Goal: Task Accomplishment & Management: Use online tool/utility

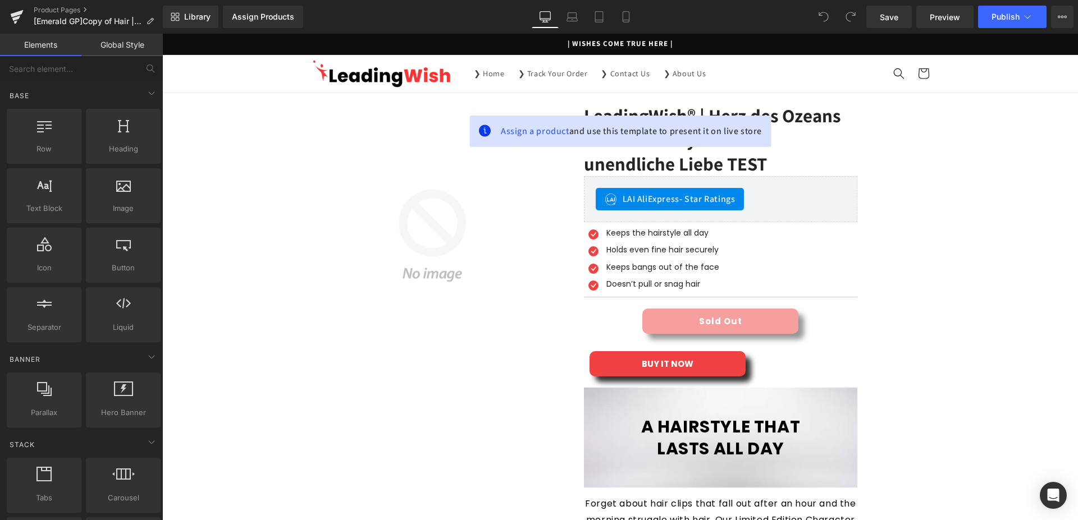
drag, startPoint x: 0, startPoint y: 0, endPoint x: 382, endPoint y: 18, distance: 382.1
click at [382, 18] on div "Library Assign Products Product Preview No product match your search. Please tr…" at bounding box center [620, 17] width 915 height 22
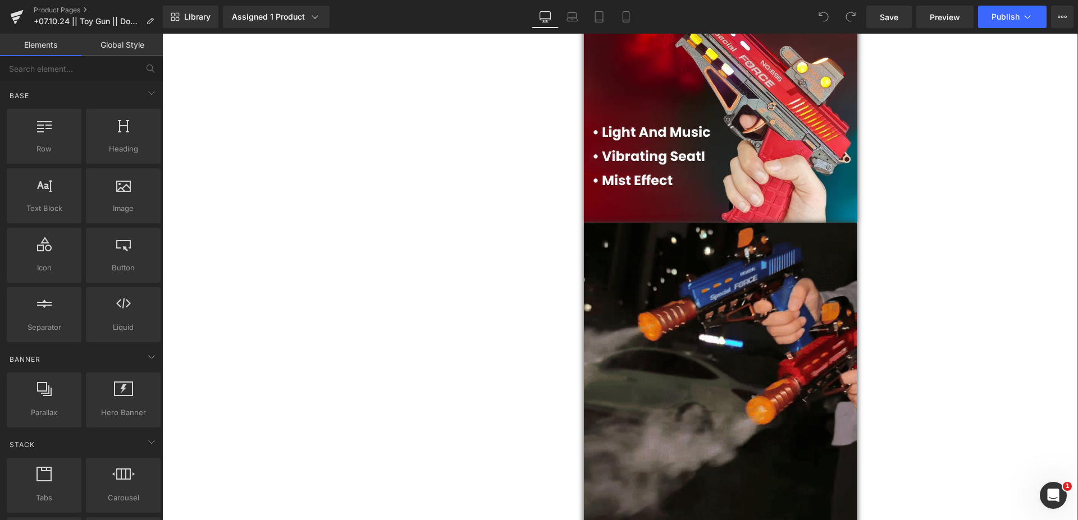
scroll to position [1030, 0]
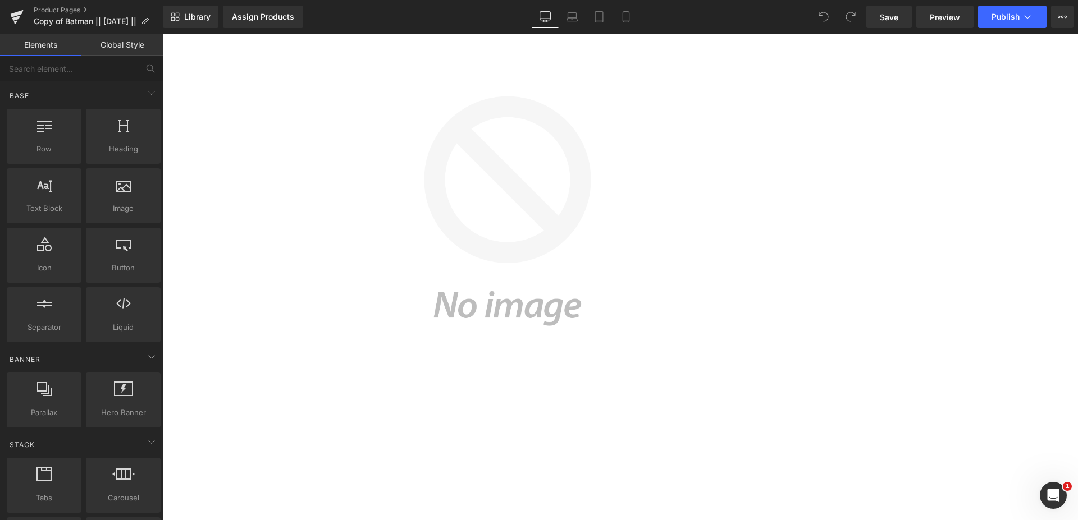
scroll to position [1431, 0]
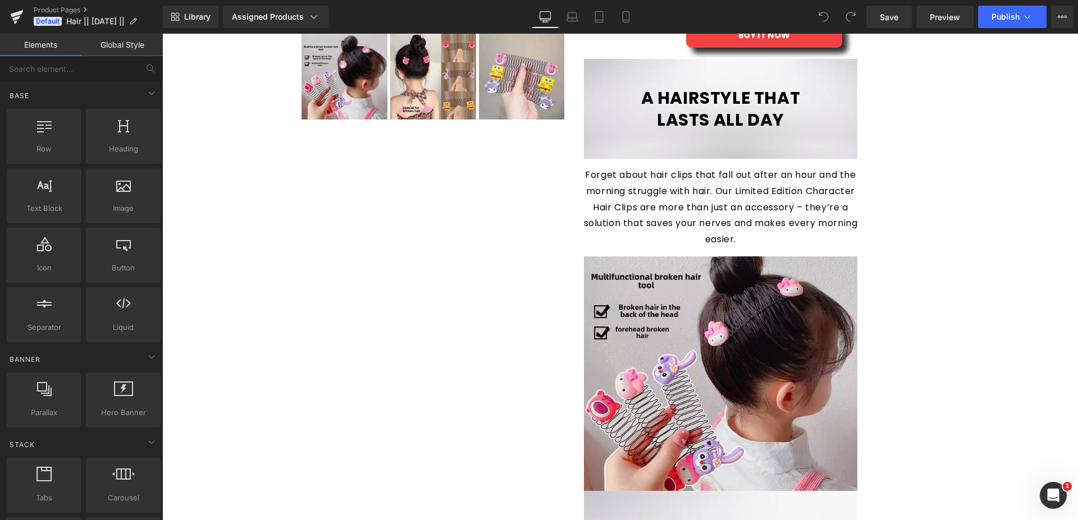
scroll to position [687, 0]
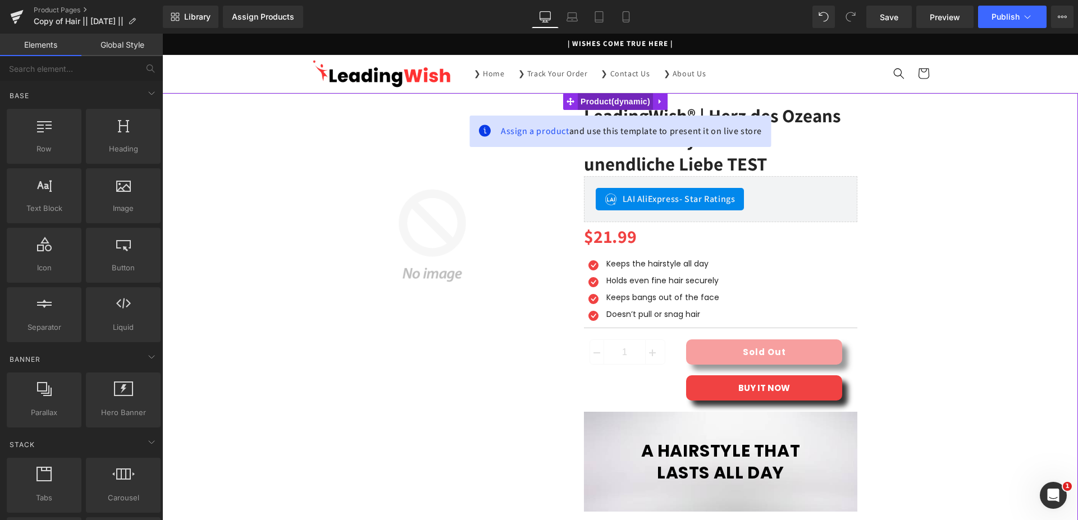
click at [615, 102] on span "Product" at bounding box center [614, 101] width 75 height 17
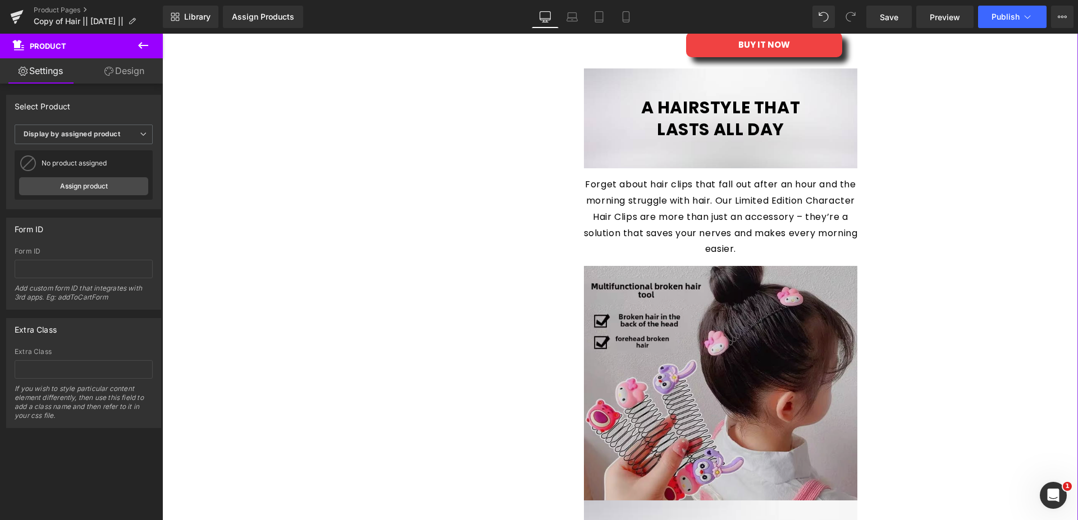
scroll to position [630, 0]
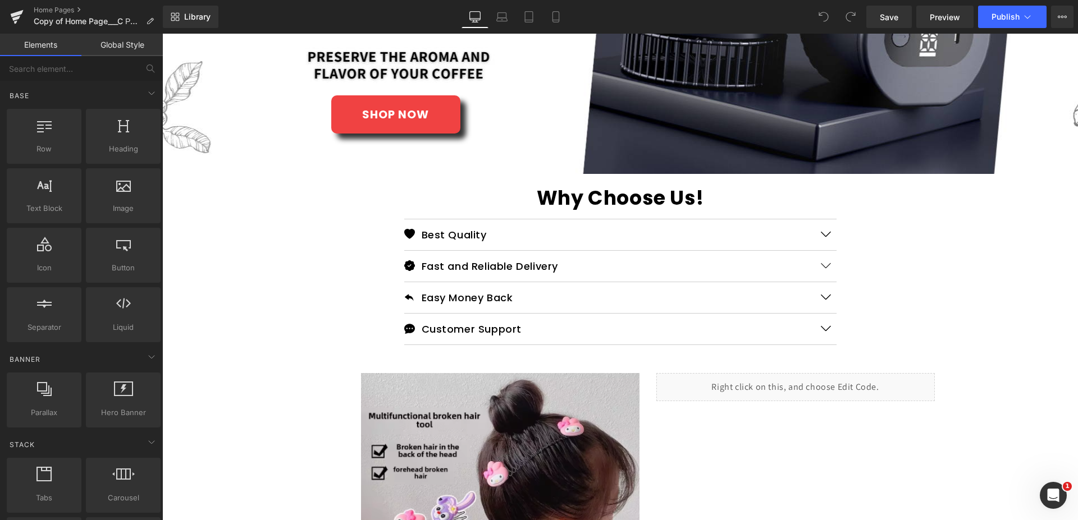
scroll to position [286, 0]
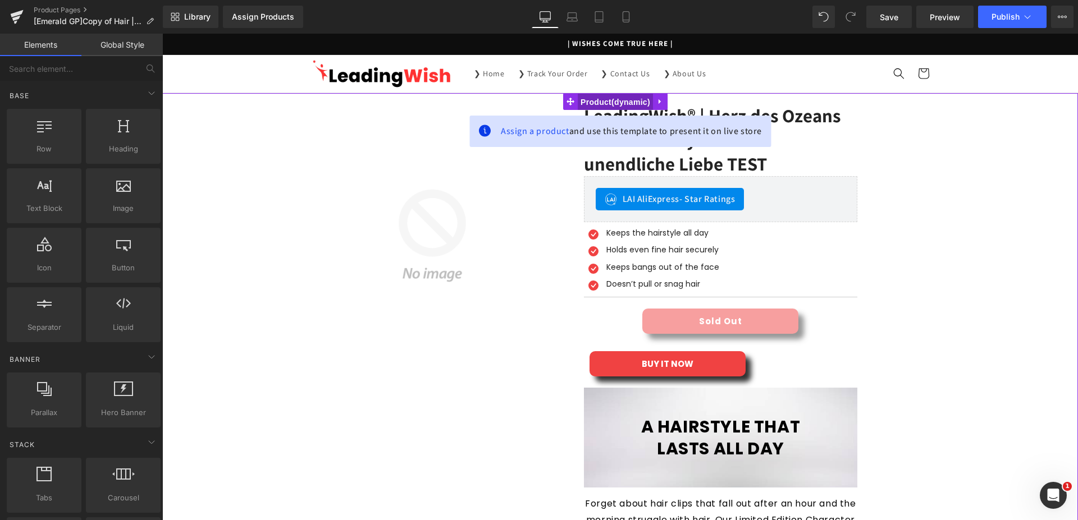
click at [606, 98] on span "Product" at bounding box center [614, 102] width 75 height 17
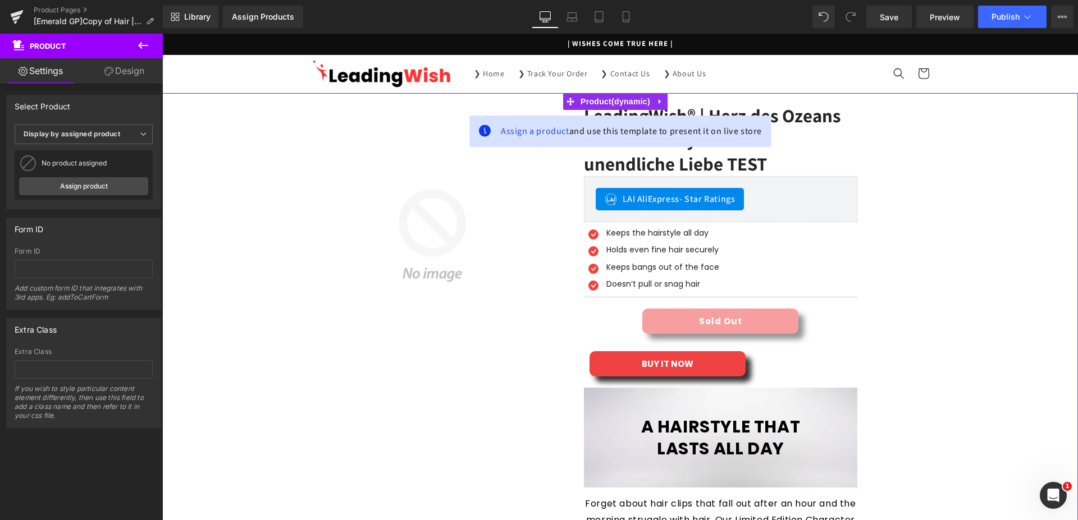
click at [128, 74] on link "Design" at bounding box center [124, 70] width 81 height 25
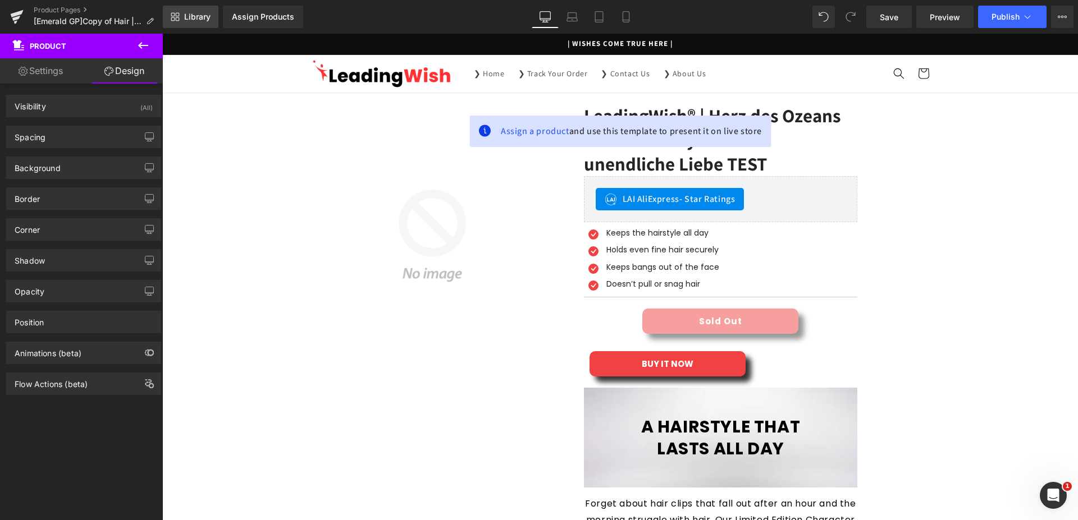
click at [201, 21] on span "Library" at bounding box center [197, 17] width 26 height 10
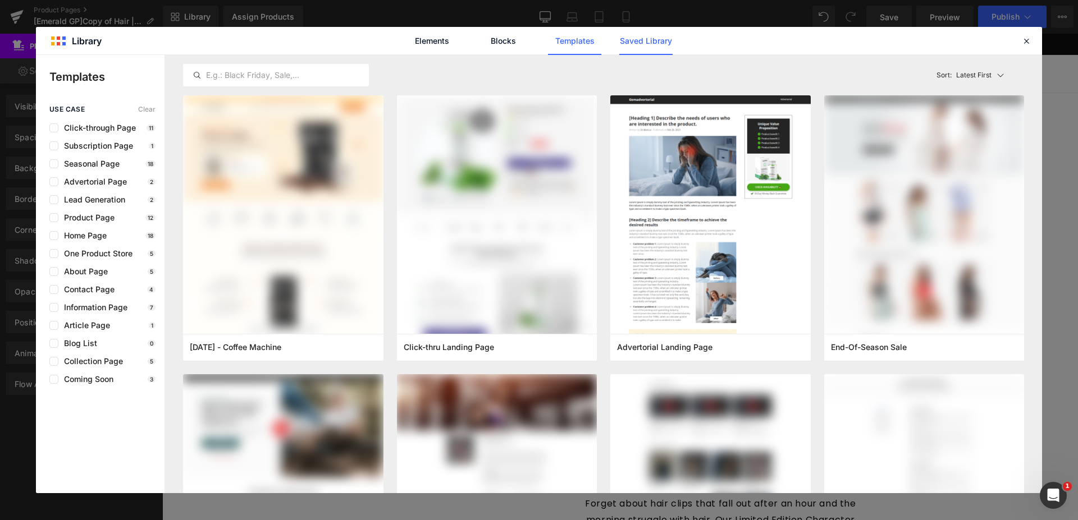
click at [628, 42] on link "Saved Library" at bounding box center [645, 41] width 53 height 28
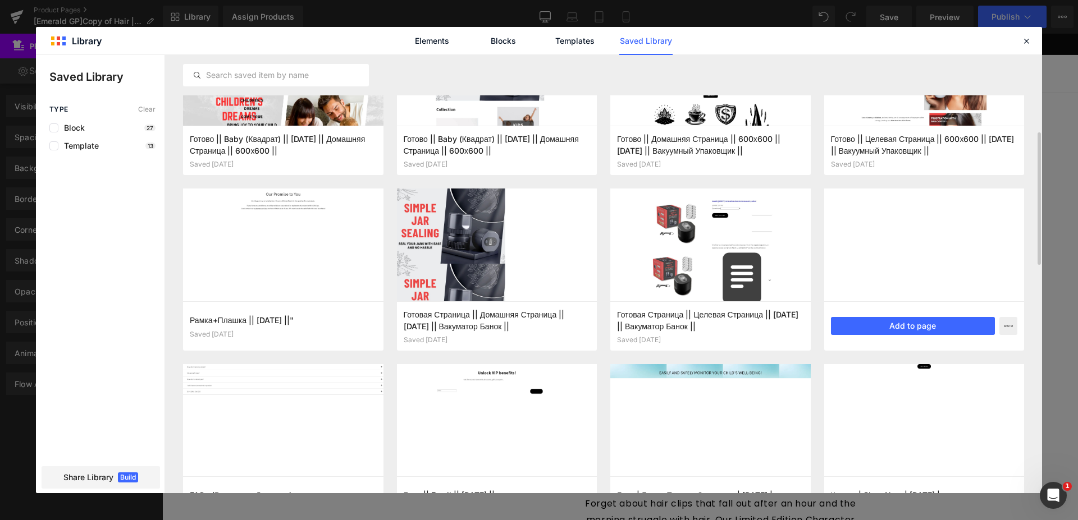
scroll to position [200, 0]
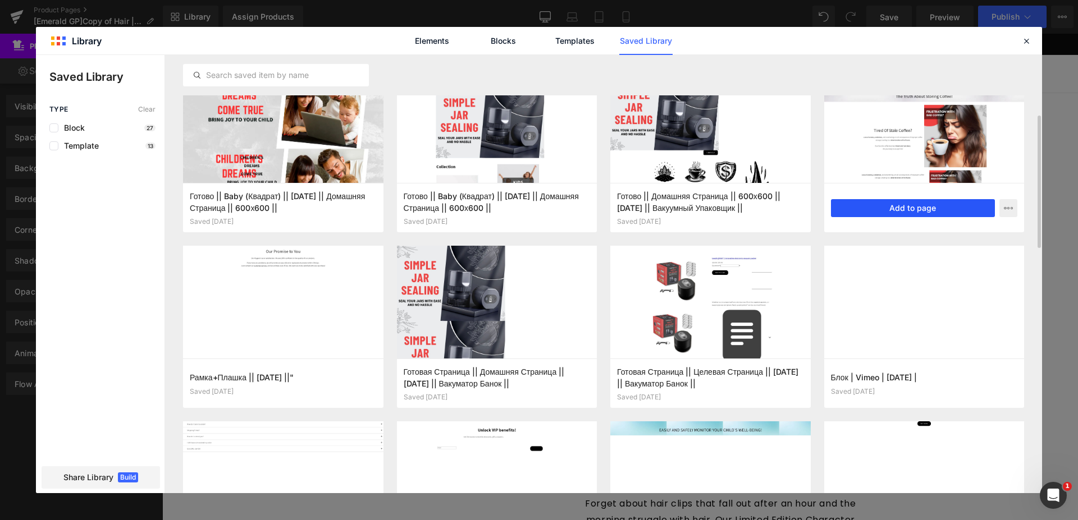
click at [891, 207] on button "Add to page" at bounding box center [913, 208] width 164 height 18
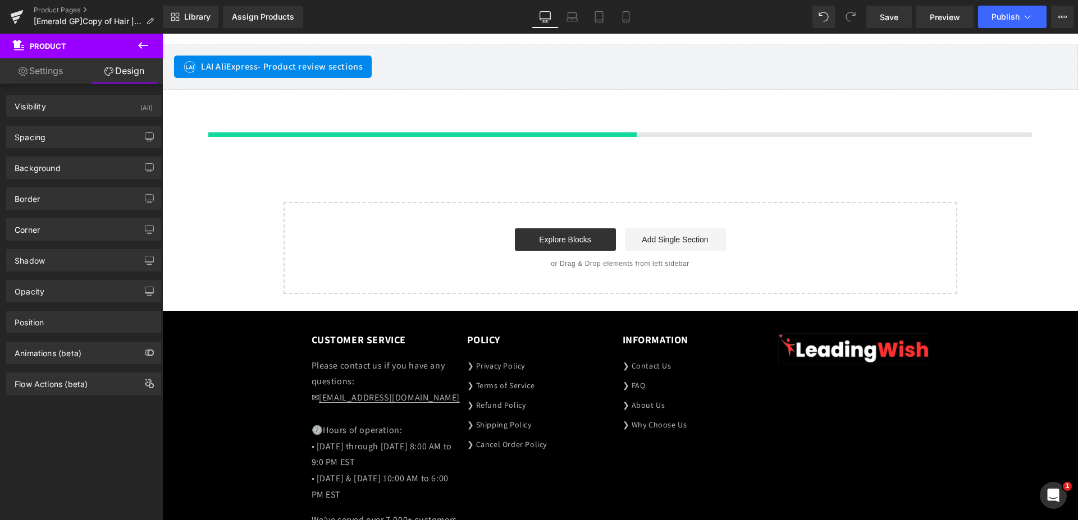
scroll to position [2178, 0]
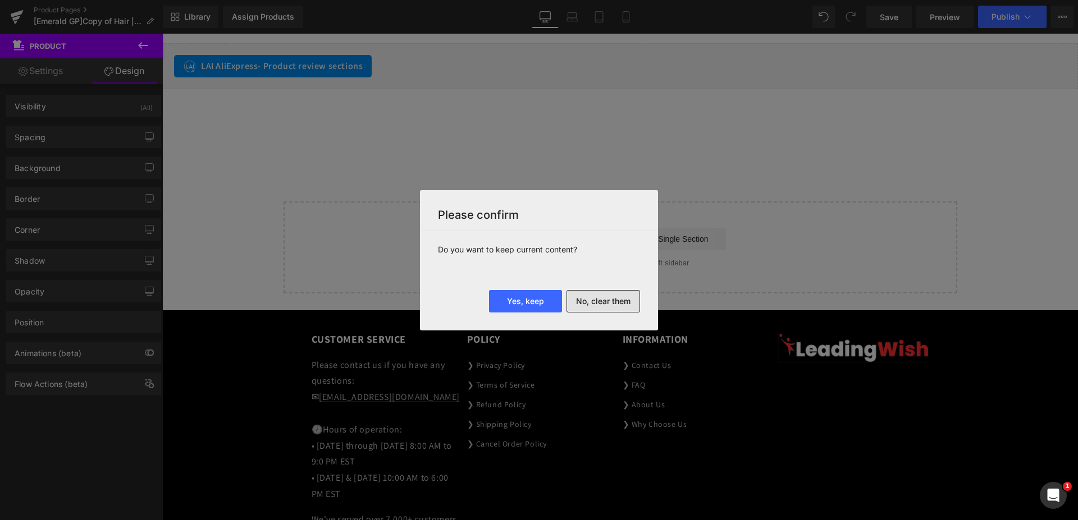
click at [585, 305] on button "No, clear them" at bounding box center [603, 301] width 74 height 22
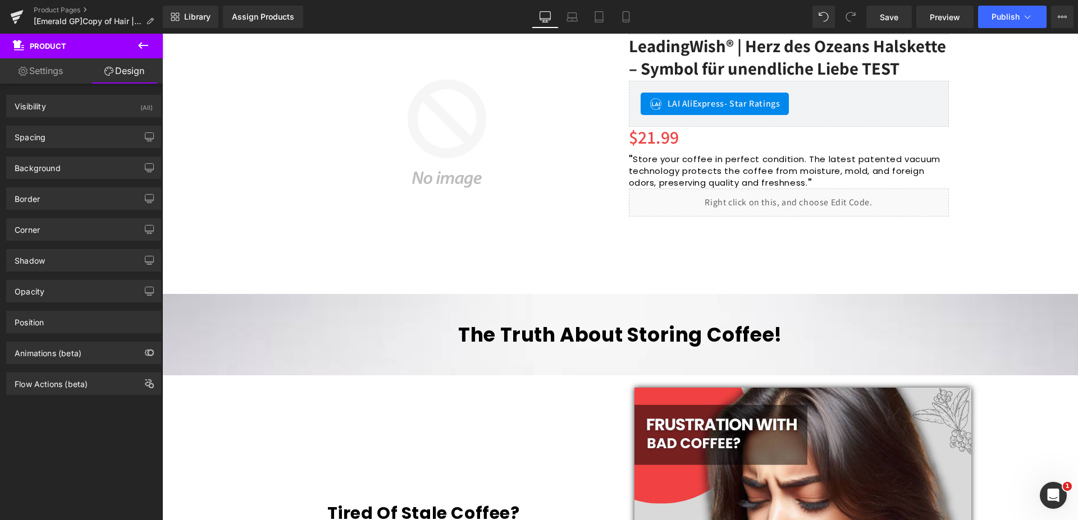
scroll to position [0, 0]
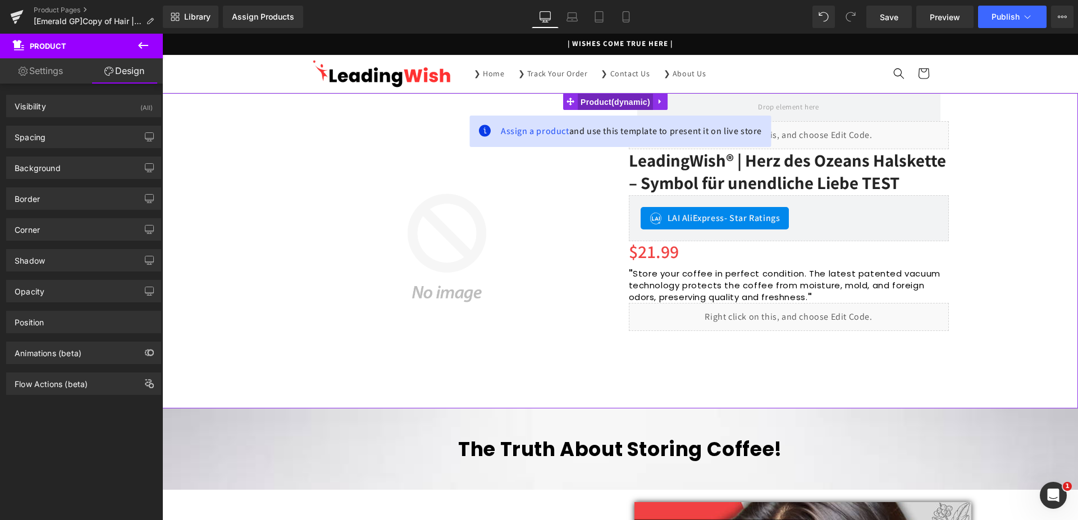
click at [579, 106] on span "Product" at bounding box center [614, 102] width 75 height 17
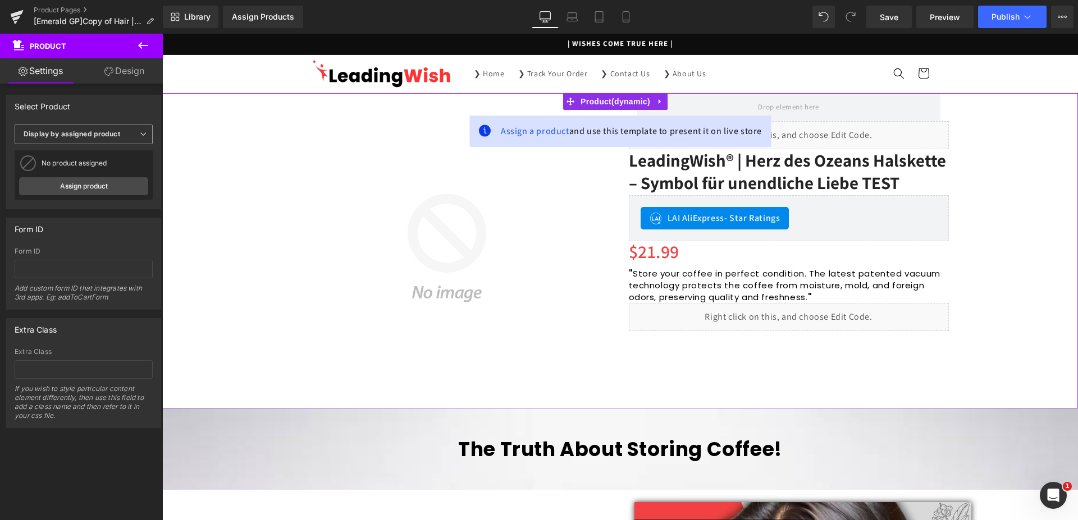
click at [103, 139] on span "Display by assigned product" at bounding box center [84, 135] width 138 height 20
click at [103, 139] on span "Display by assigned product" at bounding box center [82, 135] width 134 height 20
click at [86, 192] on link "Assign product" at bounding box center [83, 186] width 129 height 18
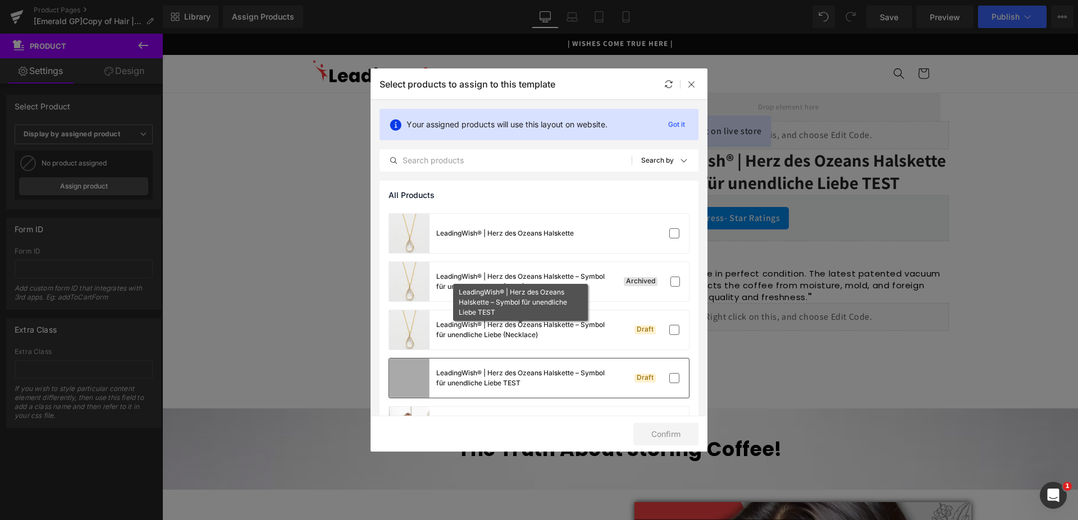
scroll to position [515, 0]
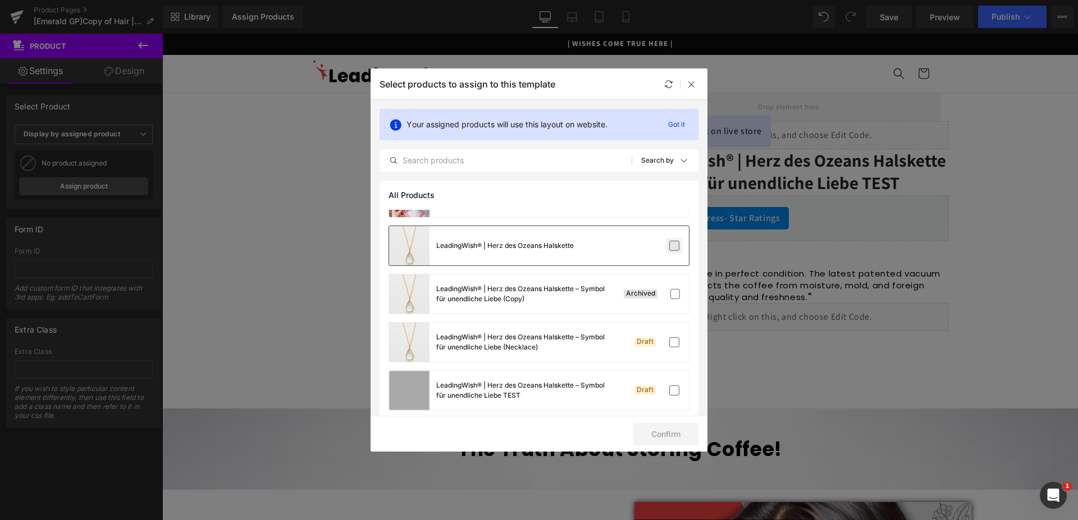
click at [669, 243] on label at bounding box center [674, 246] width 10 height 10
click at [674, 246] on input "checkbox" at bounding box center [674, 246] width 0 height 0
click at [679, 432] on button "Confirm" at bounding box center [665, 434] width 65 height 22
click at [654, 433] on button "Success" at bounding box center [658, 434] width 79 height 22
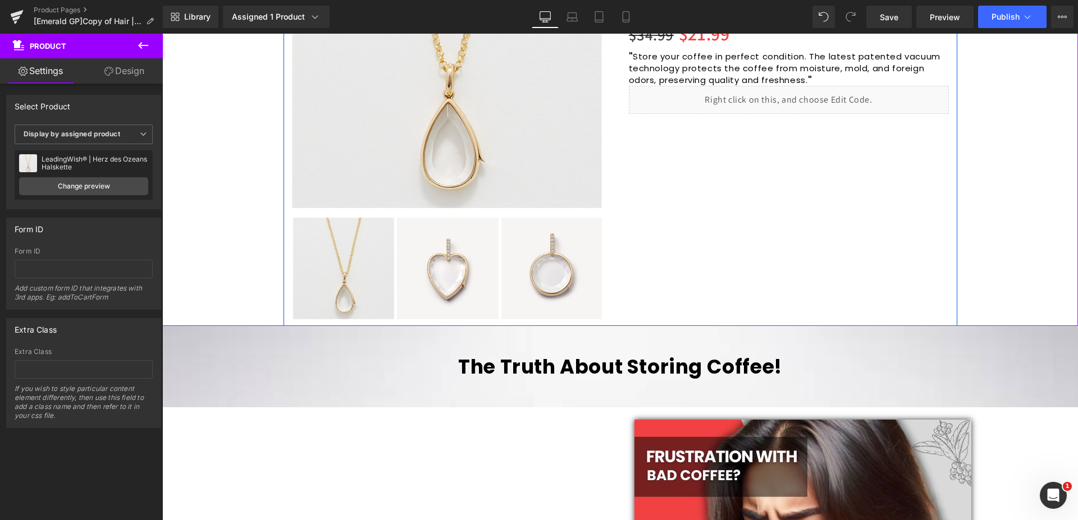
scroll to position [229, 0]
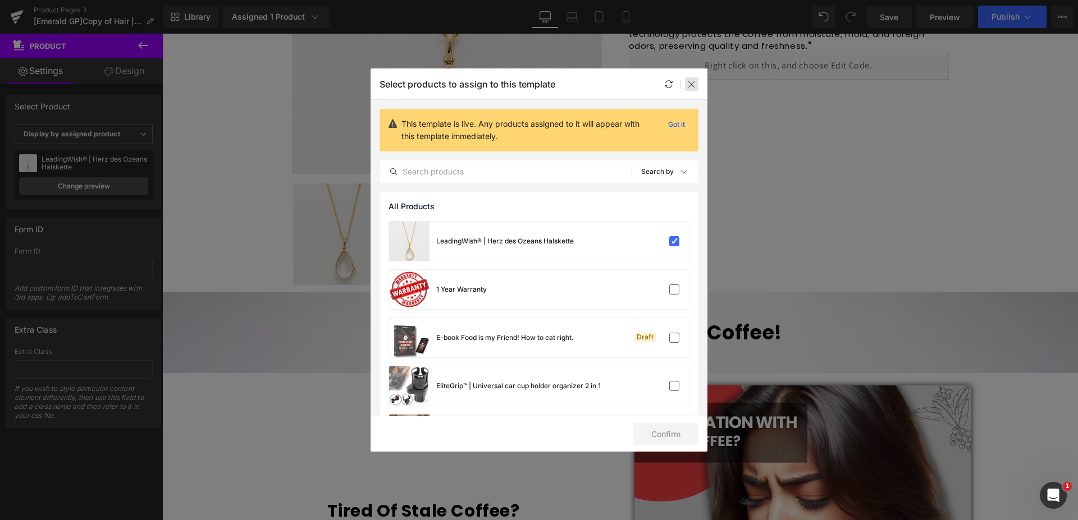
click at [692, 85] on icon at bounding box center [691, 84] width 9 height 9
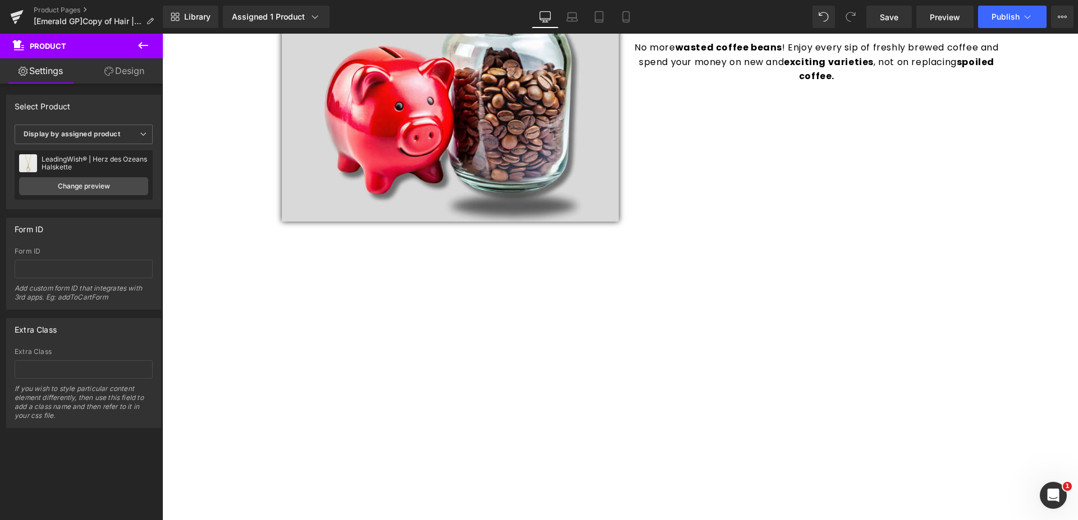
scroll to position [1775, 0]
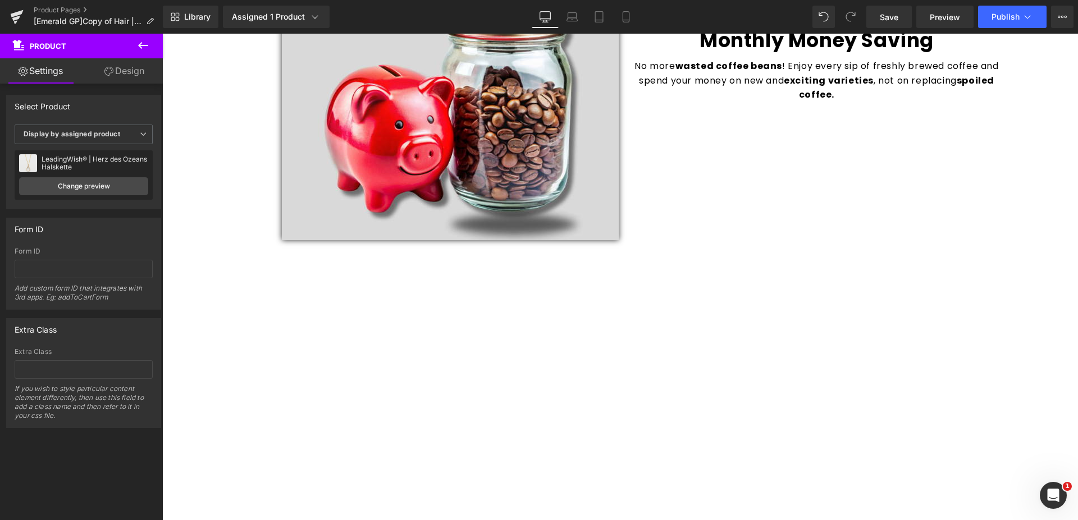
click at [961, 231] on div "Monthly Money Saving Heading No more wasted coffee beans ! Enjoy every sip of f…" at bounding box center [816, 67] width 393 height 345
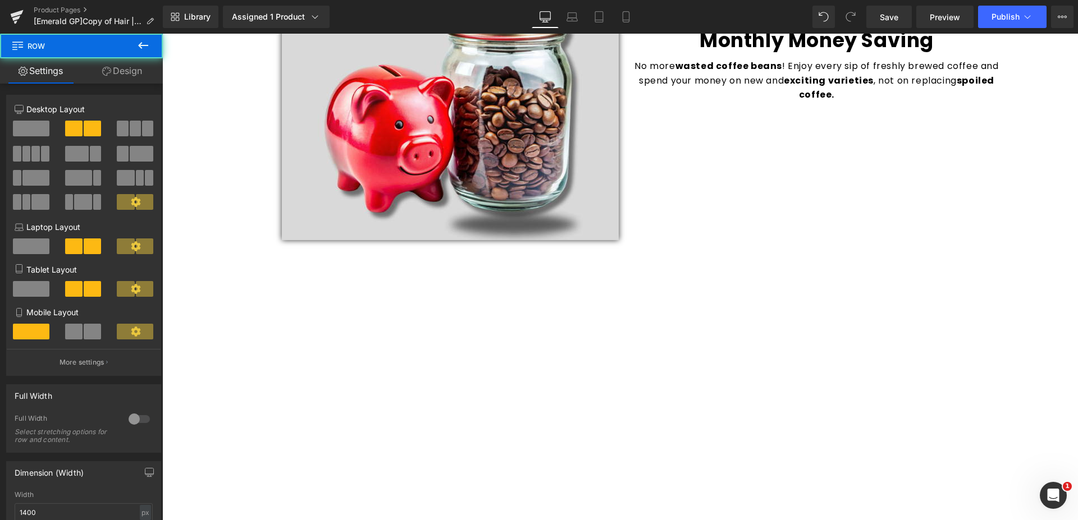
click at [965, 292] on div "Sale Off (P) Image" at bounding box center [619, 100] width 915 height 3563
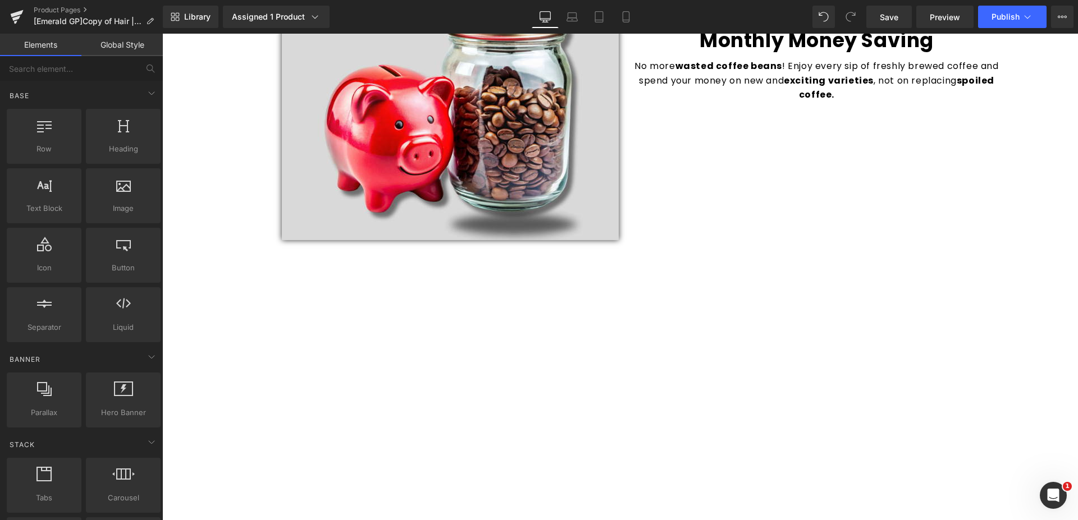
click at [966, 318] on div "Sale Off (P) Image" at bounding box center [619, 100] width 915 height 3563
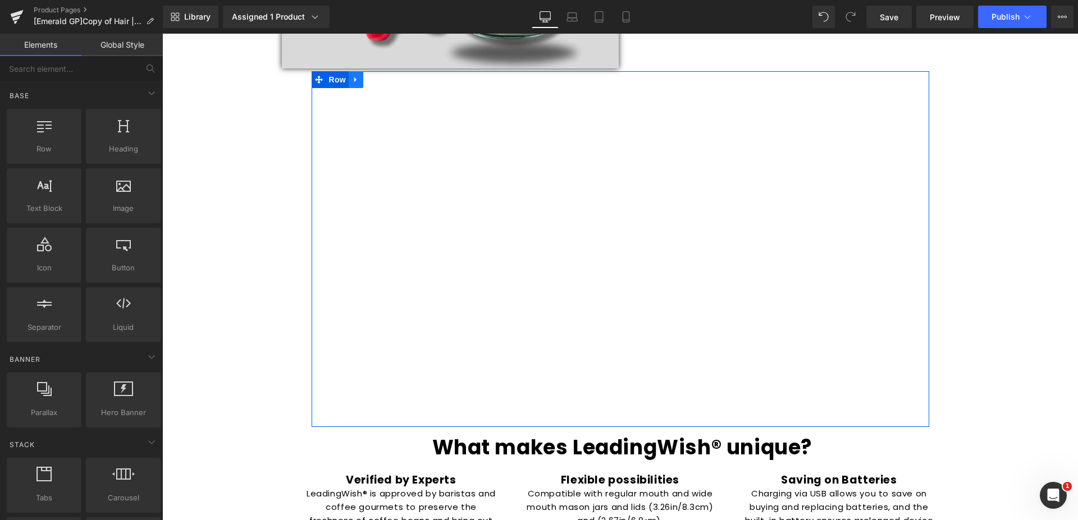
click at [355, 79] on link at bounding box center [356, 79] width 15 height 17
click at [381, 82] on icon at bounding box center [385, 80] width 8 height 8
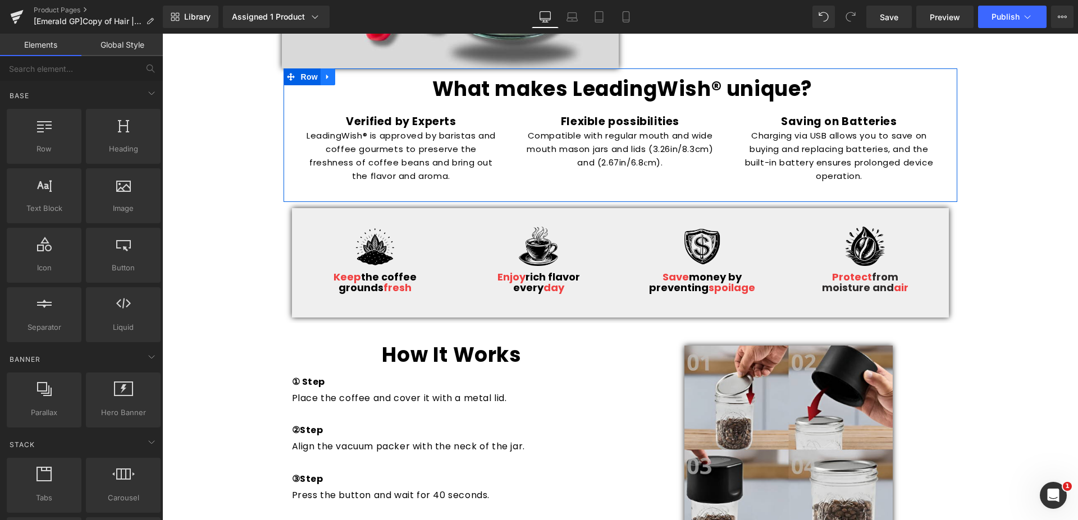
click at [326, 75] on icon at bounding box center [328, 77] width 8 height 8
click at [350, 79] on link at bounding box center [357, 76] width 15 height 17
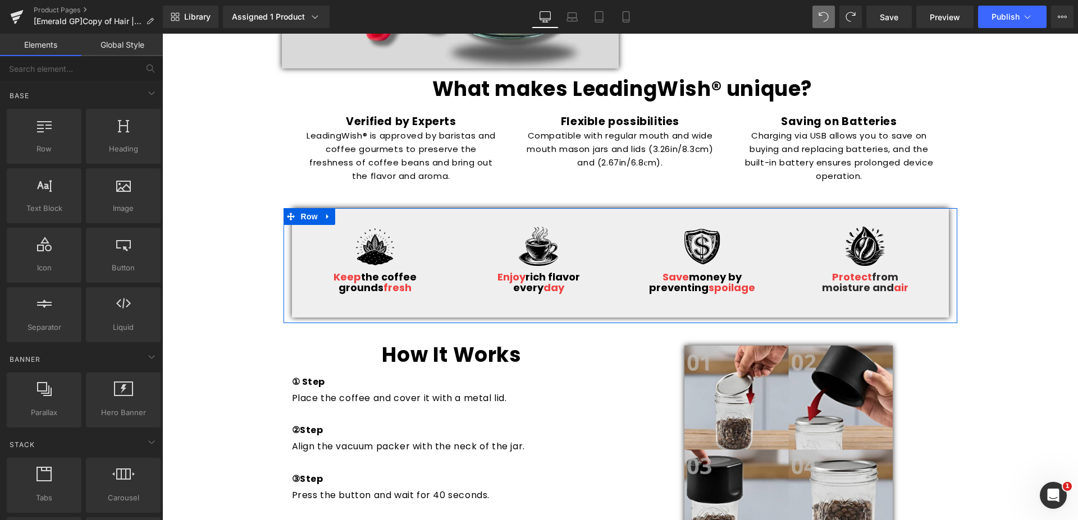
drag, startPoint x: 318, startPoint y: 218, endPoint x: 324, endPoint y: 218, distance: 6.2
click at [320, 217] on link at bounding box center [327, 216] width 15 height 17
click at [356, 215] on link at bounding box center [357, 216] width 15 height 17
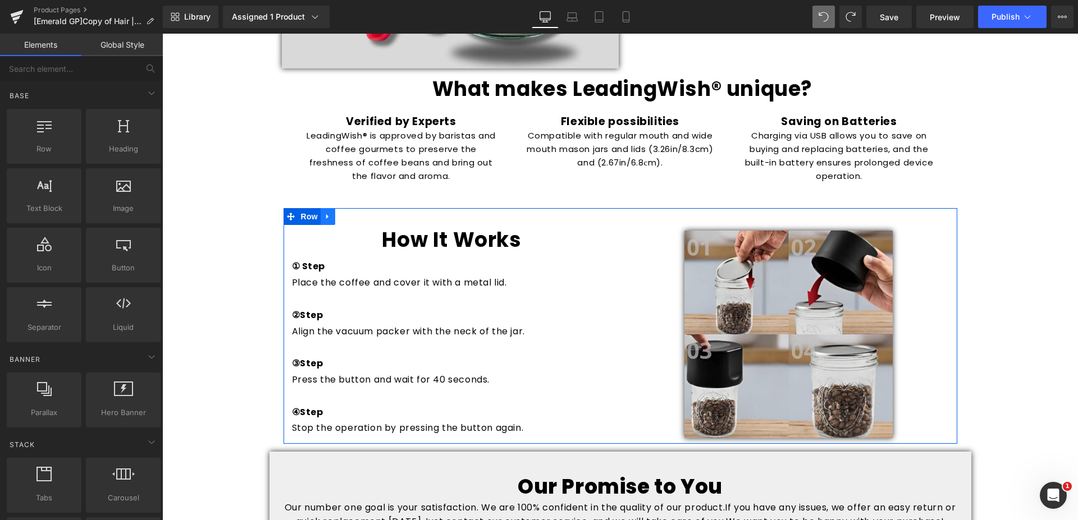
click at [324, 215] on icon at bounding box center [328, 216] width 8 height 8
click at [350, 216] on link at bounding box center [357, 216] width 15 height 17
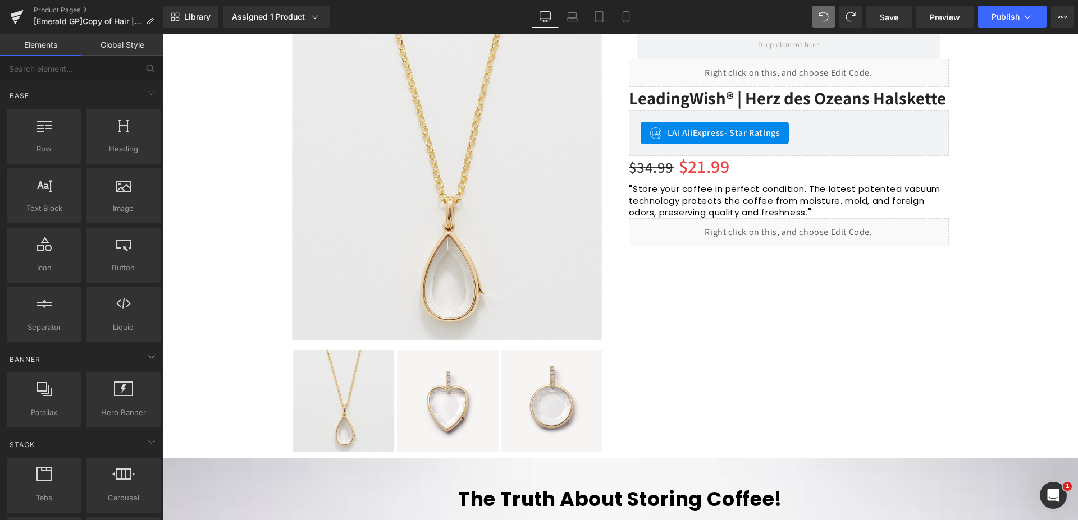
scroll to position [57, 0]
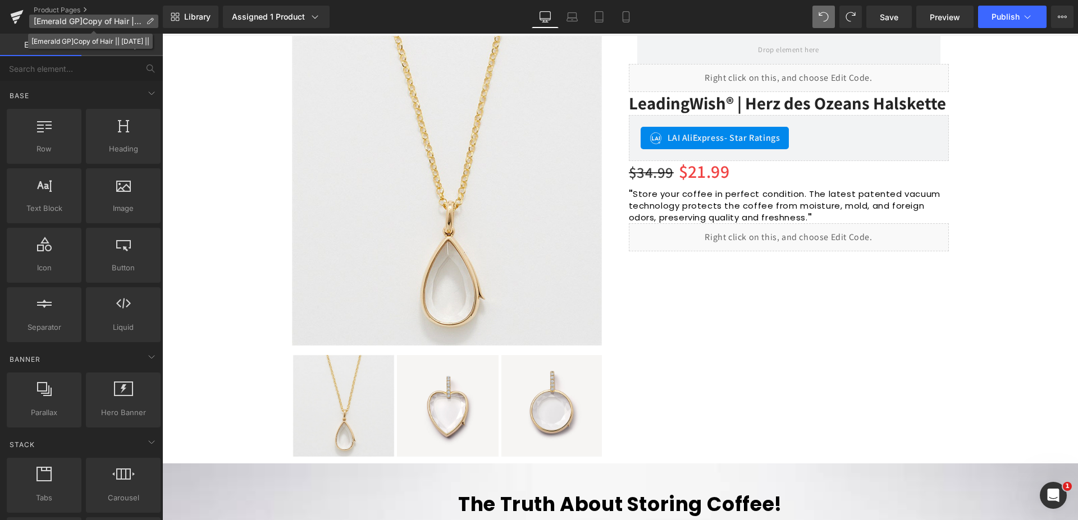
click at [149, 22] on icon at bounding box center [150, 21] width 8 height 8
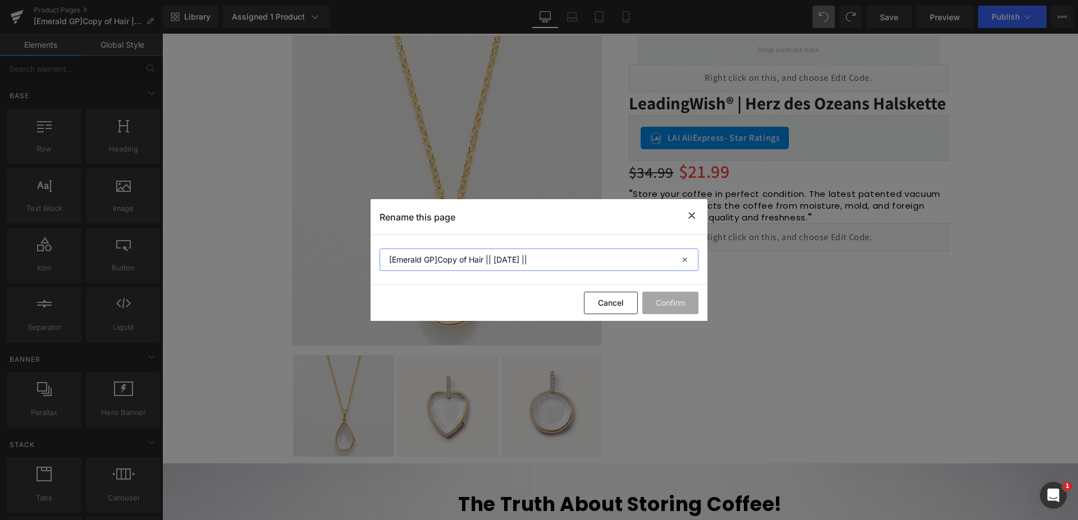
drag, startPoint x: 485, startPoint y: 262, endPoint x: 371, endPoint y: 257, distance: 114.0
click at [379, 256] on input "[Emerald GP]Copy of Hair || 12.08.25 ||" at bounding box center [538, 260] width 319 height 22
click at [398, 262] on input "Ozrans || 12.08.25 ||" at bounding box center [538, 260] width 319 height 22
click at [402, 260] on input "Ozrans || 12.08.25 ||" at bounding box center [538, 260] width 319 height 22
type input "Ozeans || [DATE] ||"
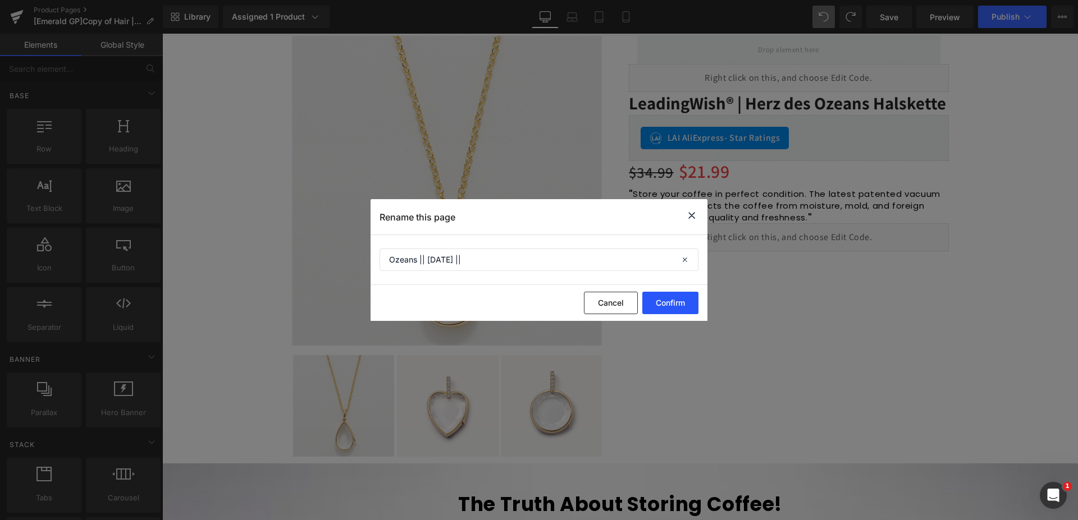
click at [666, 306] on button "Confirm" at bounding box center [670, 303] width 56 height 22
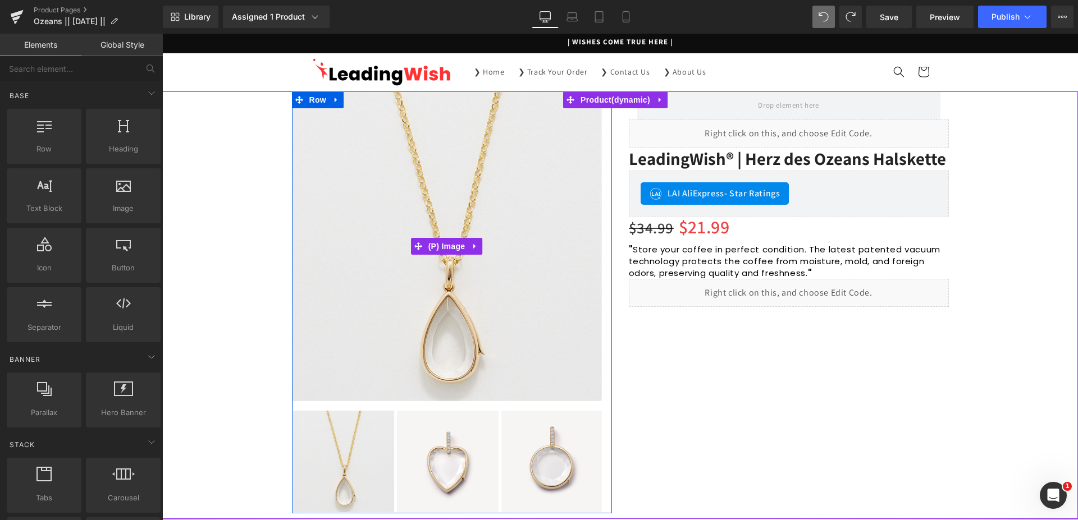
scroll to position [0, 0]
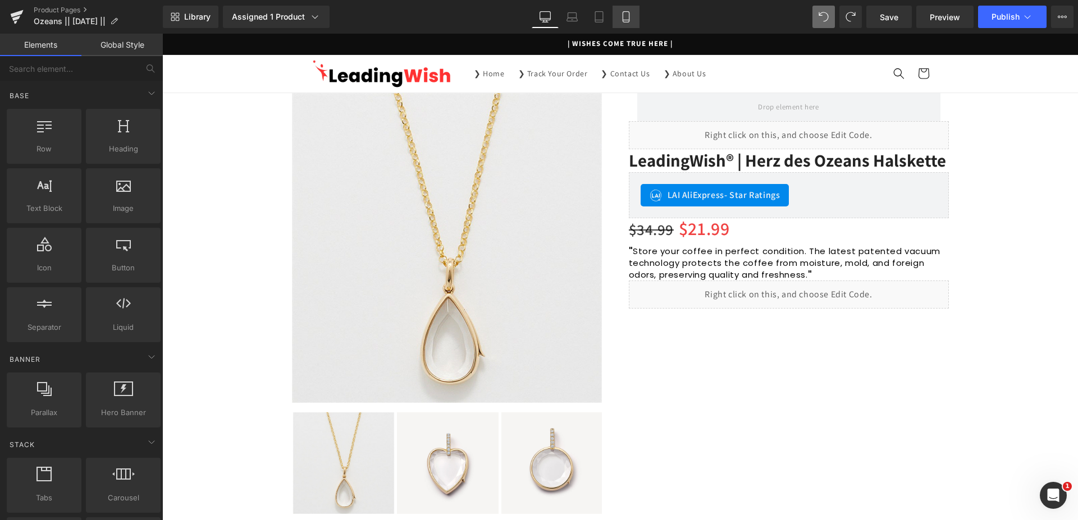
click at [622, 21] on icon at bounding box center [625, 16] width 11 height 11
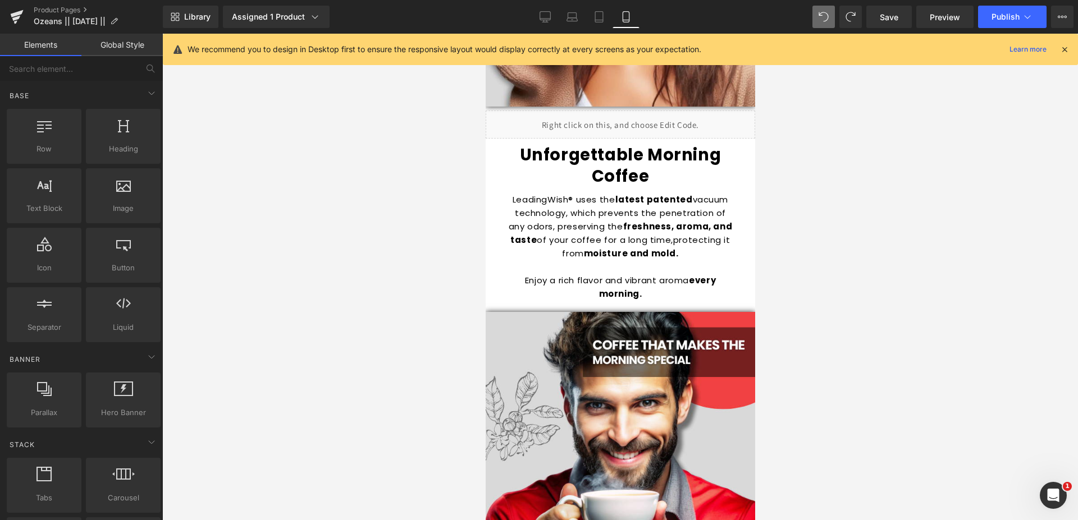
scroll to position [1145, 0]
click at [645, 118] on icon at bounding box center [644, 120] width 2 height 5
click at [654, 116] on icon at bounding box center [652, 120] width 8 height 8
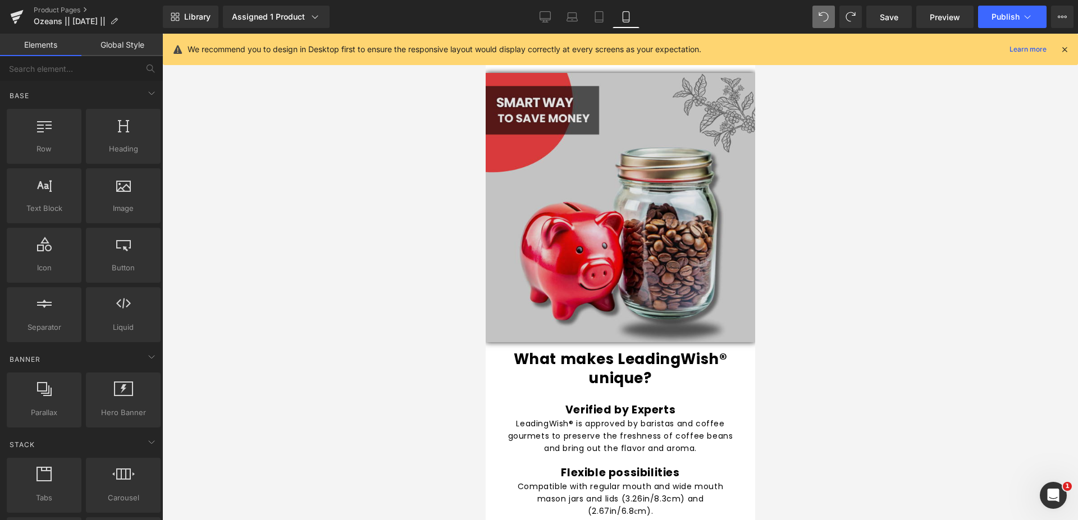
scroll to position [2633, 0]
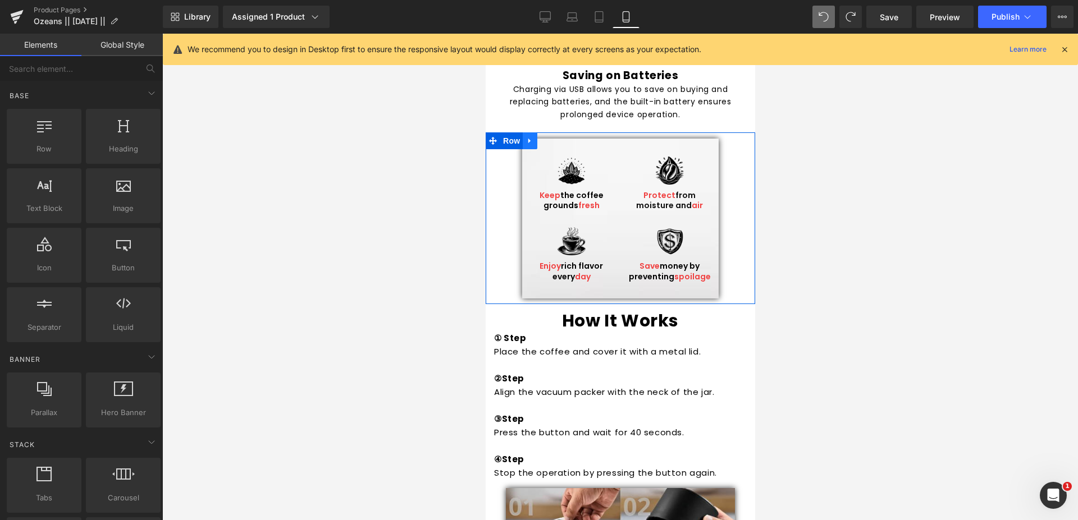
click at [530, 139] on icon at bounding box center [529, 141] width 2 height 5
click at [555, 137] on icon at bounding box center [558, 141] width 8 height 8
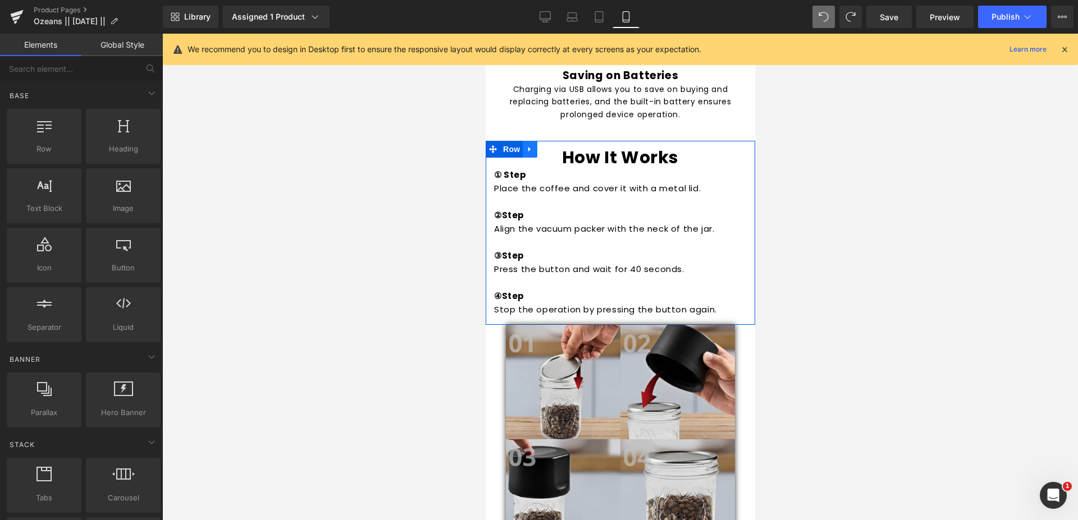
click at [533, 145] on icon at bounding box center [529, 149] width 8 height 8
click at [557, 145] on icon at bounding box center [558, 149] width 8 height 8
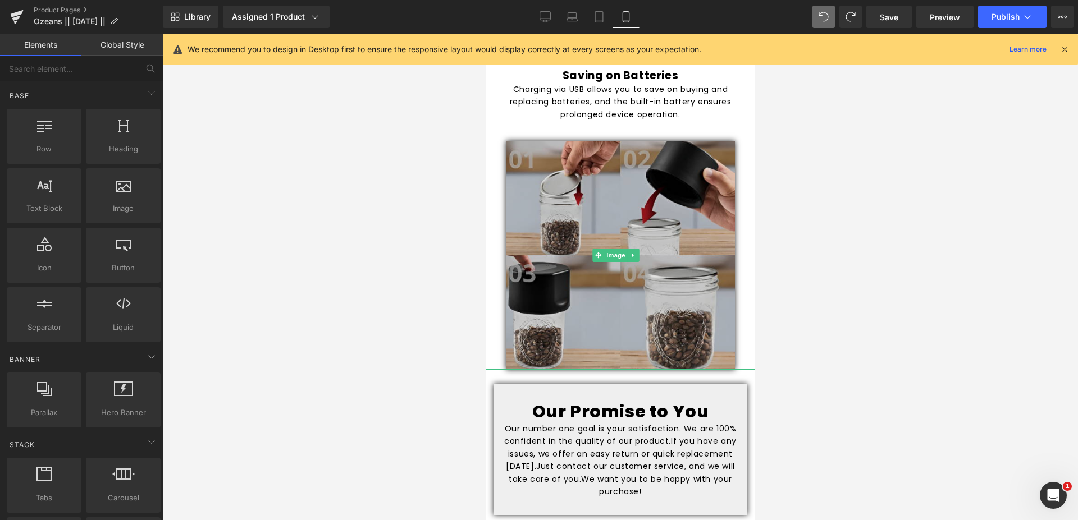
click at [533, 141] on img at bounding box center [619, 255] width 229 height 229
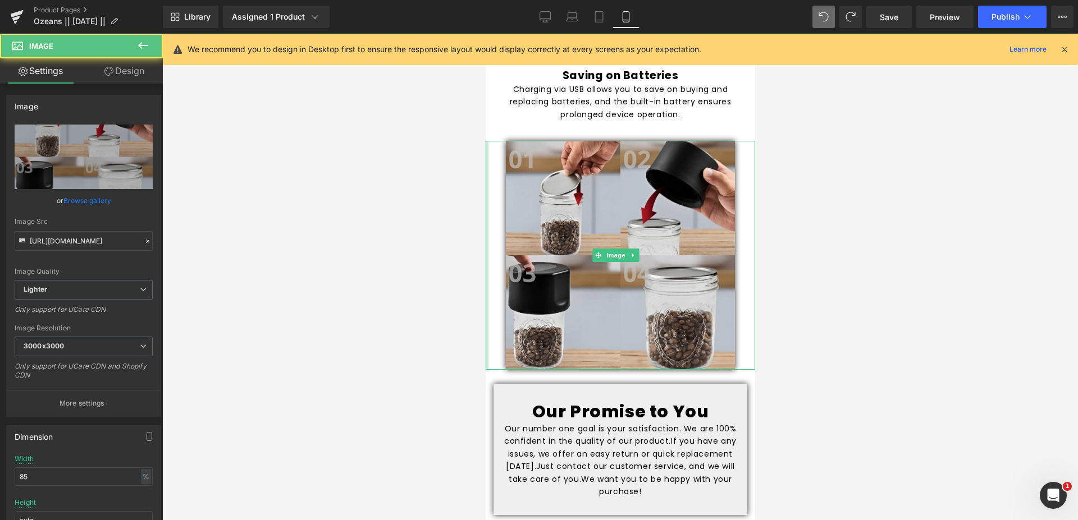
click at [485, 141] on div at bounding box center [486, 255] width 3 height 229
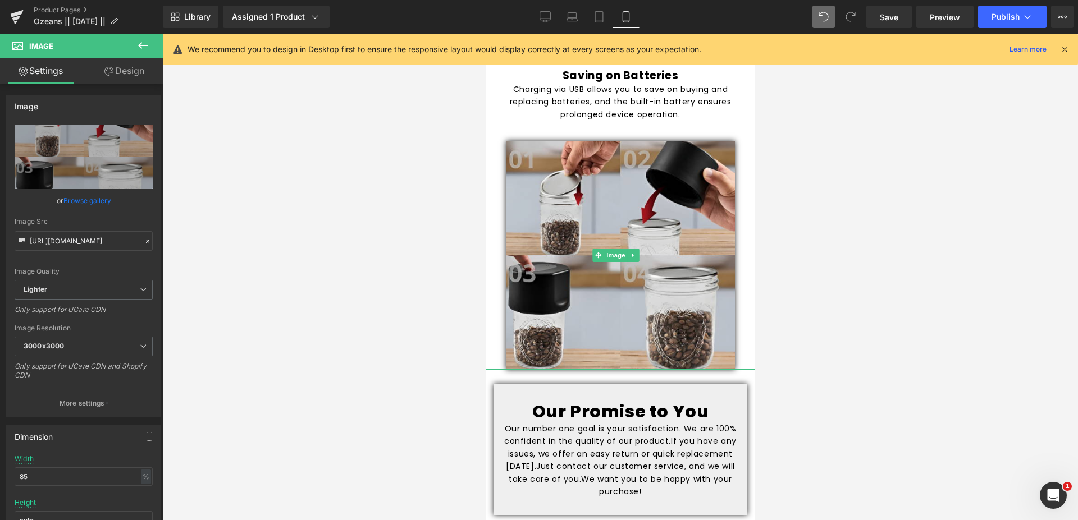
click at [503, 141] on div at bounding box center [619, 255] width 269 height 229
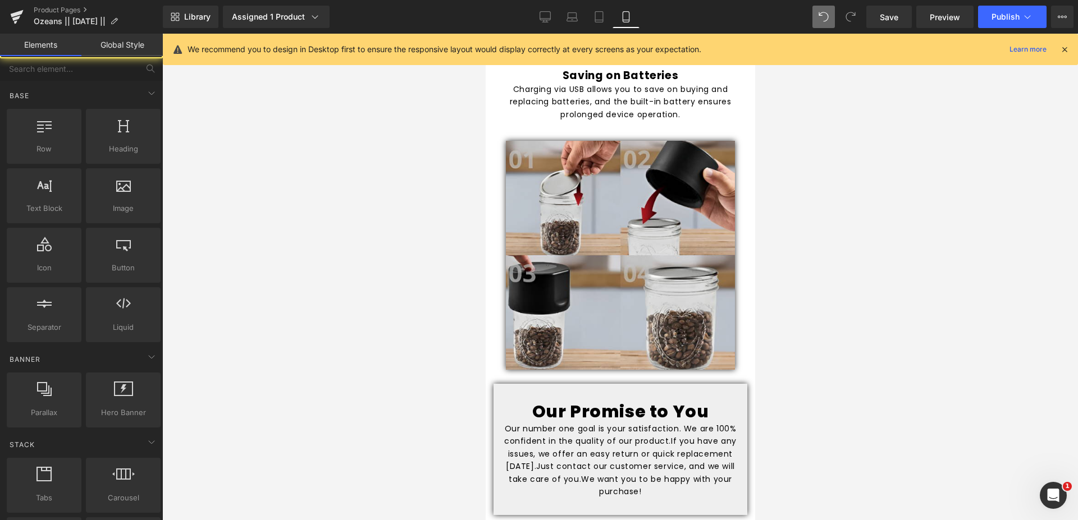
drag, startPoint x: 897, startPoint y: 109, endPoint x: 757, endPoint y: 109, distance: 139.7
click at [895, 109] on div at bounding box center [619, 277] width 915 height 487
click at [732, 141] on div at bounding box center [619, 255] width 269 height 229
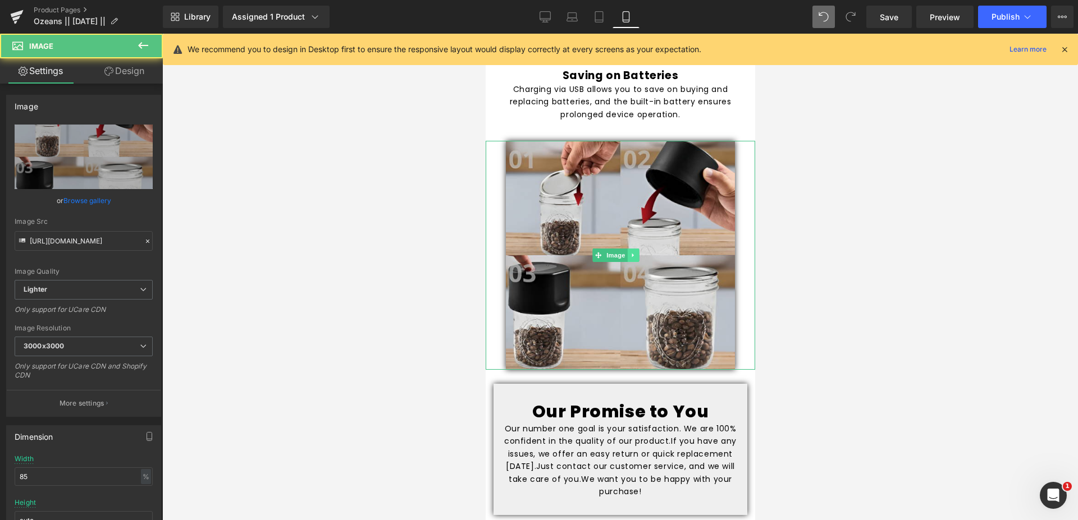
click at [634, 252] on icon at bounding box center [632, 255] width 6 height 7
click at [640, 252] on icon at bounding box center [638, 255] width 6 height 6
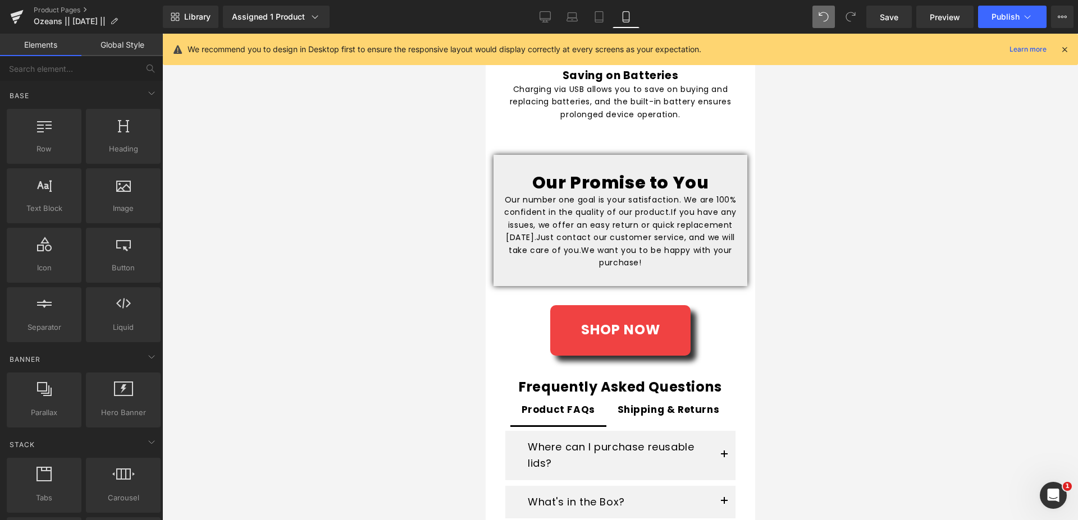
drag, startPoint x: 864, startPoint y: 184, endPoint x: 809, endPoint y: 175, distance: 55.7
click at [863, 184] on div at bounding box center [619, 277] width 915 height 487
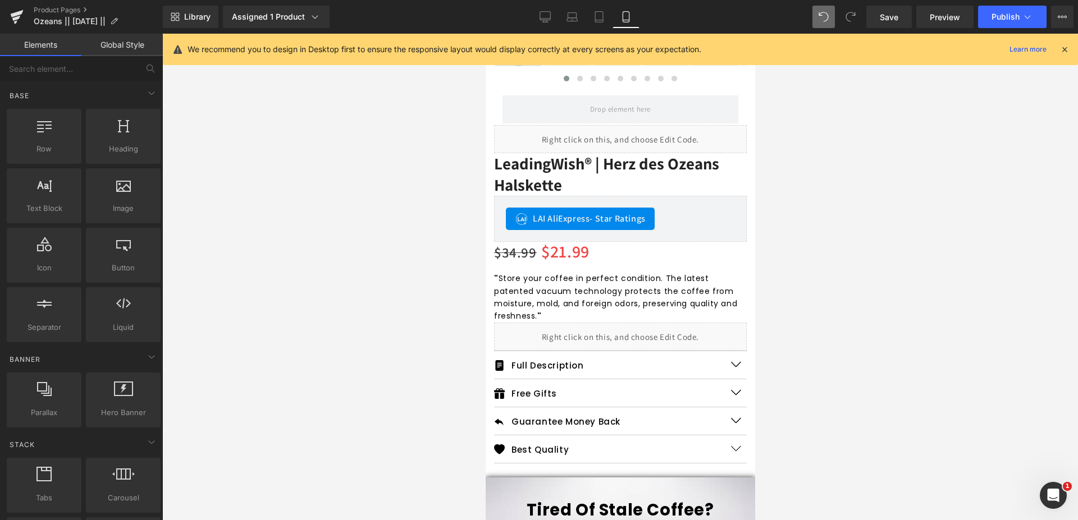
scroll to position [343, 0]
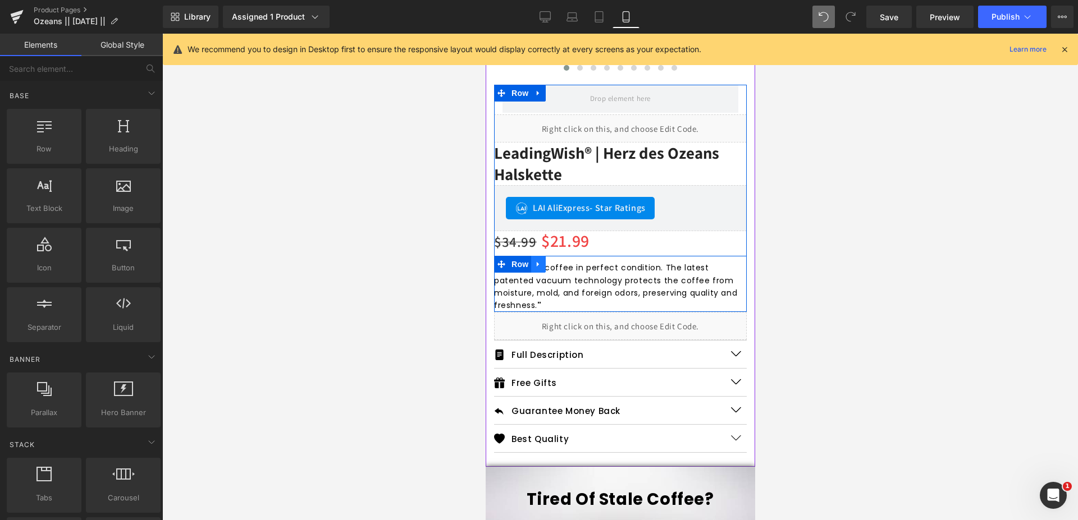
click at [541, 260] on icon at bounding box center [538, 264] width 8 height 8
click at [565, 260] on icon at bounding box center [567, 264] width 8 height 8
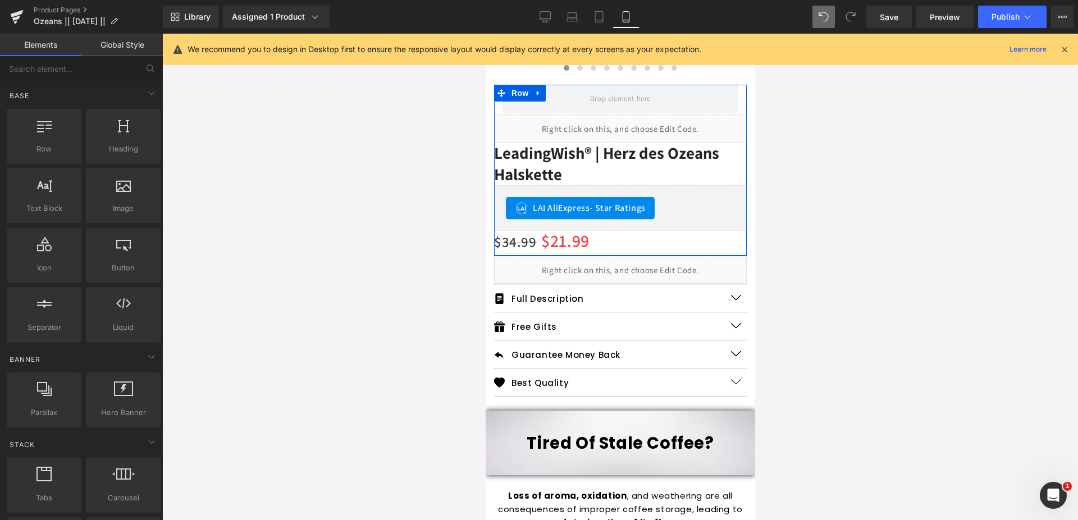
click at [998, 254] on div at bounding box center [619, 277] width 915 height 487
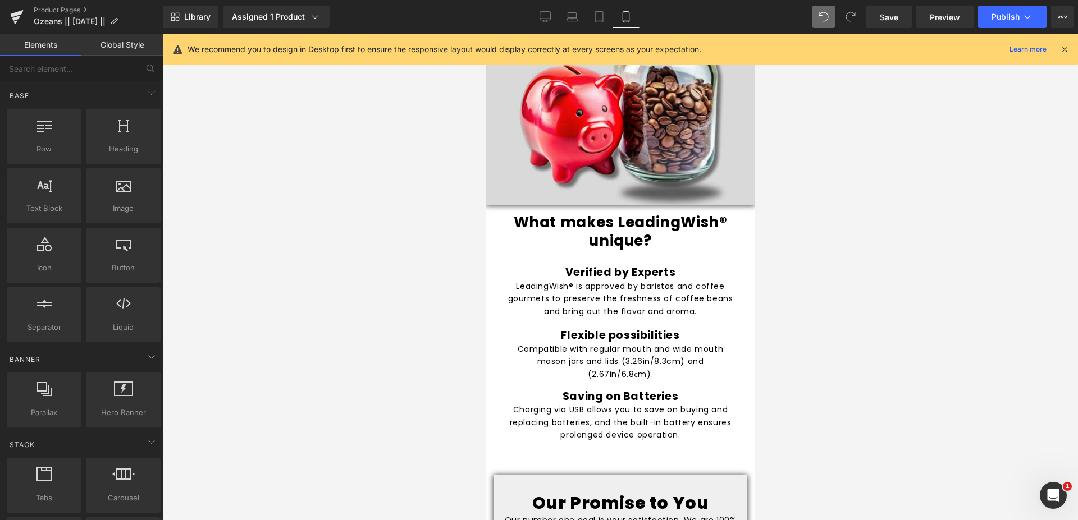
scroll to position [2175, 0]
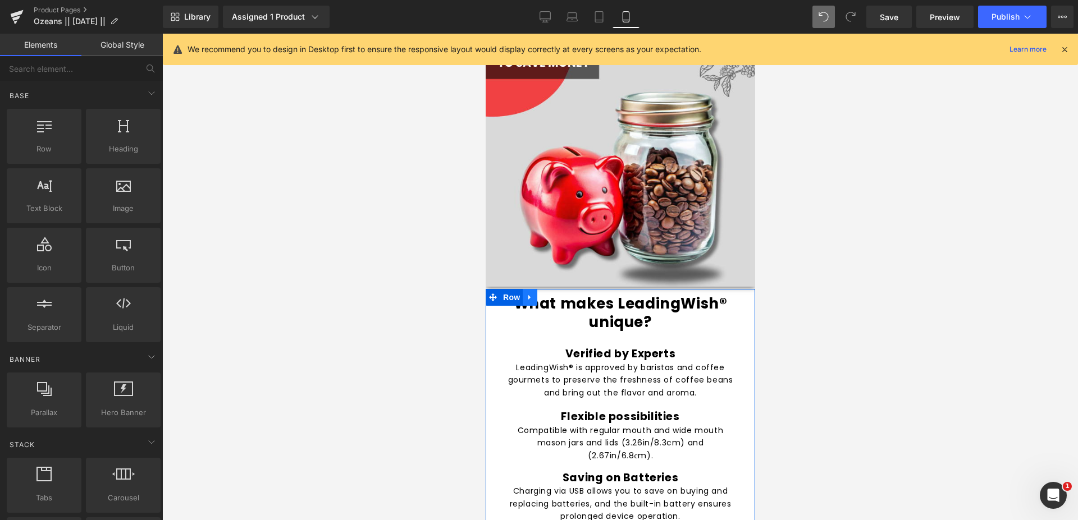
click at [530, 295] on icon at bounding box center [529, 297] width 2 height 5
click at [557, 294] on icon at bounding box center [558, 298] width 8 height 8
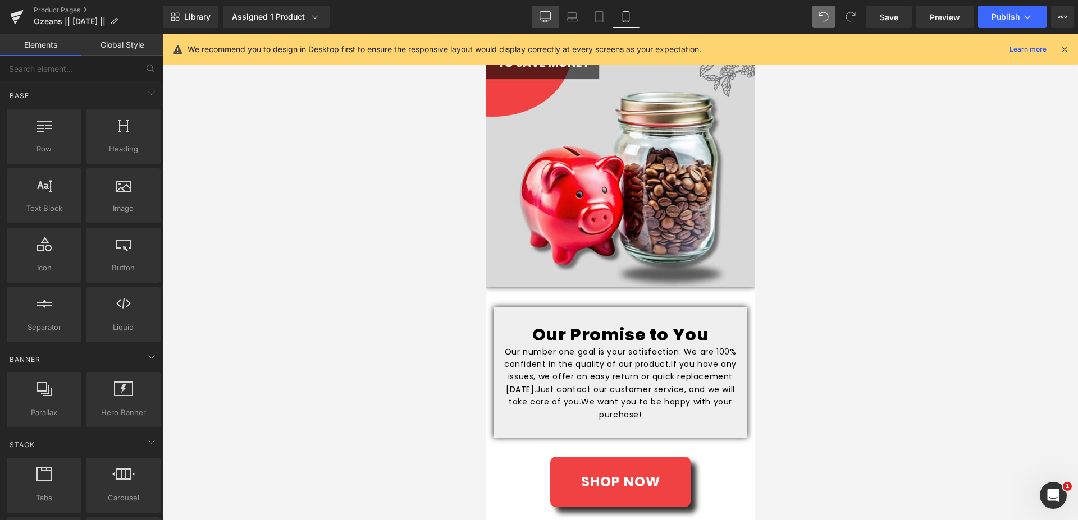
click at [539, 14] on link "Desktop" at bounding box center [544, 17] width 27 height 22
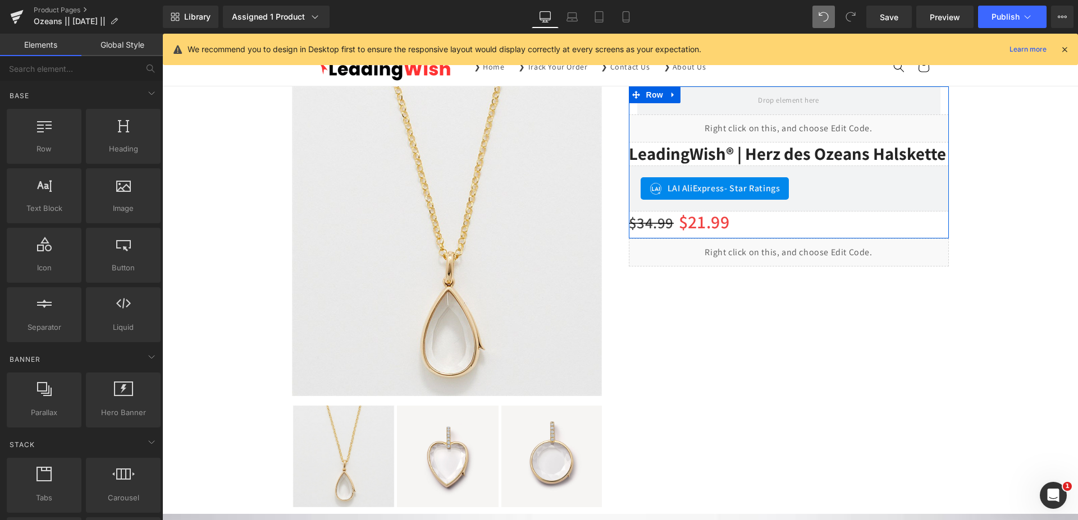
scroll to position [0, 0]
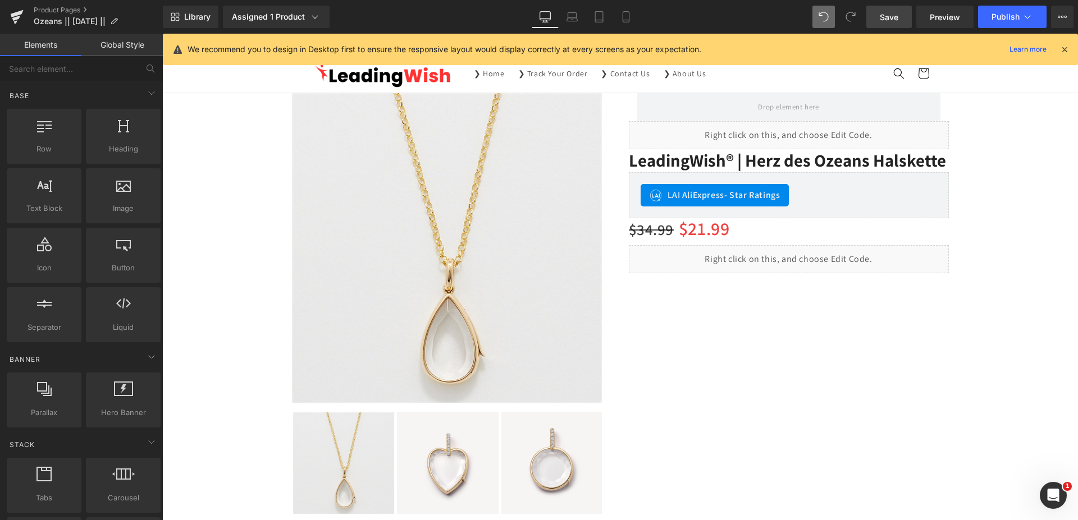
click at [882, 16] on span "Save" at bounding box center [888, 17] width 19 height 12
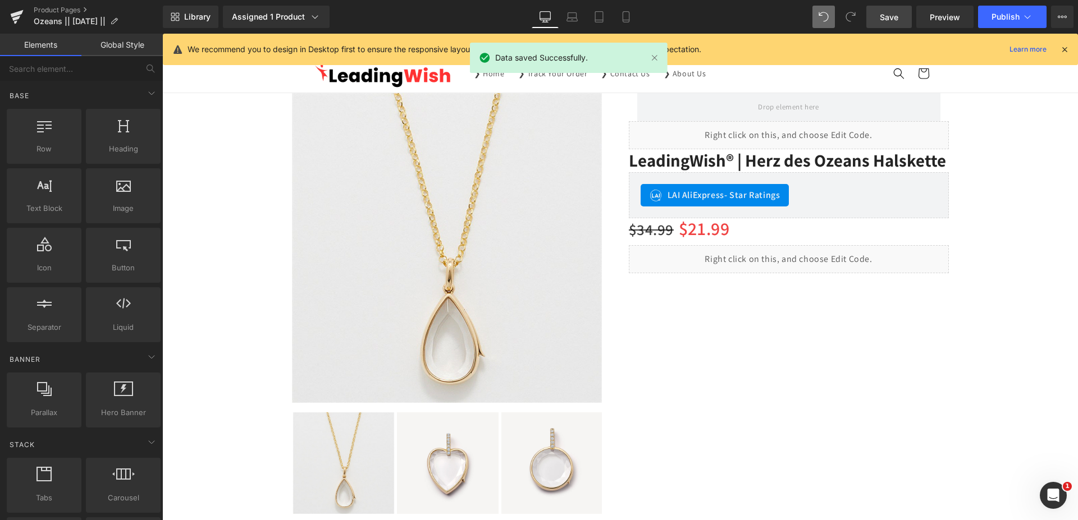
click at [1062, 53] on icon at bounding box center [1064, 49] width 10 height 10
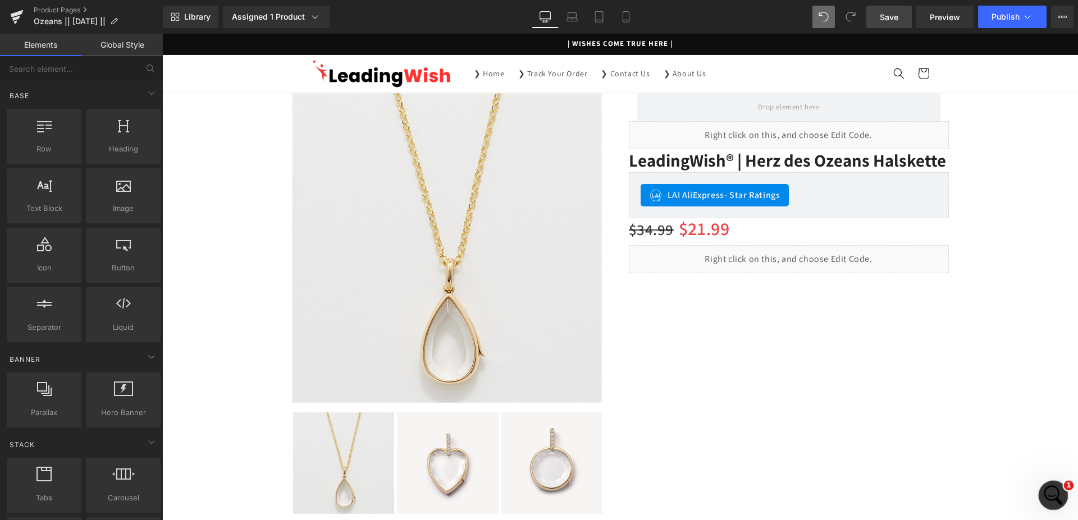
click at [1058, 492] on icon "Открыть службу сообщений Intercom" at bounding box center [1051, 494] width 19 height 19
click at [120, 223] on div "Can I confirm if this is the template you're trying to integrate the 2 apps ove…" at bounding box center [84, 244] width 145 height 42
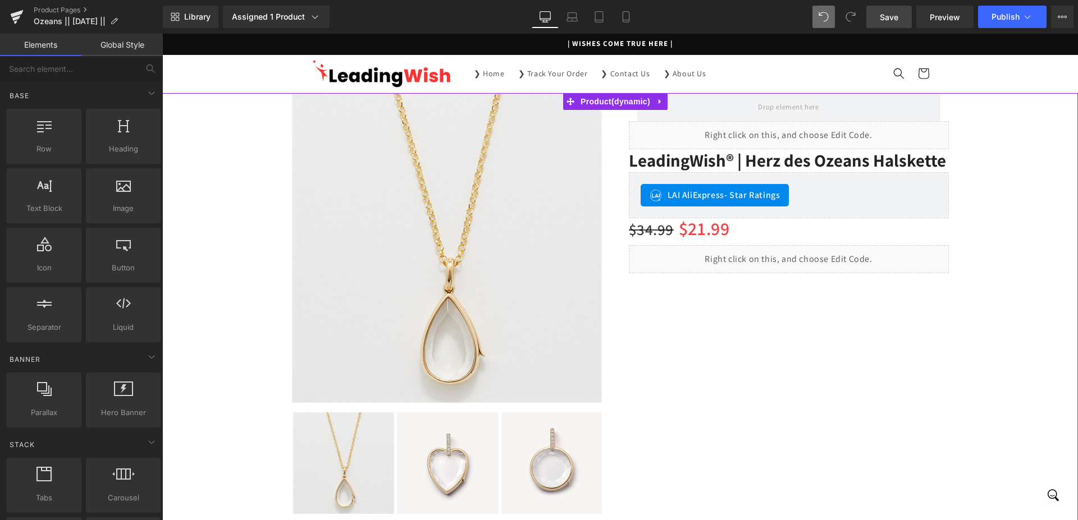
type textarea "yes"
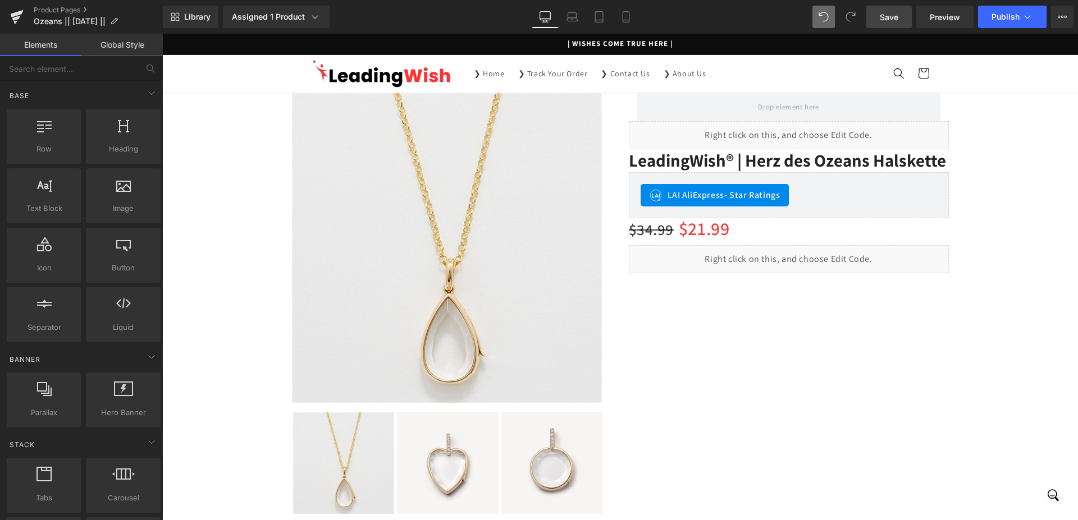
scroll to position [1037, 0]
click at [1051, 491] on icon "Открыть службу сообщений Intercom" at bounding box center [1051, 494] width 19 height 19
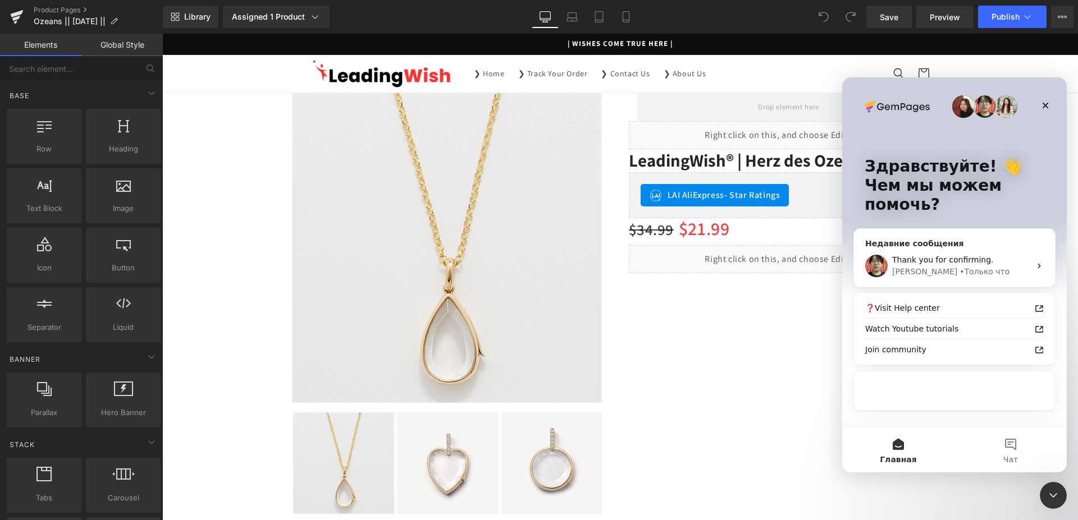
click at [944, 258] on span "Thank you for confirming." at bounding box center [943, 259] width 102 height 9
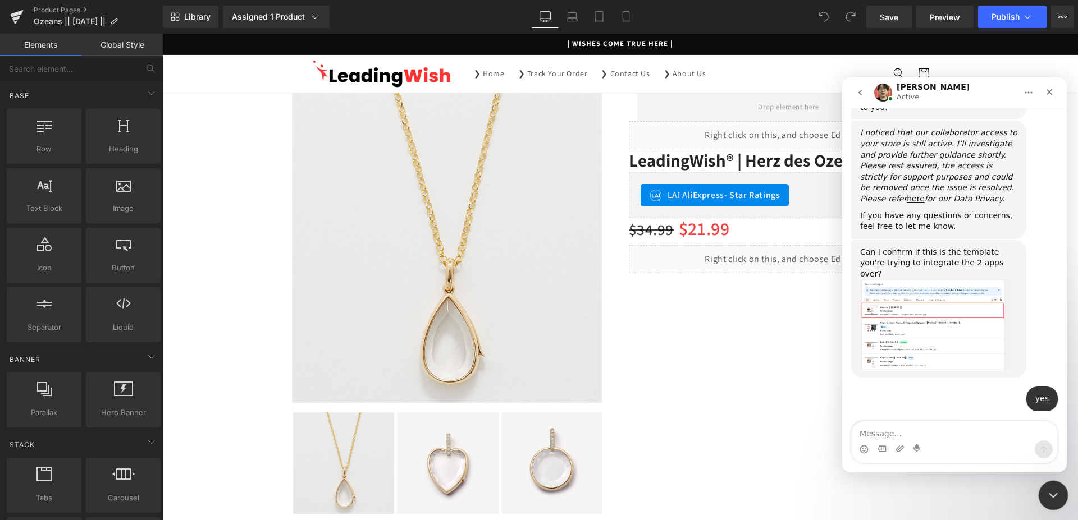
drag, startPoint x: 1543, startPoint y: 764, endPoint x: 1047, endPoint y: 490, distance: 566.2
click at [1052, 490] on icon "Закрыть службу сообщений Intercom" at bounding box center [1050, 493] width 13 height 13
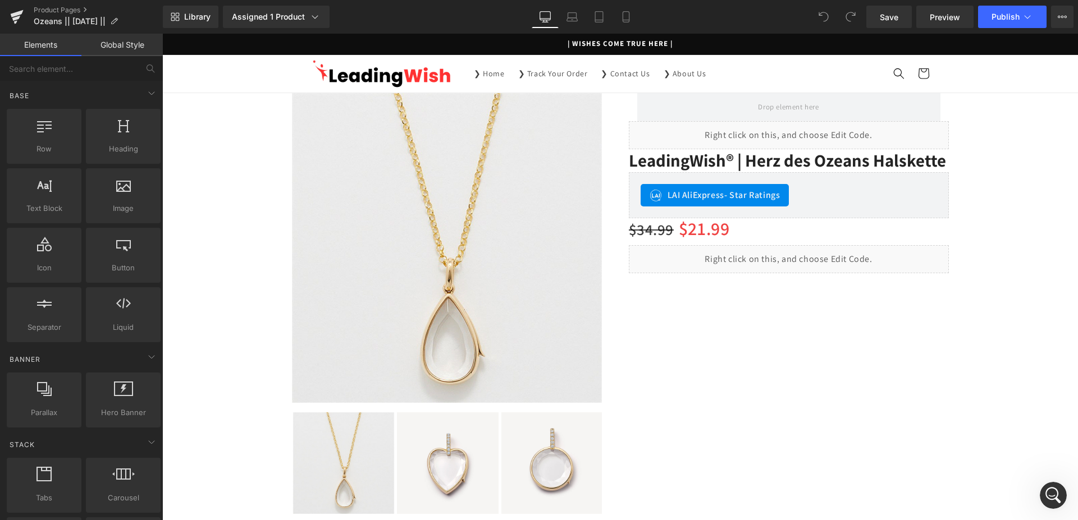
scroll to position [1037, 0]
click at [118, 18] on icon at bounding box center [114, 21] width 8 height 8
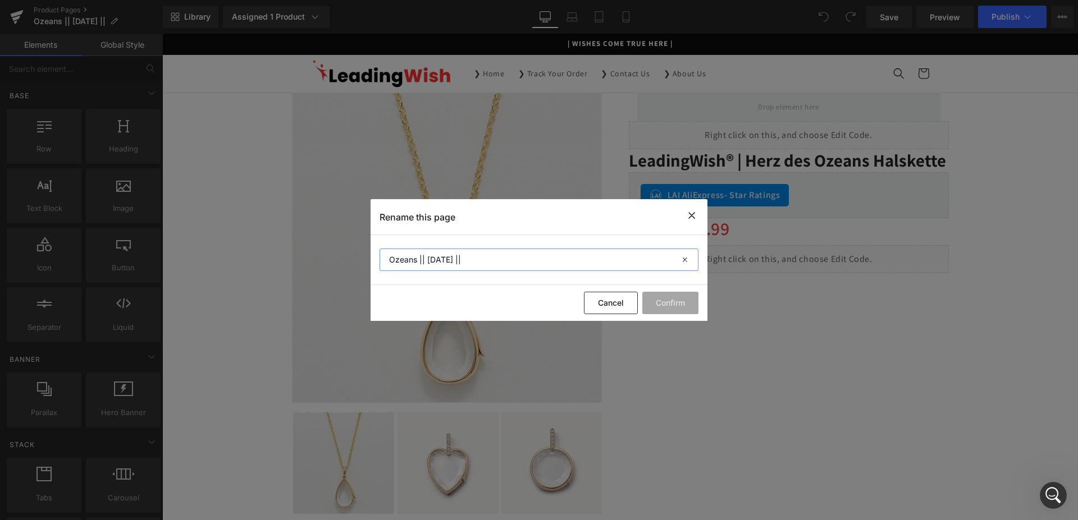
click at [443, 262] on input "Ozeans || [DATE] ||" at bounding box center [538, 260] width 319 height 22
type input "Ozeans || 12.09.25 ||"
click at [670, 297] on button "Confirm" at bounding box center [670, 303] width 56 height 22
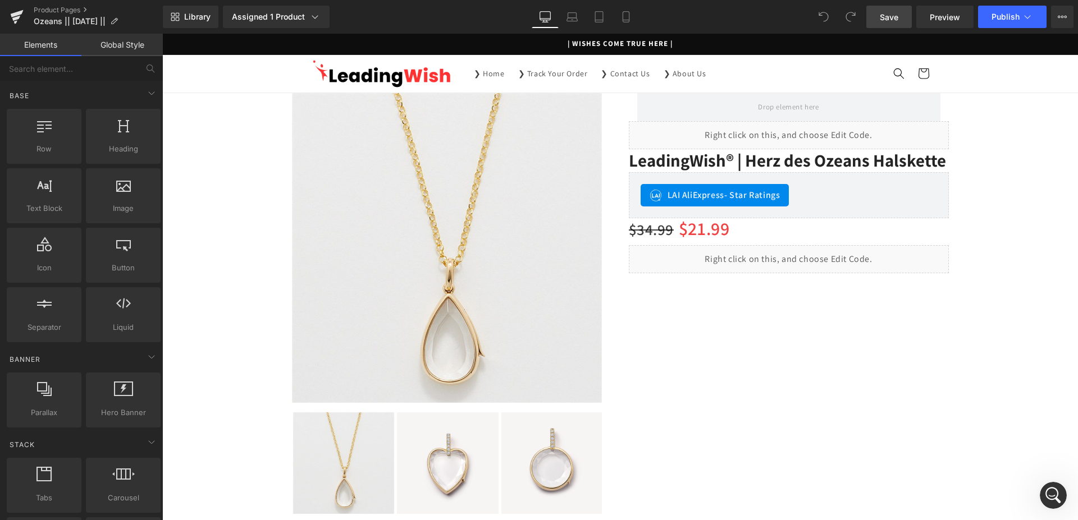
drag, startPoint x: 892, startPoint y: 21, endPoint x: 607, endPoint y: 0, distance: 285.3
click at [892, 21] on span "Save" at bounding box center [888, 17] width 19 height 12
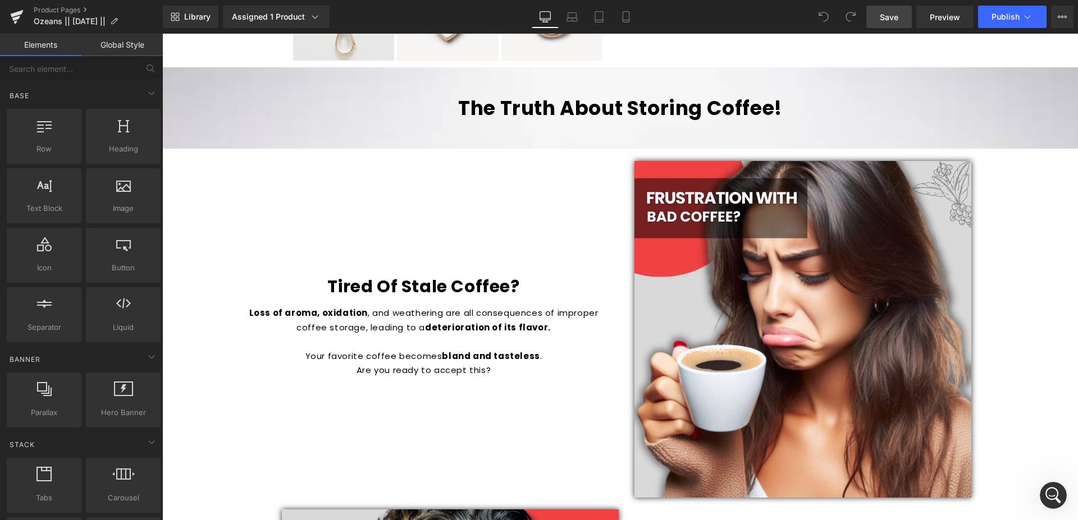
scroll to position [401, 0]
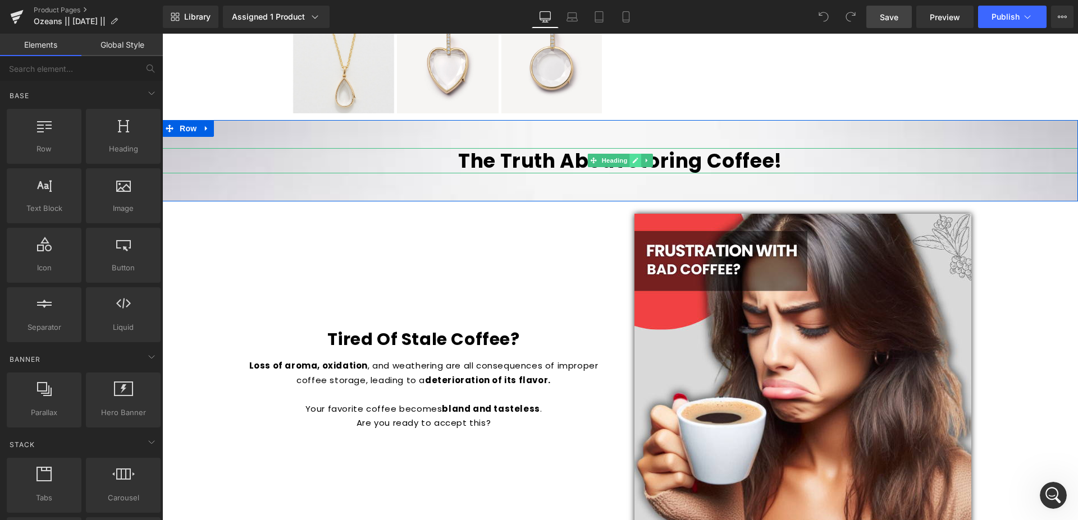
click at [634, 161] on link at bounding box center [635, 160] width 12 height 13
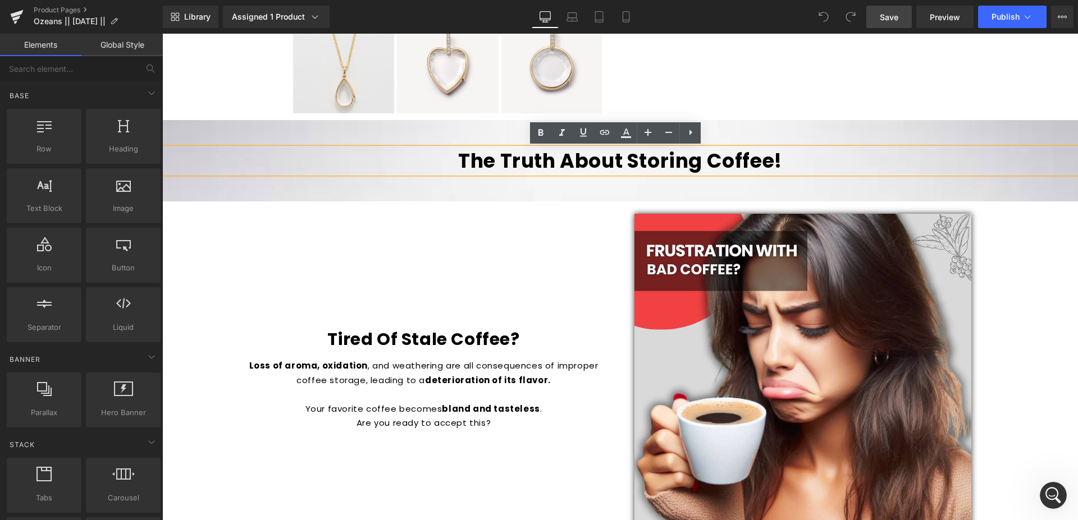
click at [624, 165] on h1 "The Truth About Storing Coffee!" at bounding box center [619, 161] width 915 height 26
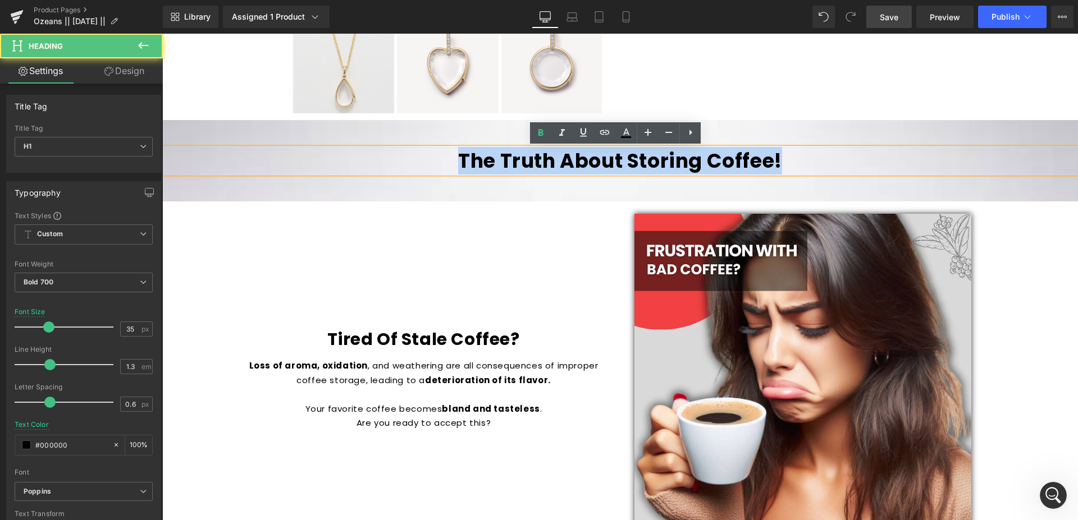
drag, startPoint x: 795, startPoint y: 163, endPoint x: 425, endPoint y: 162, distance: 369.3
click at [425, 162] on h1 "The Truth About Storing Coffee!" at bounding box center [619, 161] width 915 height 26
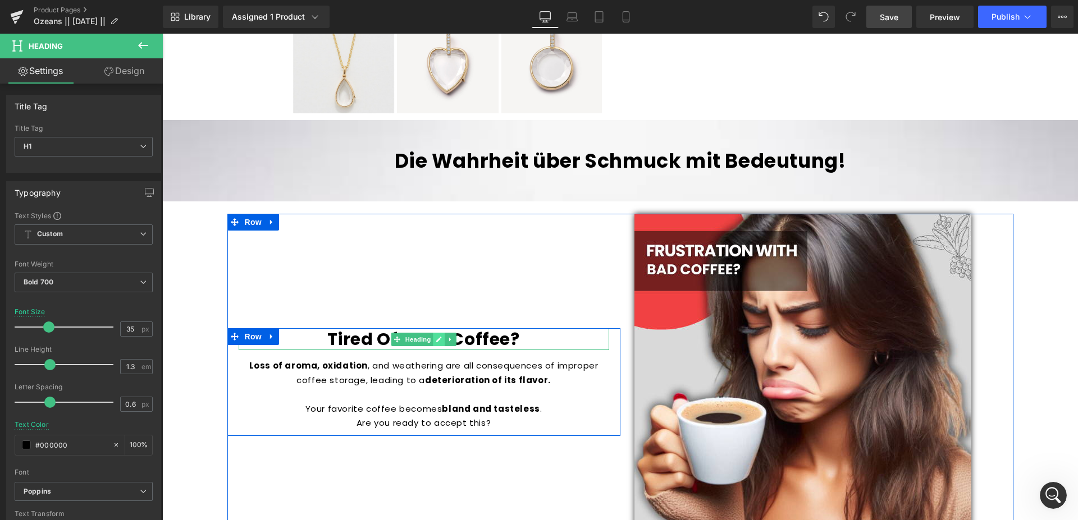
click at [436, 340] on icon at bounding box center [439, 339] width 6 height 7
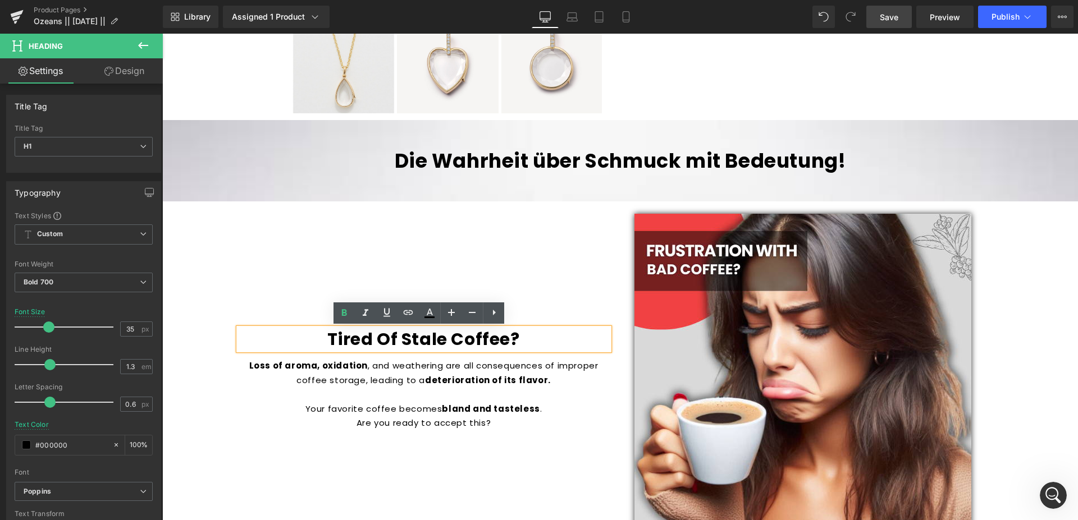
click at [492, 338] on h1 "Tired Of Stale Coffee?" at bounding box center [424, 339] width 370 height 22
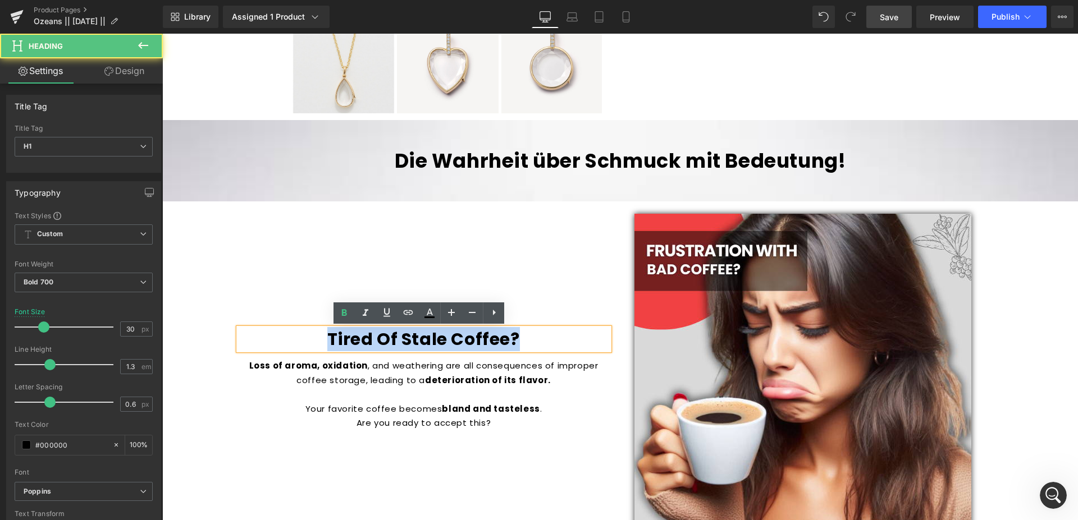
drag, startPoint x: 530, startPoint y: 343, endPoint x: 306, endPoint y: 333, distance: 224.2
click at [306, 333] on h1 "Tired Of Stale Coffee?" at bounding box center [424, 339] width 370 height 22
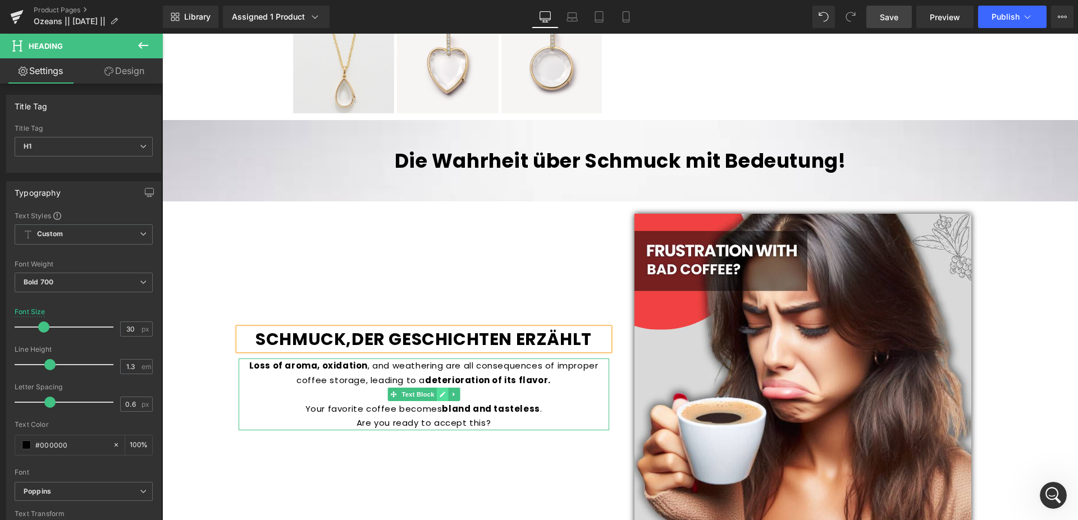
click at [436, 394] on link at bounding box center [442, 394] width 12 height 13
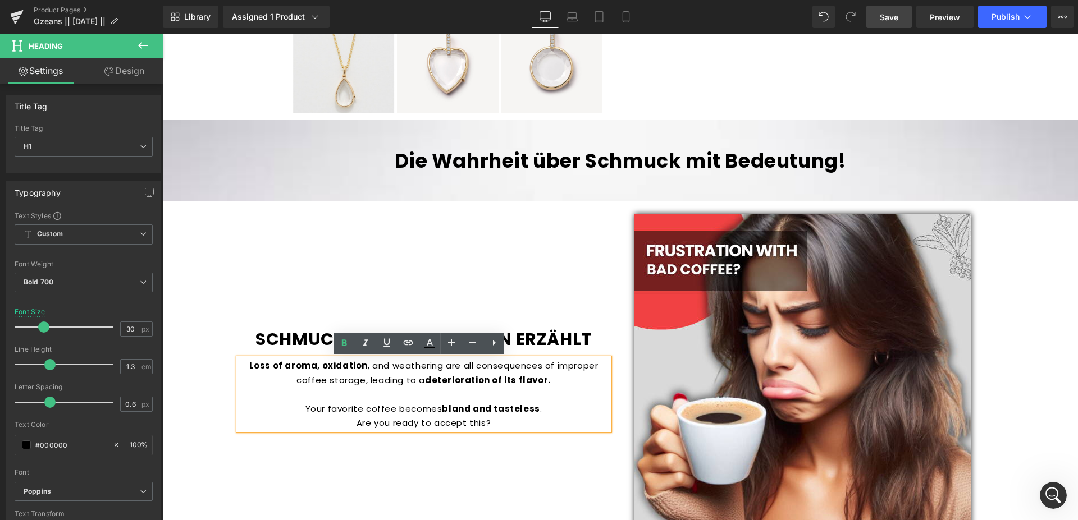
click at [505, 419] on div "Loss of aroma, oxidation , and weathering are all consequences of improper coff…" at bounding box center [424, 395] width 370 height 72
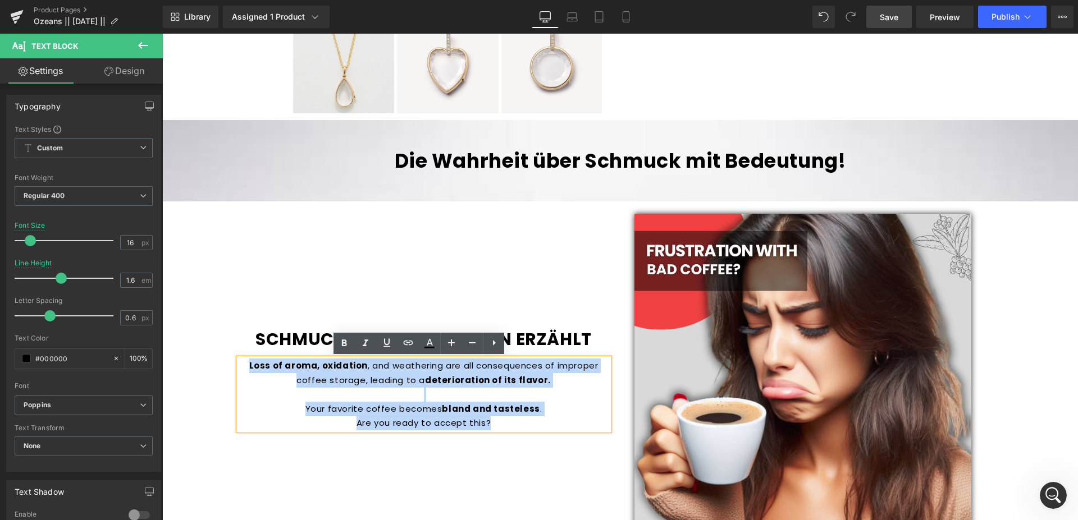
drag, startPoint x: 467, startPoint y: 418, endPoint x: 246, endPoint y: 368, distance: 227.2
click at [246, 368] on div "Loss of aroma, oxidation , and weathering are all consequences of improper coff…" at bounding box center [424, 395] width 370 height 72
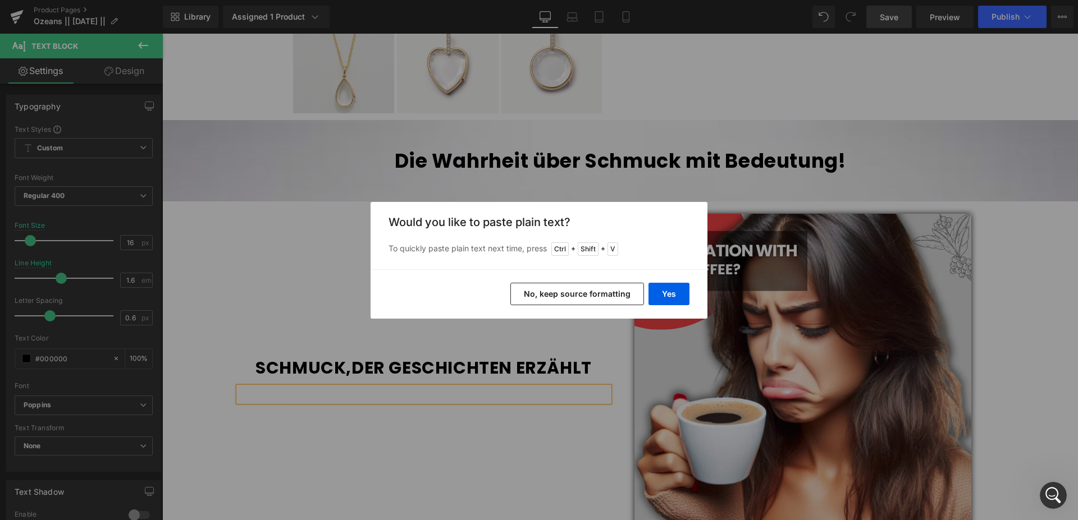
click at [611, 295] on button "No, keep source formatting" at bounding box center [577, 294] width 134 height 22
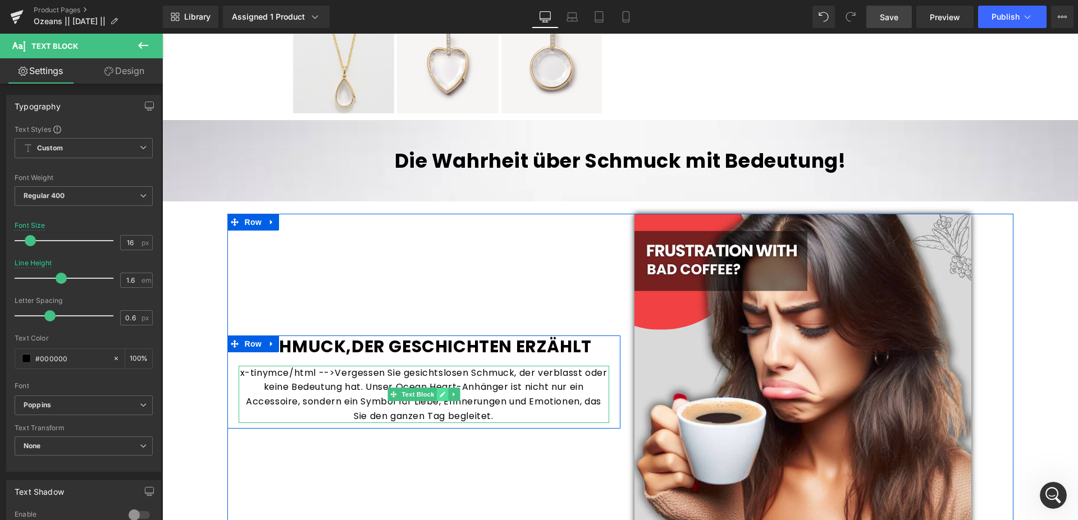
click at [436, 398] on link at bounding box center [442, 394] width 12 height 13
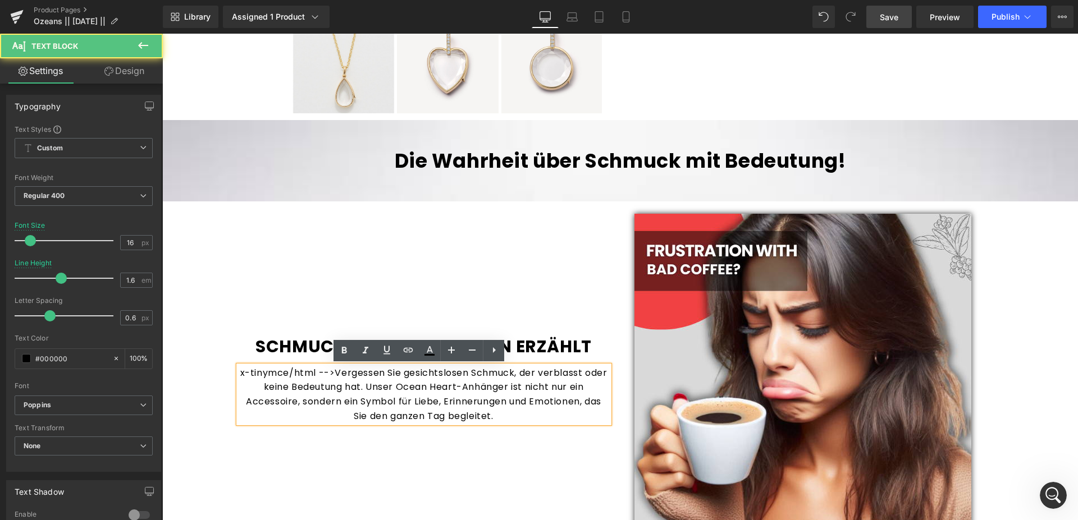
click at [363, 391] on div "x-tinymce/html -->Vergessen Sie gesichtslosen Schmuck, der verblasst oder keine…" at bounding box center [424, 394] width 370 height 57
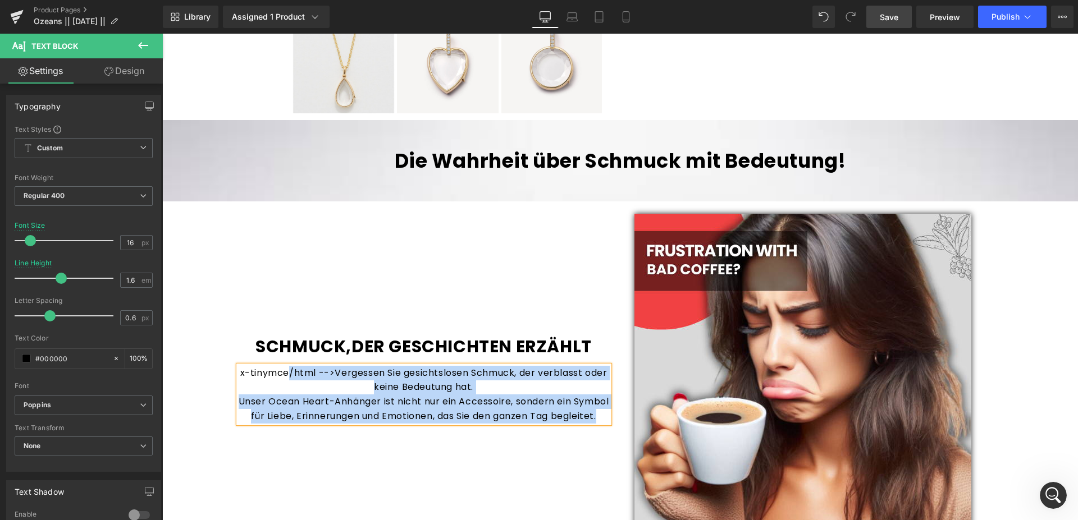
drag, startPoint x: 457, startPoint y: 419, endPoint x: 231, endPoint y: 358, distance: 234.8
click at [239, 366] on div "x-tinymce/html -->Vergessen Sie gesichtslosen Schmuck, der verblasst oder keine…" at bounding box center [424, 394] width 370 height 57
click at [259, 377] on div "x-tinymce/html -->Vergessen Sie gesichtslosen Schmuck, der verblasst oder keine…" at bounding box center [424, 394] width 370 height 57
drag, startPoint x: 274, startPoint y: 373, endPoint x: 520, endPoint y: 421, distance: 250.1
click at [520, 422] on div "x-tinymce/html -->Vergessen Sie gesichtslosen Schmuck, der verblasst oder keine…" at bounding box center [424, 394] width 370 height 57
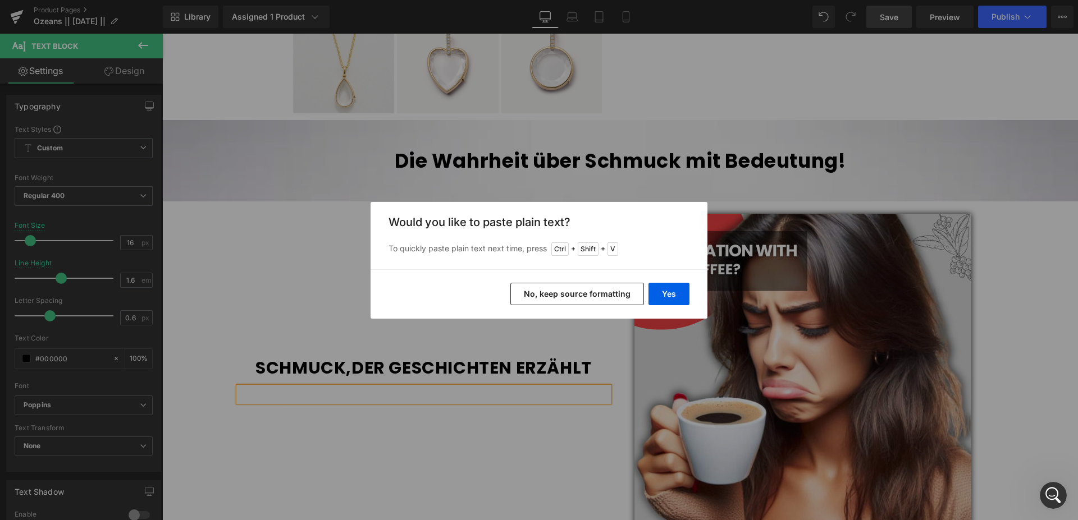
click at [540, 294] on button "No, keep source formatting" at bounding box center [577, 294] width 134 height 22
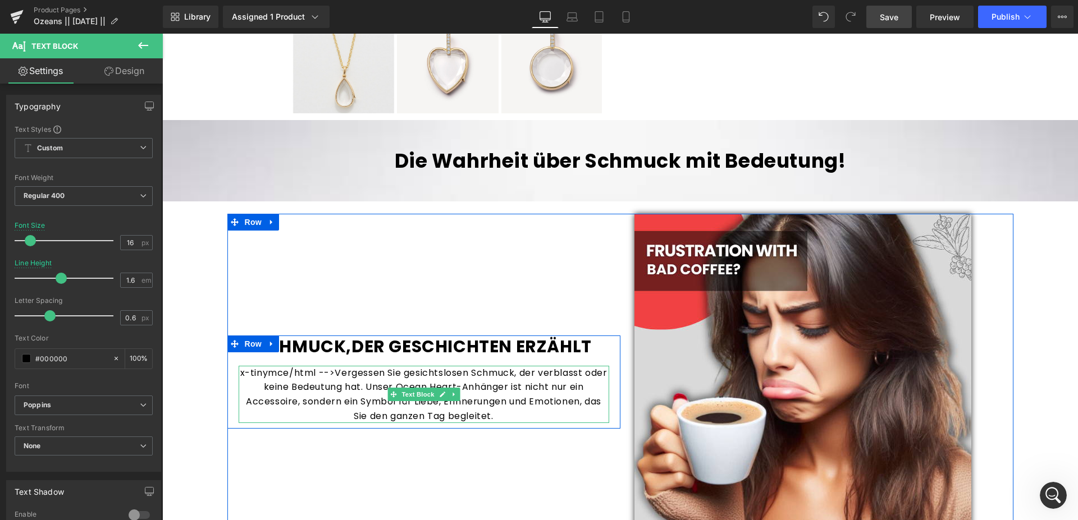
drag, startPoint x: 436, startPoint y: 395, endPoint x: 426, endPoint y: 393, distance: 9.8
click at [439, 395] on icon at bounding box center [442, 395] width 6 height 6
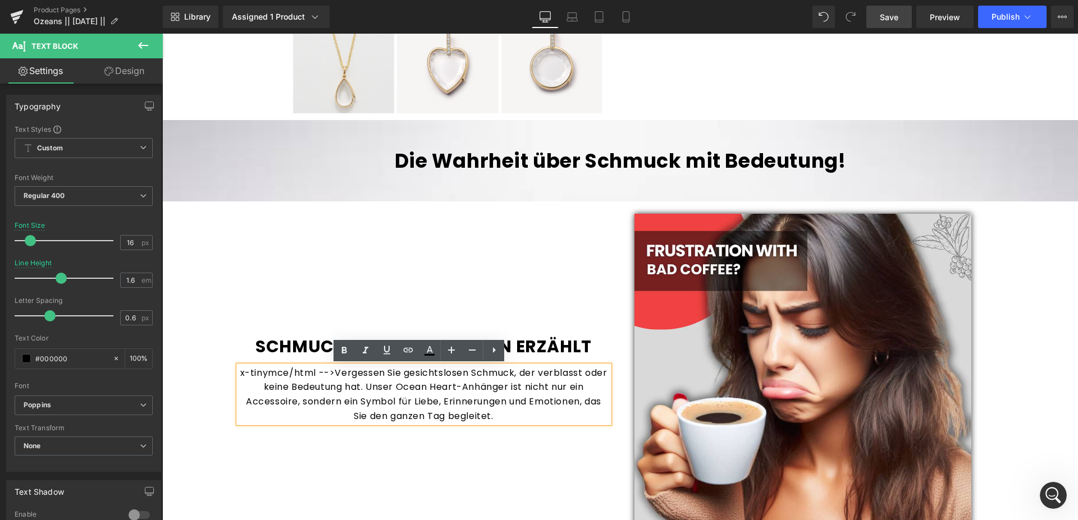
drag, startPoint x: 242, startPoint y: 373, endPoint x: 500, endPoint y: 417, distance: 261.8
click at [500, 417] on div "x-tinymce/html -->Vergessen Sie gesichtslosen Schmuck, der verblasst oder keine…" at bounding box center [424, 394] width 370 height 57
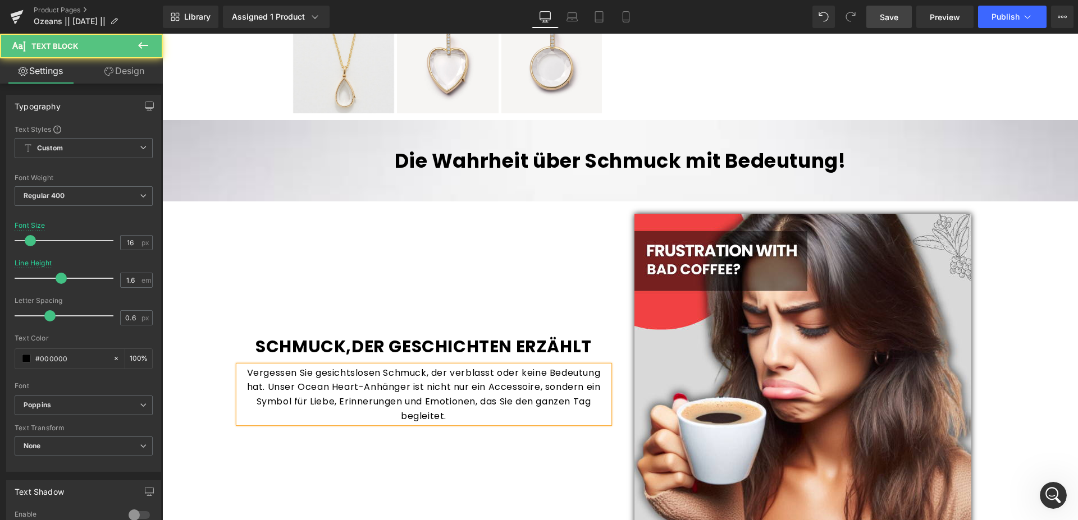
click at [262, 389] on div "Vergessen Sie gesichtslosen Schmuck, der verblasst oder keine Bedeutung hat. Un…" at bounding box center [424, 394] width 370 height 57
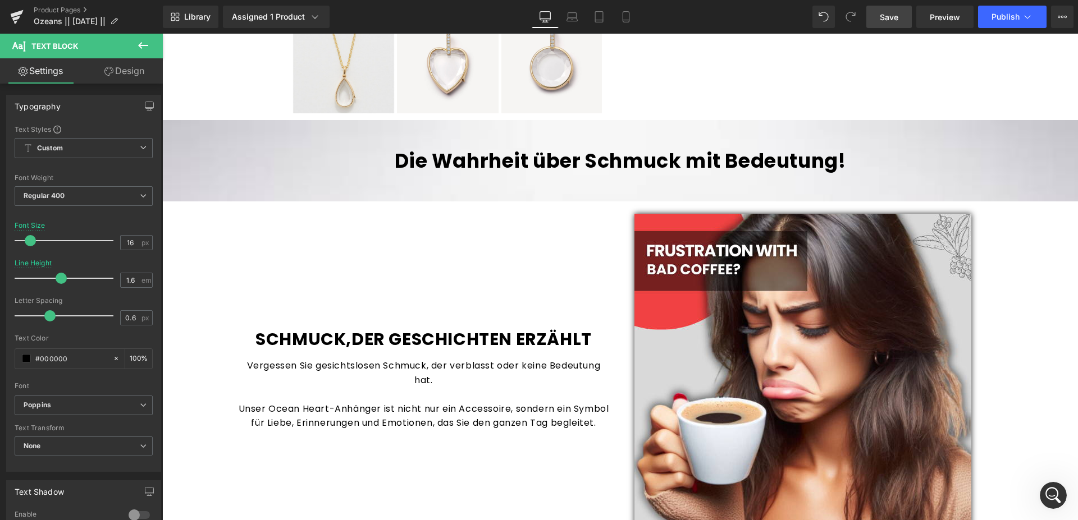
click at [901, 11] on link "Save" at bounding box center [888, 17] width 45 height 22
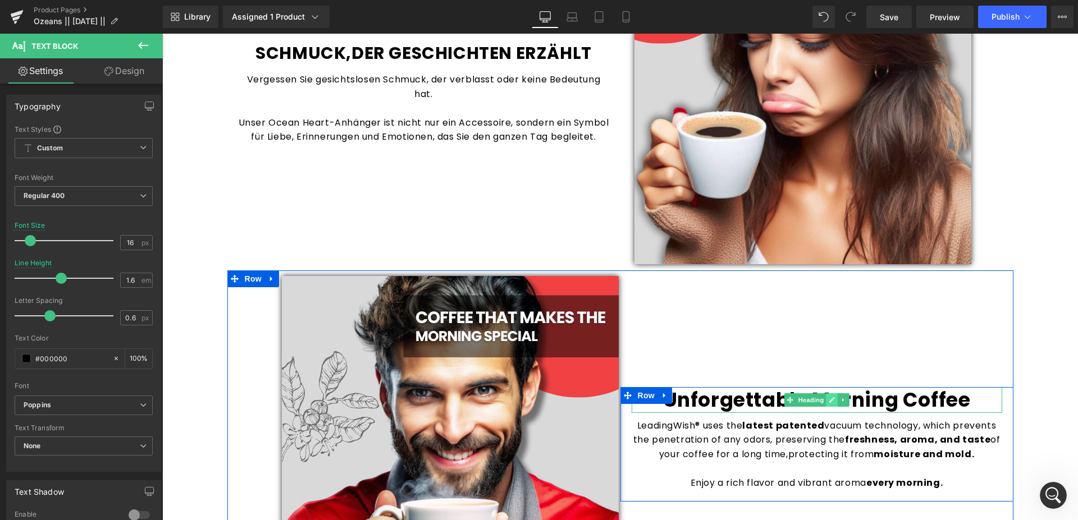
click at [828, 401] on icon at bounding box center [831, 400] width 6 height 7
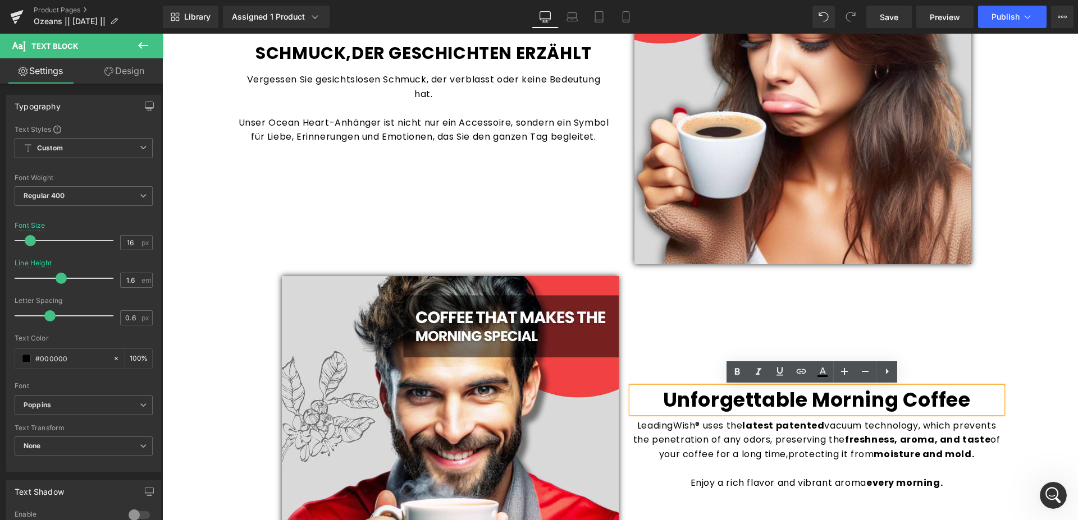
click at [890, 400] on h1 "Unforgettable Morning Coffee" at bounding box center [816, 400] width 370 height 26
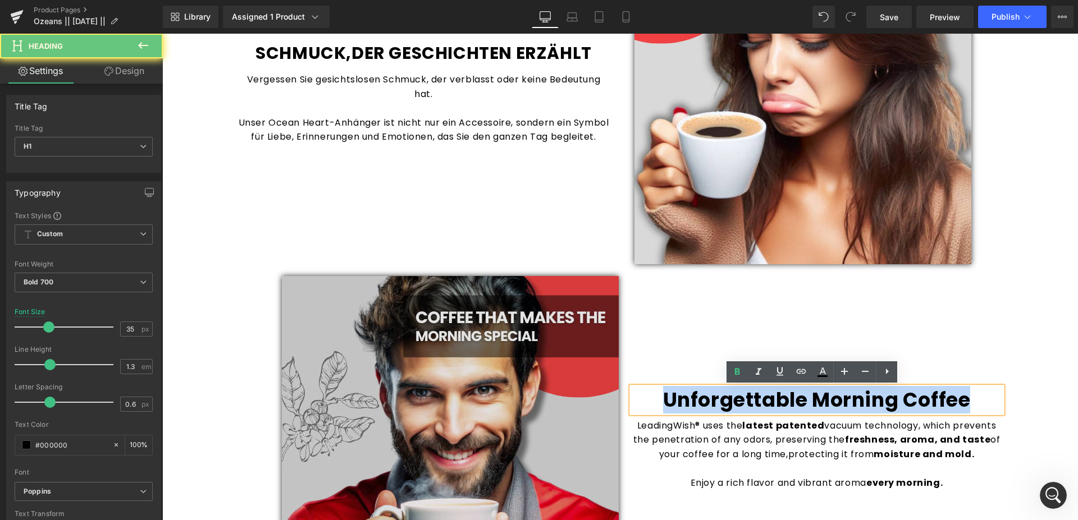
drag, startPoint x: 980, startPoint y: 404, endPoint x: 556, endPoint y: 377, distance: 425.7
click at [556, 377] on div "Image Unforgettable Morning Coffee Heading LeadingWish® uses the latest patente…" at bounding box center [620, 442] width 786 height 342
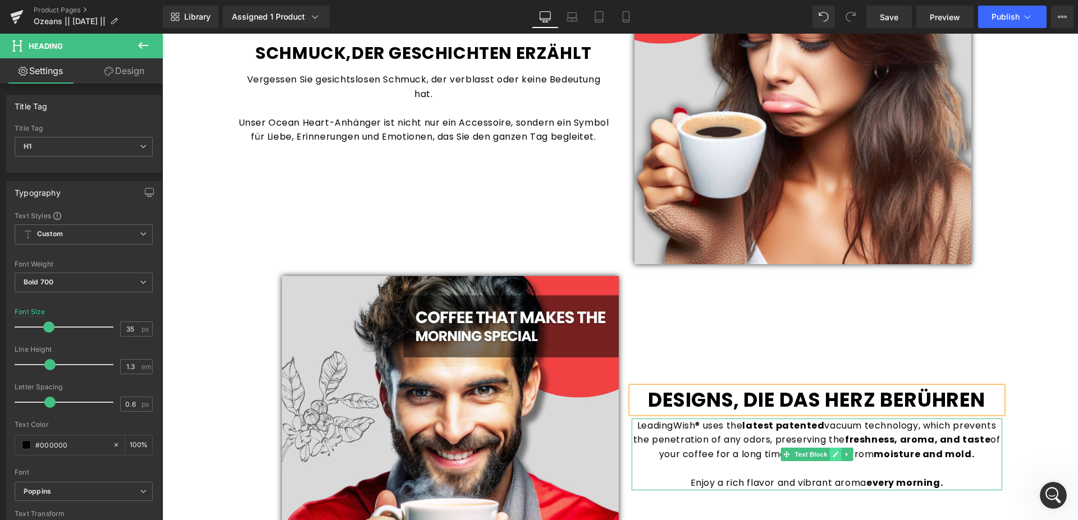
click at [832, 454] on icon at bounding box center [835, 454] width 6 height 7
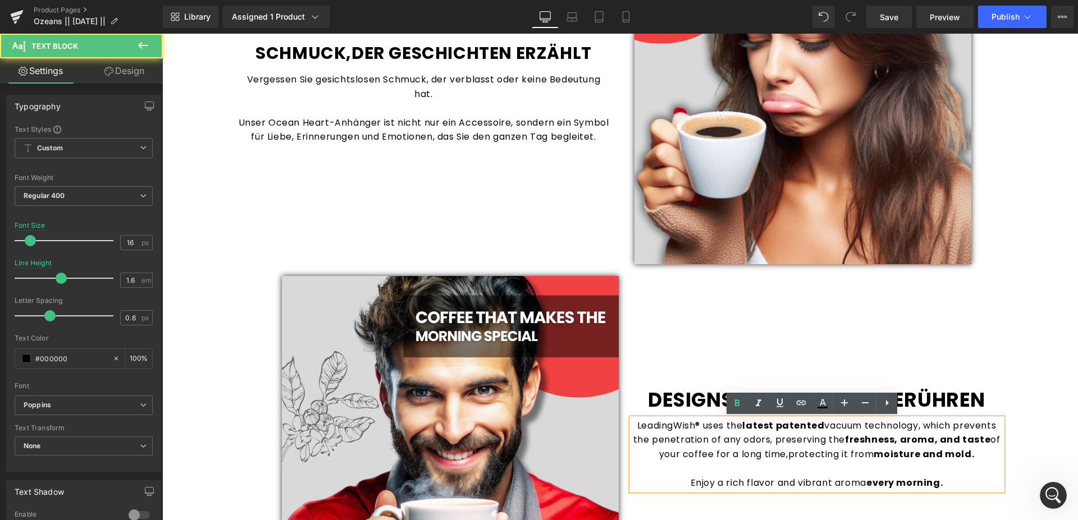
click at [783, 443] on span ", which prevents the penetration of any odors, preserving the" at bounding box center [814, 432] width 363 height 27
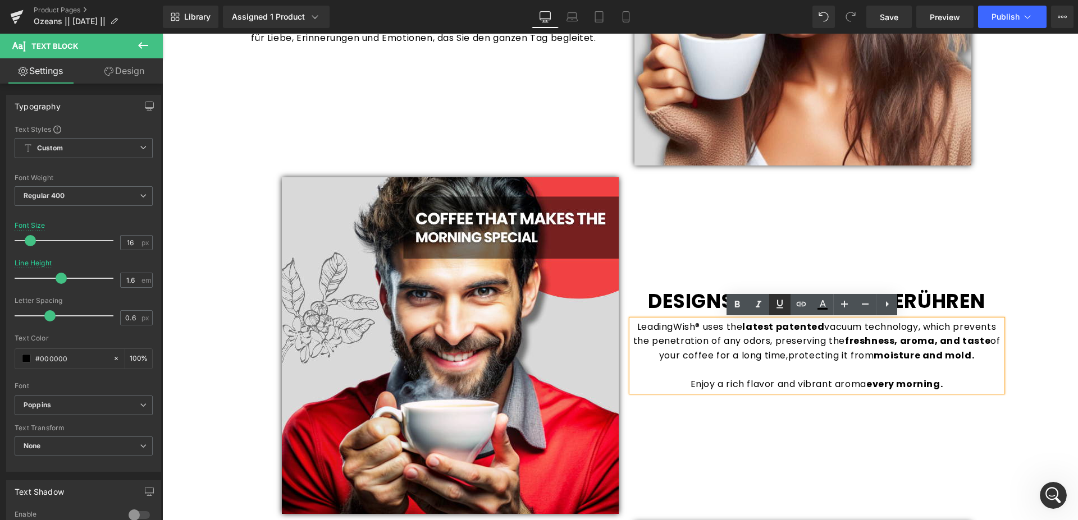
scroll to position [859, 0]
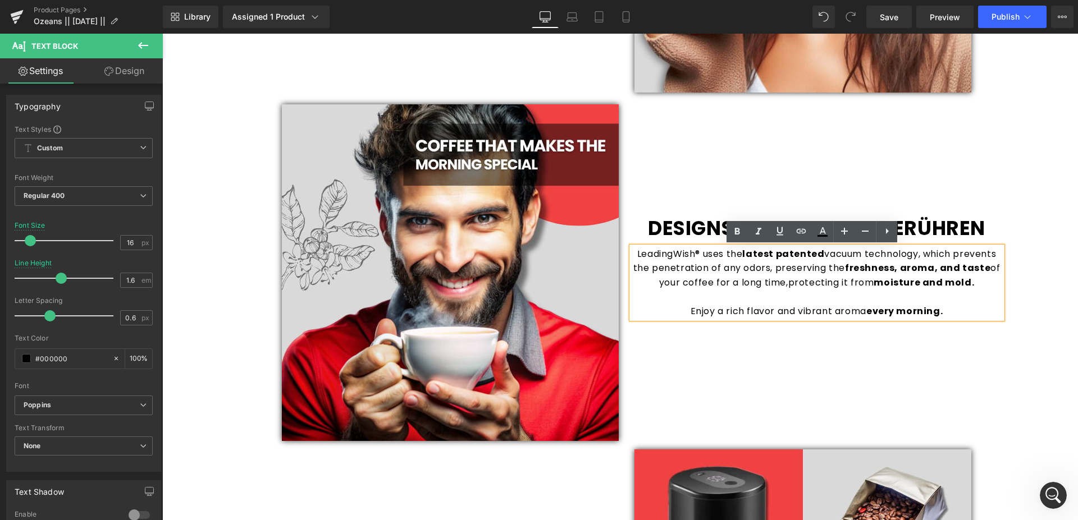
click at [647, 256] on span "LeadingWish® uses the" at bounding box center [690, 253] width 106 height 13
paste div
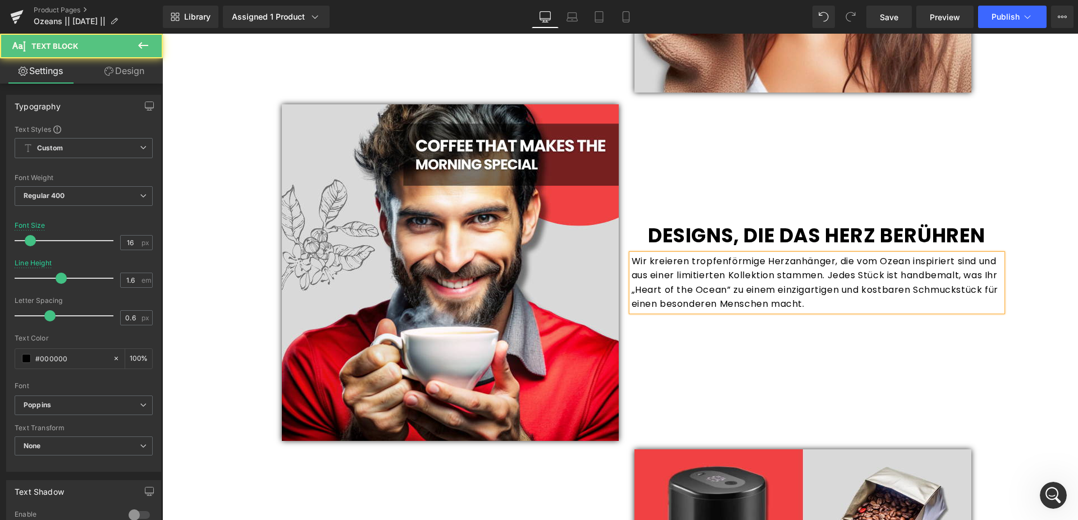
click at [826, 276] on div "Wir kreieren tropfenförmige Herzanhänger, die vom Ozean inspiriert sind und aus…" at bounding box center [816, 282] width 370 height 57
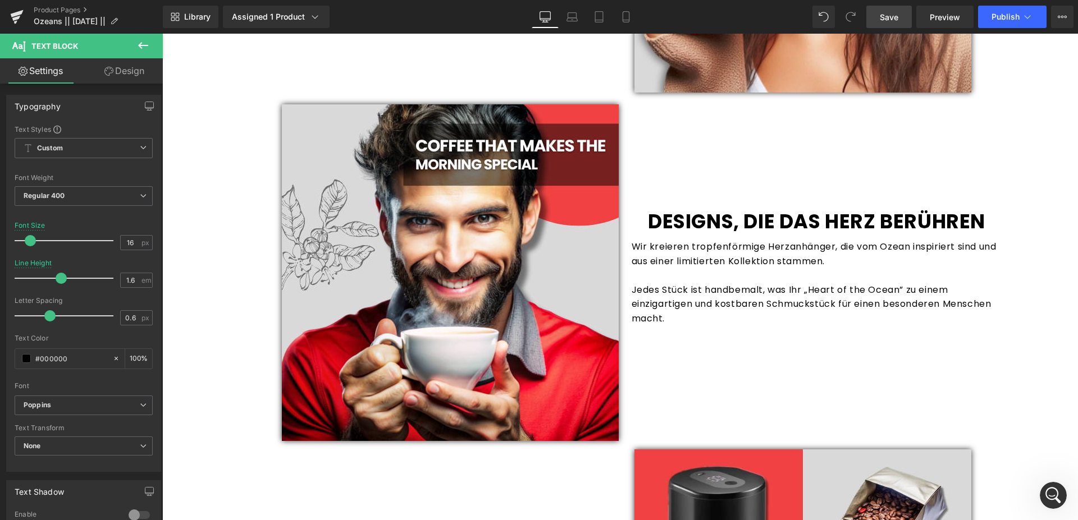
drag, startPoint x: 885, startPoint y: 22, endPoint x: 683, endPoint y: 108, distance: 219.7
click at [885, 22] on span "Save" at bounding box center [888, 17] width 19 height 12
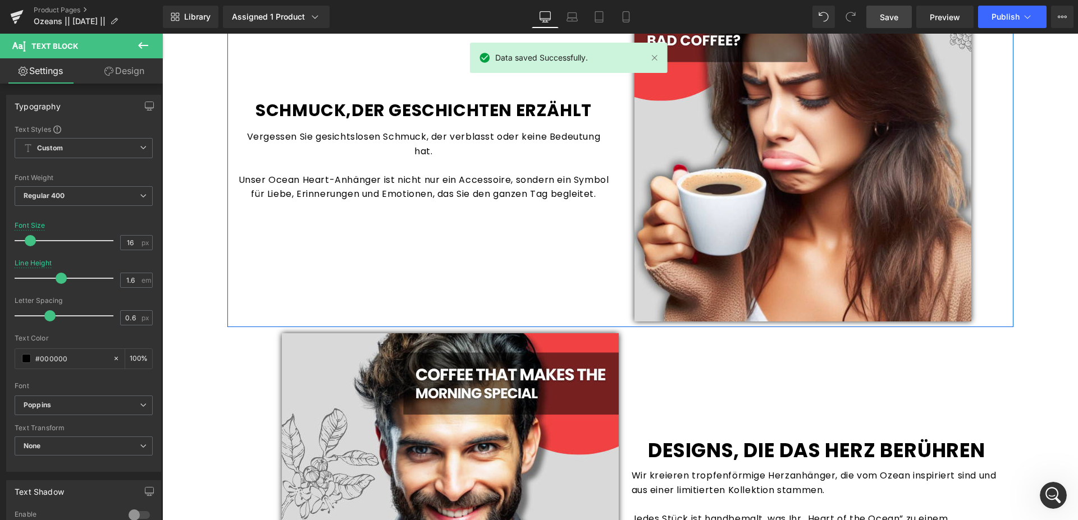
scroll to position [744, 0]
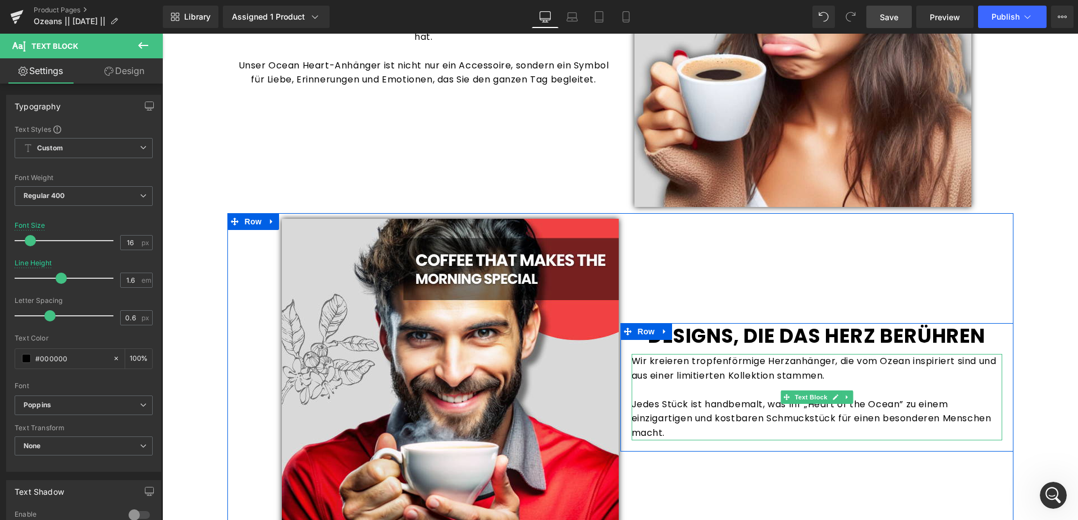
click at [831, 401] on link at bounding box center [835, 397] width 12 height 13
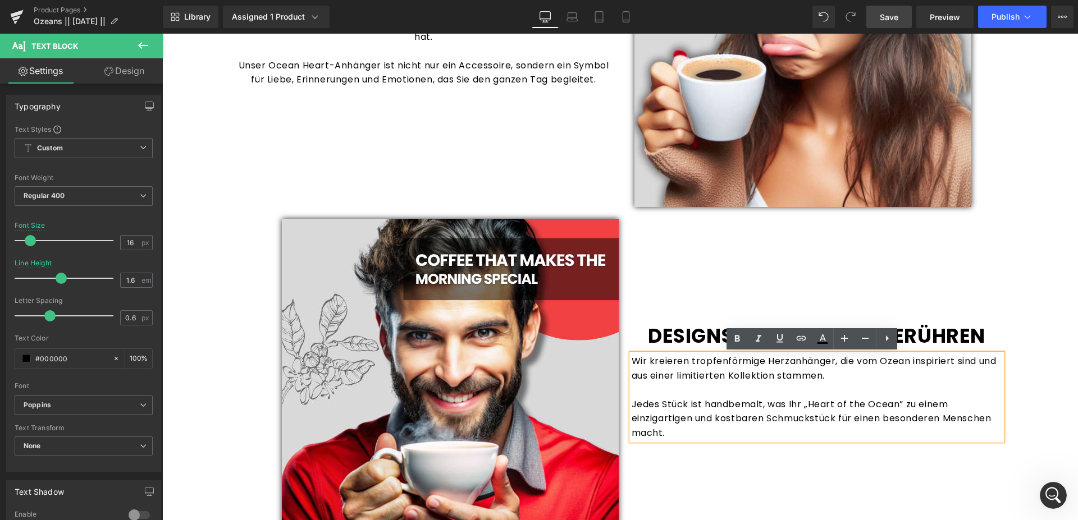
click at [780, 358] on div "Wir kreieren tropfenförmige Herzanhänger, die vom Ozean inspiriert sind und aus…" at bounding box center [816, 397] width 370 height 86
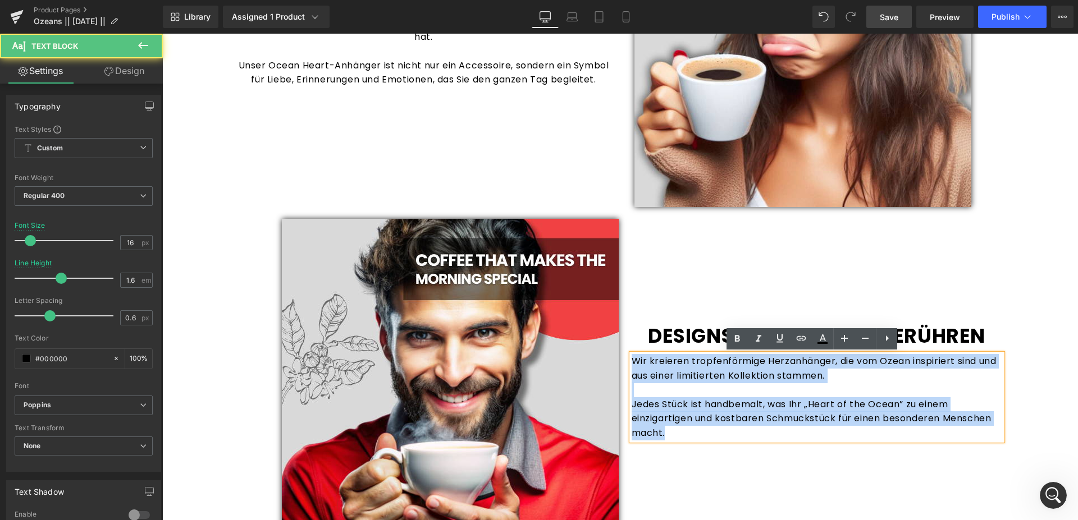
drag, startPoint x: 627, startPoint y: 361, endPoint x: 668, endPoint y: 432, distance: 81.7
click at [668, 432] on div "Wir kreieren tropfenförmige Herzanhänger, die vom Ozean inspiriert sind und aus…" at bounding box center [816, 397] width 370 height 86
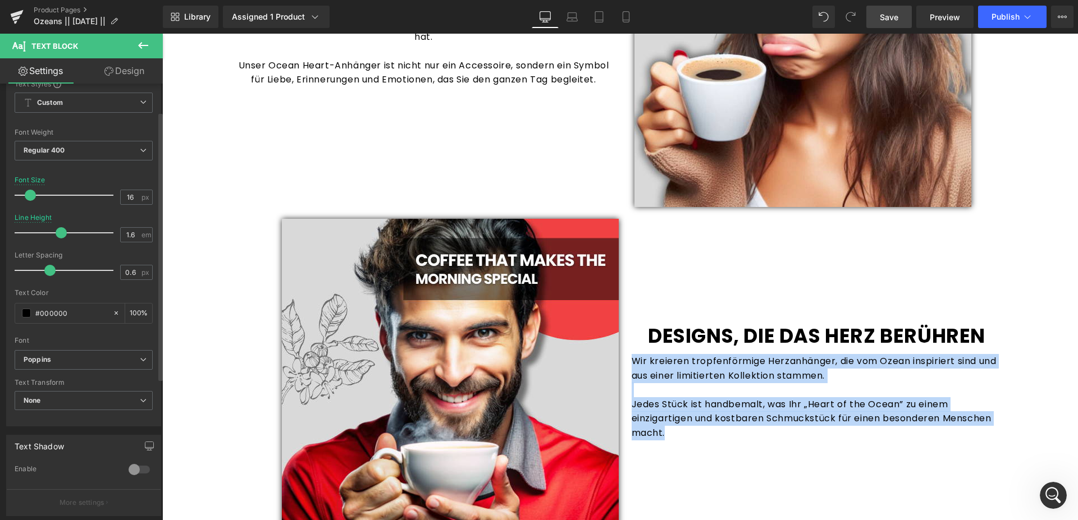
scroll to position [0, 0]
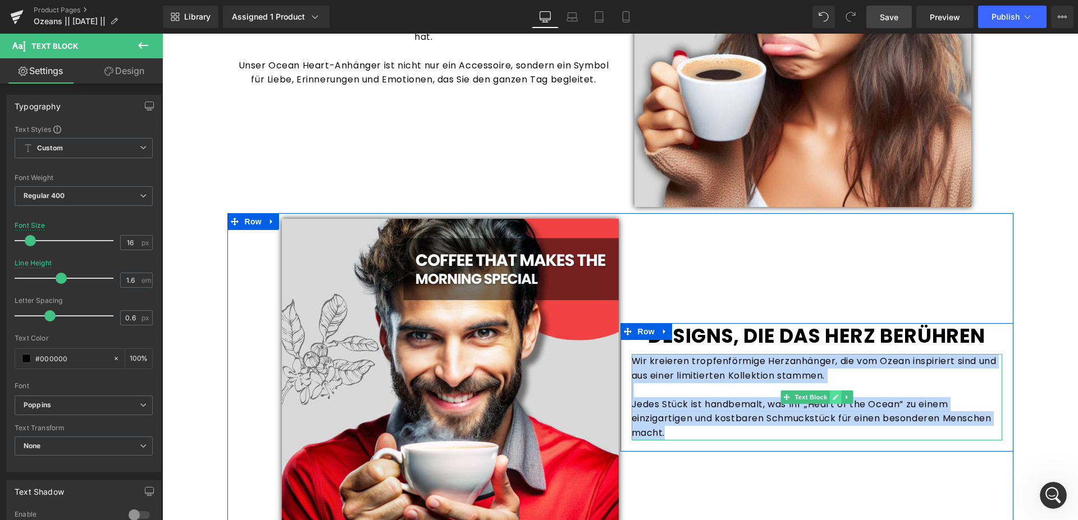
click at [832, 398] on icon at bounding box center [835, 398] width 6 height 6
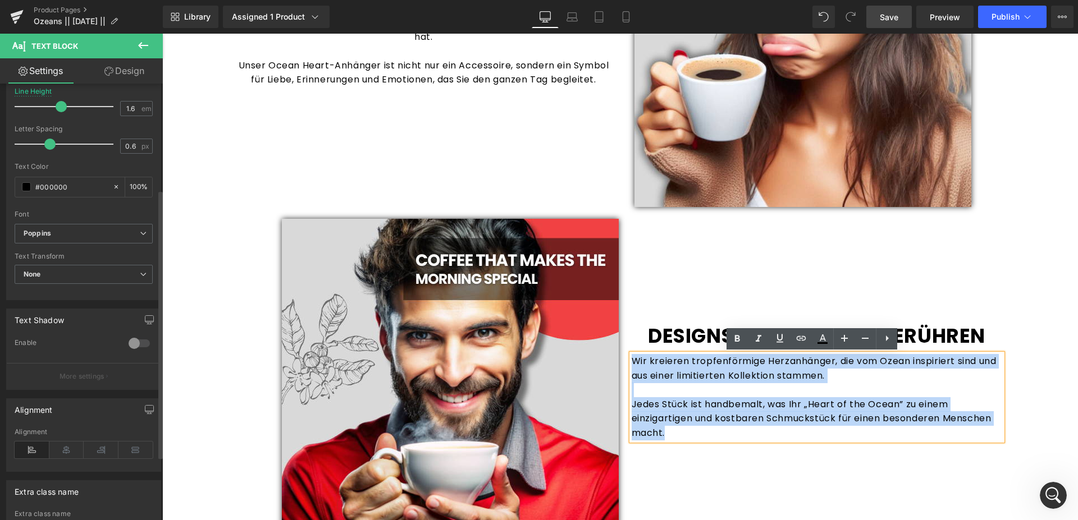
scroll to position [274, 0]
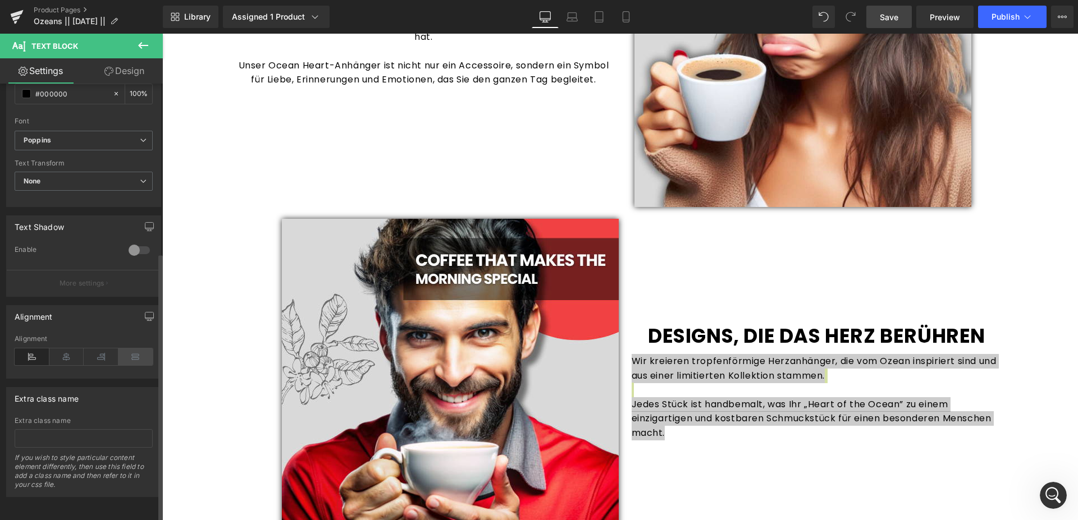
click at [123, 349] on icon at bounding box center [135, 357] width 35 height 17
click at [105, 349] on icon at bounding box center [101, 357] width 35 height 17
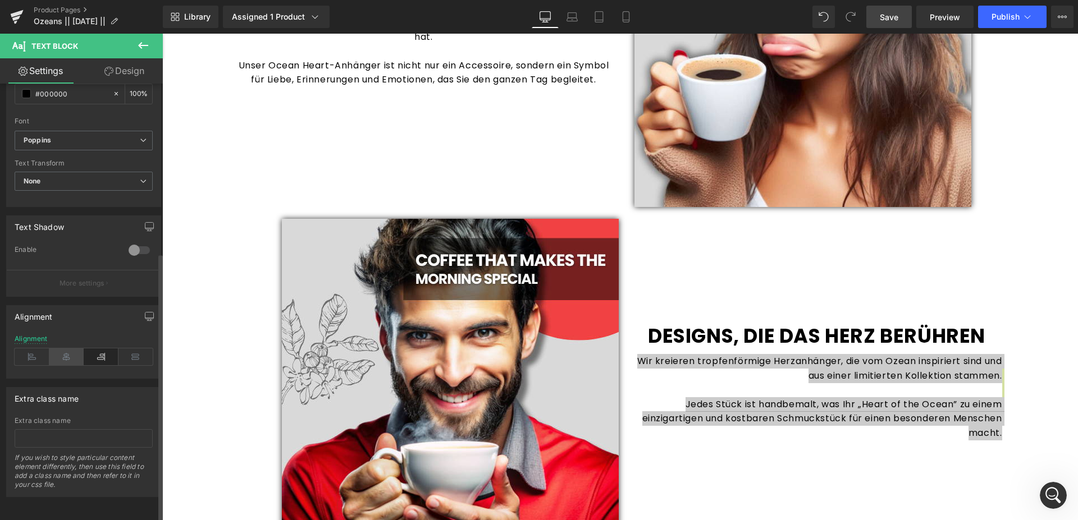
click at [67, 349] on icon at bounding box center [66, 357] width 35 height 17
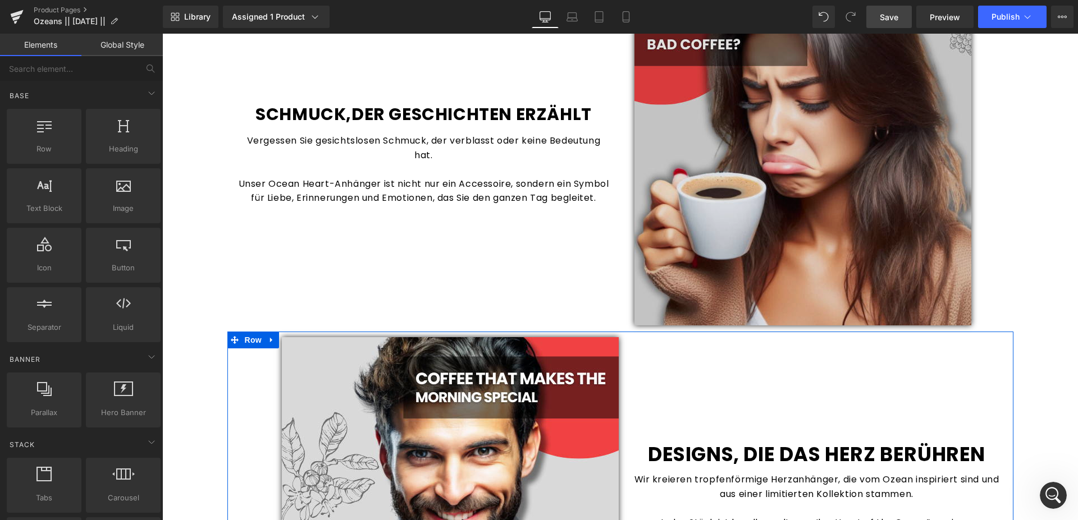
scroll to position [515, 0]
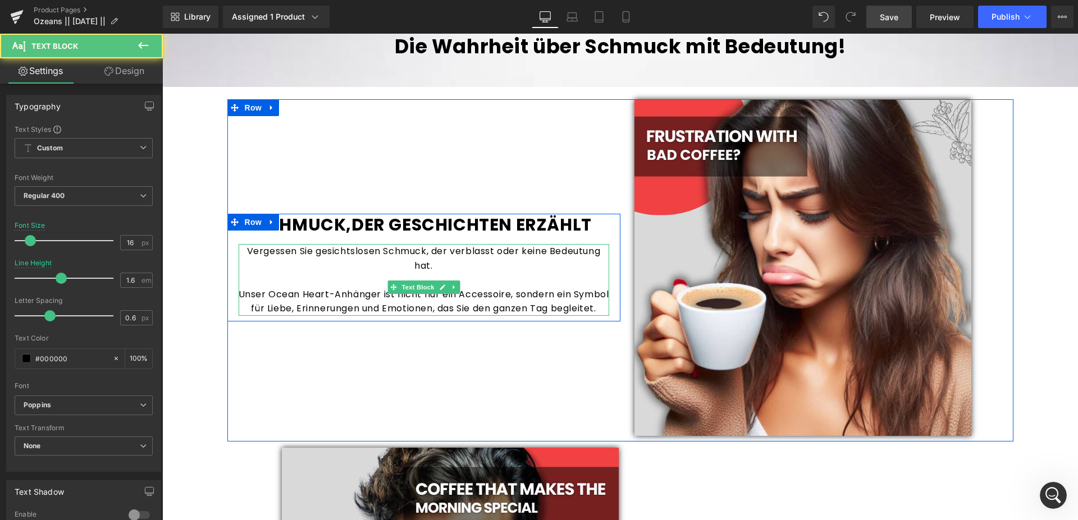
click at [424, 305] on div "Vergessen Sie gesichtslosen Schmuck, der verblasst oder keine Bedeutung hat. Un…" at bounding box center [424, 280] width 370 height 72
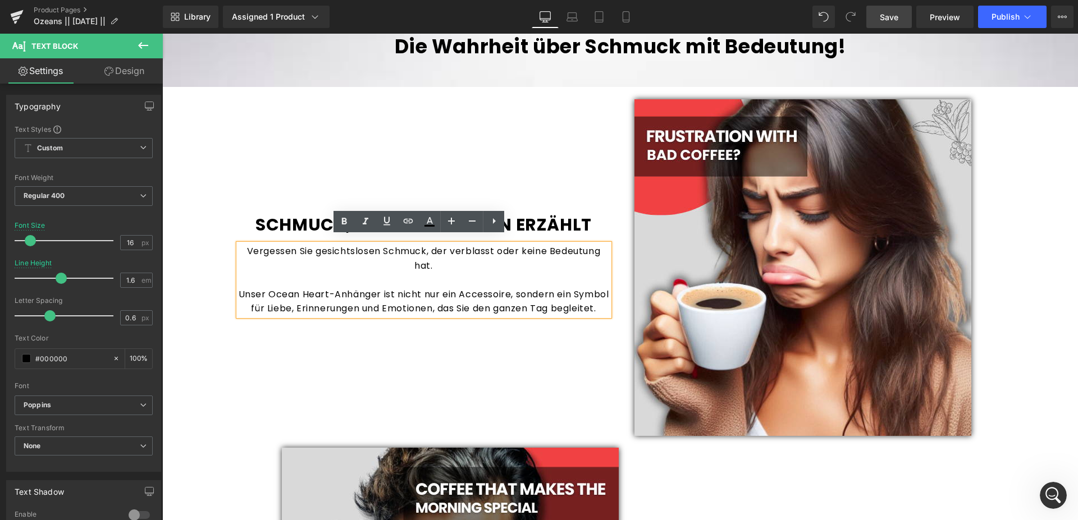
click at [410, 294] on div "Vergessen Sie gesichtslosen Schmuck, der verblasst oder keine Bedeutung hat. Un…" at bounding box center [424, 280] width 370 height 72
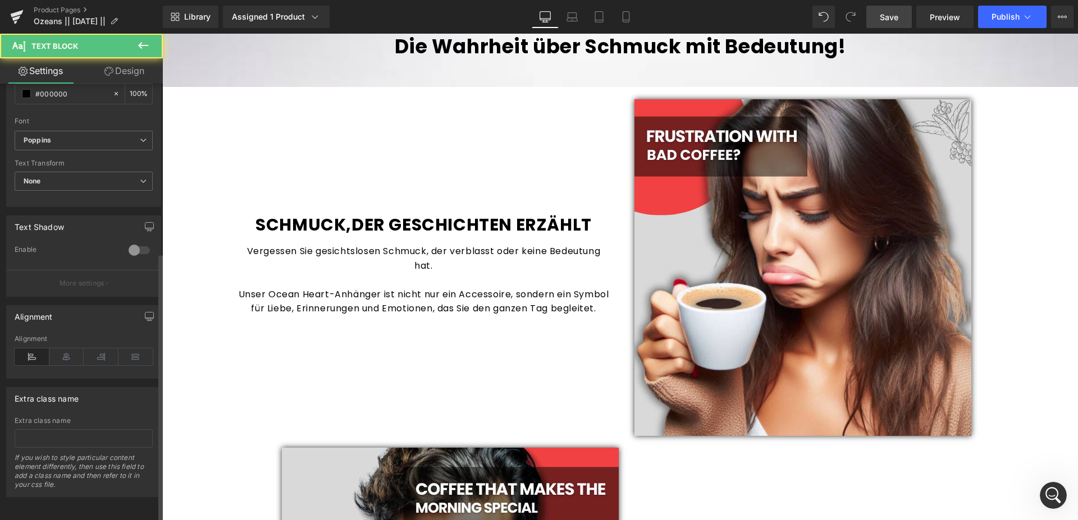
scroll to position [274, 0]
click at [69, 350] on icon at bounding box center [66, 357] width 35 height 17
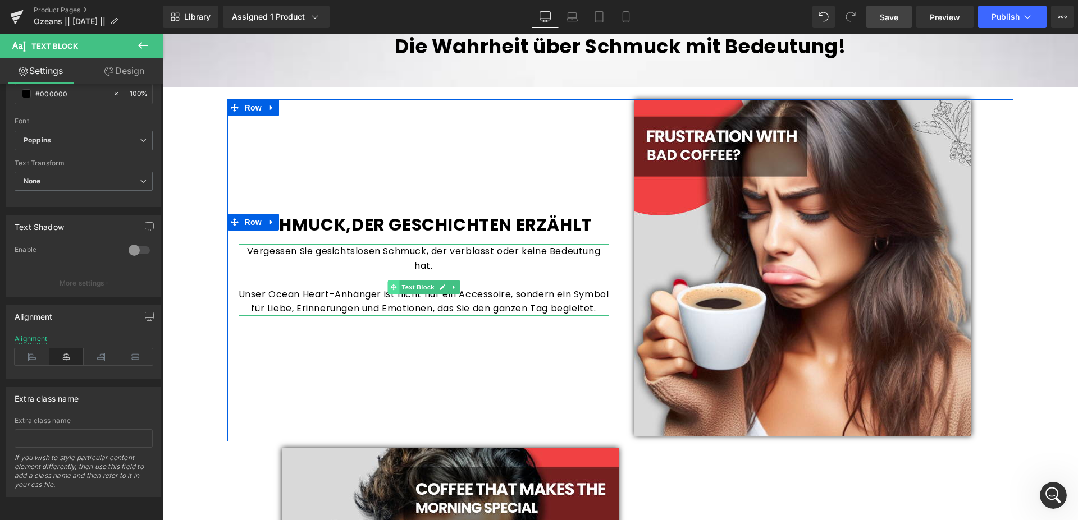
click at [391, 281] on span at bounding box center [393, 287] width 12 height 13
click at [439, 284] on icon at bounding box center [442, 287] width 6 height 7
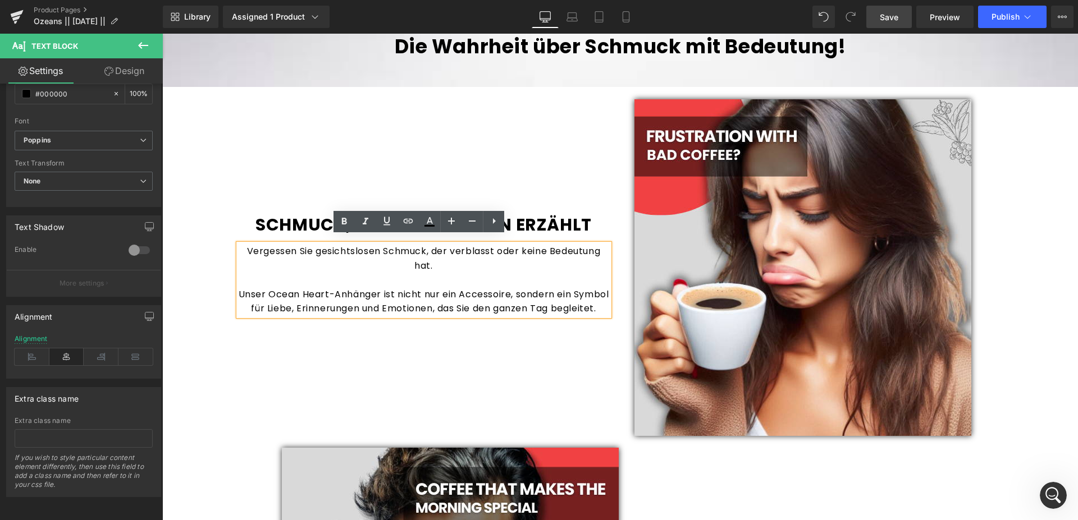
click at [427, 253] on div "Vergessen Sie gesichtslosen Schmuck, der verblasst oder keine Bedeutung hat. Un…" at bounding box center [424, 280] width 370 height 72
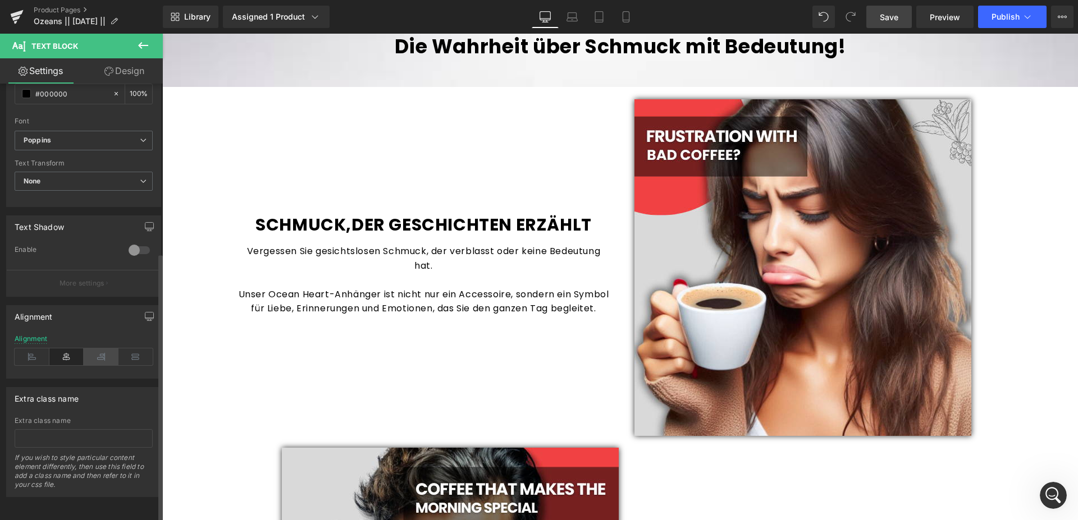
click at [89, 349] on icon at bounding box center [101, 357] width 35 height 17
click at [66, 349] on icon at bounding box center [66, 357] width 35 height 17
click at [38, 349] on icon at bounding box center [32, 357] width 35 height 17
click at [62, 351] on icon at bounding box center [66, 357] width 35 height 17
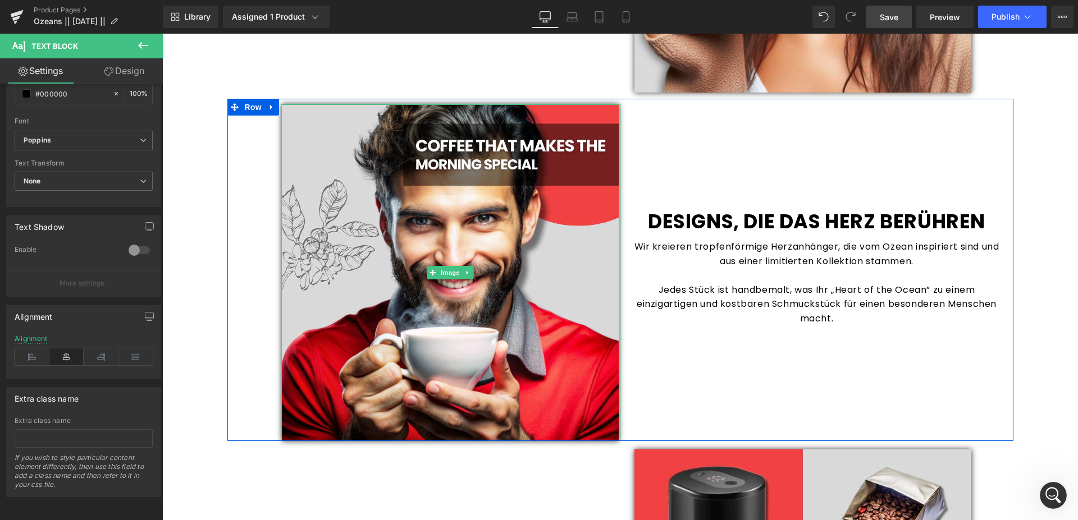
scroll to position [1145, 0]
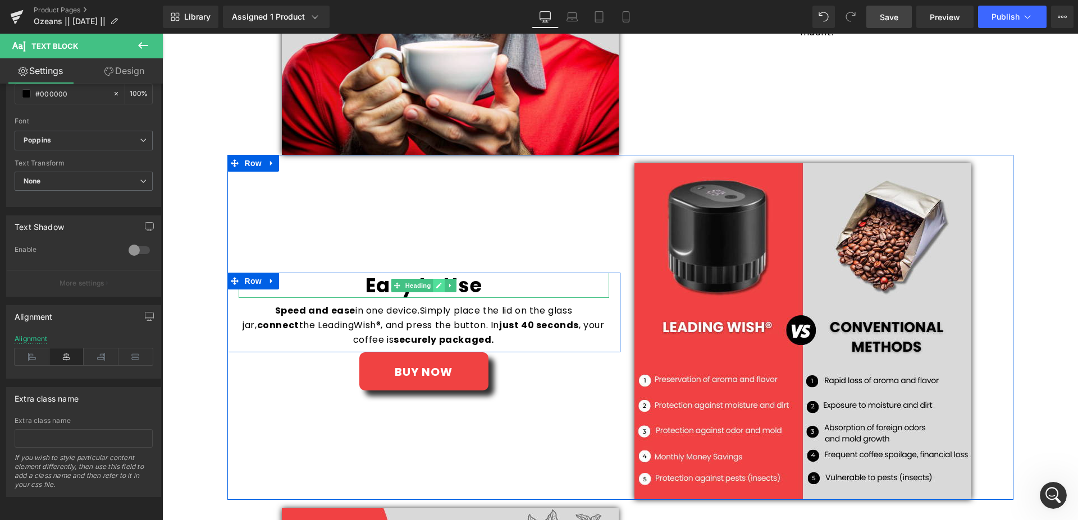
click at [433, 287] on link at bounding box center [439, 285] width 12 height 13
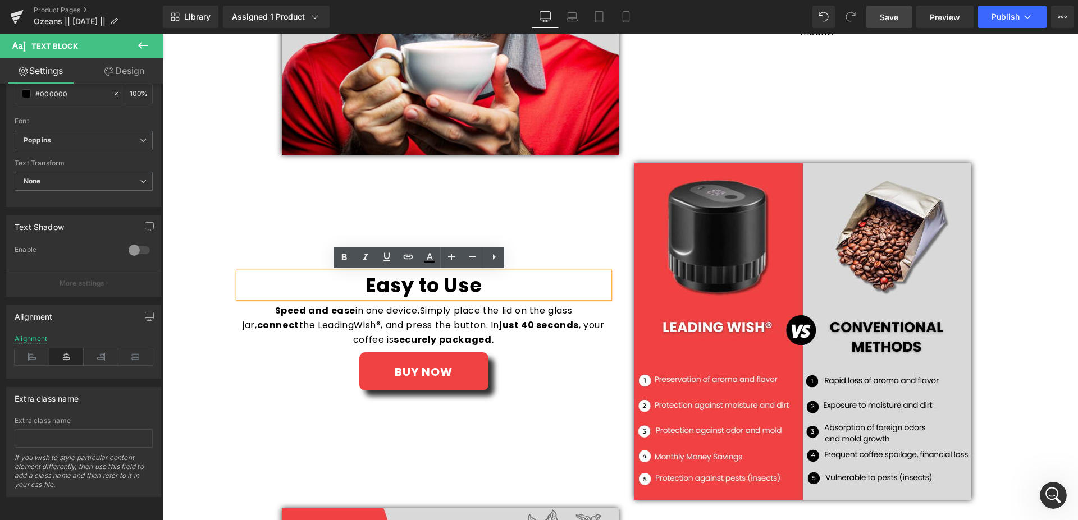
click at [489, 289] on h1 "Easy to Use" at bounding box center [424, 286] width 370 height 26
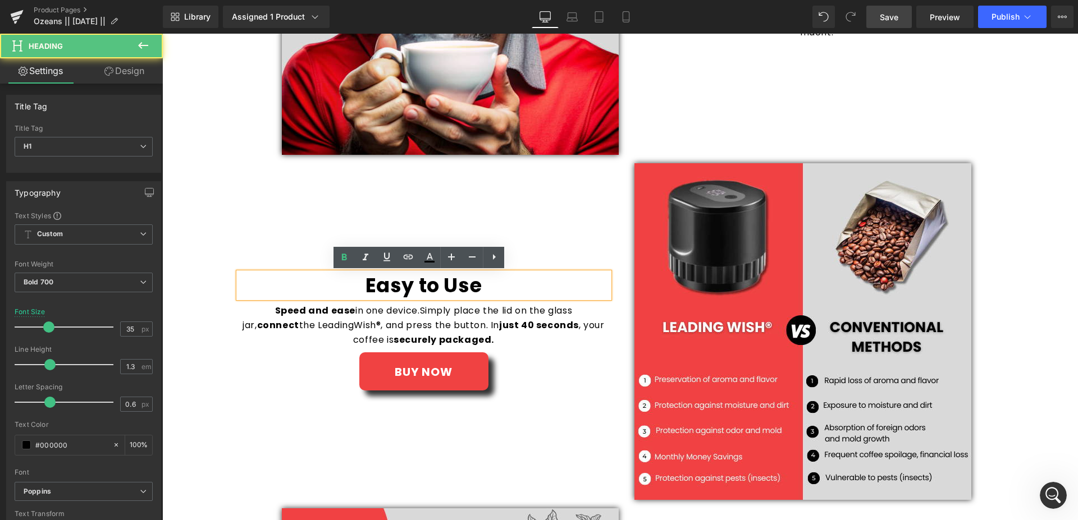
drag, startPoint x: 488, startPoint y: 291, endPoint x: 299, endPoint y: 276, distance: 189.8
click at [299, 276] on h1 "Easy to Use" at bounding box center [424, 286] width 370 height 26
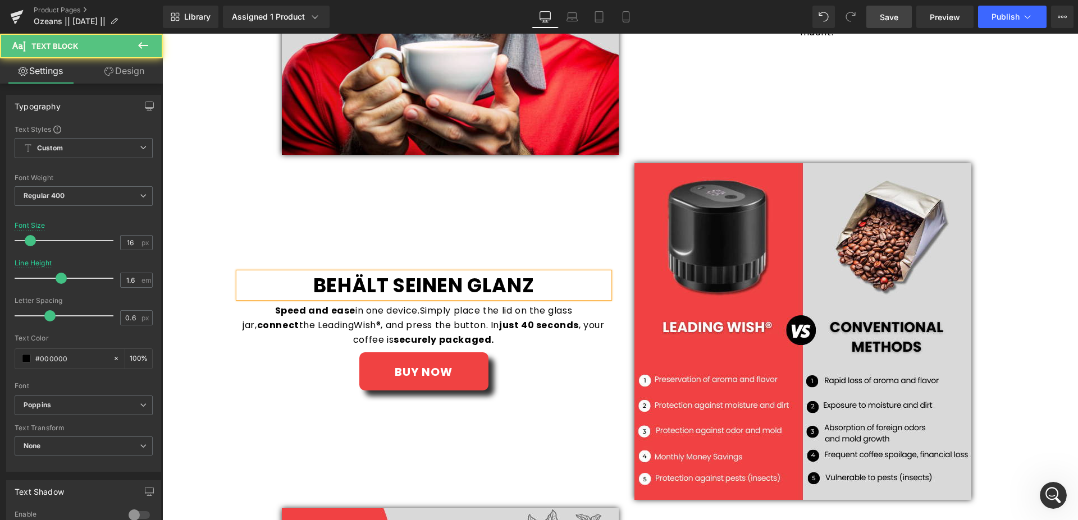
click at [286, 343] on div "Speed and ease in one device. Simply place the lid on the glass jar, connect th…" at bounding box center [424, 325] width 370 height 43
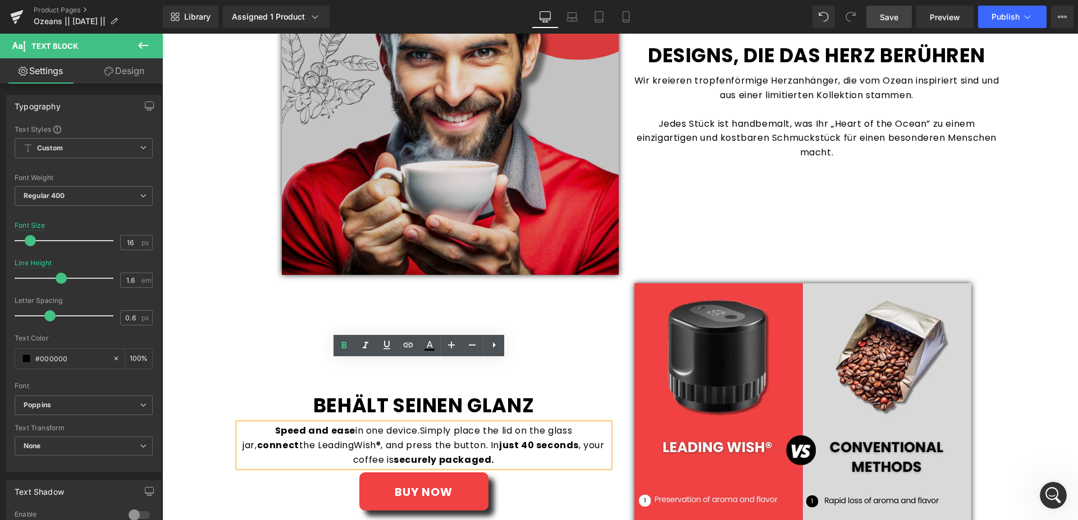
scroll to position [1088, 0]
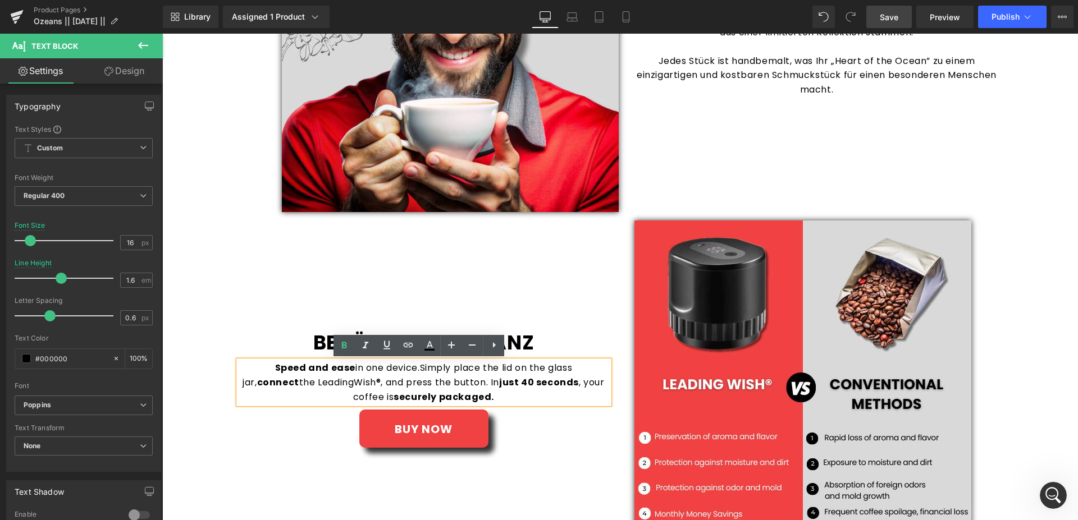
click at [499, 382] on strong "just 40 seconds" at bounding box center [539, 382] width 80 height 13
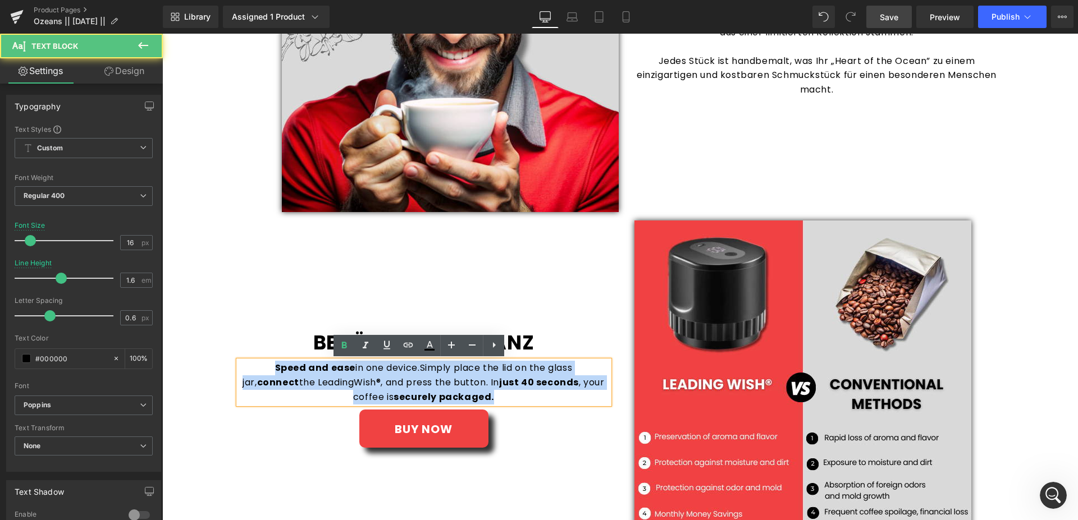
drag, startPoint x: 480, startPoint y: 400, endPoint x: 195, endPoint y: 354, distance: 288.2
click at [195, 354] on div "Sale Off (P) Image ‹" at bounding box center [619, 350] width 915 height 2688
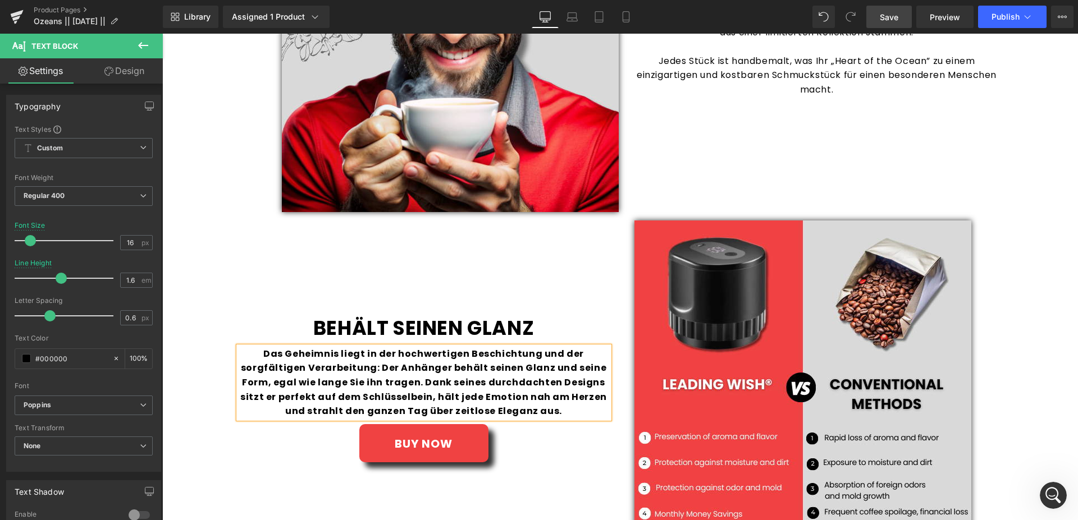
click at [420, 383] on strong "Das Geheimnis liegt in der hochwertigen Beschichtung und der sorgfältigen Verar…" at bounding box center [423, 382] width 366 height 70
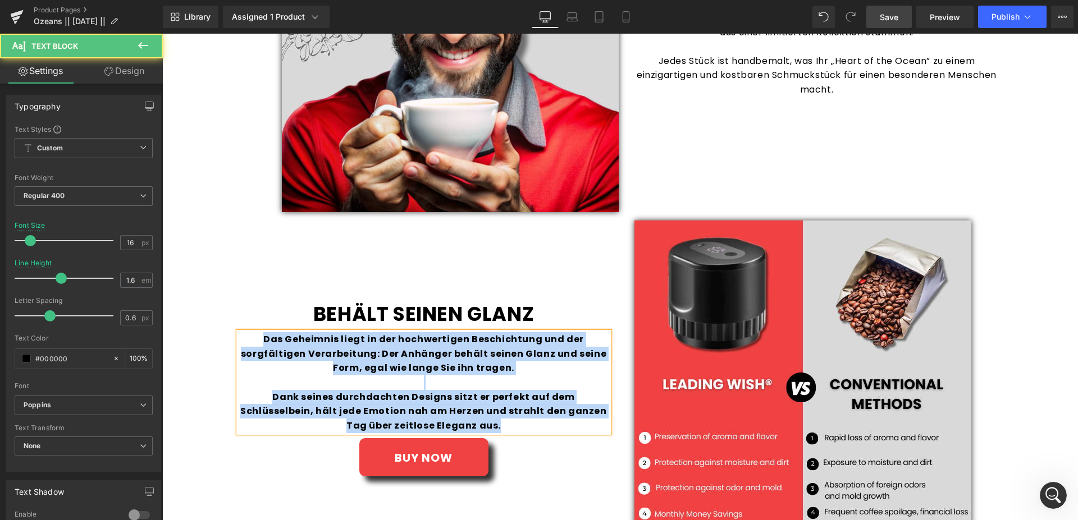
drag, startPoint x: 474, startPoint y: 428, endPoint x: 237, endPoint y: 331, distance: 255.4
click at [239, 332] on div "Das Geheimnis liegt in der hochwertigen Beschichtung und der sorgfältigen Verar…" at bounding box center [424, 382] width 370 height 100
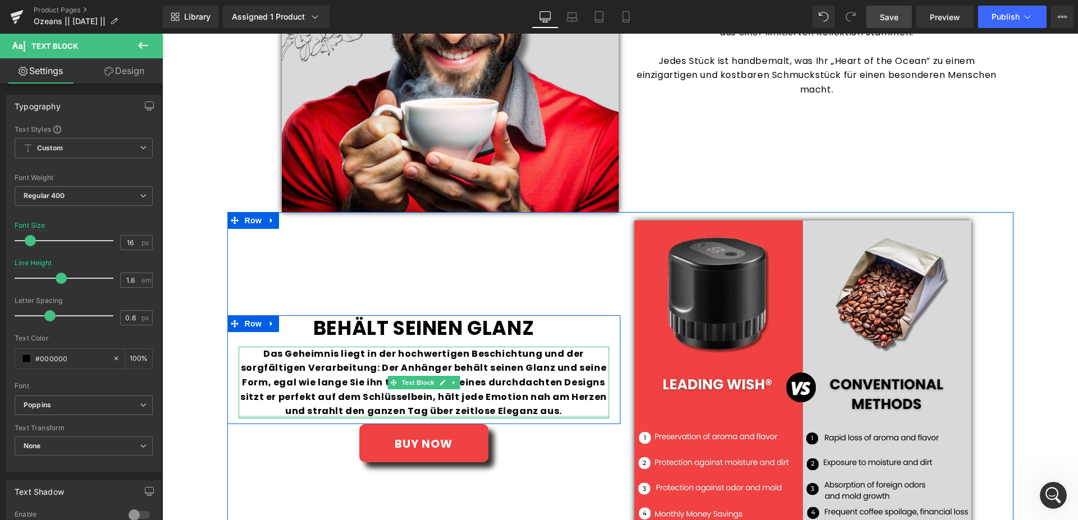
drag, startPoint x: 559, startPoint y: 416, endPoint x: 276, endPoint y: 359, distance: 288.6
click at [276, 359] on div "Das Geheimnis liegt in der hochwertigen Beschichtung und der sorgfältigen Verar…" at bounding box center [424, 383] width 370 height 72
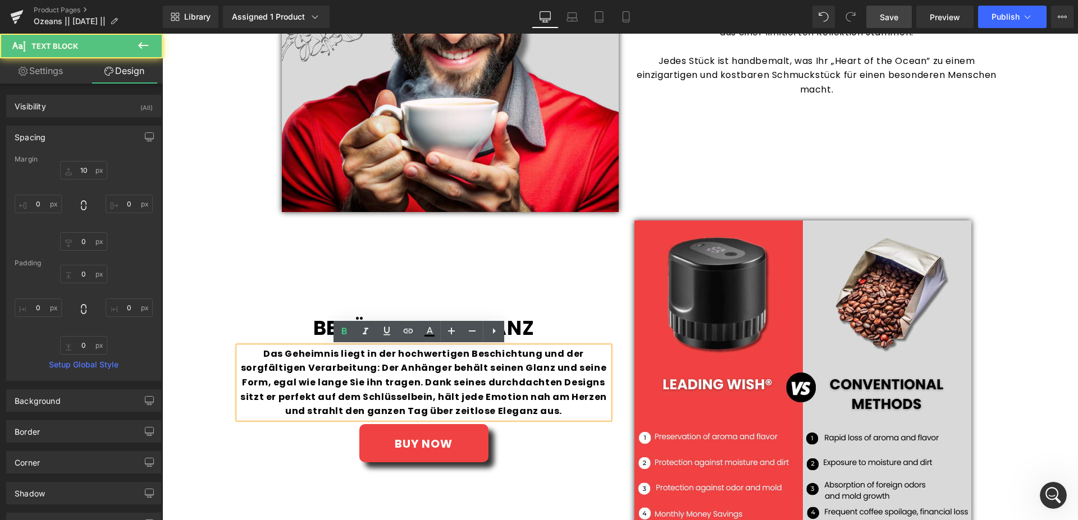
click at [447, 374] on strong "Das Geheimnis liegt in der hochwertigen Beschichtung und der sorgfältigen Verar…" at bounding box center [423, 382] width 366 height 70
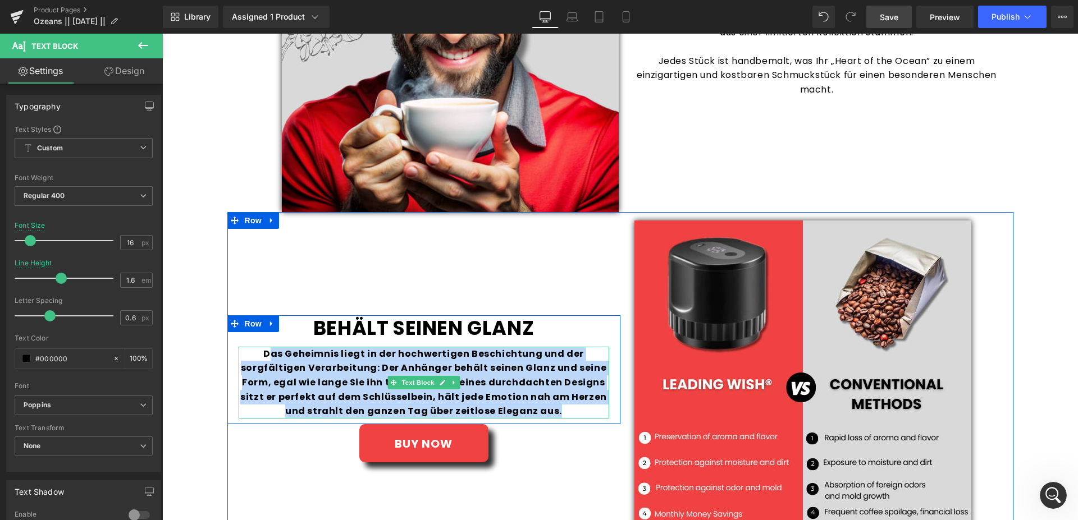
drag, startPoint x: 267, startPoint y: 355, endPoint x: 573, endPoint y: 409, distance: 310.5
click at [573, 409] on div "Das Geheimnis liegt in der hochwertigen Beschichtung und der sorgfältigen Verar…" at bounding box center [424, 383] width 370 height 72
click at [326, 373] on strong "Das Geheimnis liegt in der hochwertigen Beschichtung und der sorgfältigen Verar…" at bounding box center [423, 382] width 366 height 70
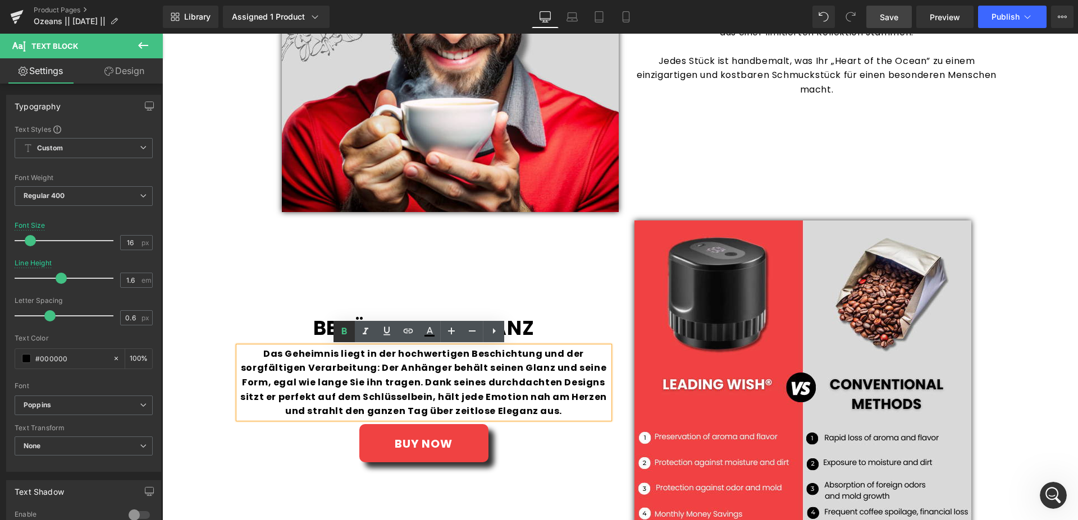
click at [342, 332] on icon at bounding box center [344, 331] width 5 height 7
click at [296, 362] on strong "Das Geheimnis liegt in der hochwertigen Beschichtung und der sorgfältigen Verar…" at bounding box center [423, 382] width 366 height 70
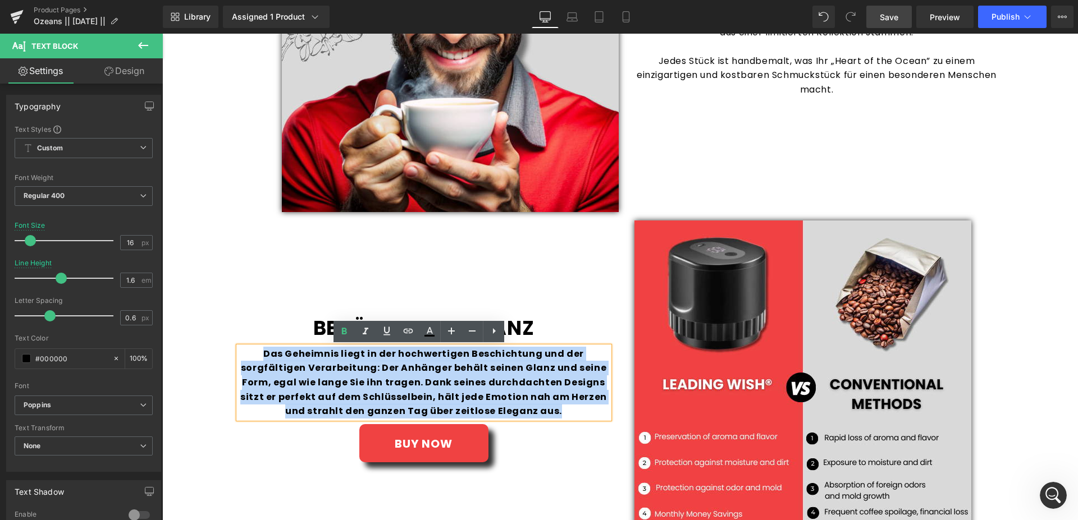
drag, startPoint x: 263, startPoint y: 352, endPoint x: 558, endPoint y: 411, distance: 300.5
click at [558, 411] on div "Das Geheimnis liegt in der hochwertigen Beschichtung und der sorgfältigen Verar…" at bounding box center [424, 383] width 370 height 72
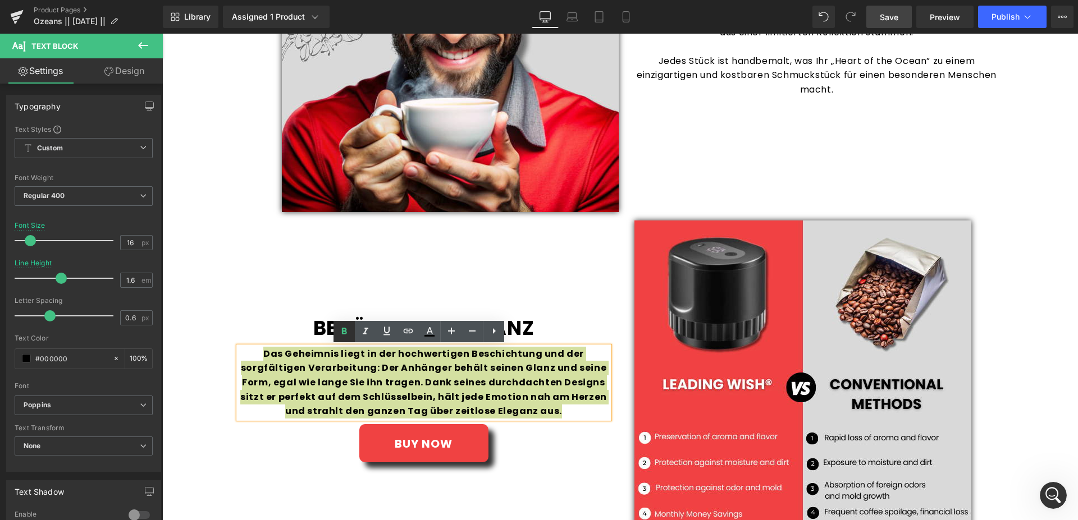
click at [343, 333] on icon at bounding box center [344, 331] width 5 height 7
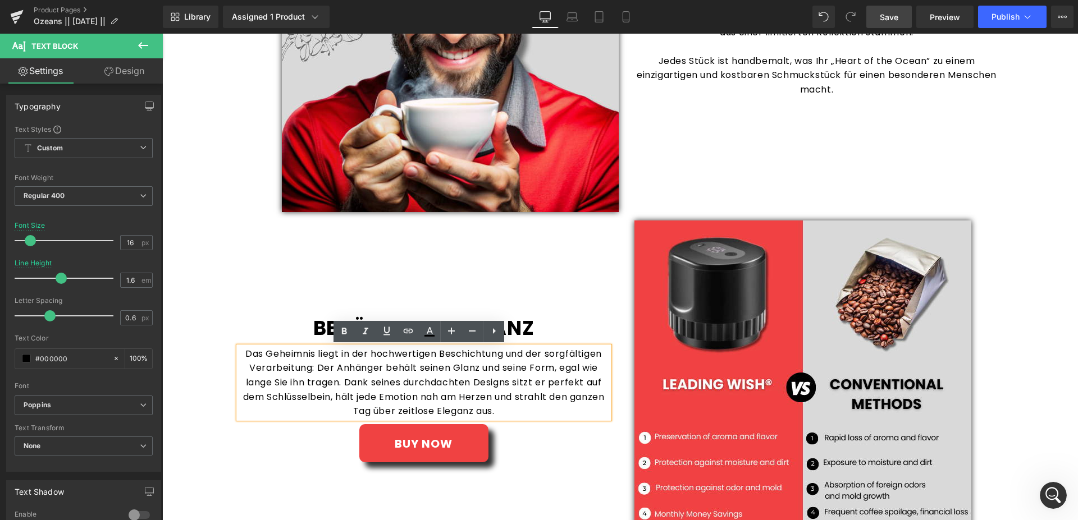
click at [400, 376] on div "Das Geheimnis liegt in der hochwertigen Beschichtung und der sorgfältigen Verar…" at bounding box center [424, 383] width 370 height 72
click at [342, 381] on div "Das Geheimnis liegt in der hochwertigen Beschichtung und der sorgfältigen Verar…" at bounding box center [424, 383] width 370 height 72
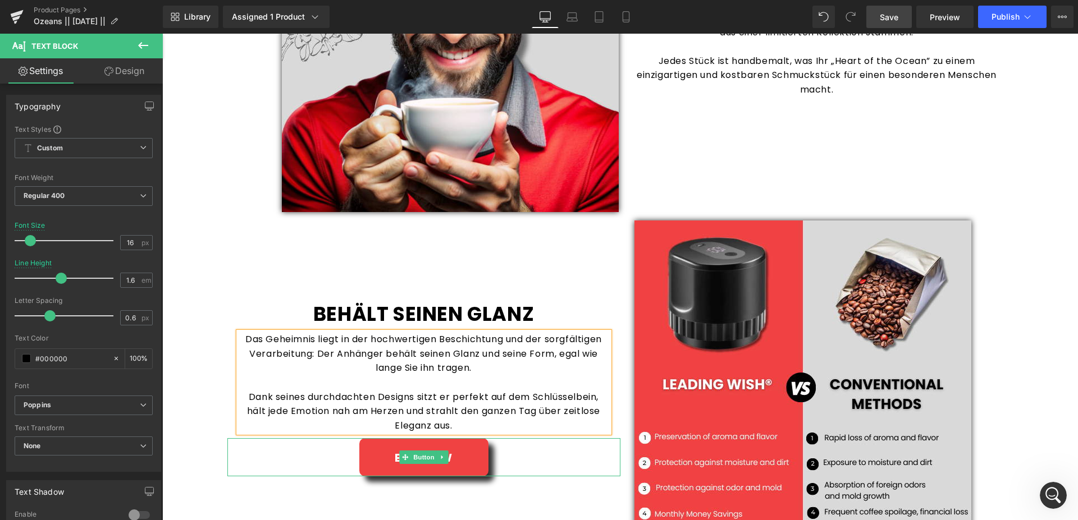
click at [278, 456] on div "BUY NOW" at bounding box center [423, 457] width 393 height 38
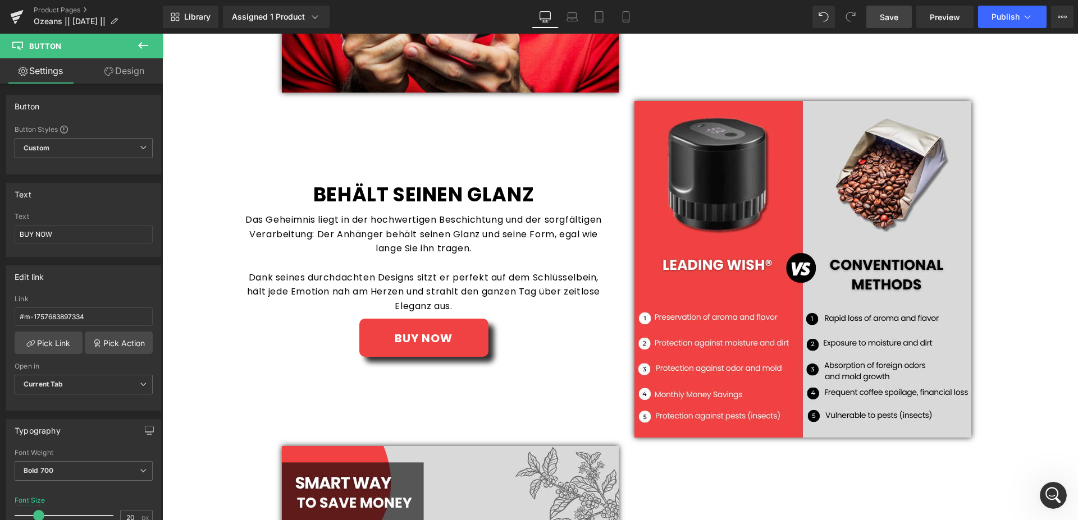
scroll to position [1202, 0]
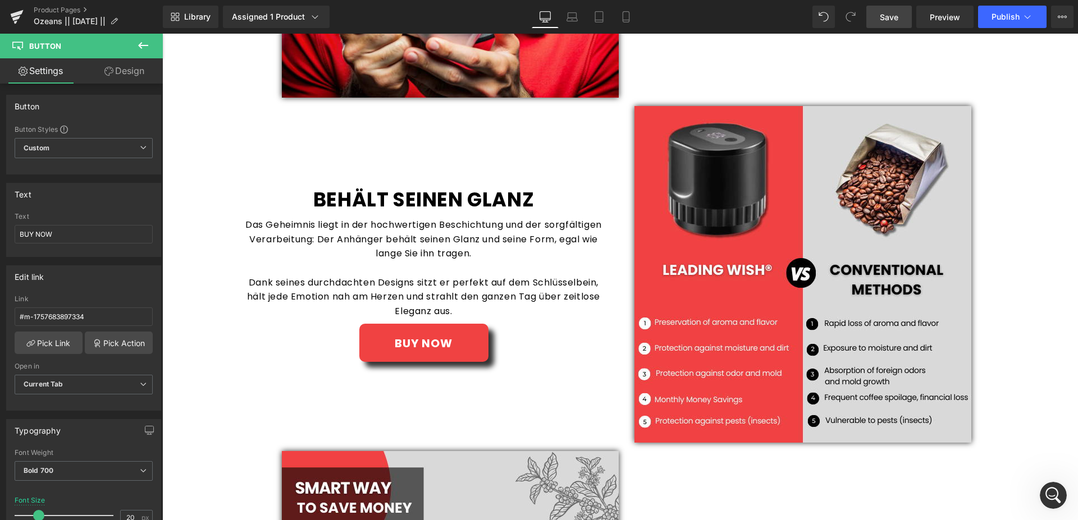
drag, startPoint x: 878, startPoint y: 21, endPoint x: 568, endPoint y: 63, distance: 313.1
click at [878, 21] on link "Save" at bounding box center [888, 17] width 45 height 22
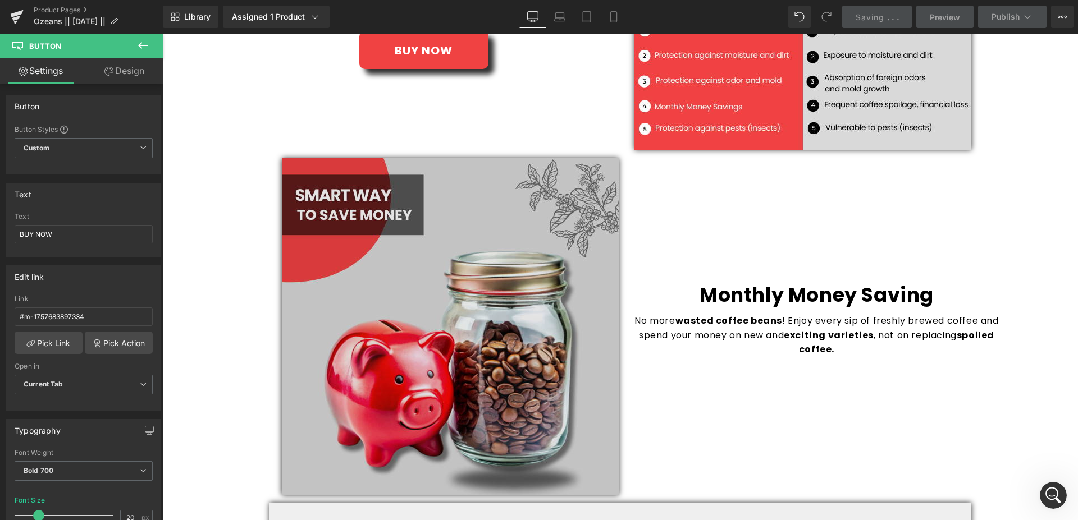
scroll to position [1488, 0]
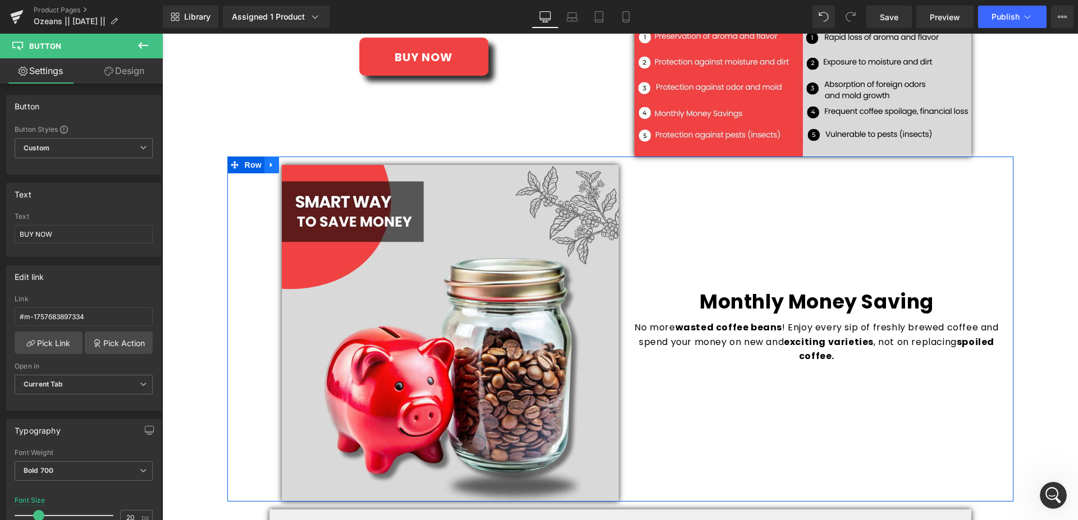
click at [270, 164] on icon at bounding box center [271, 165] width 2 height 5
click at [297, 164] on icon at bounding box center [301, 165] width 8 height 8
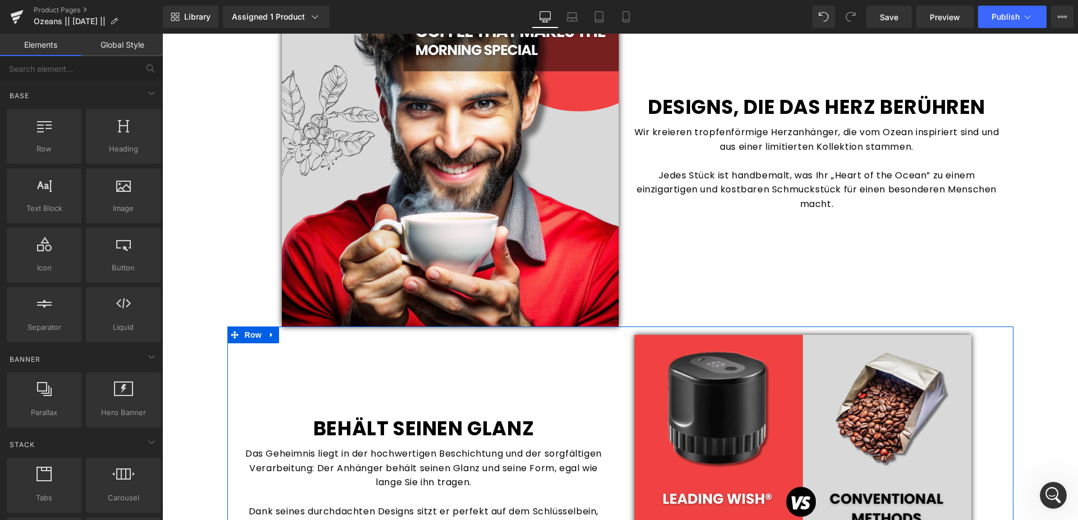
scroll to position [1202, 0]
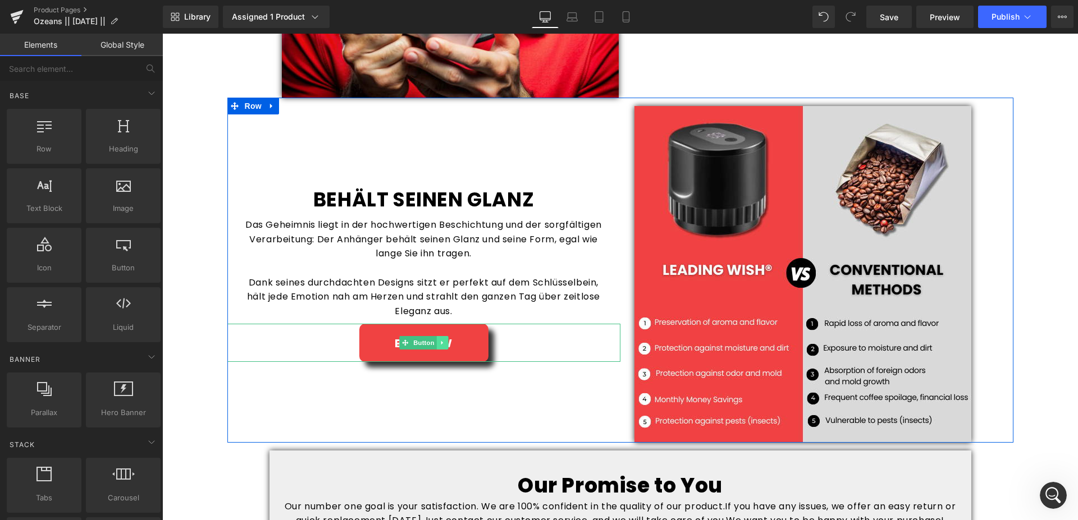
click at [440, 342] on icon at bounding box center [442, 343] width 6 height 7
click at [447, 342] on link at bounding box center [448, 342] width 12 height 13
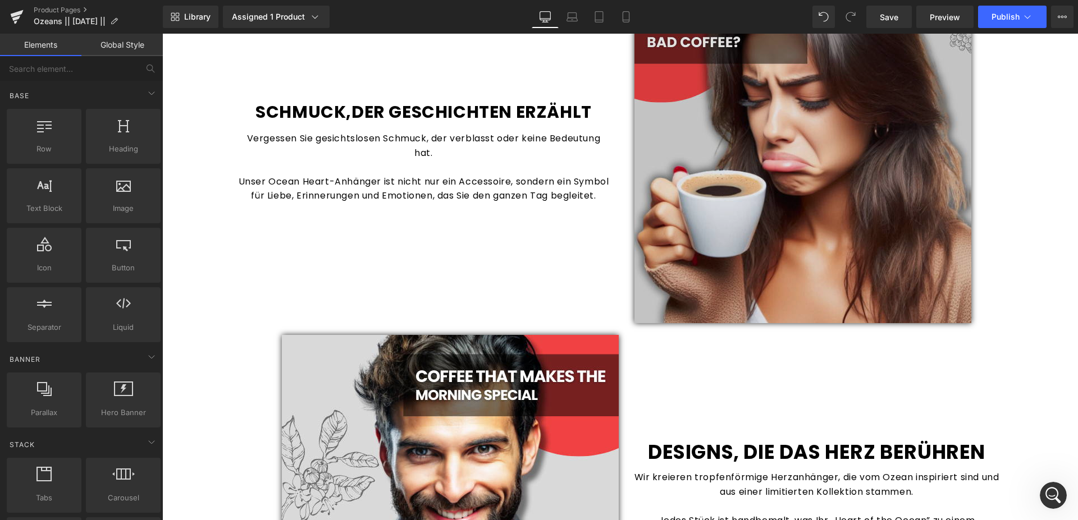
scroll to position [572, 0]
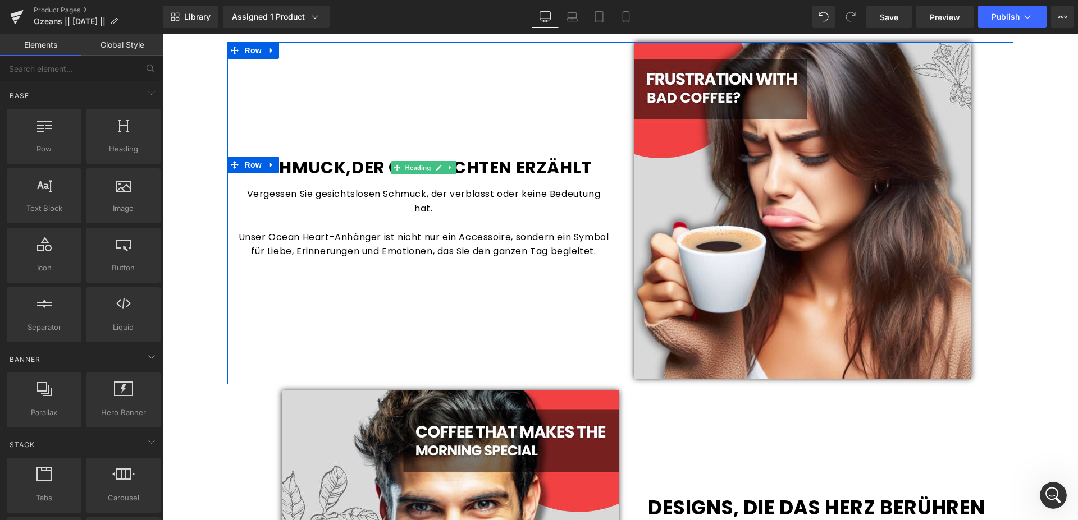
click at [436, 164] on icon at bounding box center [439, 167] width 6 height 7
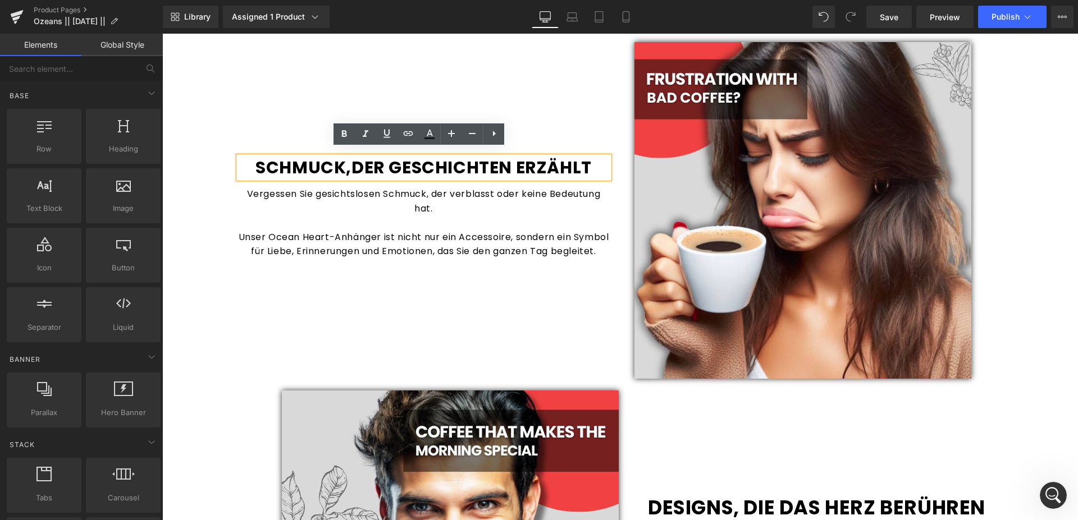
click at [593, 162] on h1 "SCHMUCK,DER GESCHICHTEN ERZÄHLT" at bounding box center [424, 168] width 370 height 22
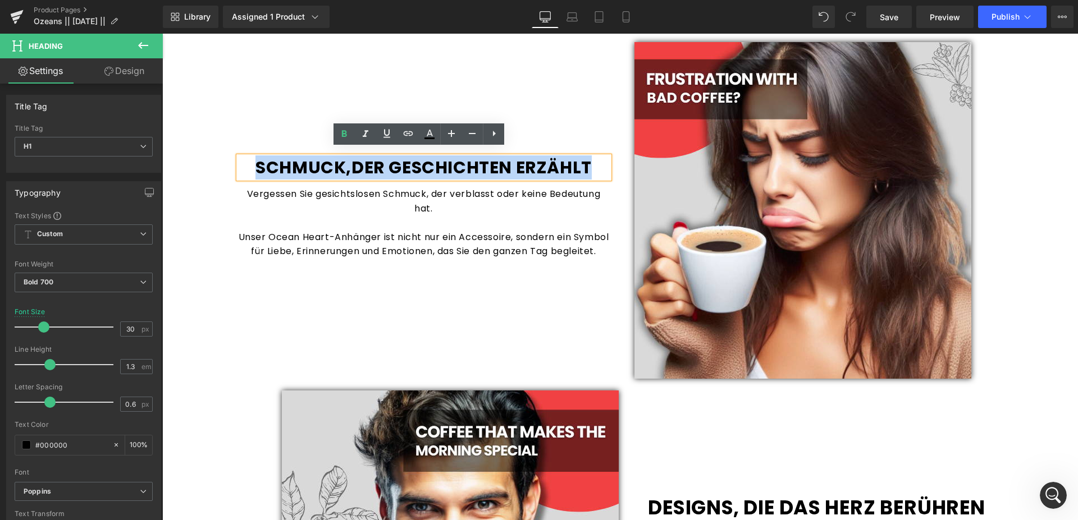
drag, startPoint x: 594, startPoint y: 163, endPoint x: 255, endPoint y: 155, distance: 339.6
click at [255, 157] on h1 "SCHMUCK,DER GESCHICHTEN ERZÄHLT" at bounding box center [424, 168] width 370 height 22
copy h1 "SCHMUCK,DER GESCHICHTEN ERZÄHLT"
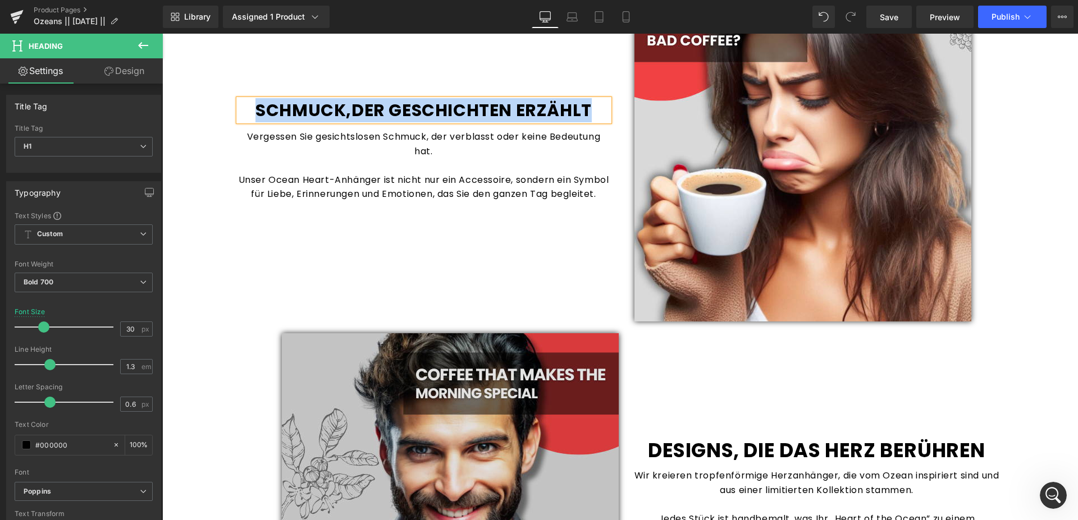
scroll to position [343, 0]
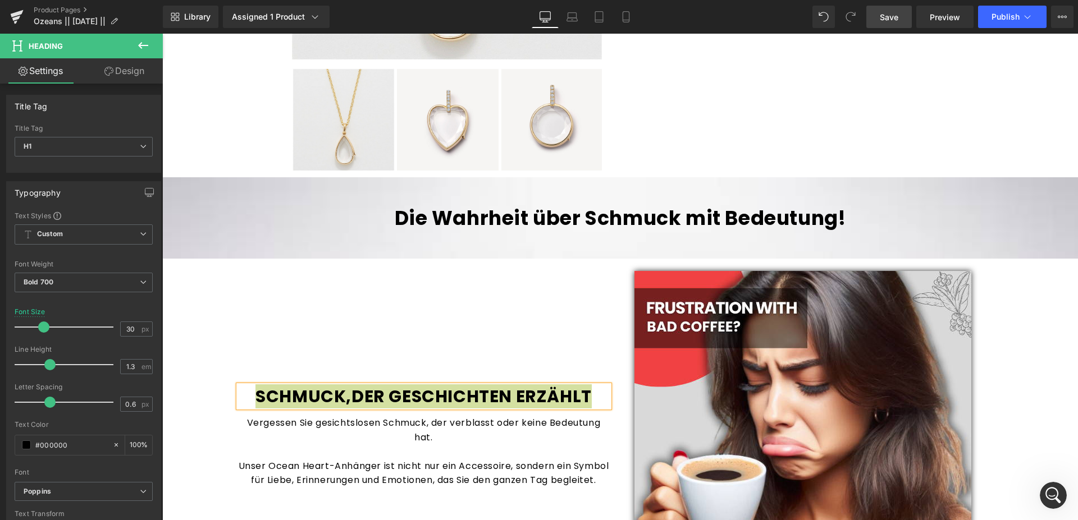
click at [875, 16] on link "Save" at bounding box center [888, 17] width 45 height 22
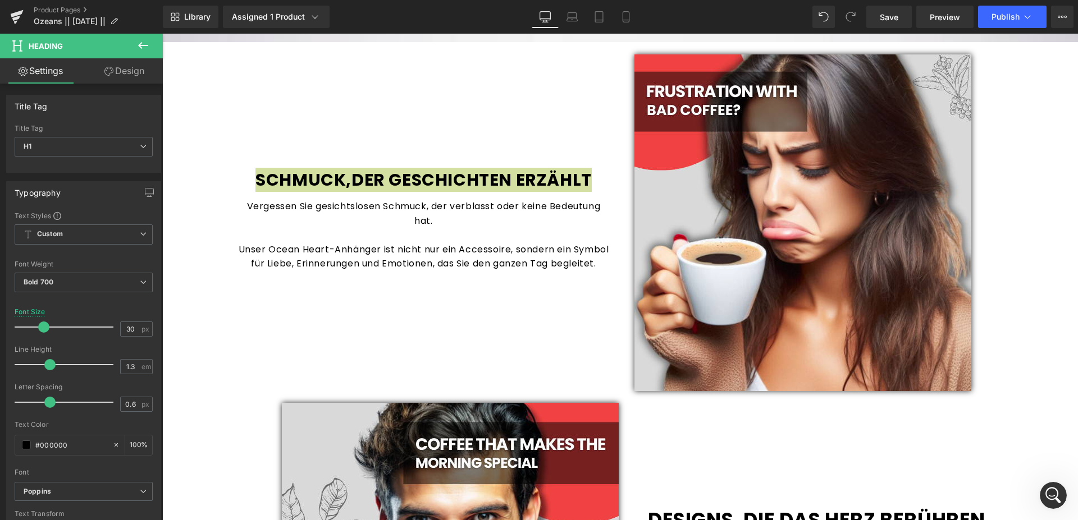
scroll to position [572, 0]
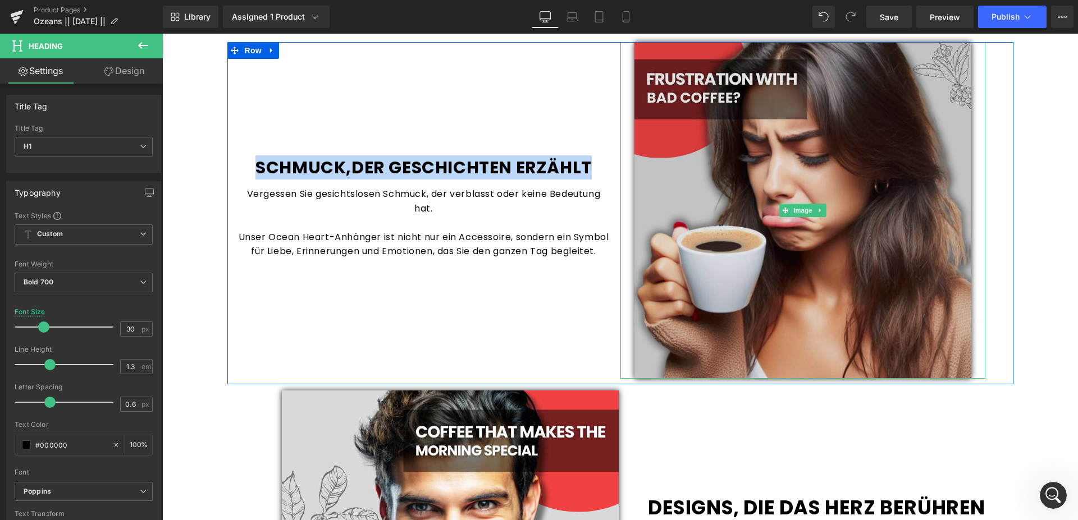
click at [782, 150] on img at bounding box center [802, 210] width 337 height 337
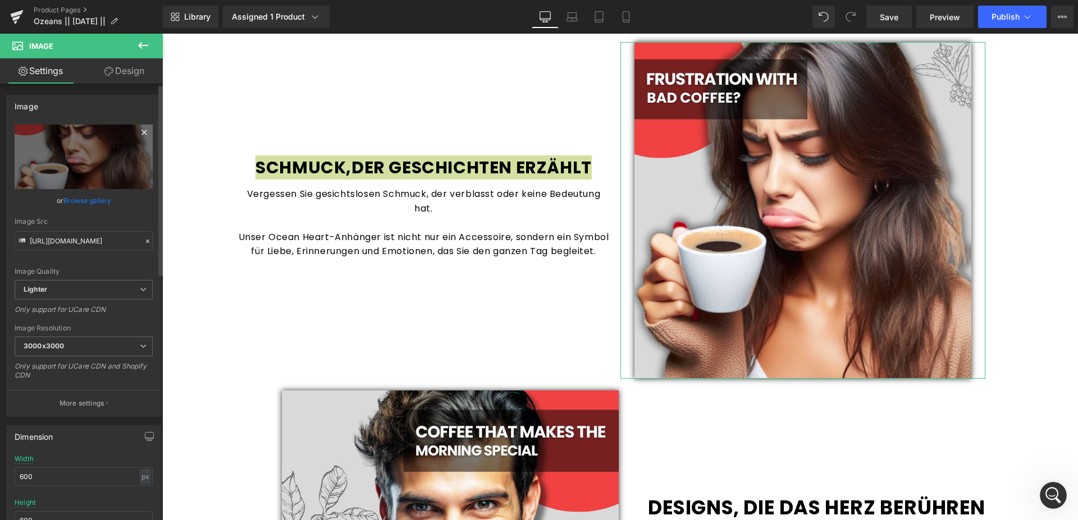
click at [137, 135] on icon at bounding box center [143, 132] width 13 height 13
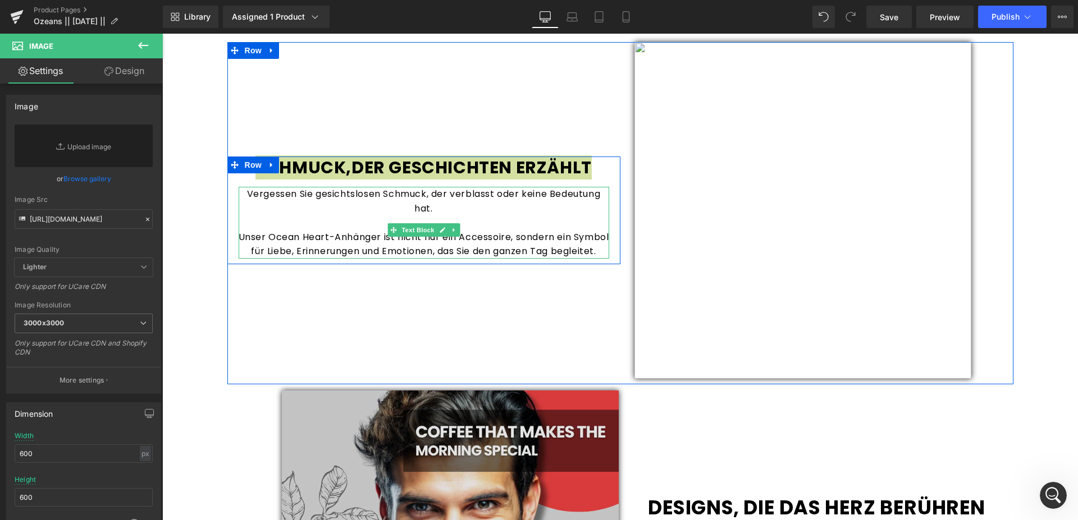
scroll to position [801, 0]
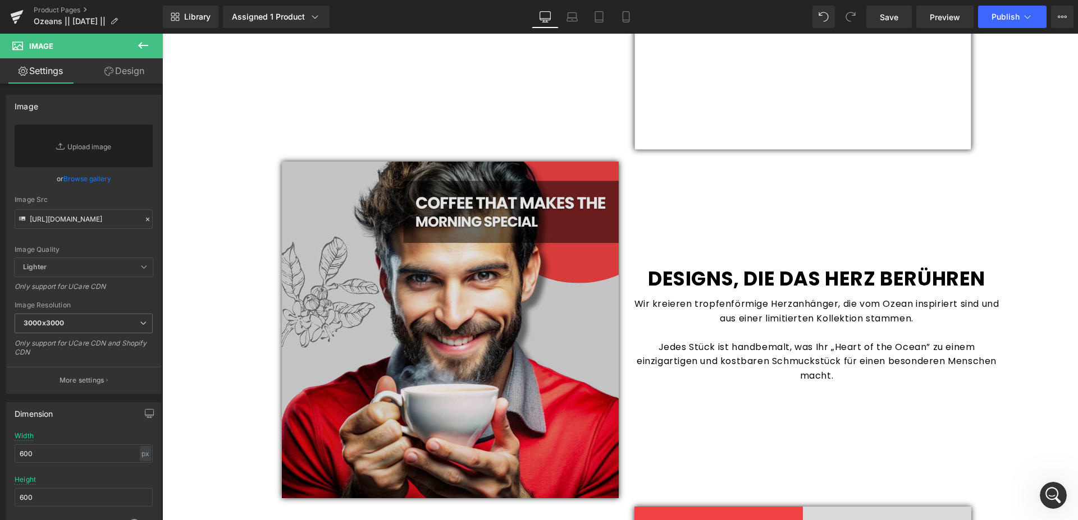
click at [462, 318] on img at bounding box center [450, 330] width 337 height 337
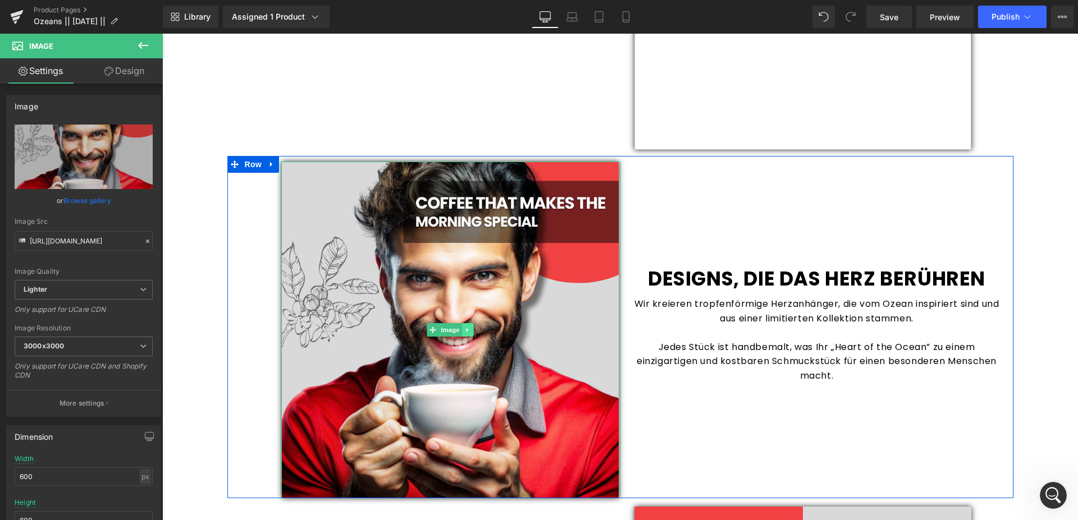
click at [462, 327] on link at bounding box center [468, 329] width 12 height 13
click at [470, 330] on icon at bounding box center [473, 330] width 6 height 6
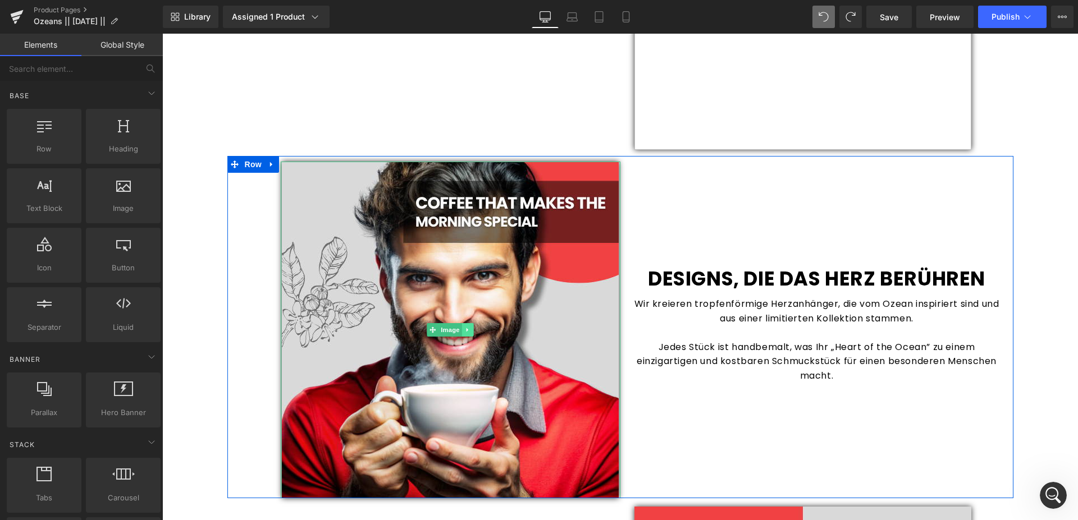
click at [467, 331] on link at bounding box center [468, 329] width 12 height 13
click at [471, 333] on icon at bounding box center [473, 330] width 6 height 7
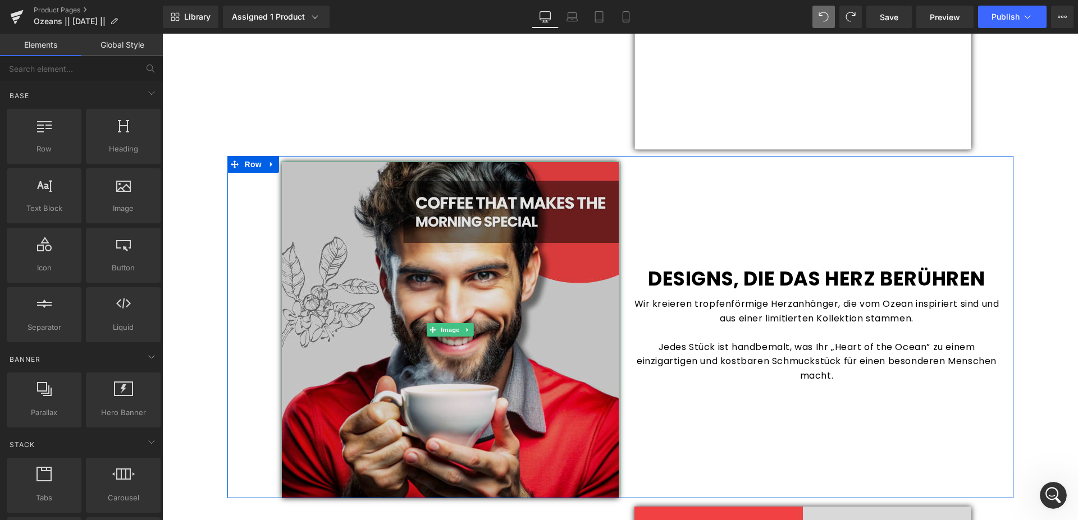
click at [315, 292] on img at bounding box center [450, 330] width 337 height 337
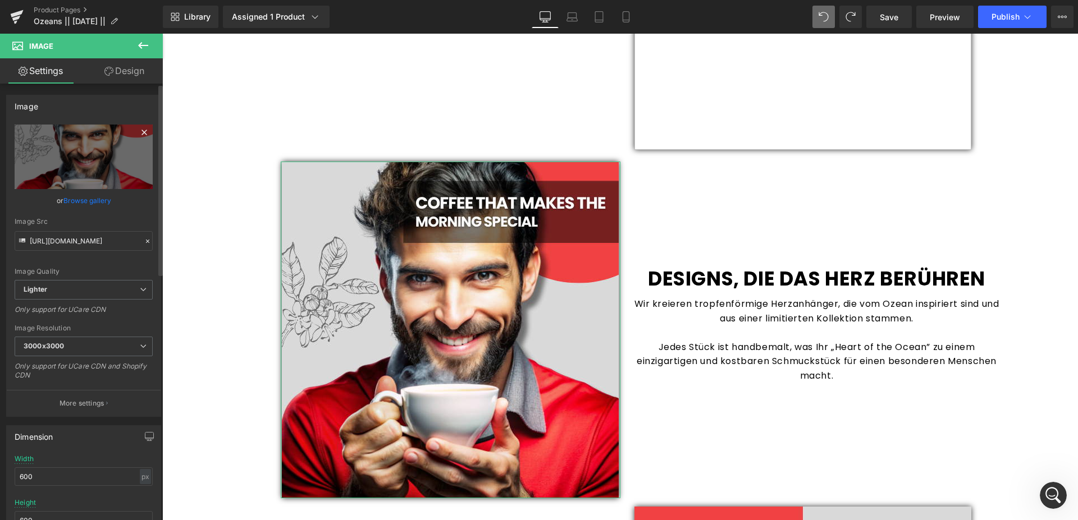
click at [137, 132] on icon at bounding box center [143, 132] width 13 height 13
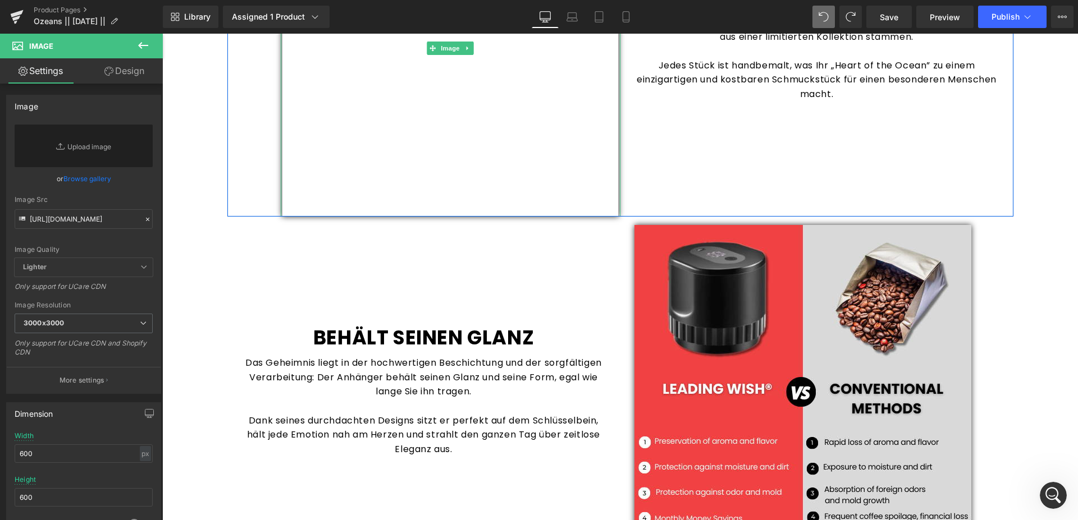
scroll to position [1088, 0]
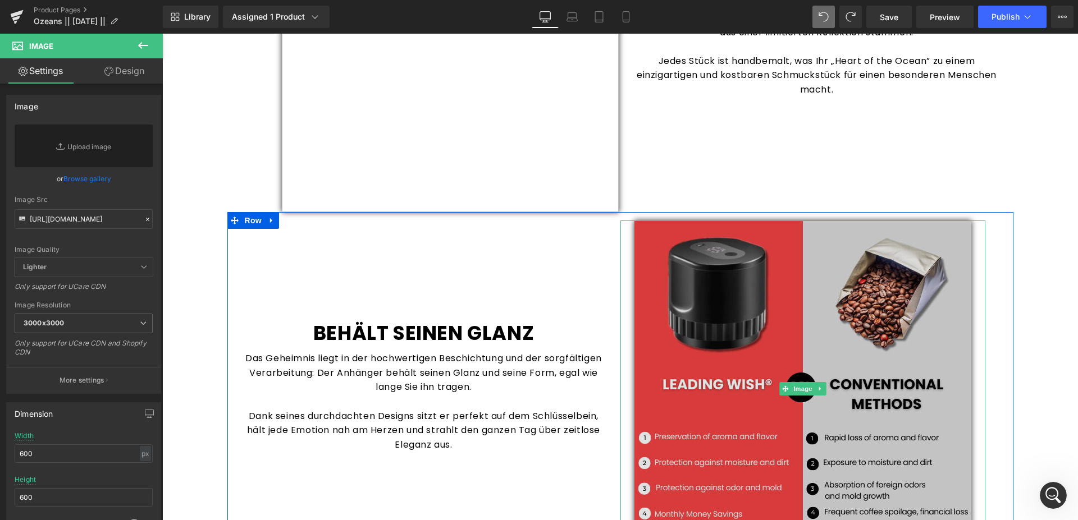
click at [896, 295] on img at bounding box center [802, 389] width 337 height 337
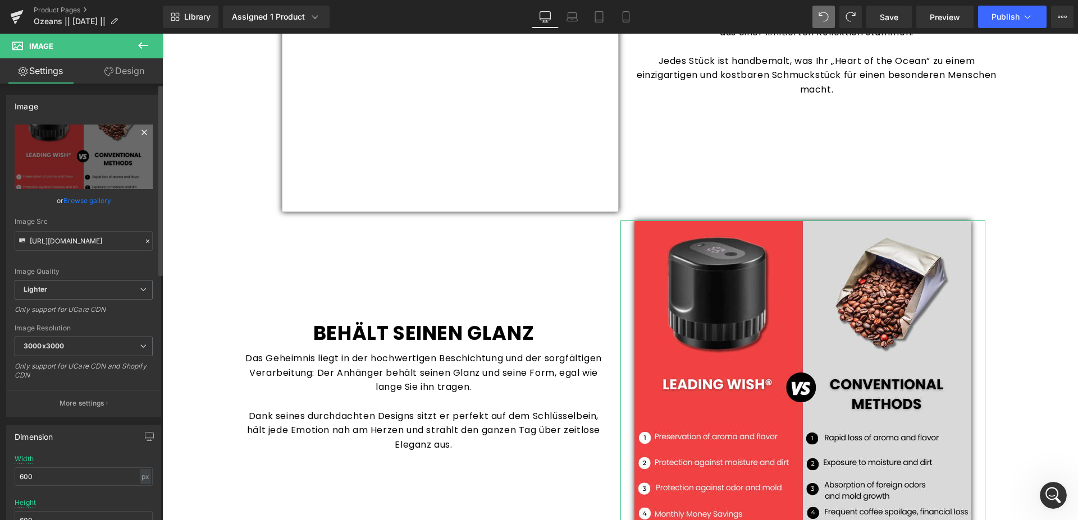
click at [137, 133] on icon at bounding box center [143, 132] width 13 height 13
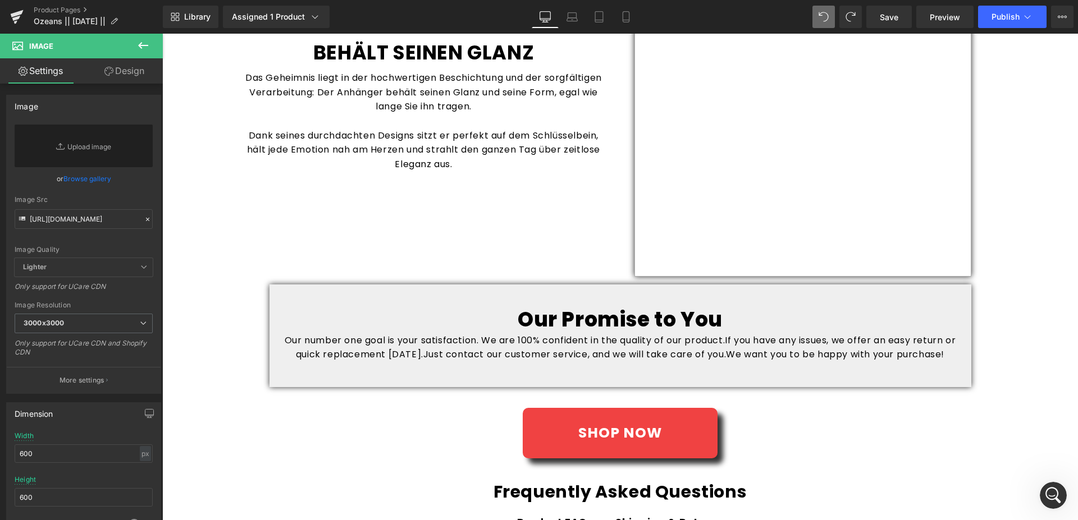
scroll to position [1374, 0]
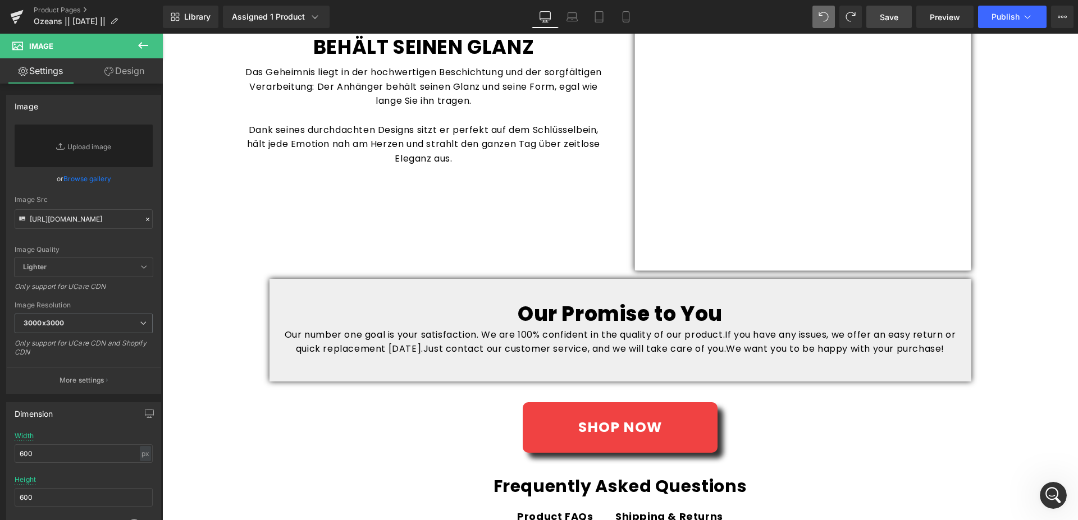
click at [888, 14] on span "Save" at bounding box center [888, 17] width 19 height 12
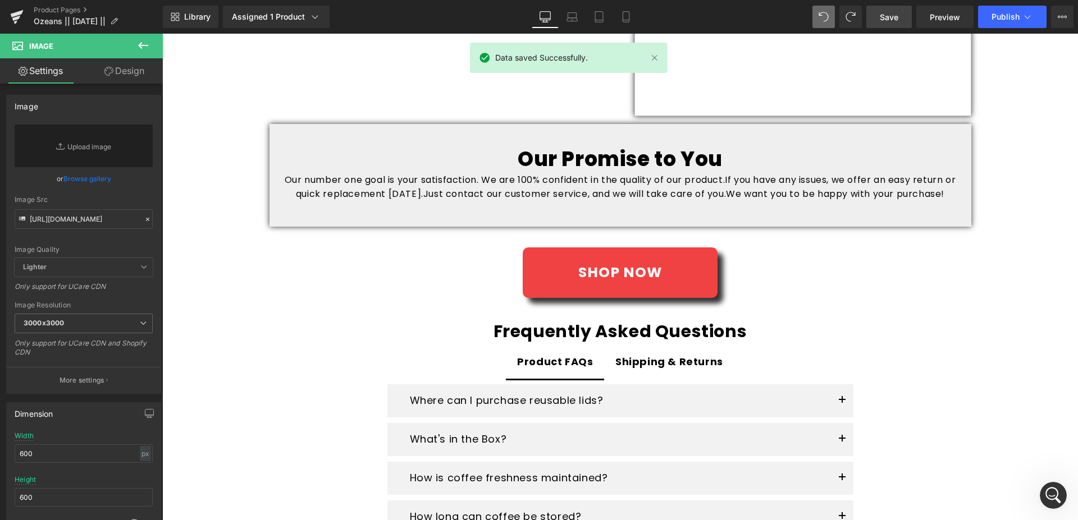
scroll to position [1546, 0]
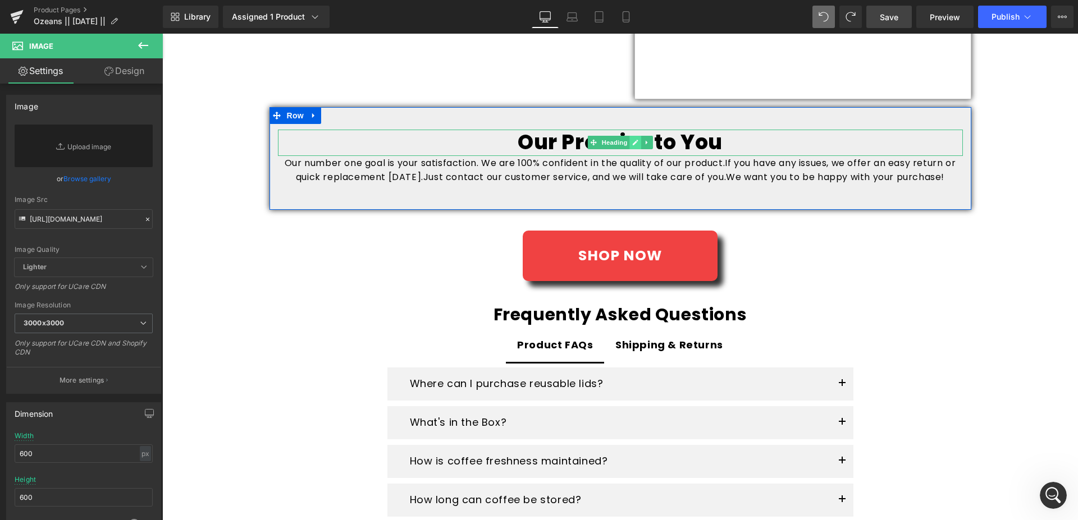
click at [629, 146] on link at bounding box center [635, 142] width 12 height 13
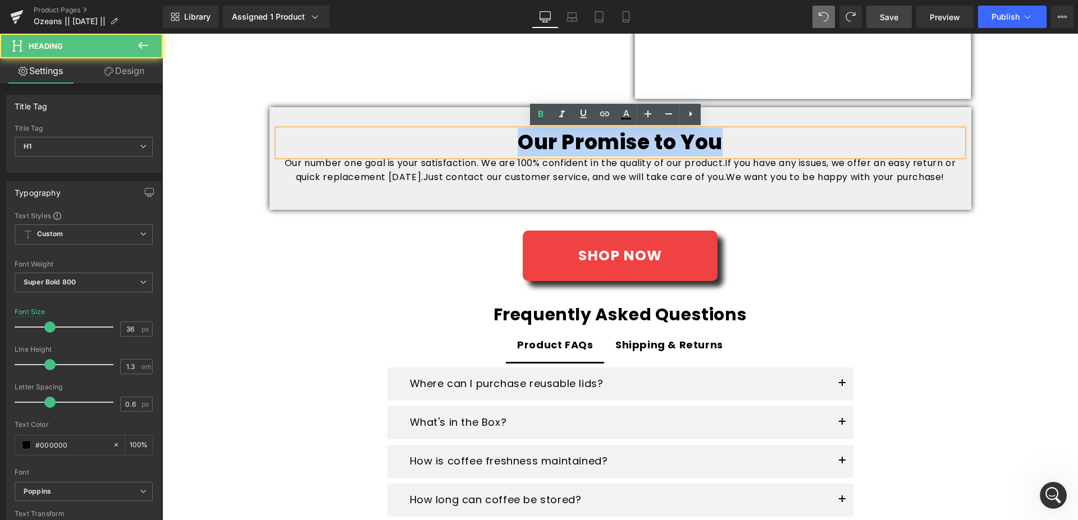
drag, startPoint x: 741, startPoint y: 142, endPoint x: 518, endPoint y: 139, distance: 223.4
click at [518, 139] on h1 "Our Promise to You" at bounding box center [620, 143] width 685 height 26
copy h1 "Our Promise to You"
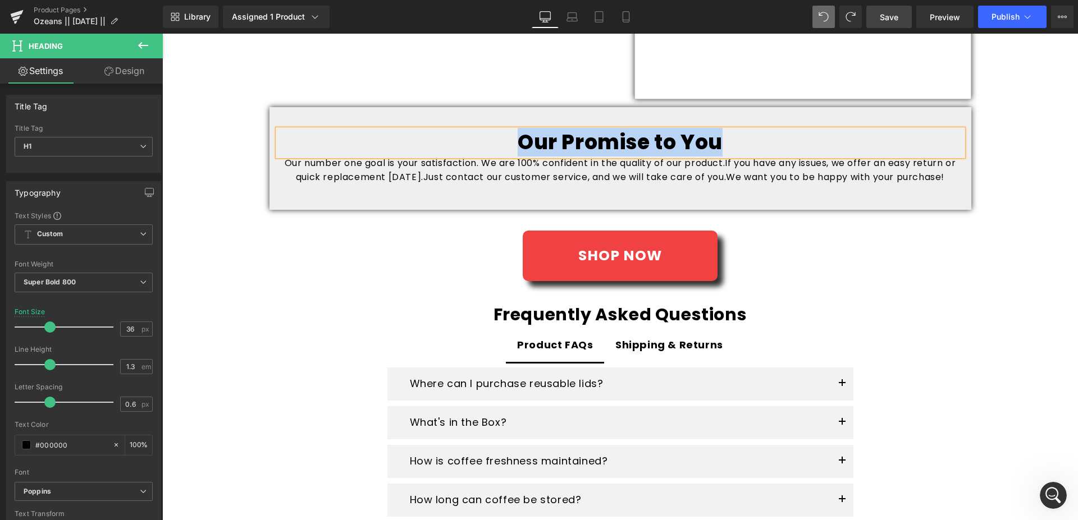
click at [685, 133] on h1 "Our Promise to You" at bounding box center [620, 143] width 685 height 26
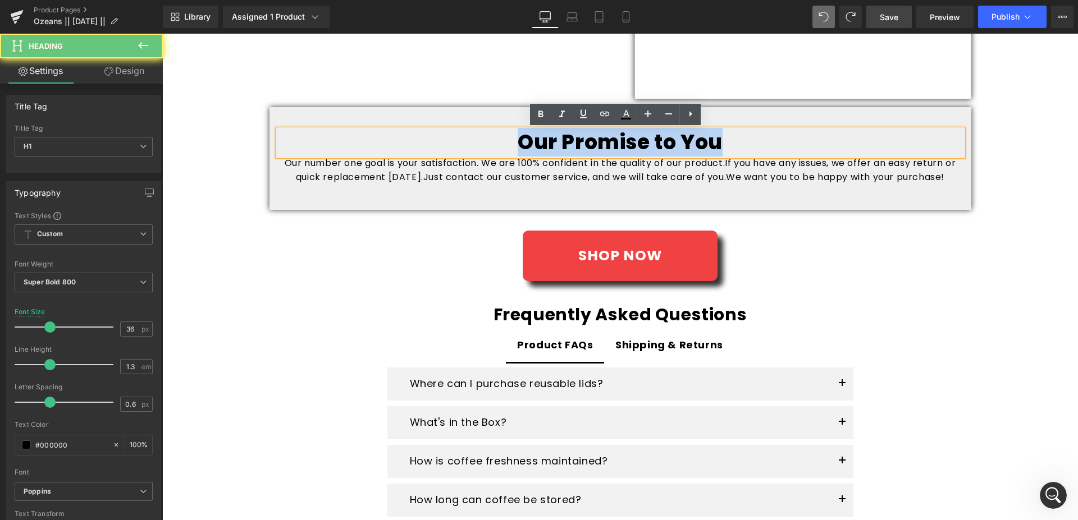
drag, startPoint x: 720, startPoint y: 136, endPoint x: 439, endPoint y: 123, distance: 280.9
click at [443, 122] on div "Our Promise to You Heading Our number one goal is your satisfaction. We are 100…" at bounding box center [620, 158] width 702 height 103
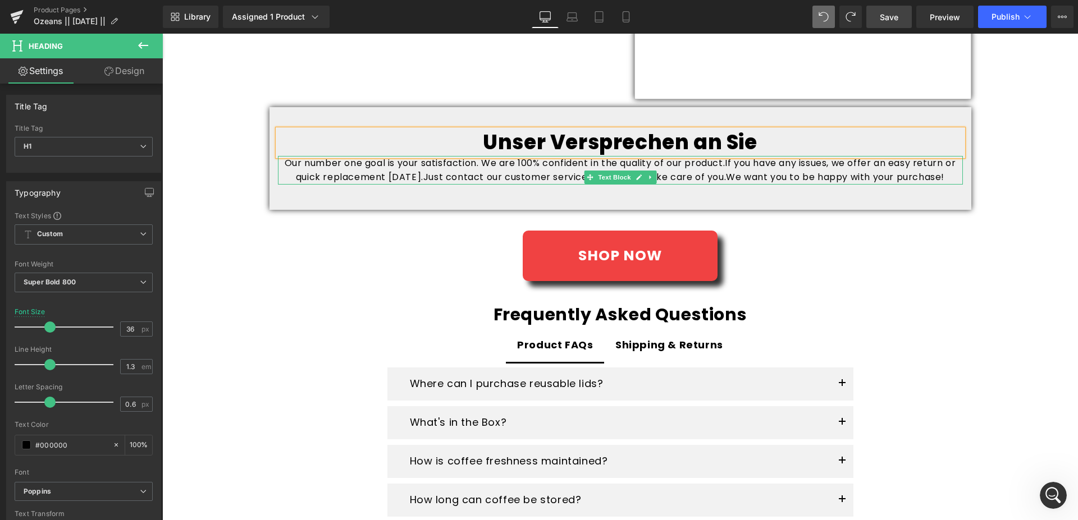
click at [635, 180] on icon at bounding box center [638, 177] width 6 height 7
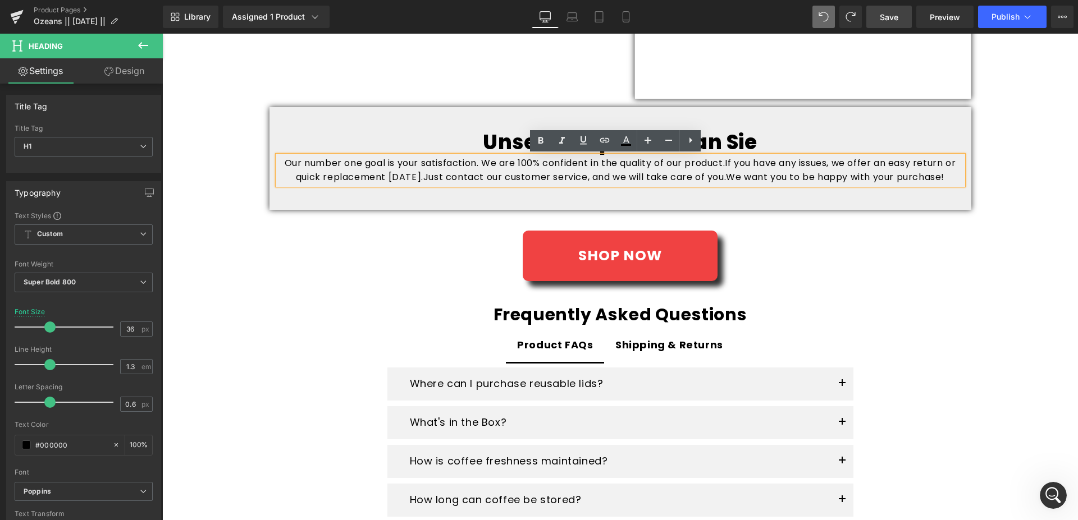
click at [726, 184] on span "We want you to be happy with your purchase!" at bounding box center [835, 177] width 218 height 13
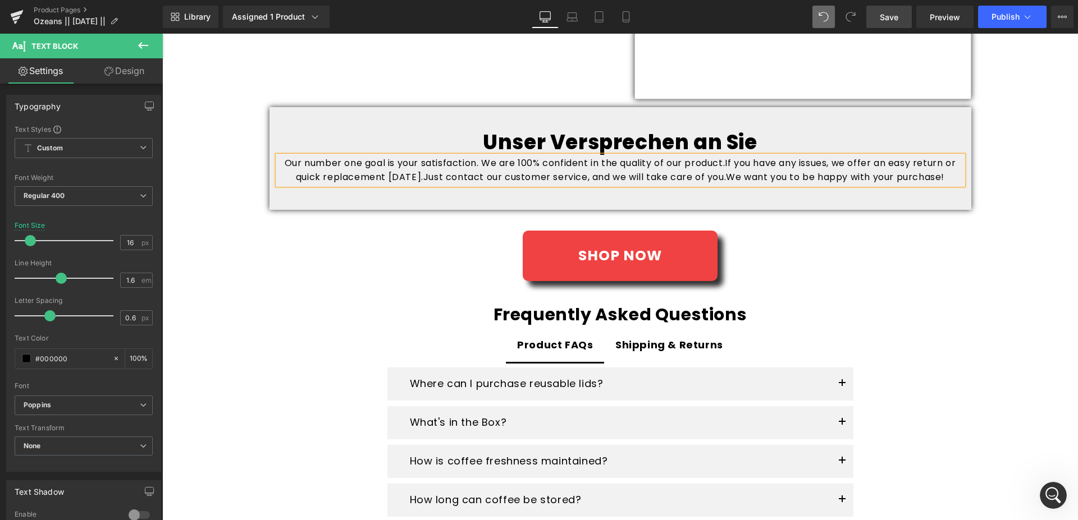
click at [624, 178] on span "Just contact our customer service, and we will take care of you." at bounding box center [574, 177] width 302 height 13
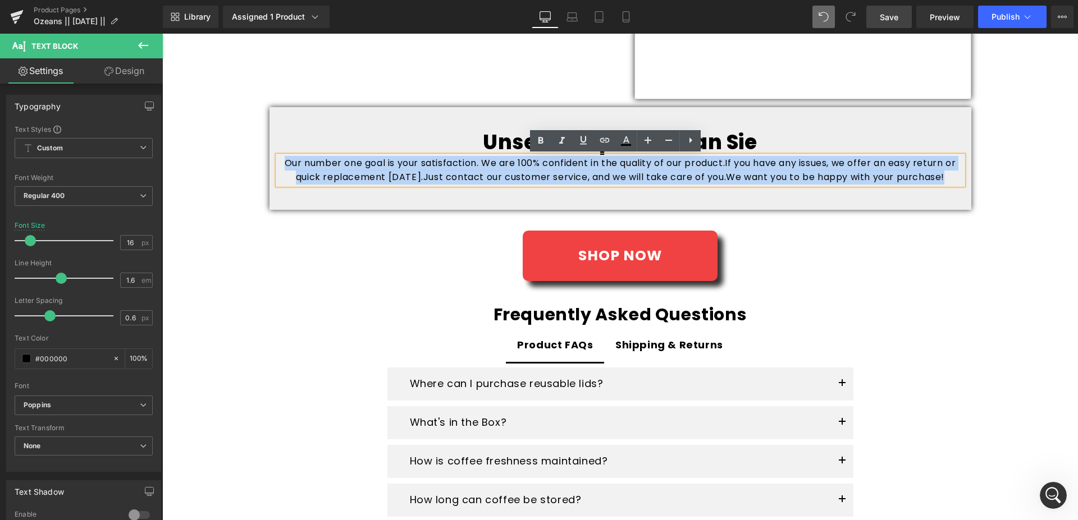
drag, startPoint x: 656, startPoint y: 192, endPoint x: 270, endPoint y: 142, distance: 388.9
click at [270, 142] on div "Unser Versprechen an Sie Heading Our number one goal is your satisfaction. We a…" at bounding box center [620, 157] width 702 height 55
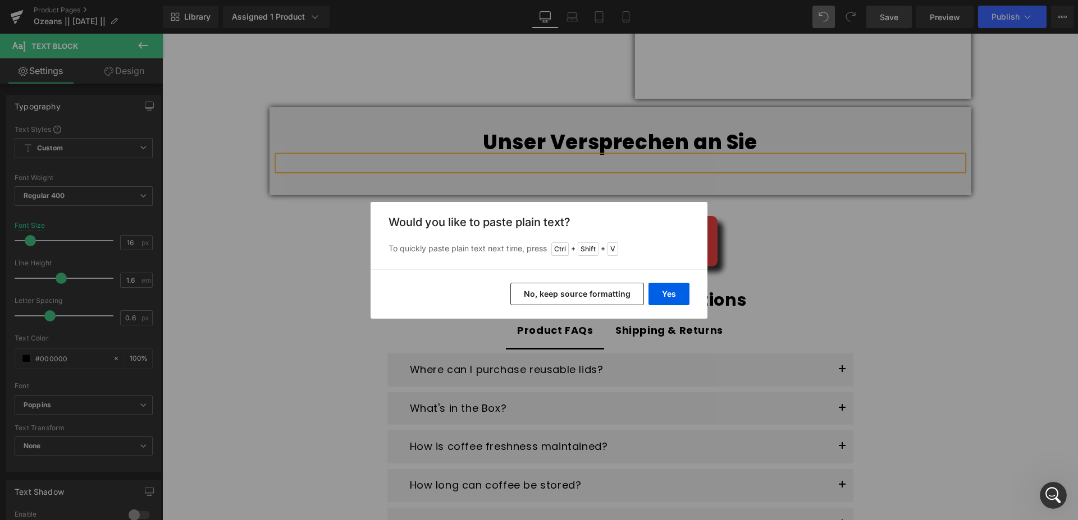
click at [596, 296] on button "No, keep source formatting" at bounding box center [577, 294] width 134 height 22
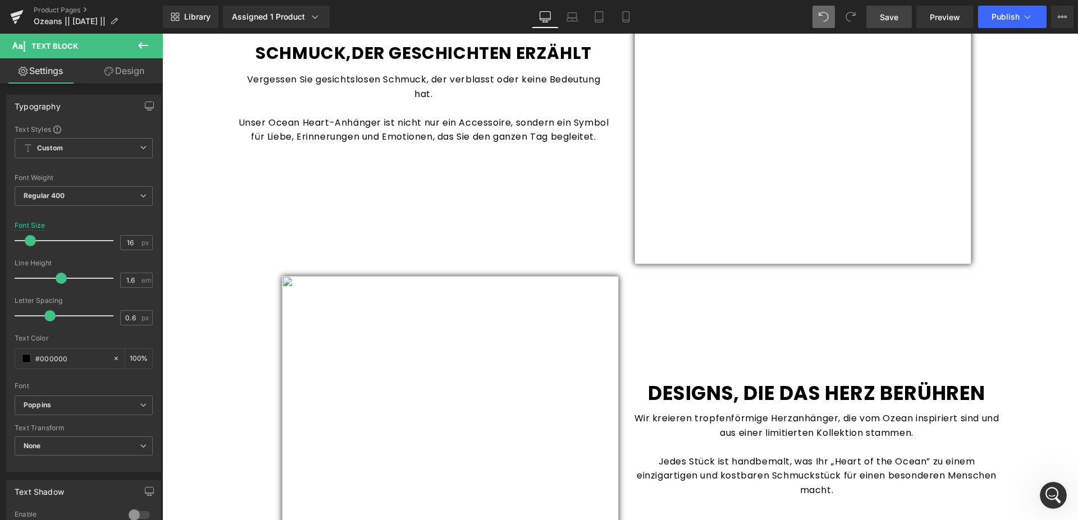
scroll to position [458, 0]
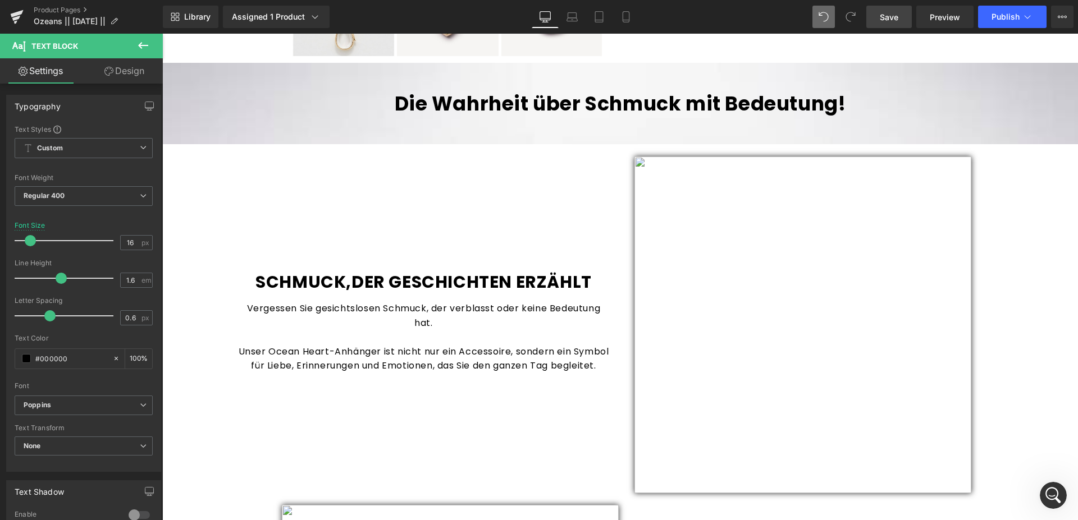
click at [892, 16] on span "Save" at bounding box center [888, 17] width 19 height 12
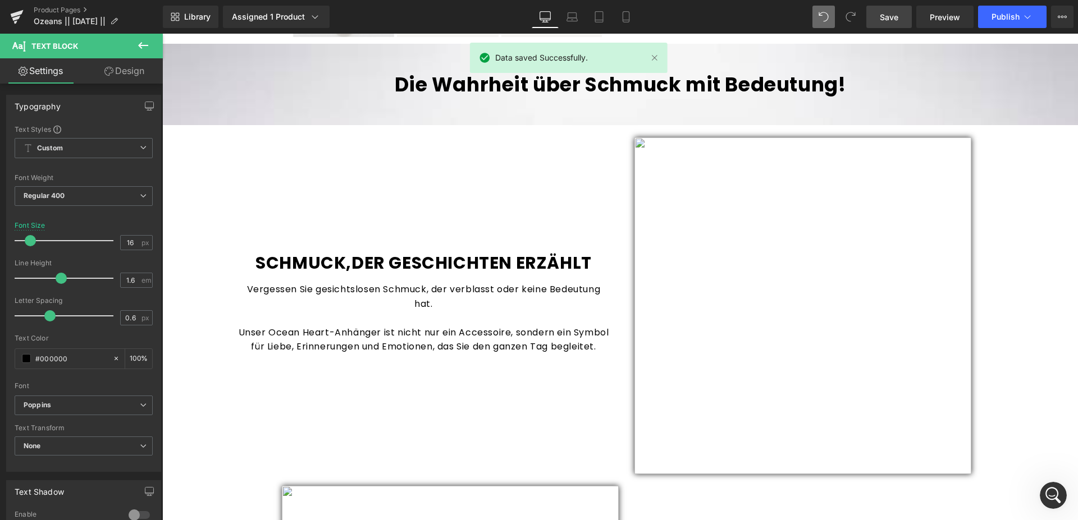
scroll to position [515, 0]
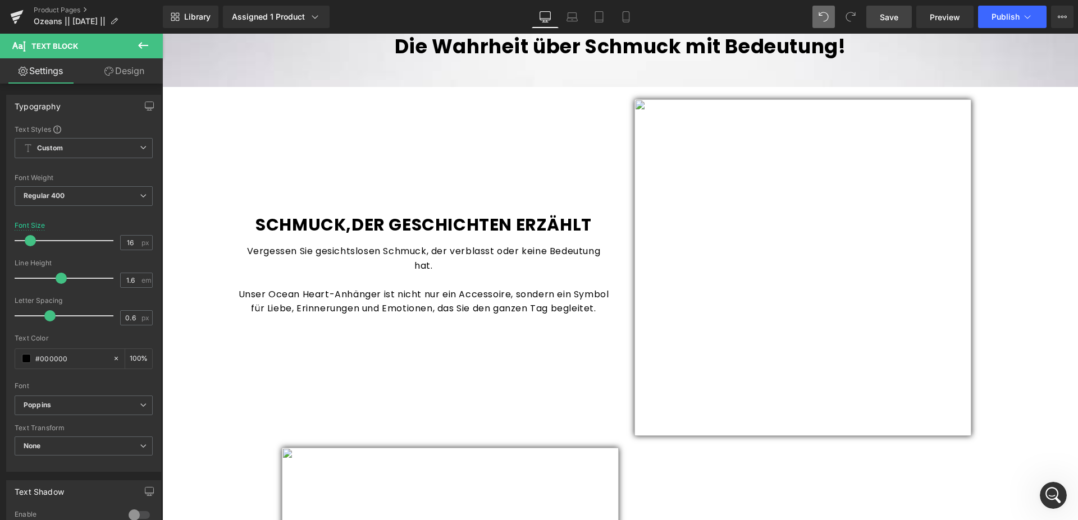
drag, startPoint x: 897, startPoint y: 12, endPoint x: 743, endPoint y: 0, distance: 154.8
click at [897, 12] on span "Save" at bounding box center [888, 17] width 19 height 12
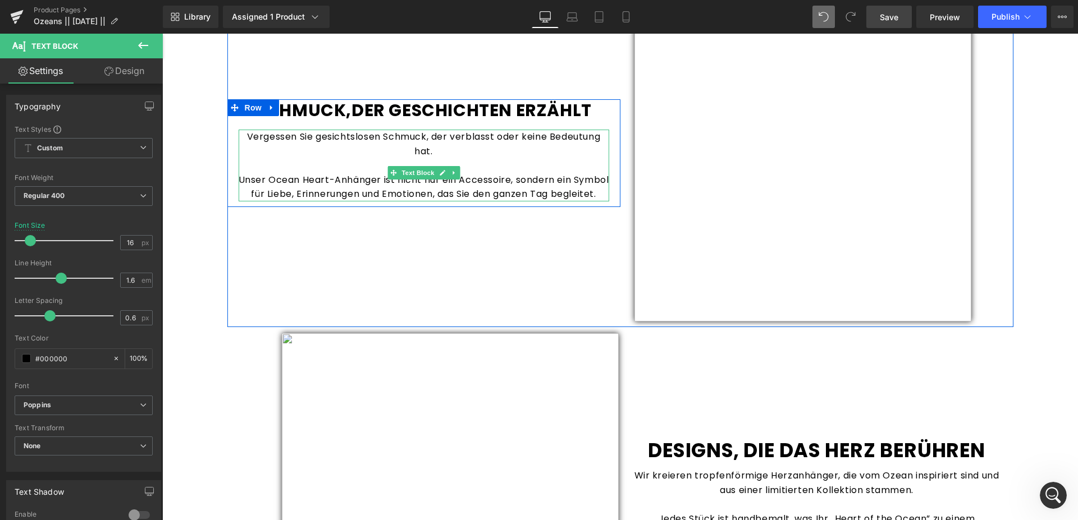
scroll to position [401, 0]
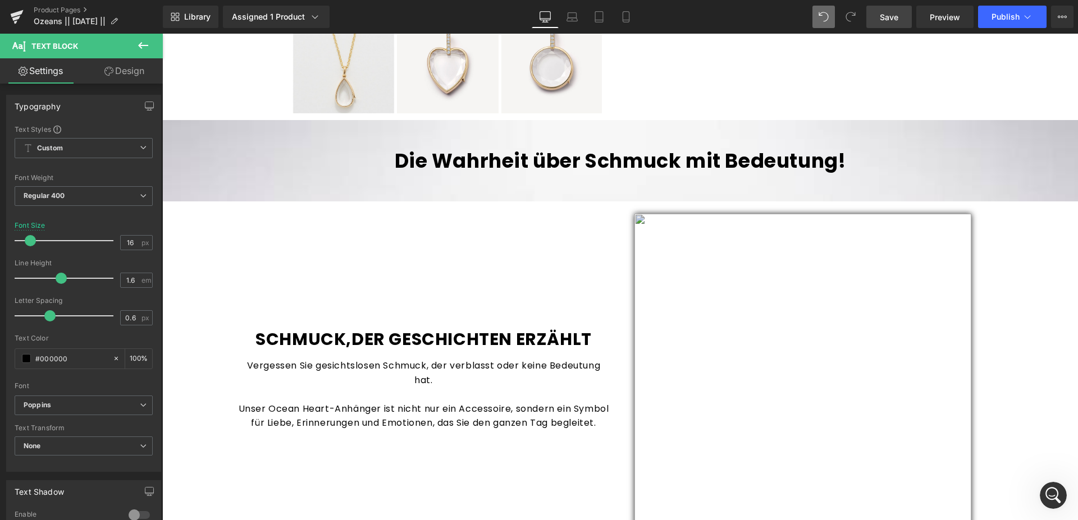
click at [732, 331] on img at bounding box center [802, 382] width 337 height 337
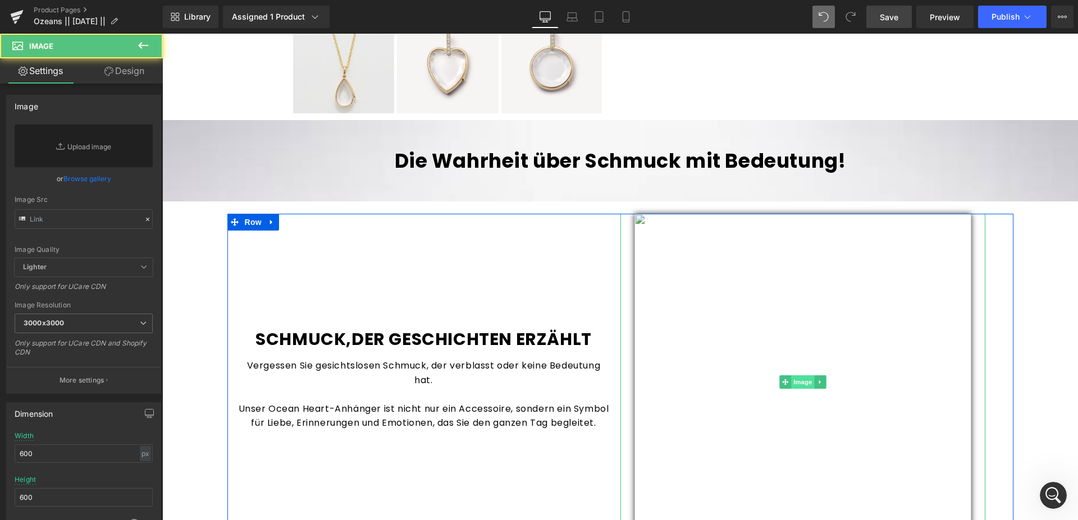
click at [791, 383] on span "Image" at bounding box center [803, 381] width 24 height 13
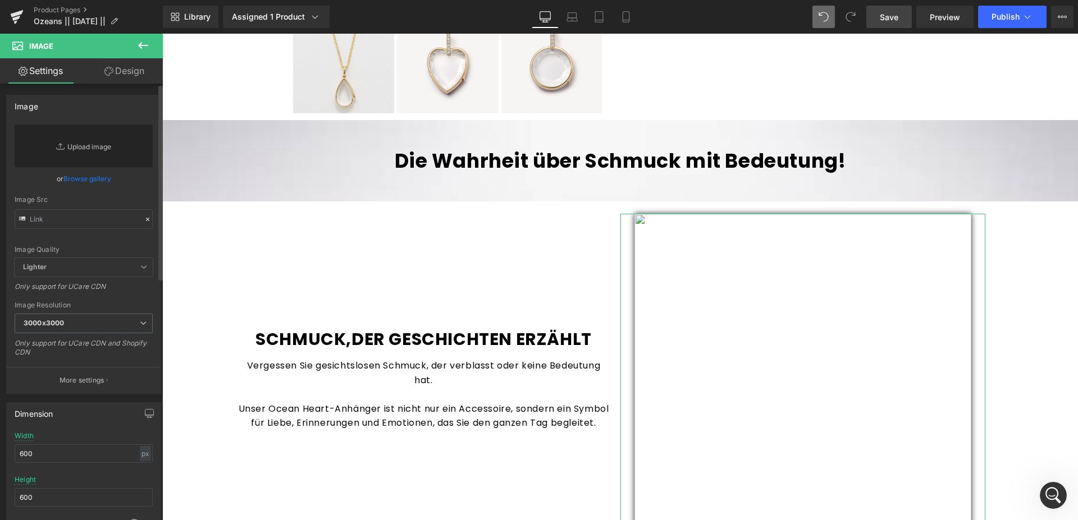
click at [120, 153] on link "Replace Image" at bounding box center [84, 146] width 138 height 43
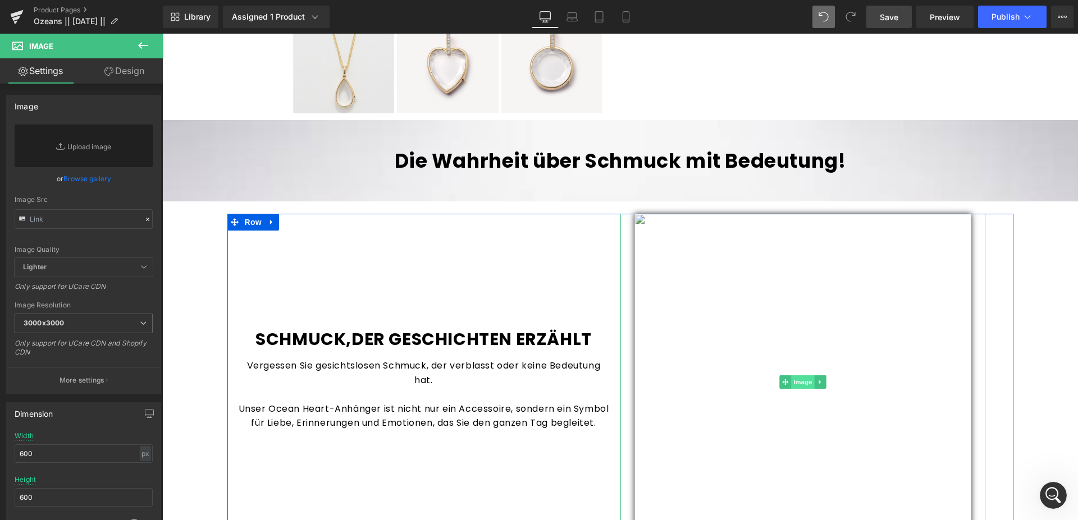
click at [801, 382] on span "Image" at bounding box center [803, 381] width 24 height 13
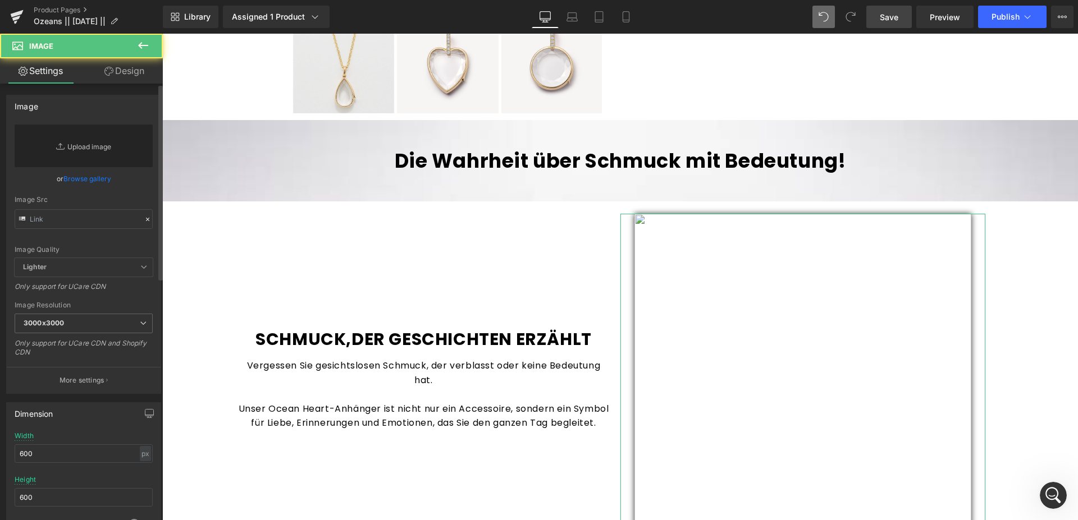
click at [64, 150] on link "Replace Image" at bounding box center [84, 146] width 138 height 43
type input "C:\fakepath\11.png"
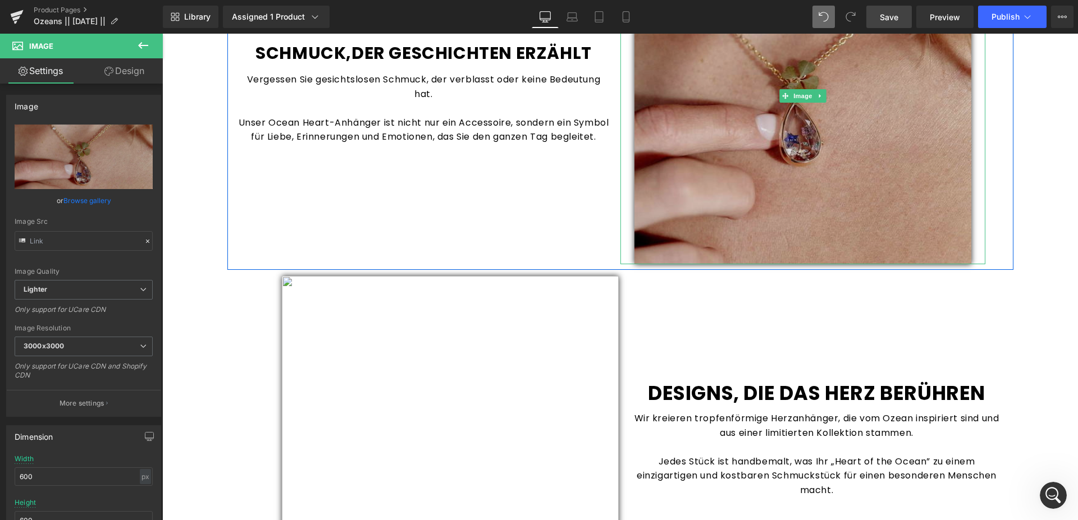
scroll to position [916, 0]
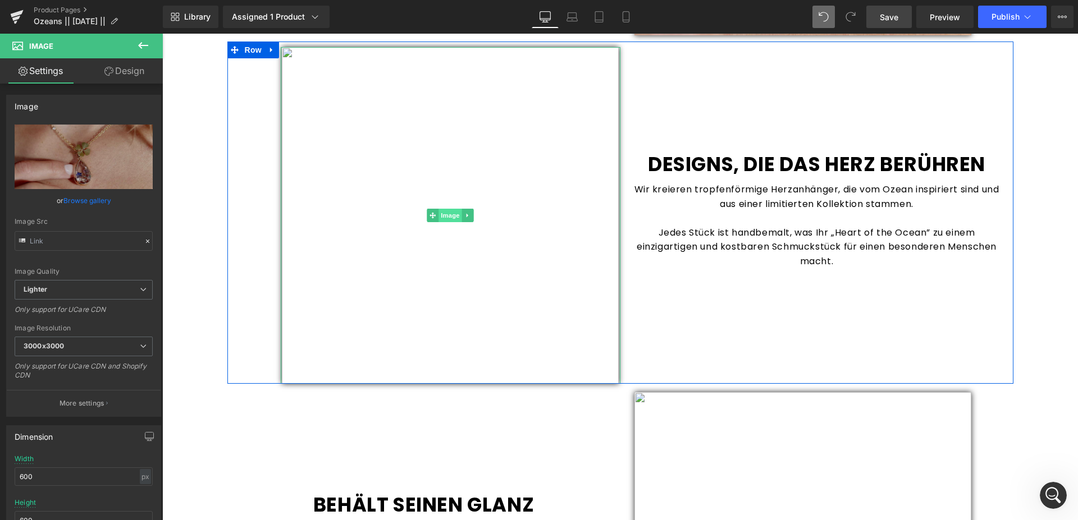
click at [454, 217] on span "Image" at bounding box center [450, 215] width 24 height 13
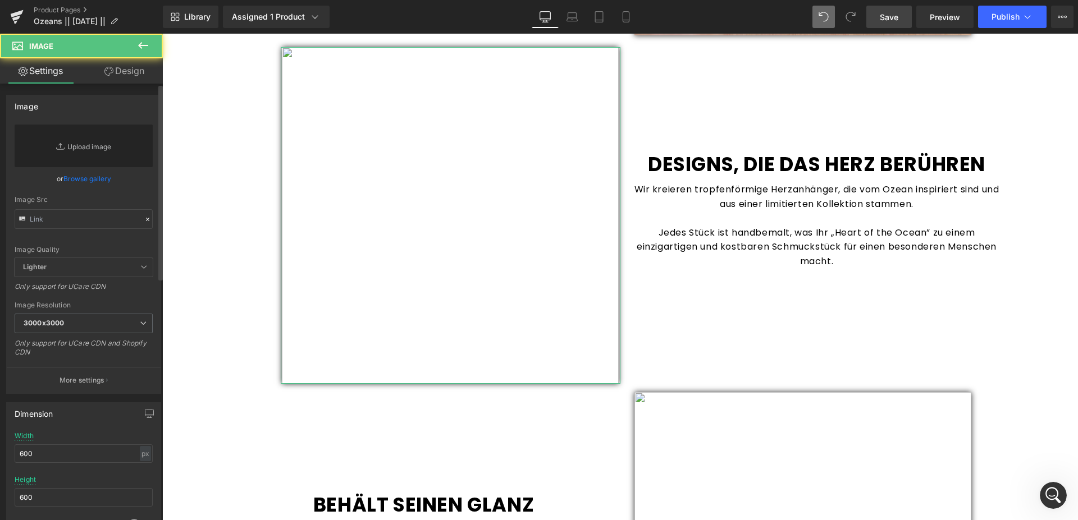
click at [102, 139] on link "Replace Image" at bounding box center [84, 146] width 138 height 43
type input "C:\fakepath\22.png"
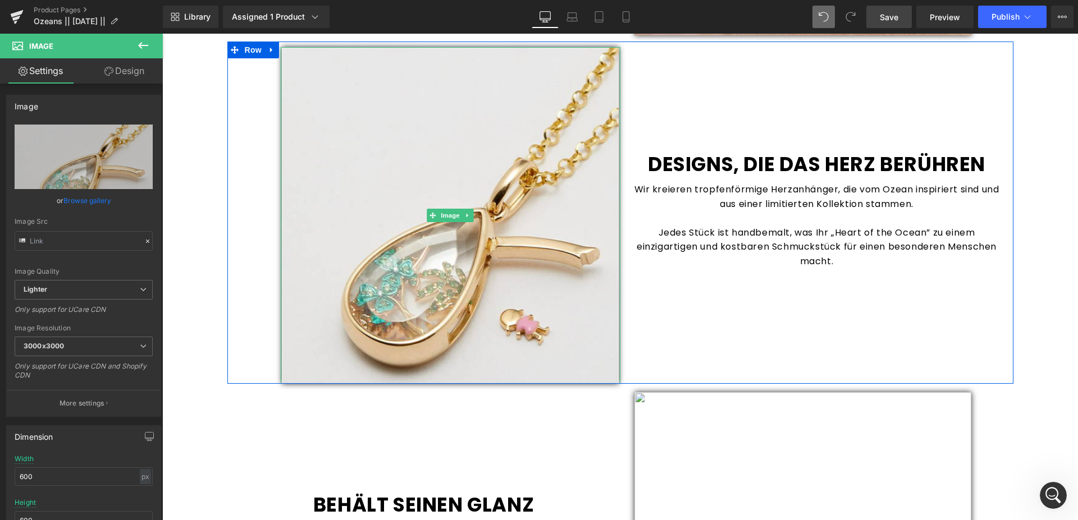
scroll to position [1145, 0]
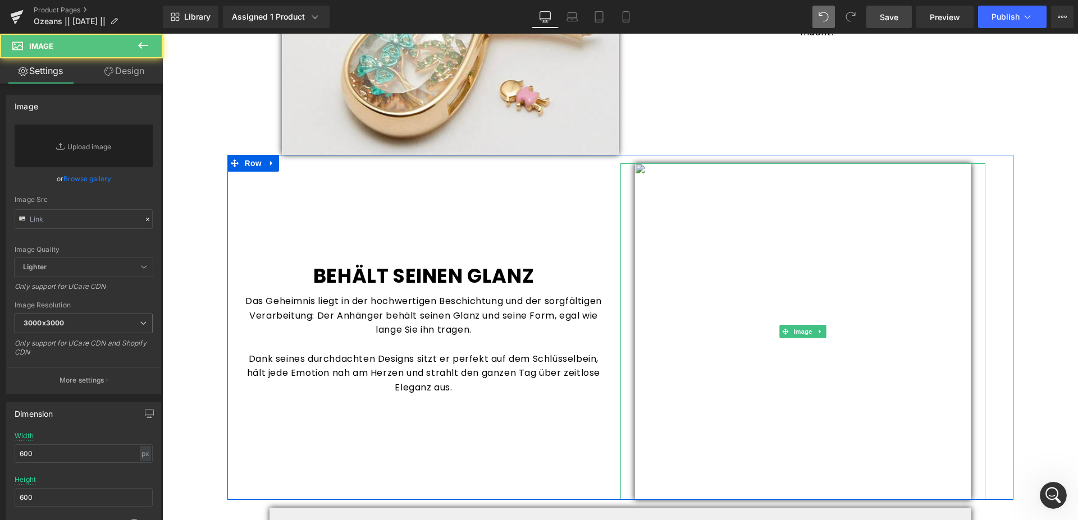
click at [806, 341] on img at bounding box center [802, 331] width 337 height 337
click at [798, 334] on span "Image" at bounding box center [803, 331] width 24 height 13
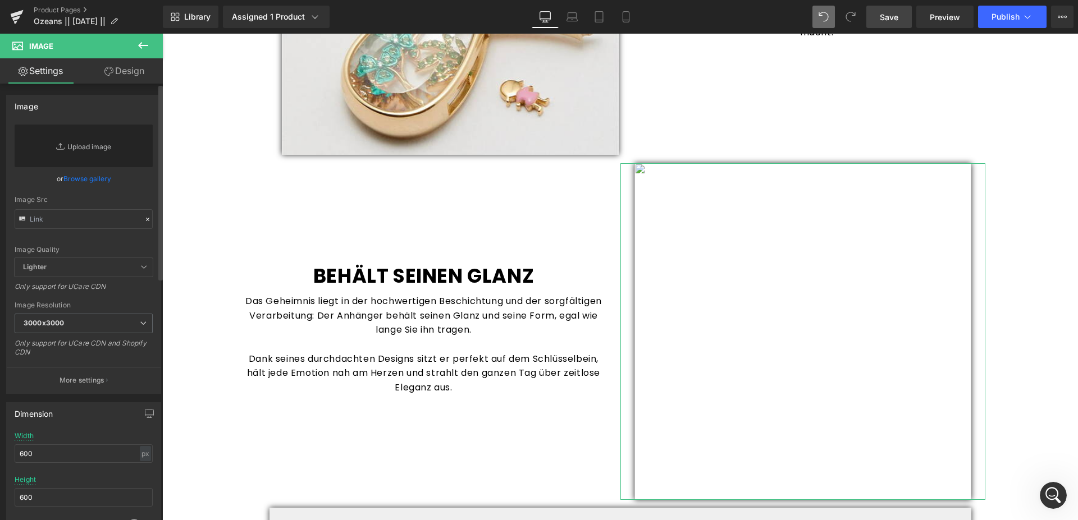
click at [90, 145] on link "Replace Image" at bounding box center [84, 146] width 138 height 43
type input "C:\fakepath\33.png"
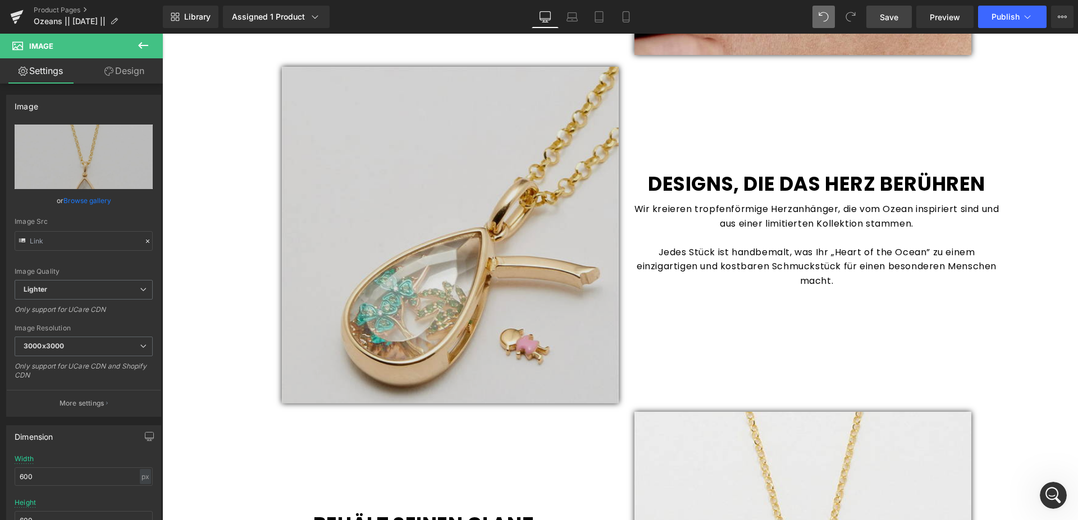
scroll to position [916, 0]
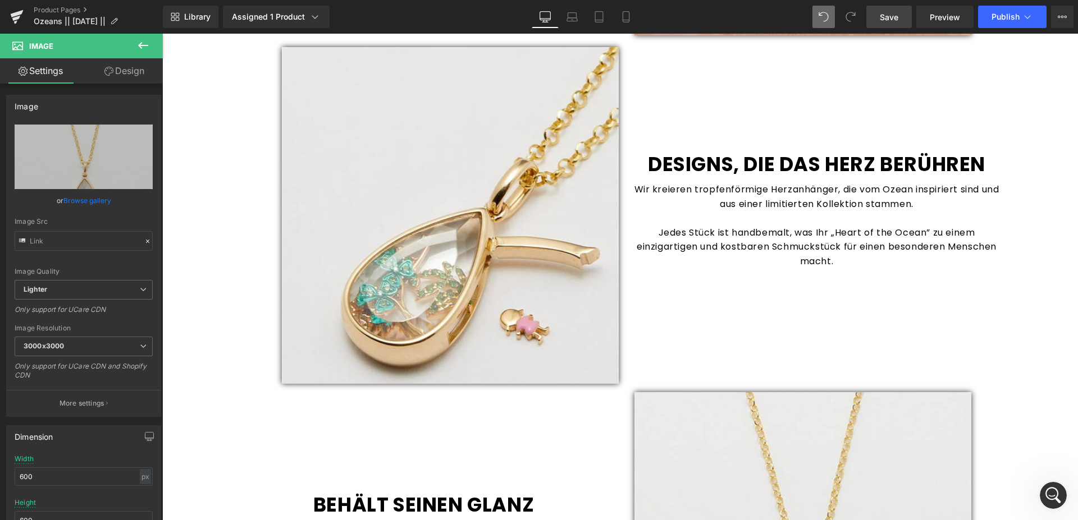
drag, startPoint x: 883, startPoint y: 17, endPoint x: 566, endPoint y: 162, distance: 347.8
click at [883, 17] on span "Save" at bounding box center [888, 17] width 19 height 12
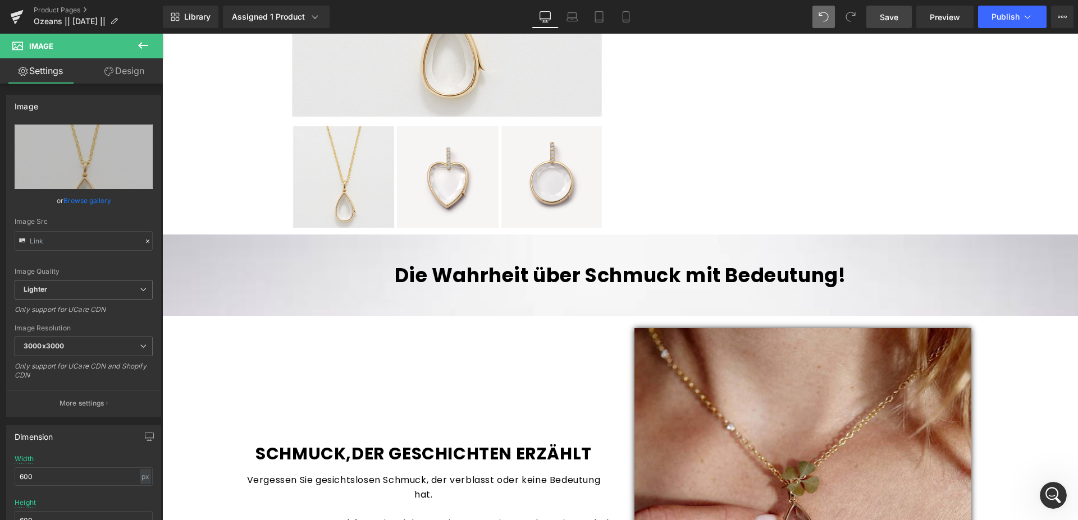
scroll to position [0, 0]
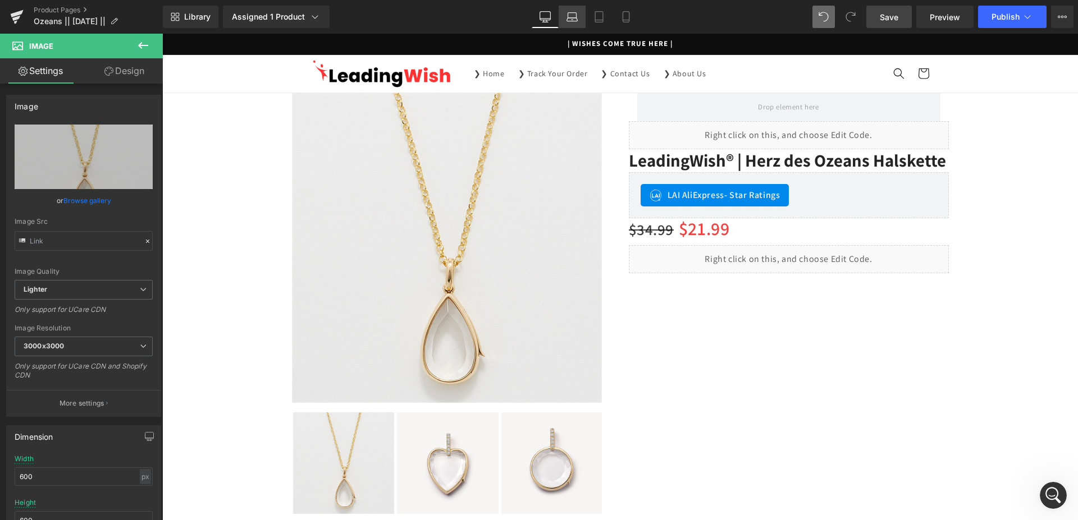
click at [574, 20] on icon at bounding box center [571, 16] width 11 height 11
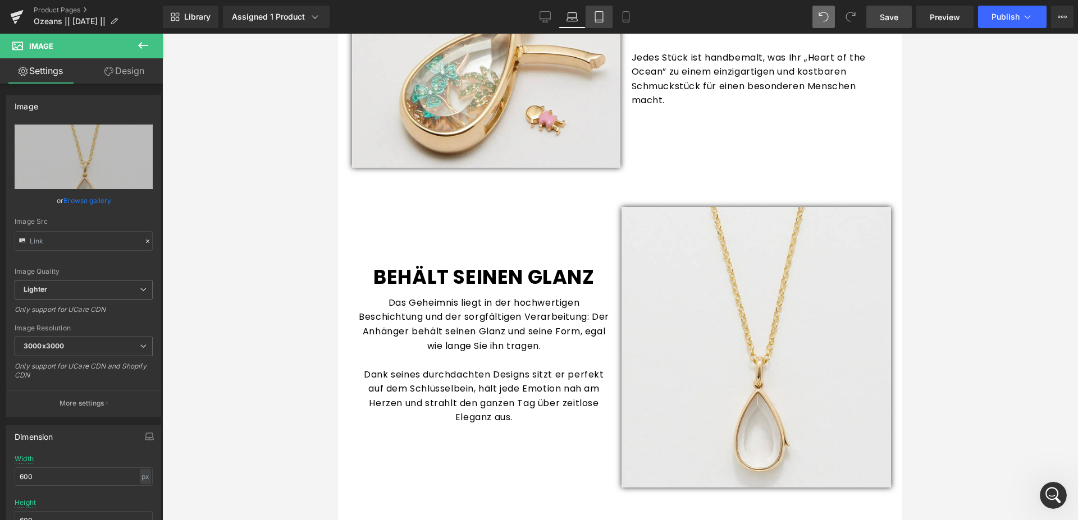
scroll to position [983, 0]
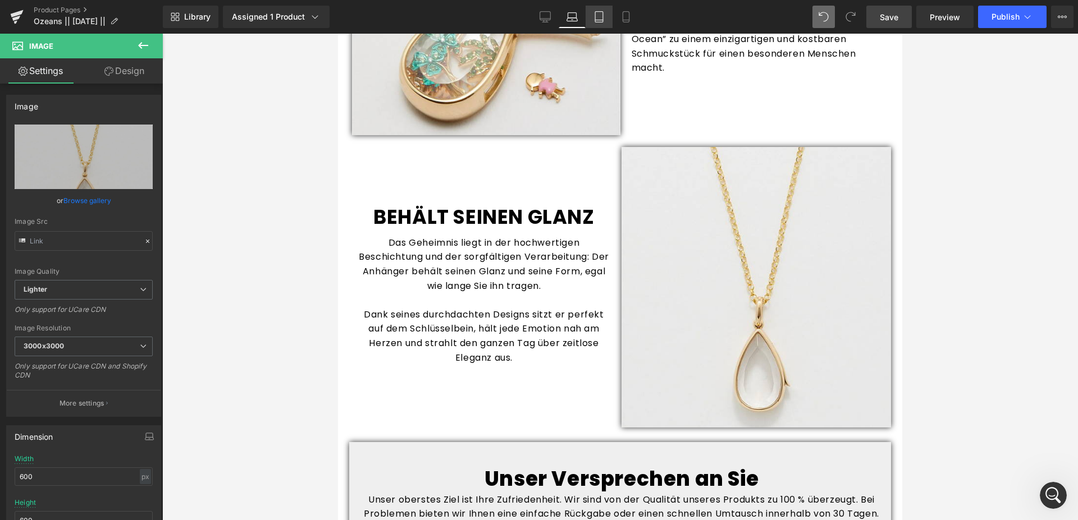
click at [603, 17] on icon at bounding box center [598, 16] width 11 height 11
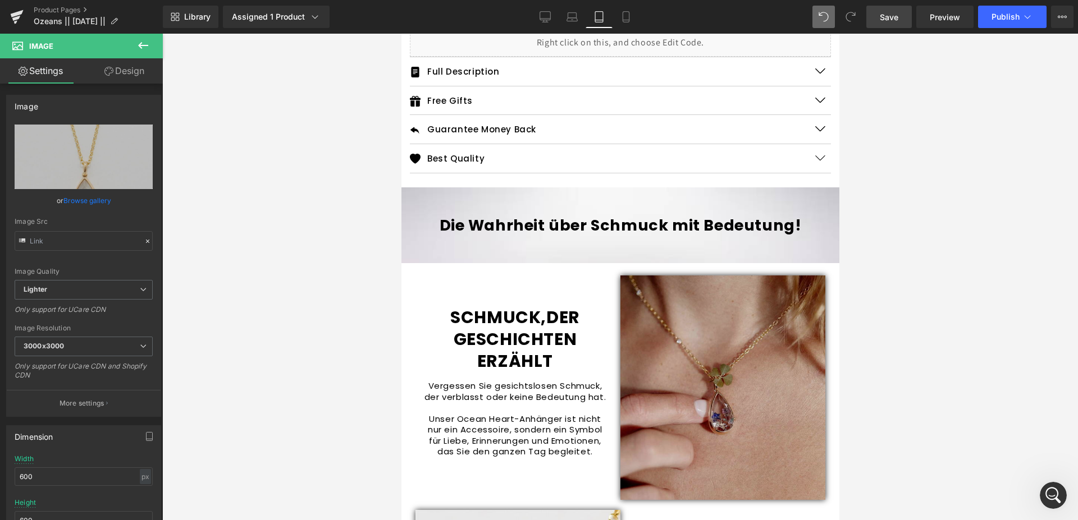
scroll to position [613, 0]
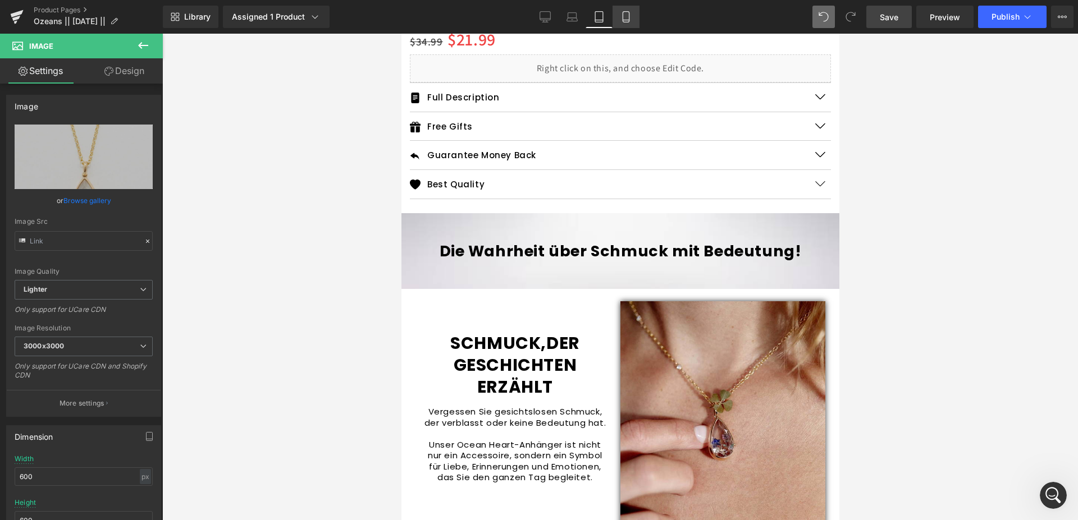
click at [634, 17] on link "Mobile" at bounding box center [625, 17] width 27 height 22
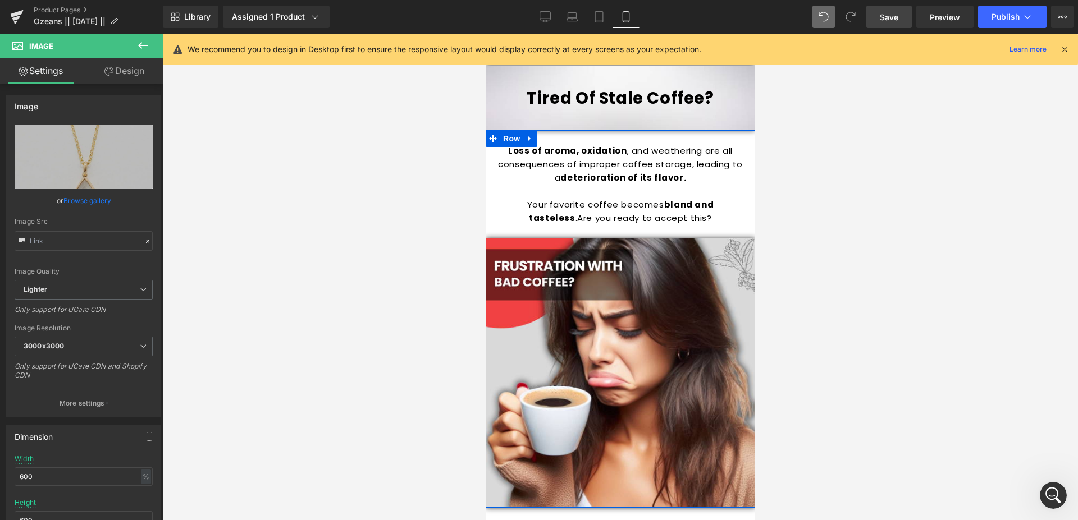
scroll to position [717, 0]
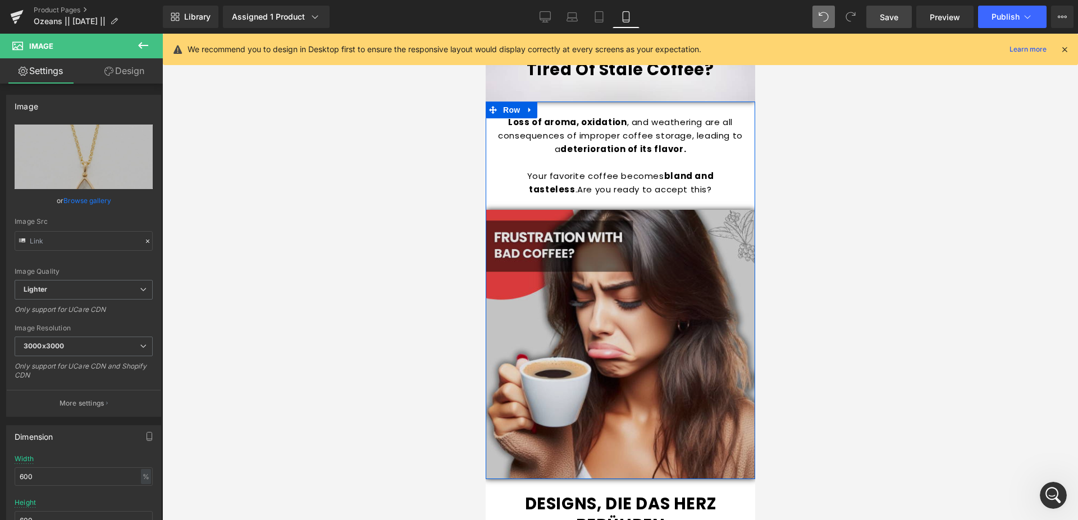
click at [613, 331] on div "Image" at bounding box center [619, 344] width 269 height 269
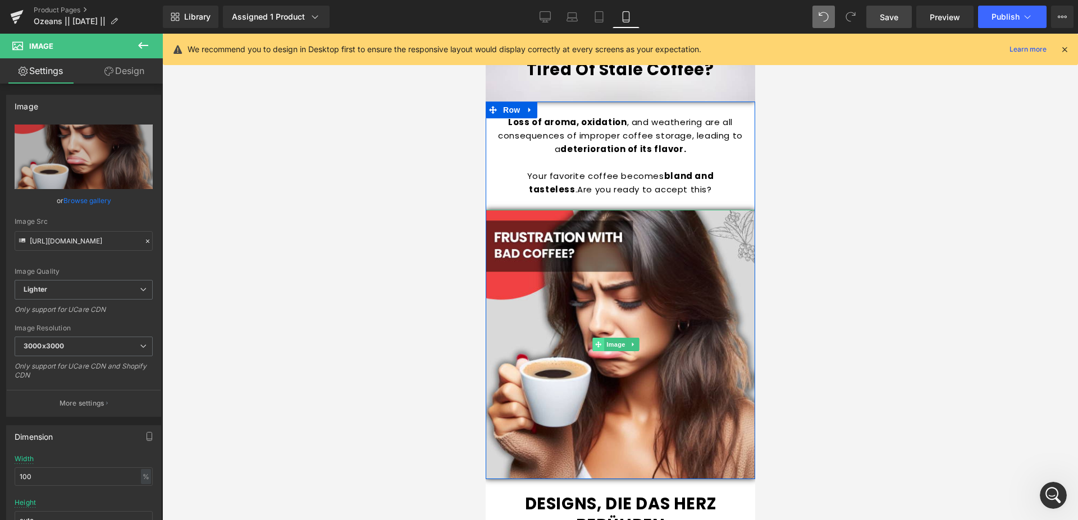
click at [600, 341] on icon at bounding box center [597, 344] width 6 height 7
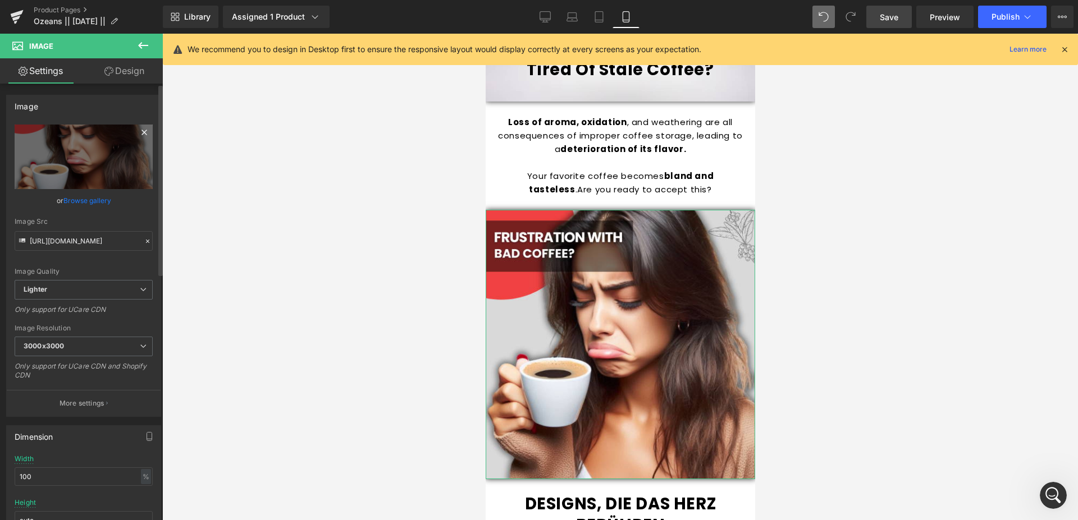
click at [137, 129] on icon at bounding box center [143, 132] width 13 height 13
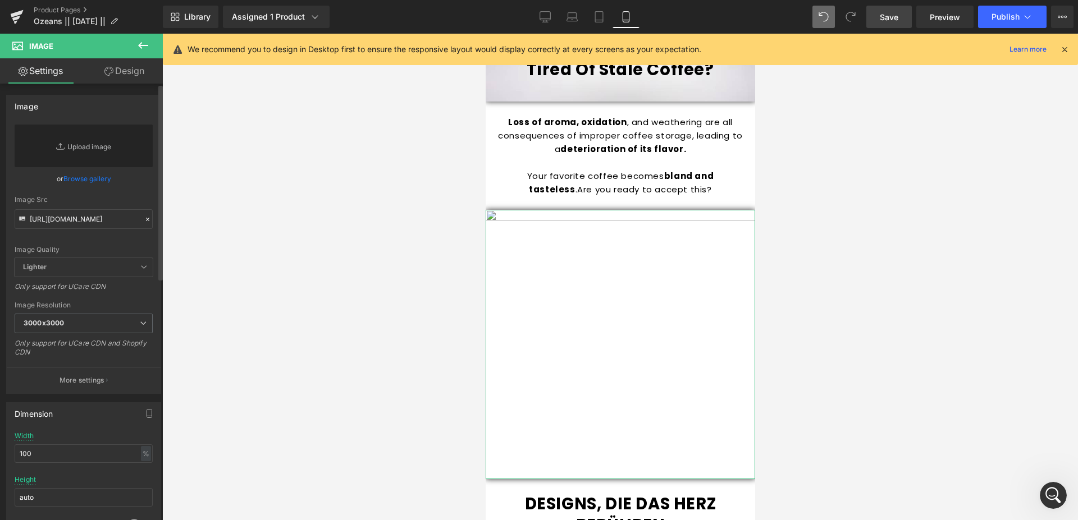
click at [109, 147] on link "Replace Image" at bounding box center [84, 146] width 138 height 43
type input "C:\fakepath\11.png"
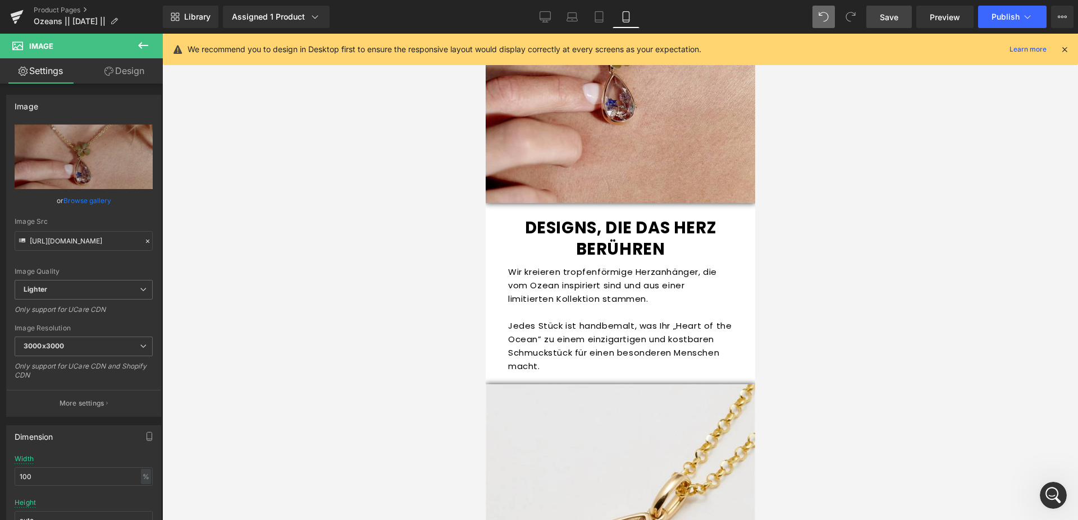
scroll to position [1003, 0]
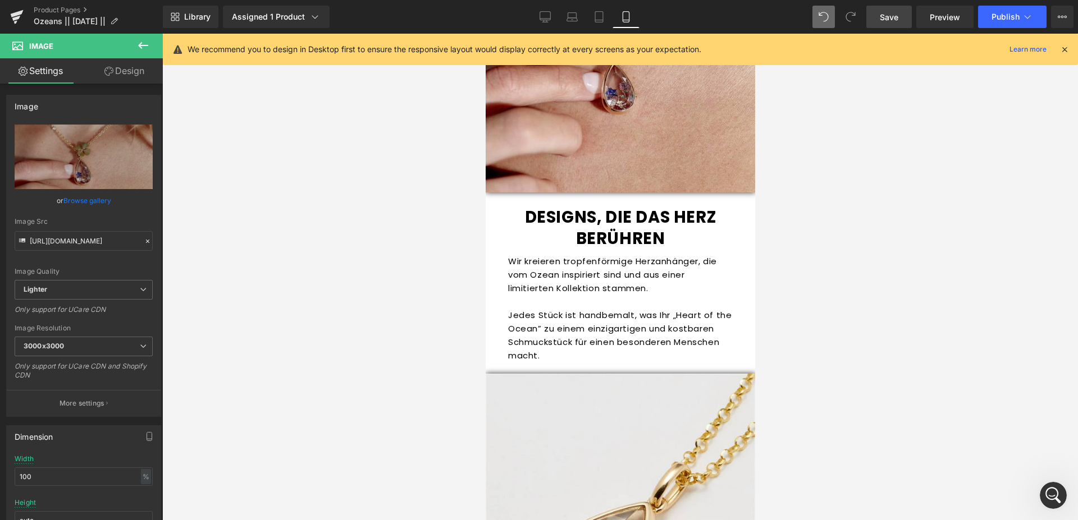
click at [886, 11] on span "Save" at bounding box center [888, 17] width 19 height 12
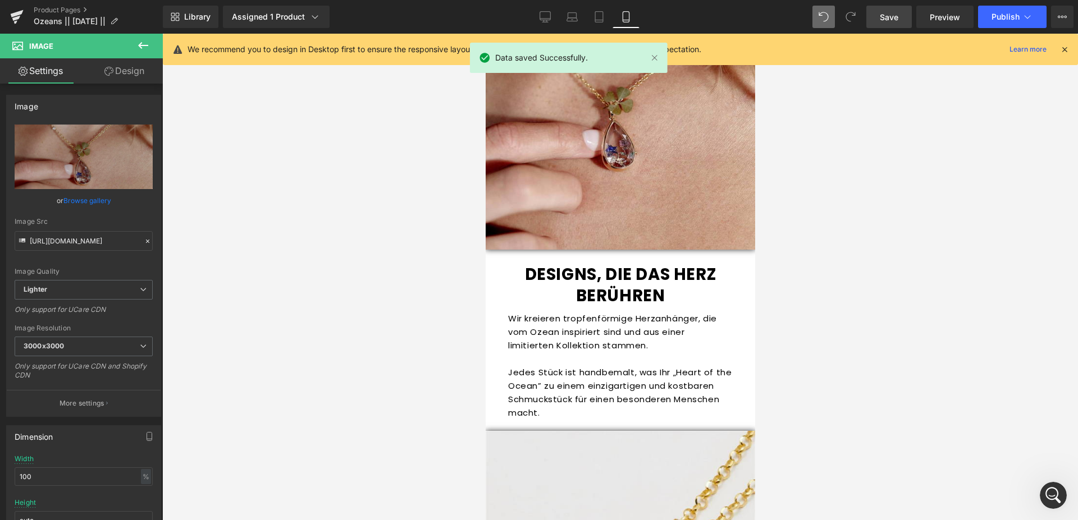
scroll to position [889, 0]
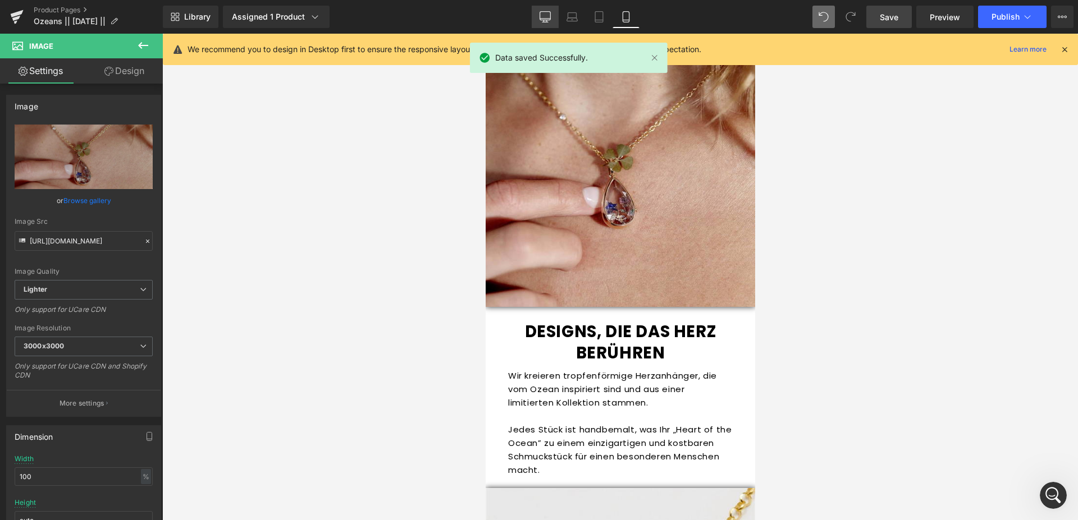
click at [545, 16] on icon at bounding box center [544, 16] width 11 height 11
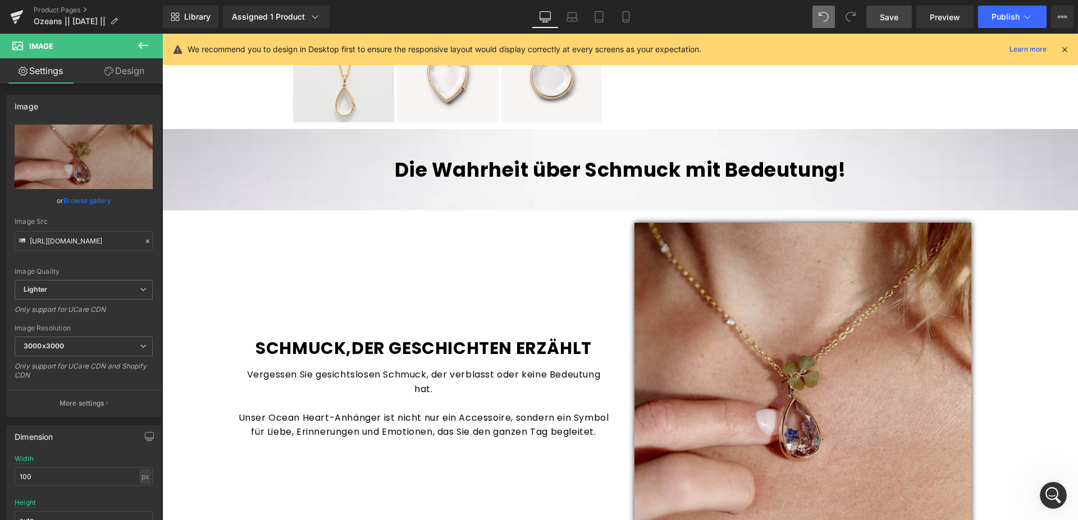
scroll to position [401, 0]
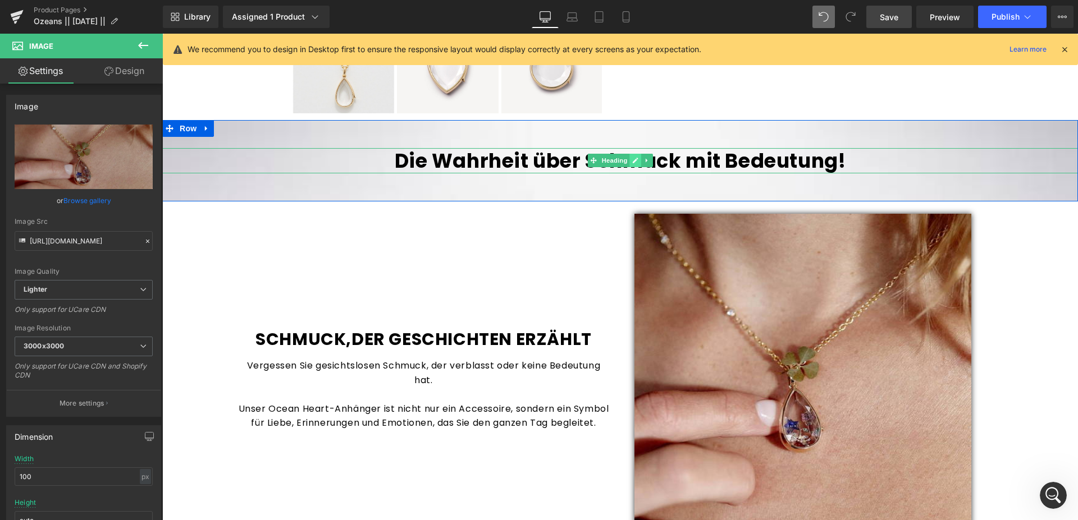
click at [632, 158] on icon at bounding box center [635, 160] width 6 height 7
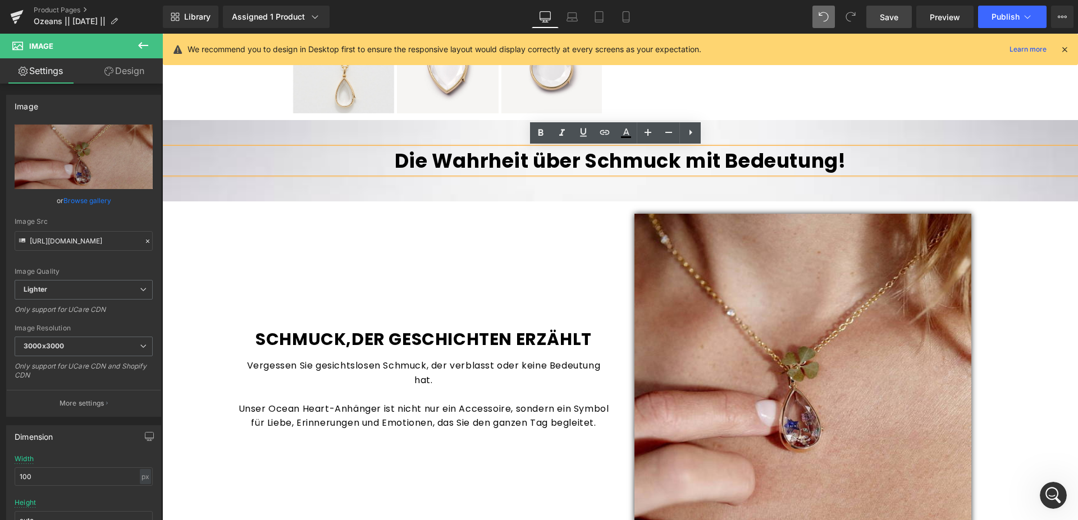
drag, startPoint x: 881, startPoint y: 159, endPoint x: 851, endPoint y: 163, distance: 30.5
click at [881, 160] on h1 "Die Wahrheit über Schmuck mit Bedeutung!" at bounding box center [619, 161] width 915 height 26
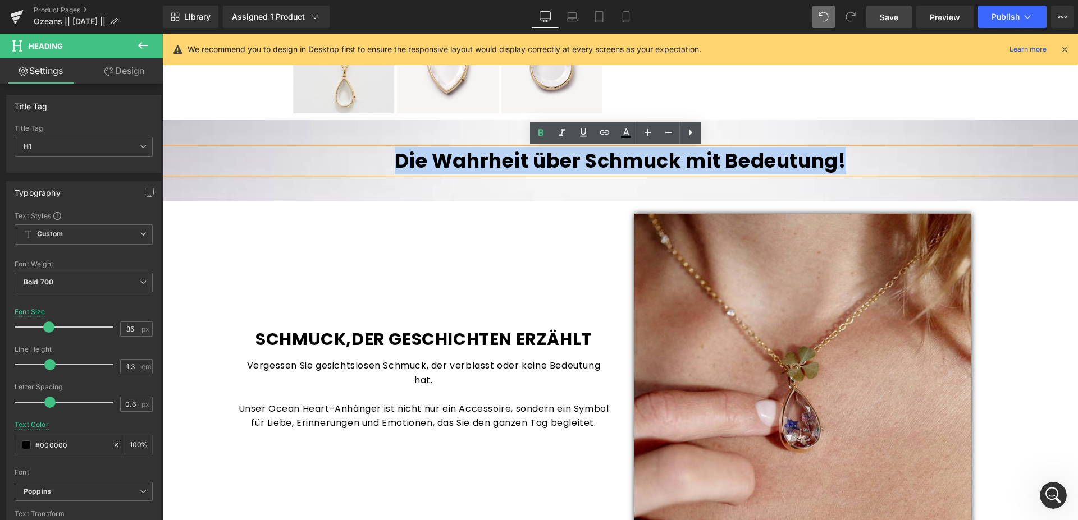
drag, startPoint x: 851, startPoint y: 163, endPoint x: 386, endPoint y: 140, distance: 465.2
click at [386, 140] on div "Die Wahrheit über Schmuck mit Bedeutung! Heading Row 50px 50px" at bounding box center [619, 161] width 915 height 82
copy h1 "Die Wahrheit über Schmuck mit Bedeutung!"
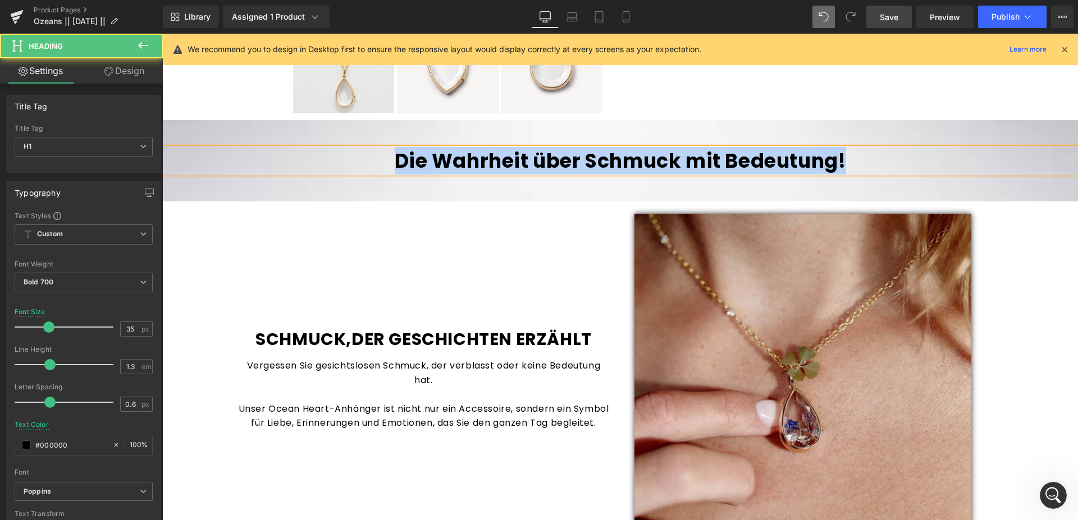
click at [467, 168] on h1 "Die Wahrheit über Schmuck mit Bedeutung!" at bounding box center [619, 161] width 915 height 26
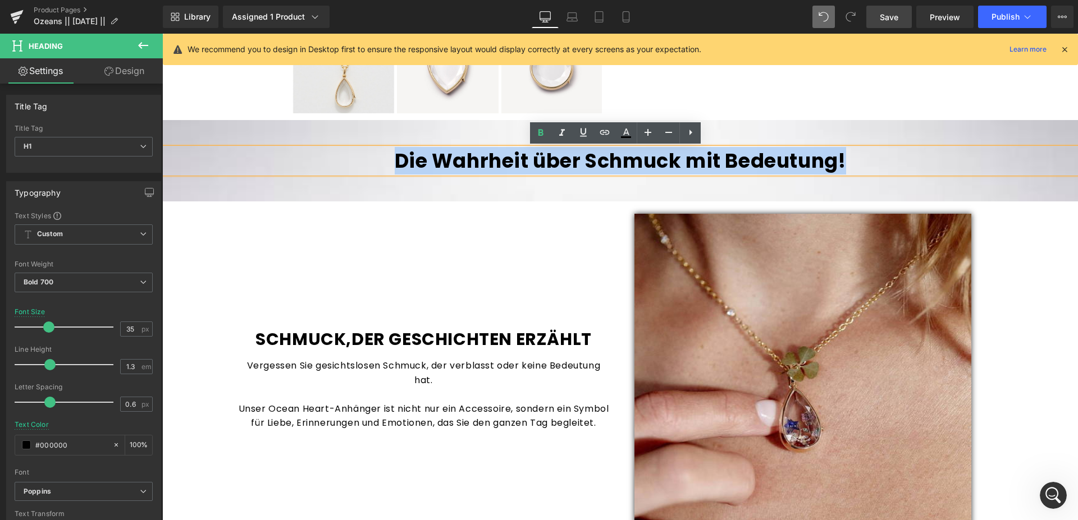
drag, startPoint x: 384, startPoint y: 159, endPoint x: 860, endPoint y: 154, distance: 476.5
click at [860, 154] on h1 "Die Wahrheit über Schmuck mit Bedeutung!" at bounding box center [619, 161] width 915 height 26
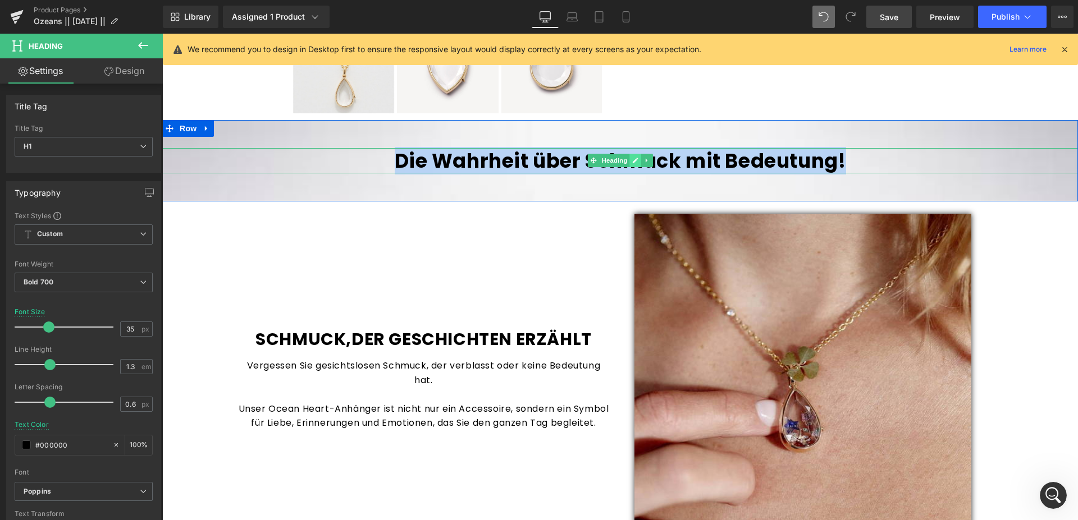
click at [632, 162] on icon at bounding box center [635, 160] width 6 height 7
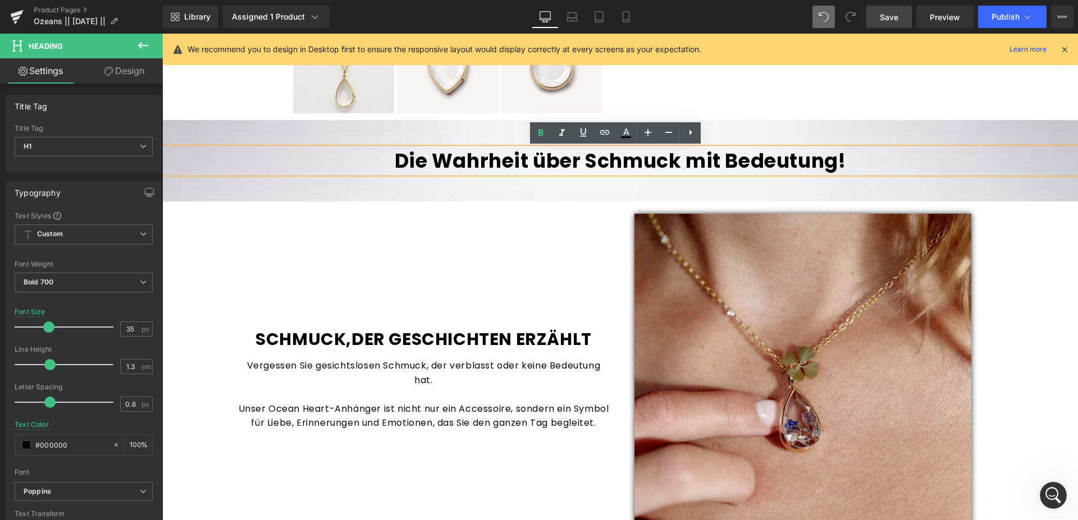
click at [381, 162] on h1 "Die Wahrheit über Schmuck mit Bedeutung!" at bounding box center [619, 161] width 915 height 26
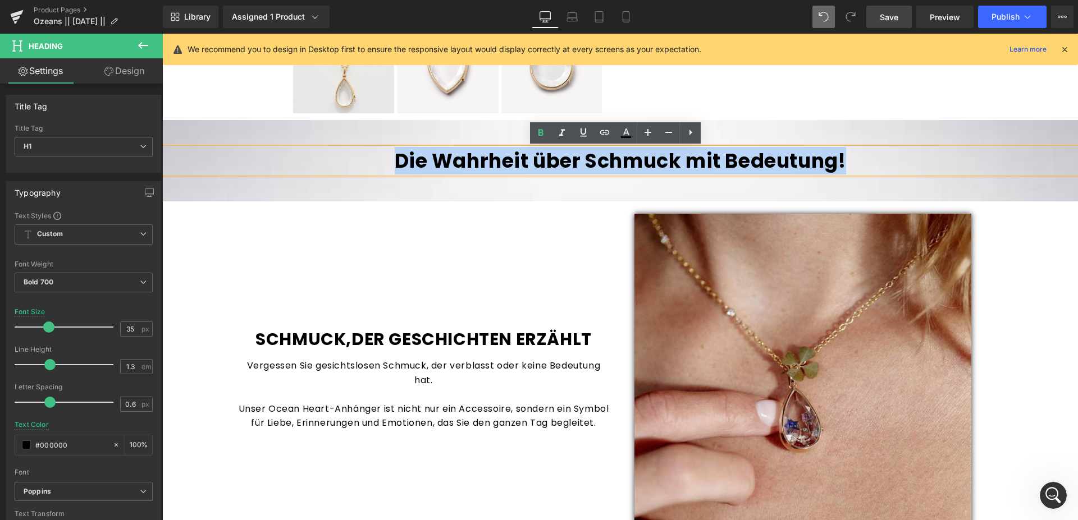
drag, startPoint x: 385, startPoint y: 162, endPoint x: 895, endPoint y: 165, distance: 510.2
click at [895, 165] on h1 "Die Wahrheit über Schmuck mit Bedeutung!" at bounding box center [619, 161] width 915 height 26
copy h1 "Die Wahrheit über Schmuck mit Bedeutung!"
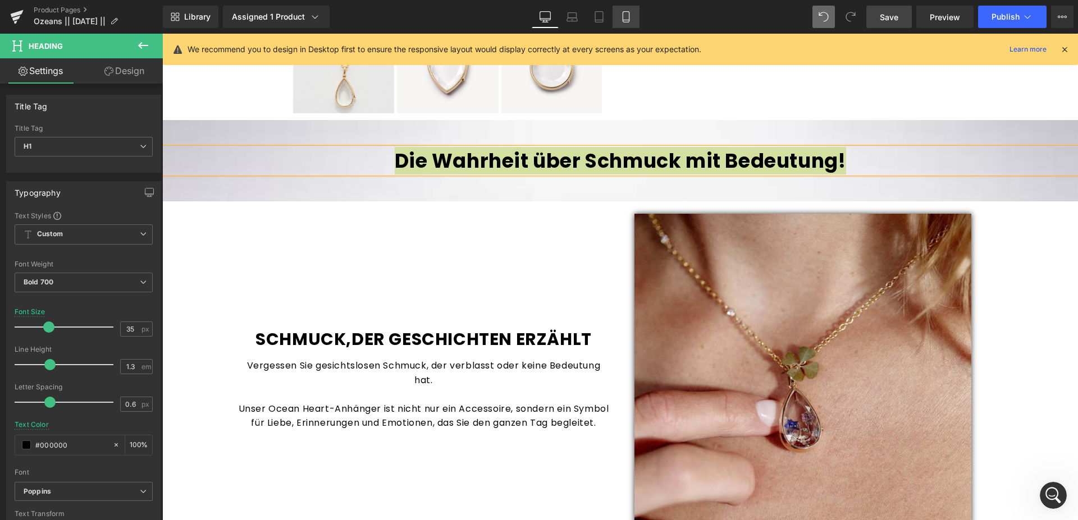
click at [624, 19] on icon at bounding box center [625, 16] width 11 height 11
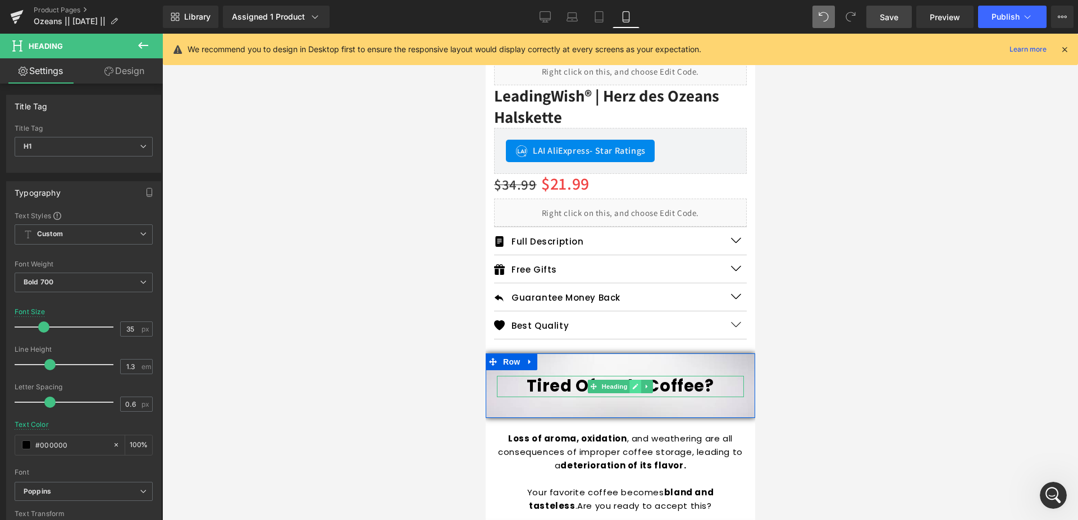
click at [635, 380] on link at bounding box center [635, 386] width 12 height 13
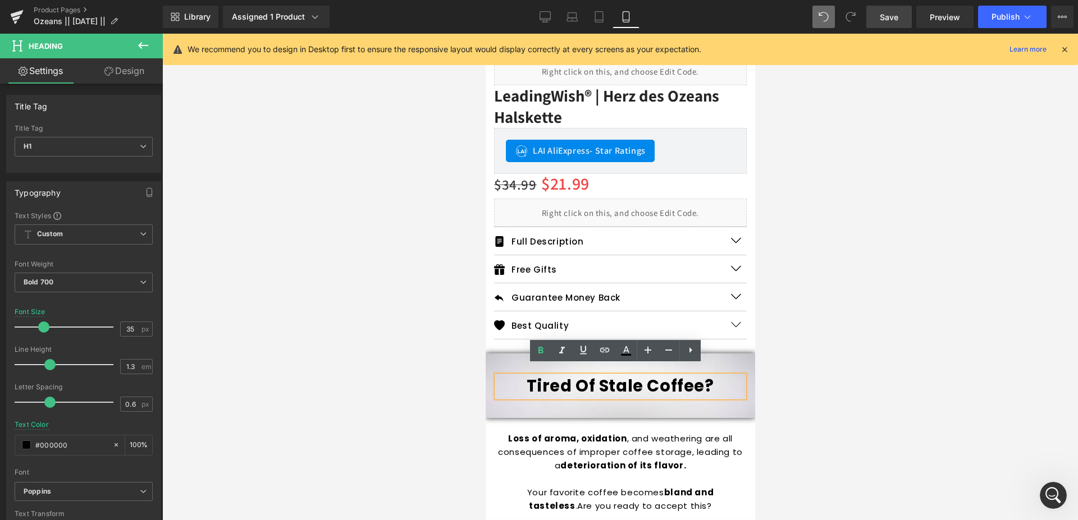
click at [713, 376] on h1 "Tired Of Stale Coffee?" at bounding box center [619, 386] width 247 height 21
click at [703, 376] on h1 "Tired Of Stale Coffee?" at bounding box center [619, 386] width 247 height 21
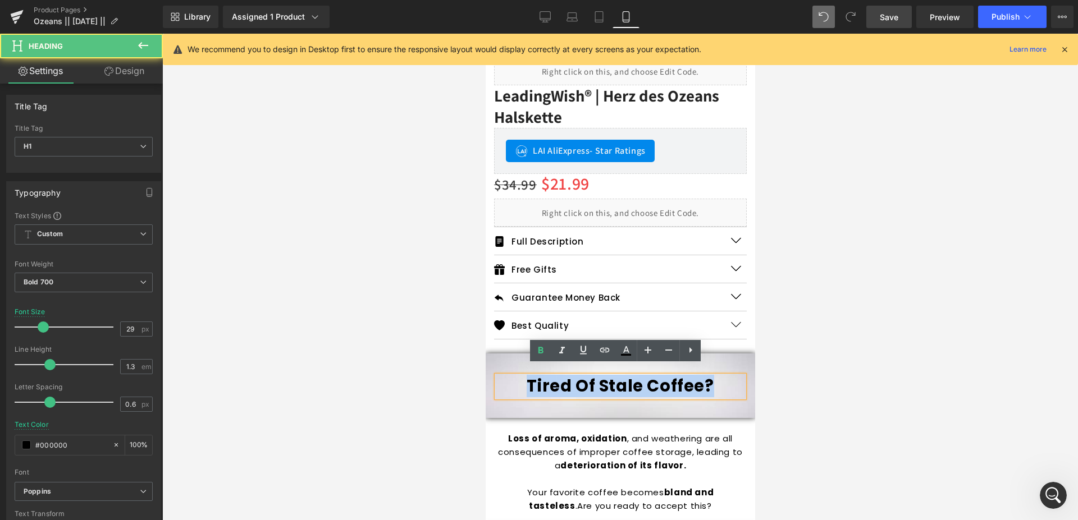
drag, startPoint x: 713, startPoint y: 373, endPoint x: 506, endPoint y: 369, distance: 207.7
click at [506, 376] on h1 "Tired Of Stale Coffee?" at bounding box center [619, 386] width 247 height 21
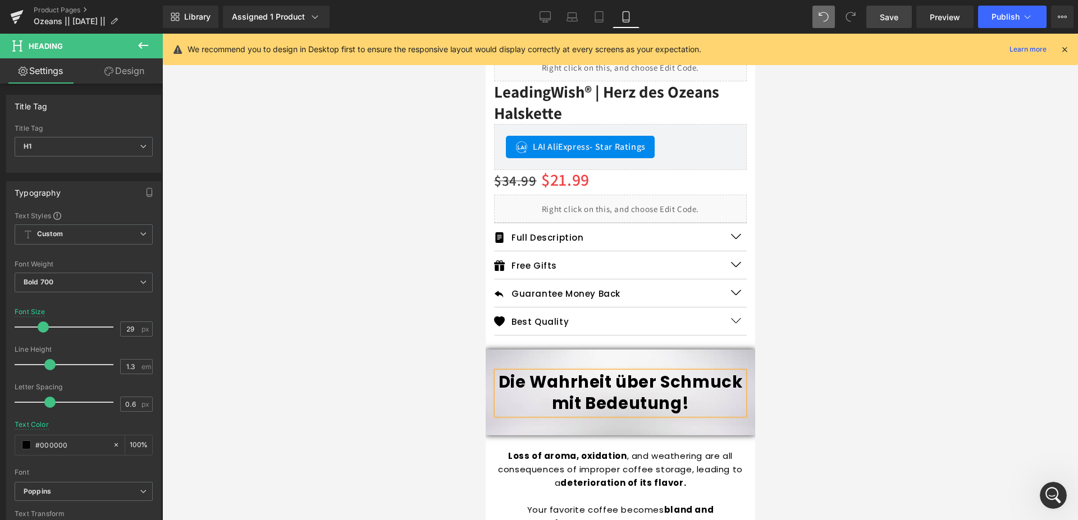
scroll to position [630, 0]
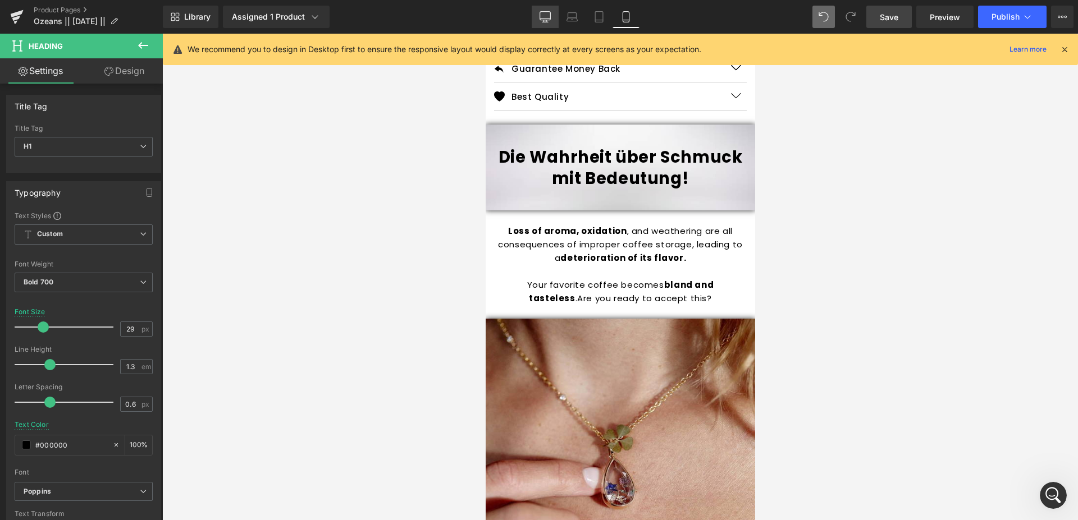
click at [541, 16] on icon at bounding box center [544, 16] width 11 height 11
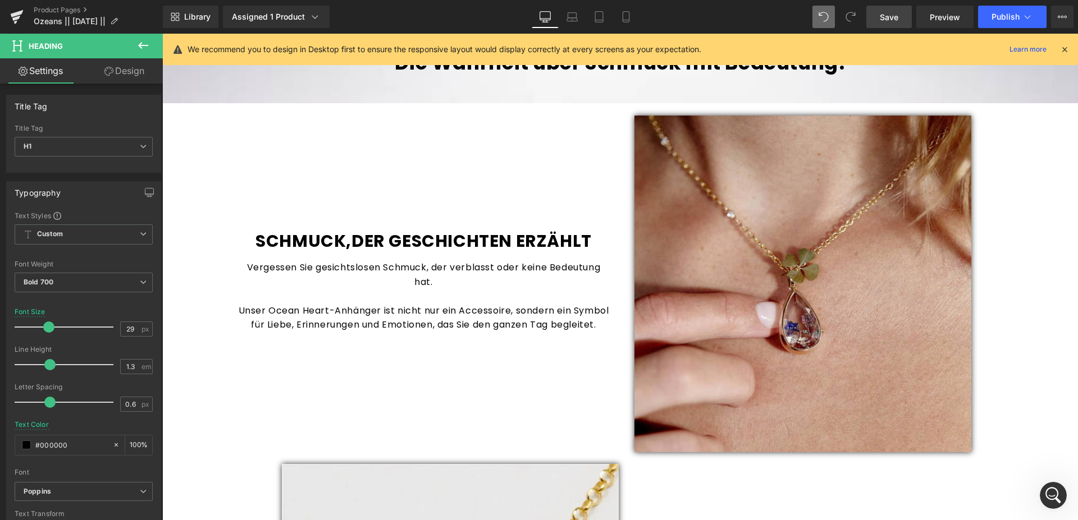
scroll to position [515, 0]
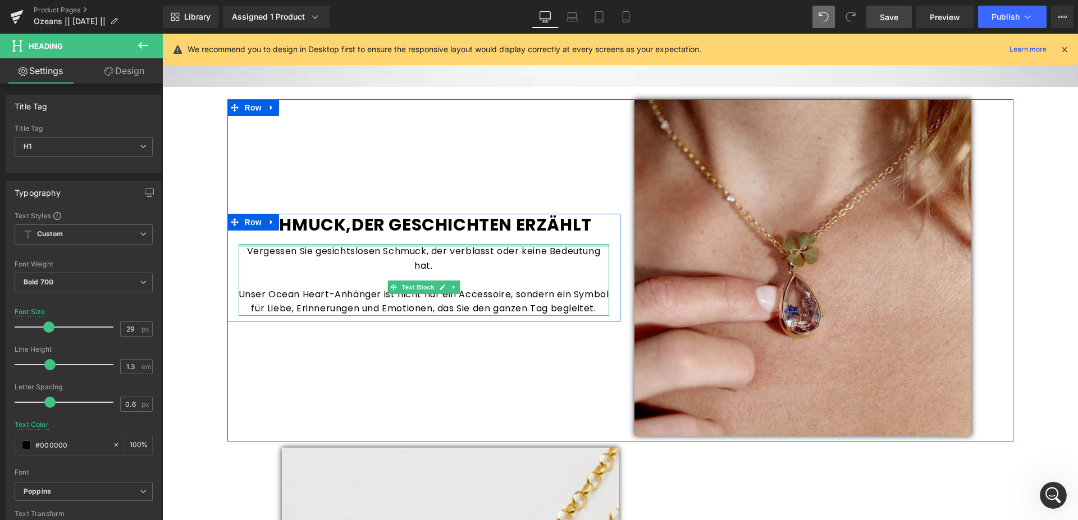
click at [468, 244] on div at bounding box center [424, 245] width 370 height 3
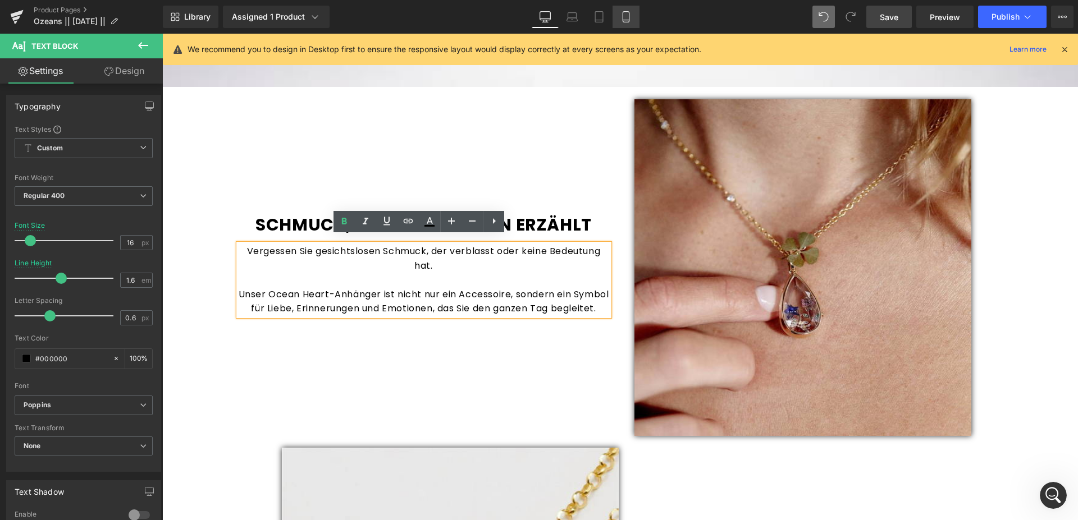
click at [631, 15] on icon at bounding box center [625, 16] width 11 height 11
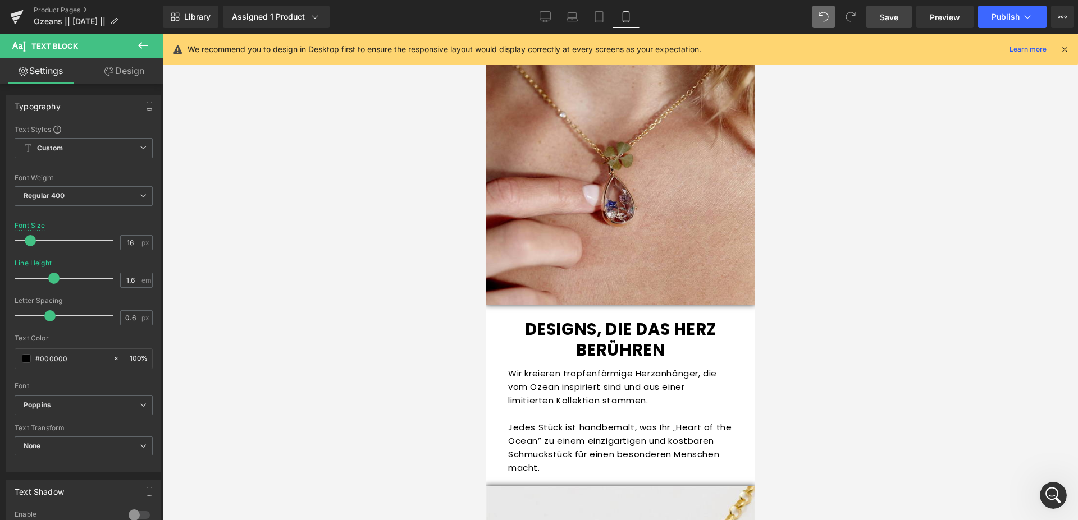
scroll to position [916, 0]
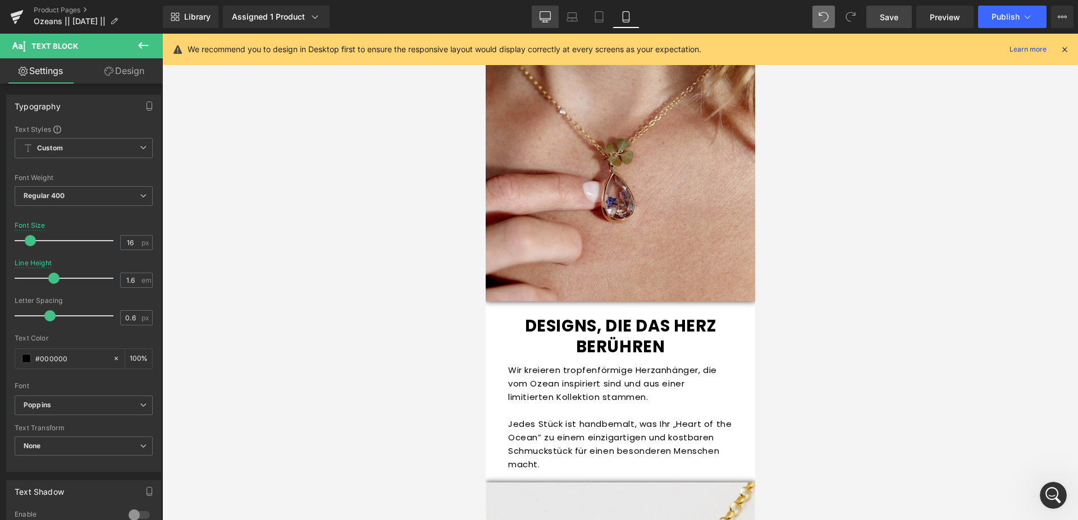
click at [538, 15] on link "Desktop" at bounding box center [544, 17] width 27 height 22
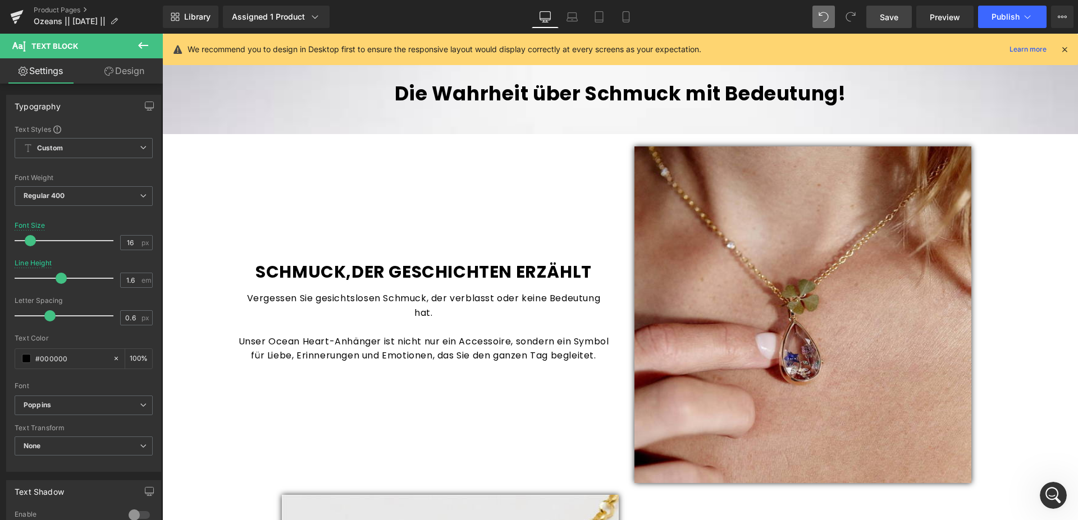
scroll to position [466, 0]
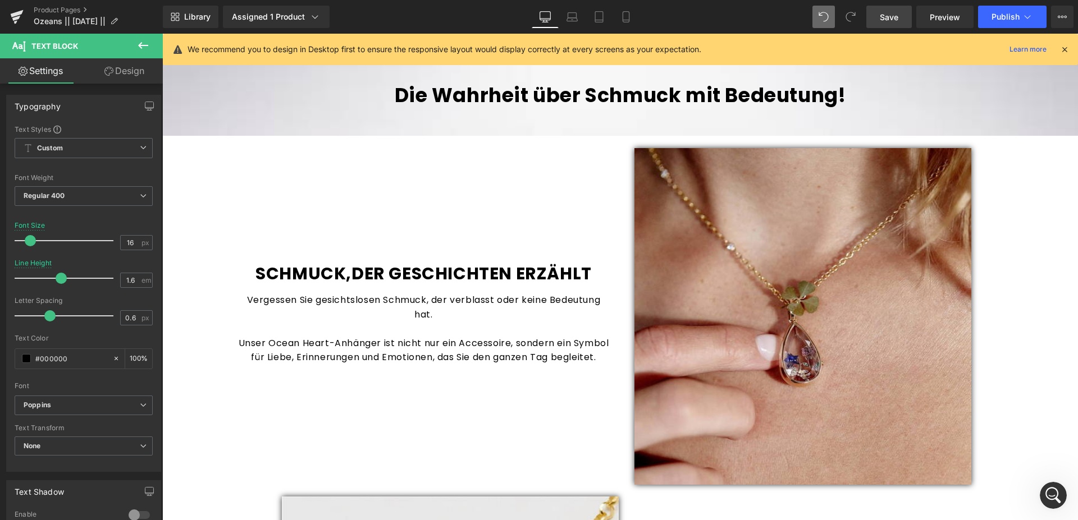
click at [408, 270] on div "SCHMUCK,DER GESCHICHTEN ERZÄHLT Heading" at bounding box center [424, 274] width 370 height 22
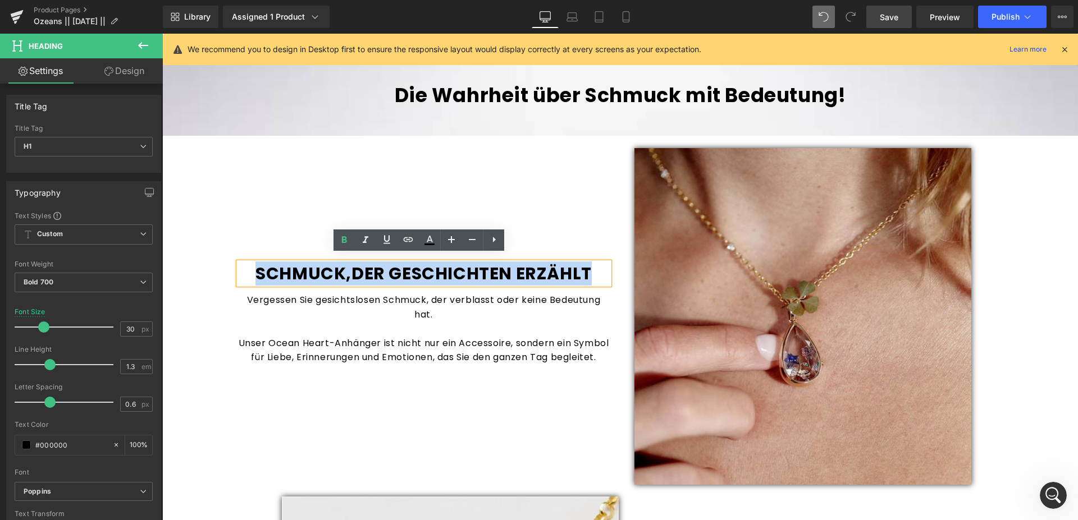
drag, startPoint x: 250, startPoint y: 267, endPoint x: 588, endPoint y: 267, distance: 337.3
click at [588, 267] on h1 "SCHMUCK,DER GESCHICHTEN ERZÄHLT" at bounding box center [424, 274] width 370 height 22
copy h1 "SCHMUCK,DER GESCHICHTEN ERZÄHLT"
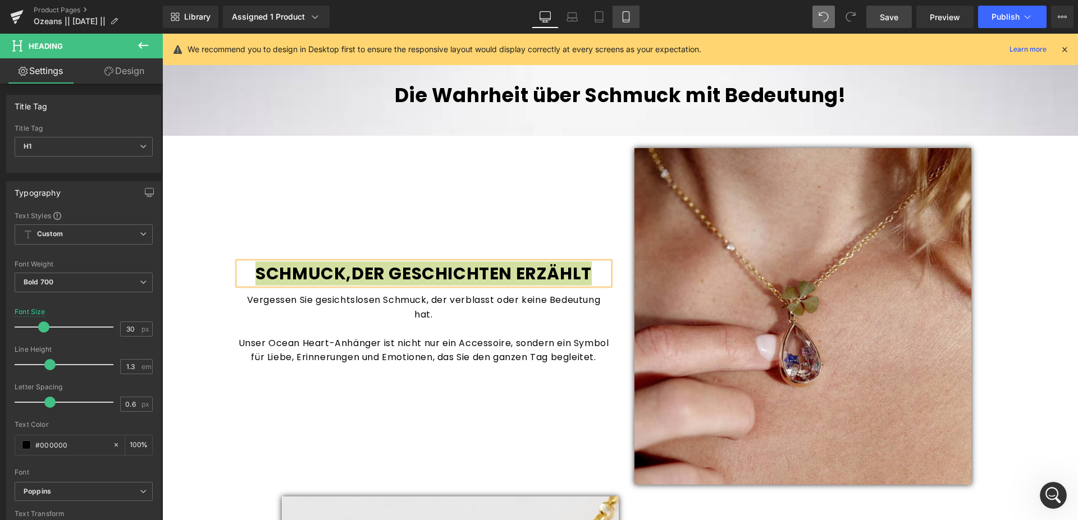
click at [630, 22] on link "Mobile" at bounding box center [625, 17] width 27 height 22
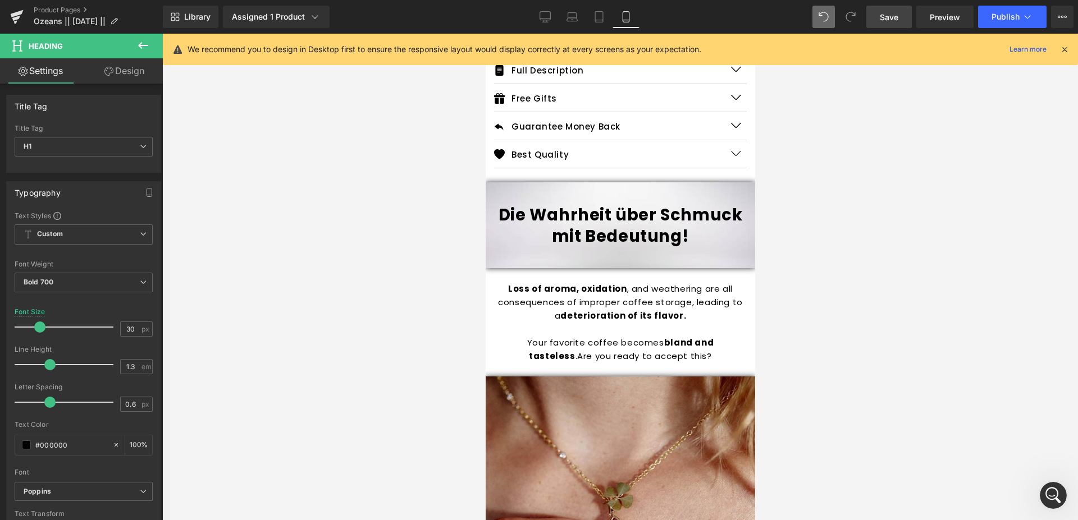
scroll to position [572, 0]
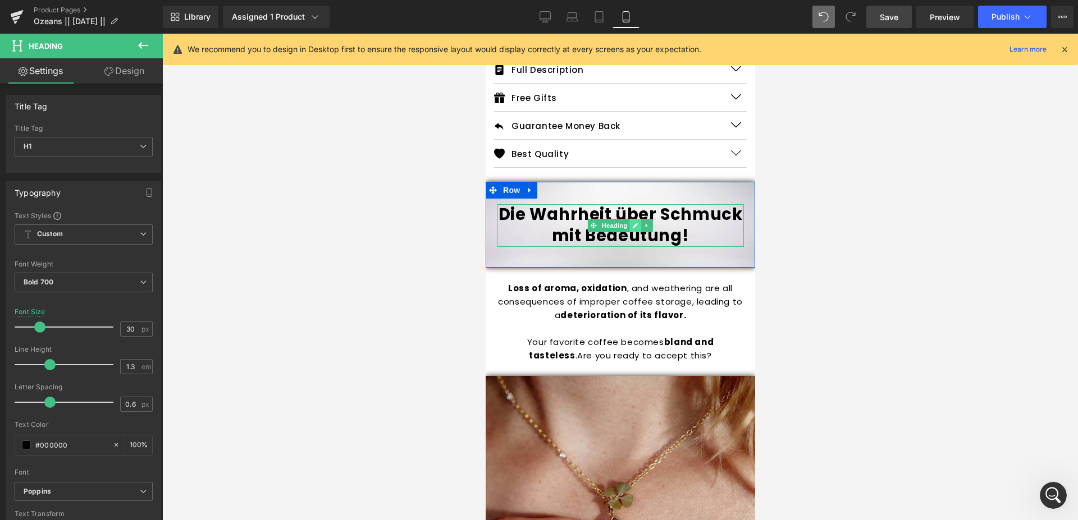
click at [631, 222] on icon at bounding box center [634, 225] width 6 height 7
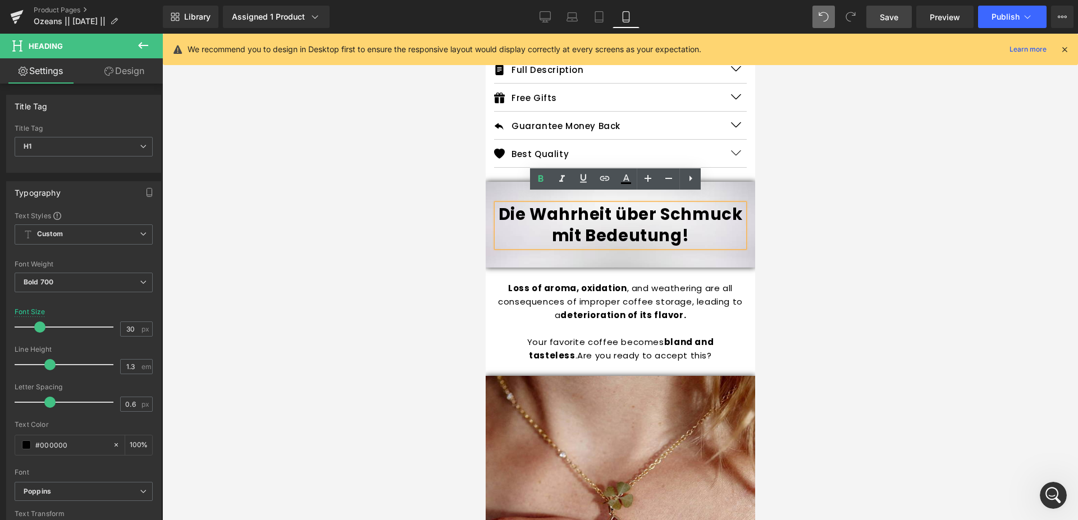
click at [681, 230] on h1 "Die Wahrheit über Schmuck mit Bedeutung!" at bounding box center [619, 225] width 247 height 42
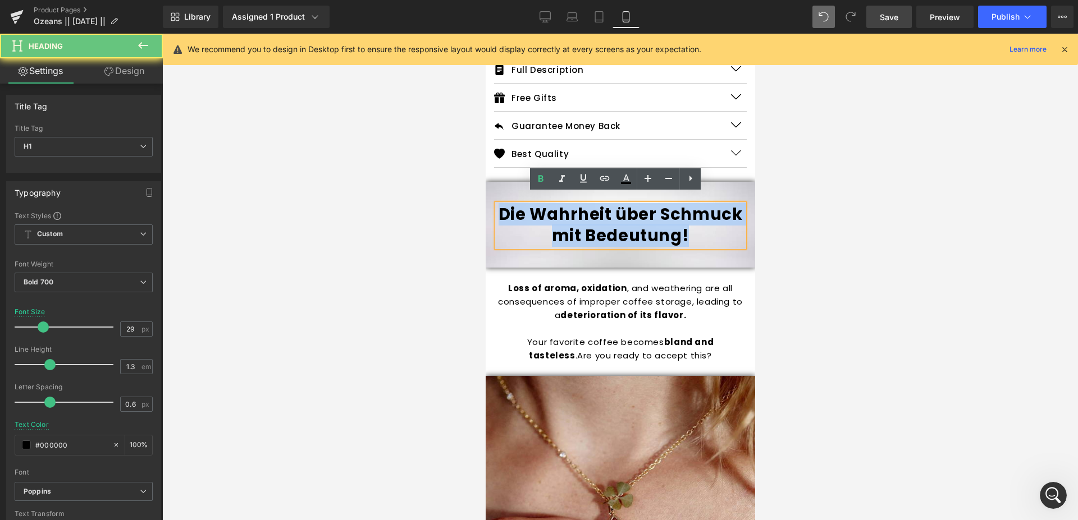
drag, startPoint x: 692, startPoint y: 230, endPoint x: 487, endPoint y: 194, distance: 208.0
click at [487, 194] on div "Die Wahrheit über Schmuck mit Bedeutung! Heading Row" at bounding box center [619, 224] width 269 height 85
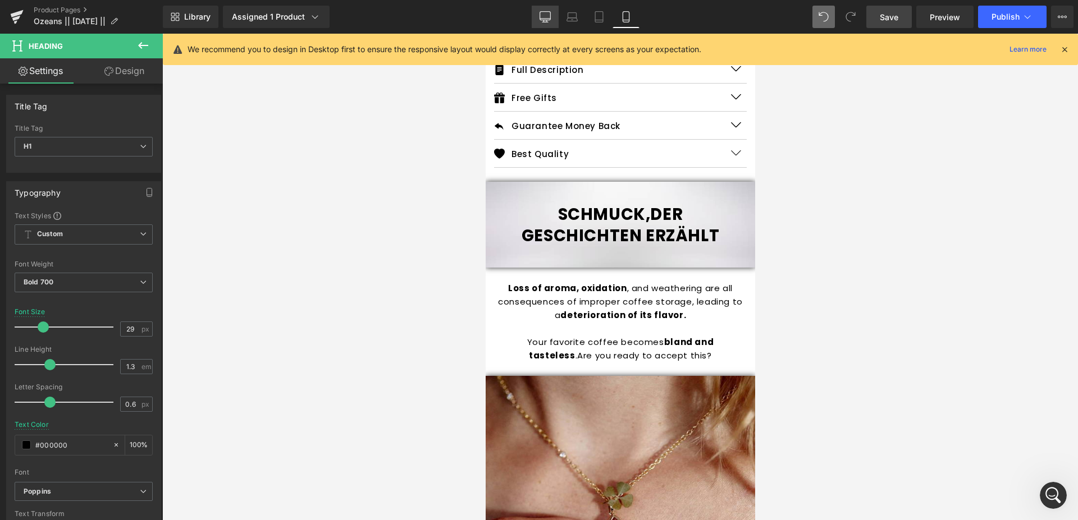
click at [542, 12] on icon at bounding box center [545, 16] width 11 height 8
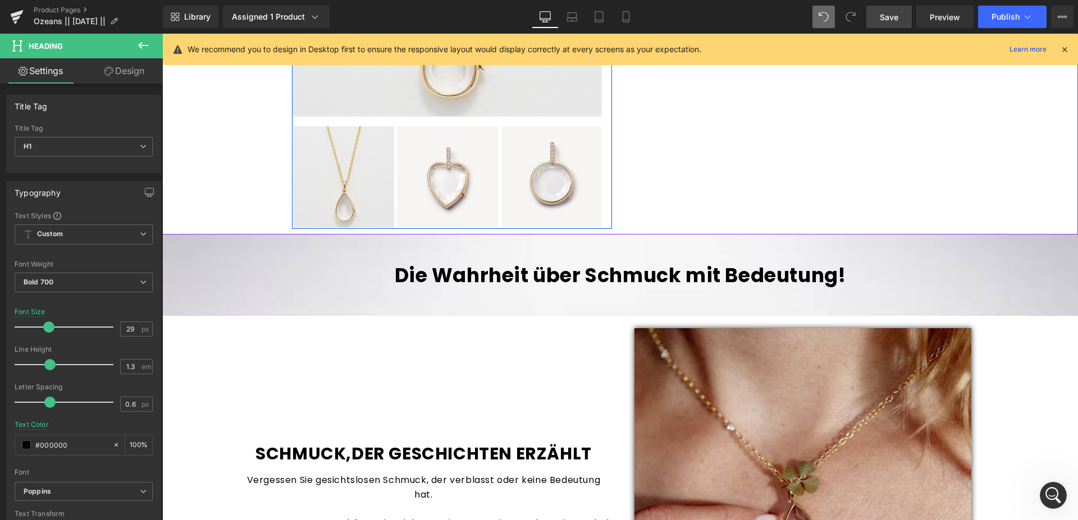
scroll to position [515, 0]
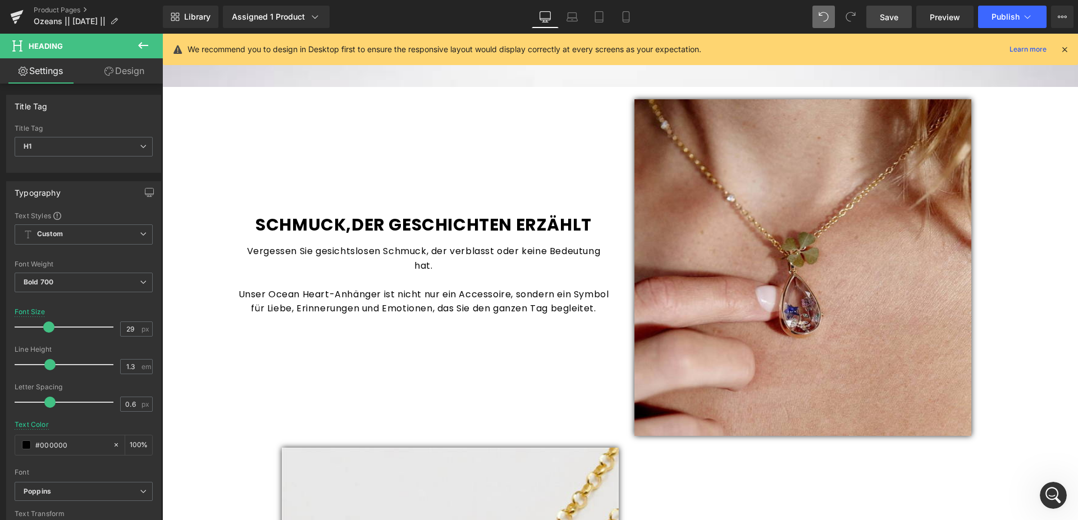
click at [416, 292] on div "Vergessen Sie gesichtslosen Schmuck, der verblasst oder keine Bedeutung hat. Un…" at bounding box center [424, 280] width 370 height 72
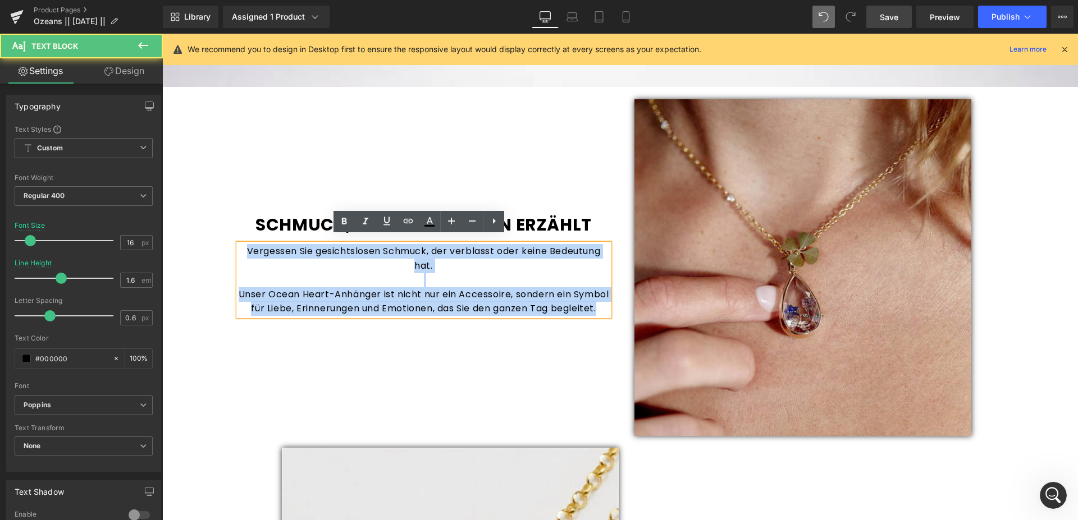
drag, startPoint x: 450, startPoint y: 320, endPoint x: 236, endPoint y: 241, distance: 228.0
click at [239, 244] on div "Vergessen Sie gesichtslosen Schmuck, der verblasst oder keine Bedeutung hat. Un…" at bounding box center [424, 280] width 370 height 72
copy div "Vergessen Sie gesichtslosen Schmuck, der verblasst oder keine Bedeutung hat. Un…"
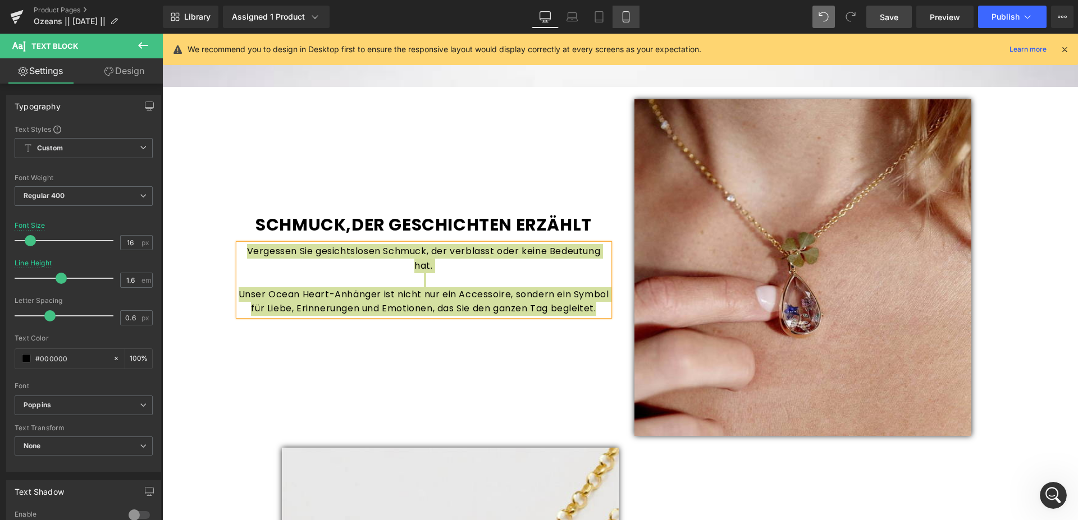
click at [634, 18] on link "Mobile" at bounding box center [625, 17] width 27 height 22
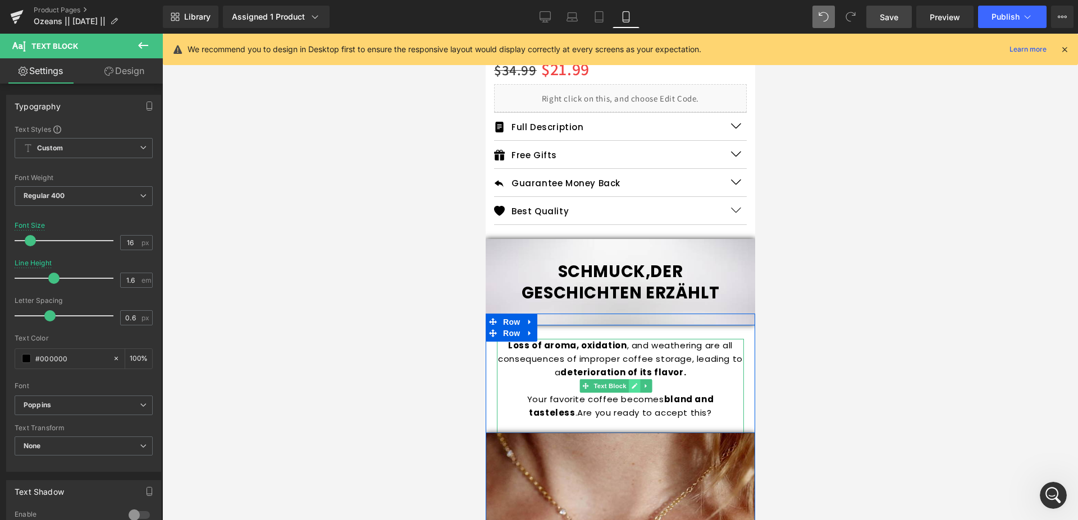
click at [632, 383] on icon at bounding box center [633, 386] width 6 height 7
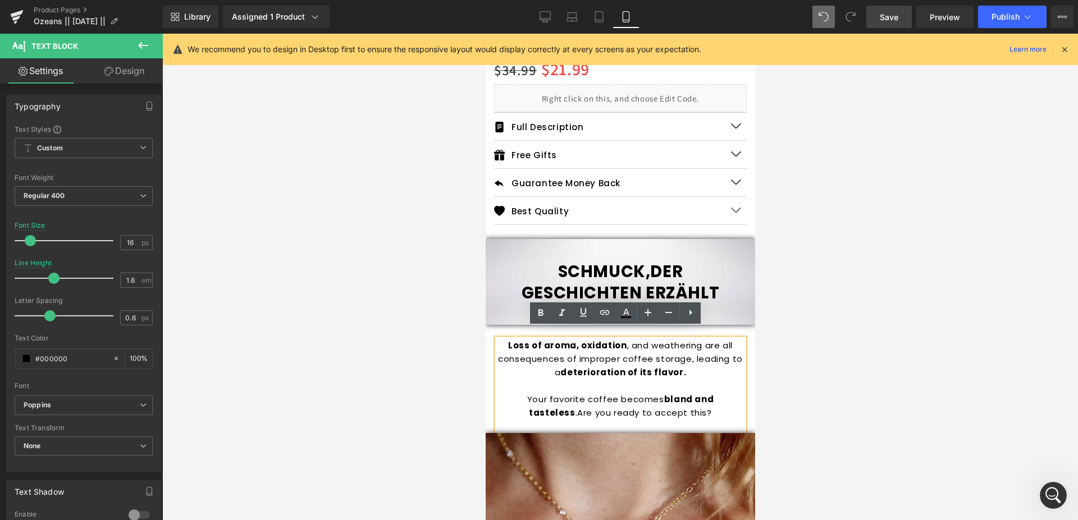
click at [664, 393] on strong "bland and tasteless" at bounding box center [620, 405] width 185 height 25
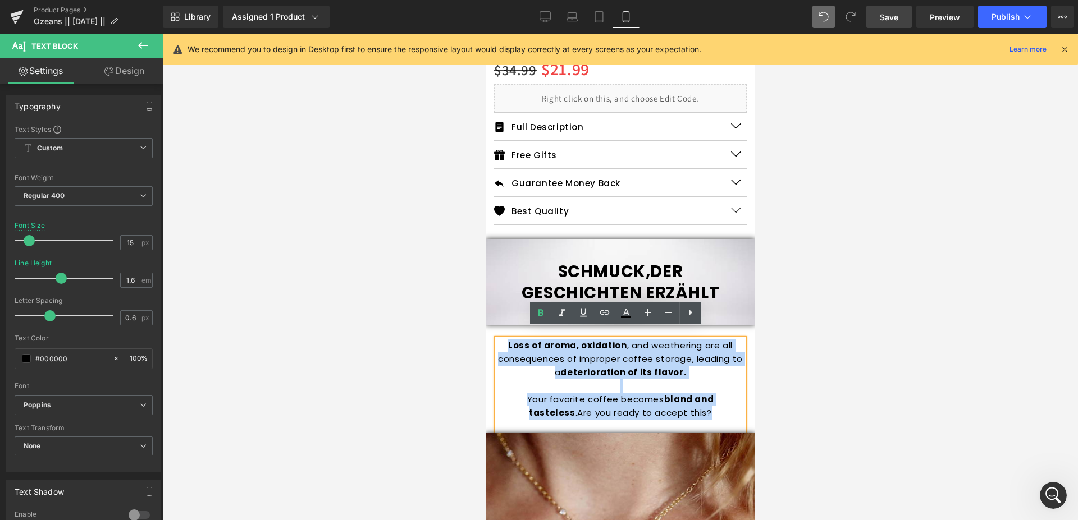
drag, startPoint x: 718, startPoint y: 404, endPoint x: 492, endPoint y: 332, distance: 237.5
click at [492, 332] on div "Heading Loss of aroma, oxidation , and weathering are all consequences of impro…" at bounding box center [619, 374] width 269 height 120
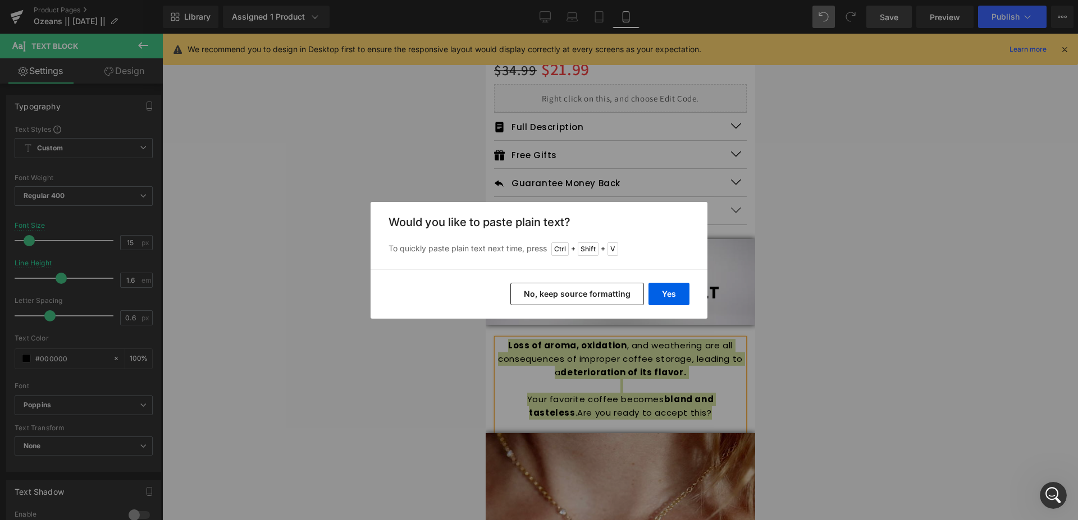
click at [571, 298] on button "No, keep source formatting" at bounding box center [577, 294] width 134 height 22
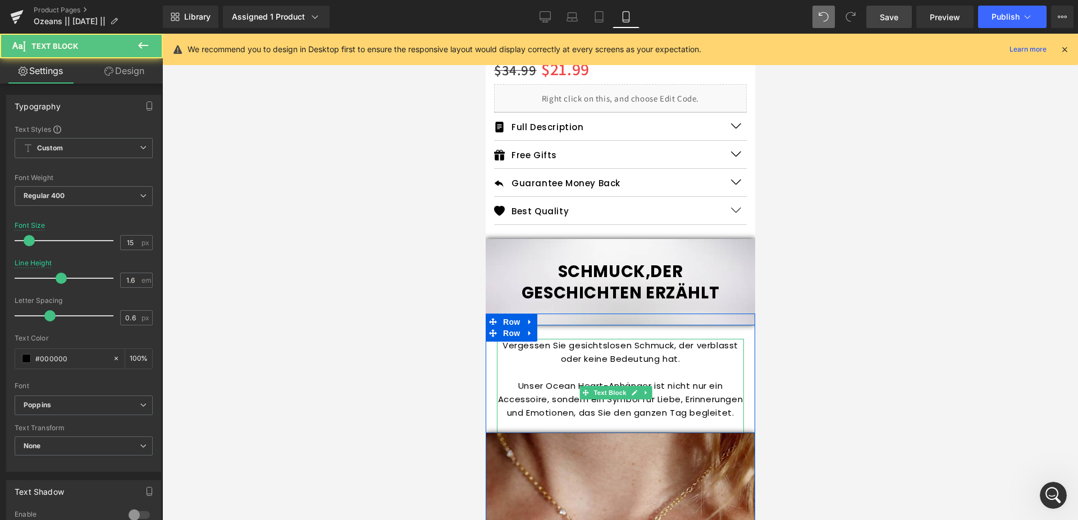
click at [514, 339] on div "Vergessen Sie gesichtslosen Schmuck, der verblasst oder keine Bedeutung hat. Un…" at bounding box center [619, 386] width 247 height 94
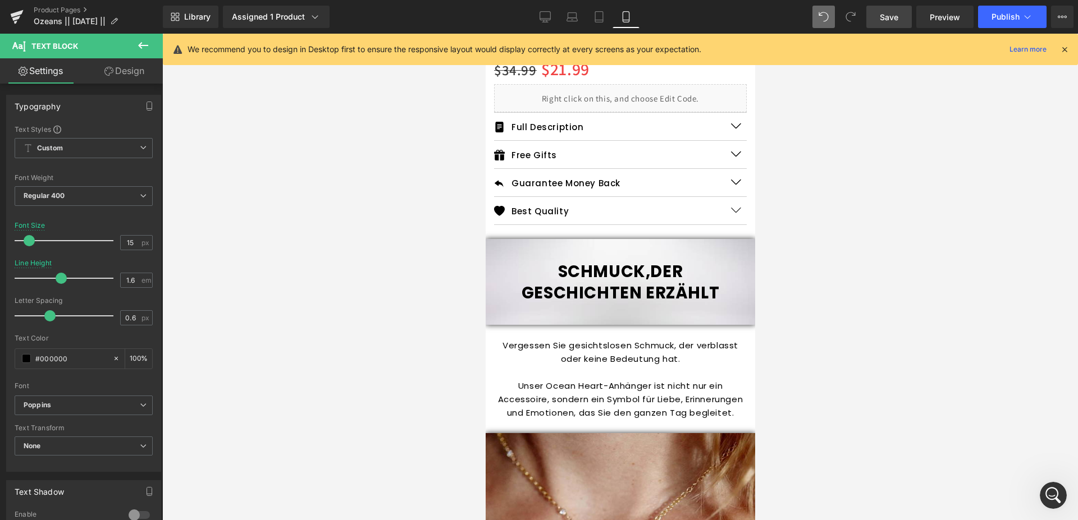
scroll to position [286, 0]
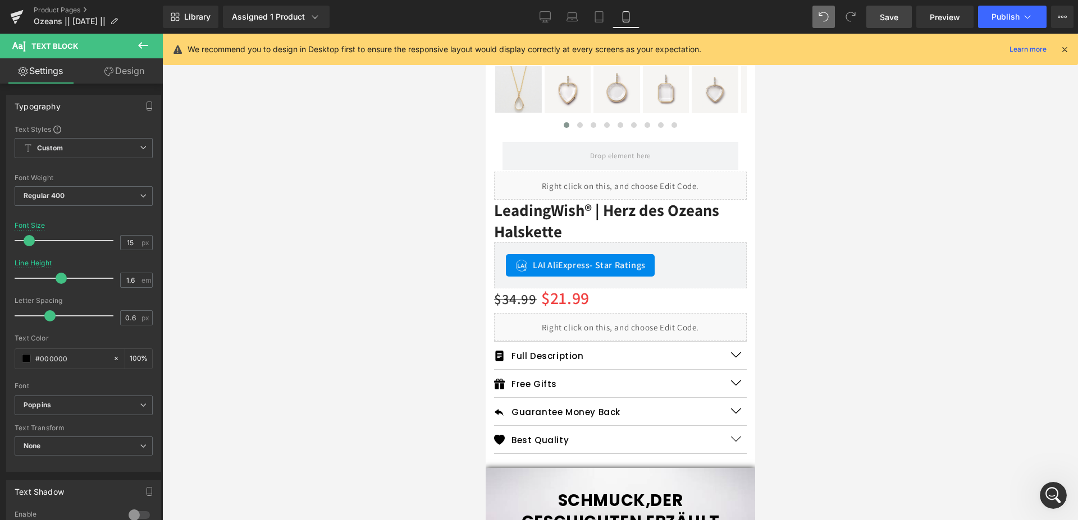
drag, startPoint x: 893, startPoint y: 25, endPoint x: 132, endPoint y: 237, distance: 790.6
click at [893, 25] on link "Save" at bounding box center [888, 17] width 45 height 22
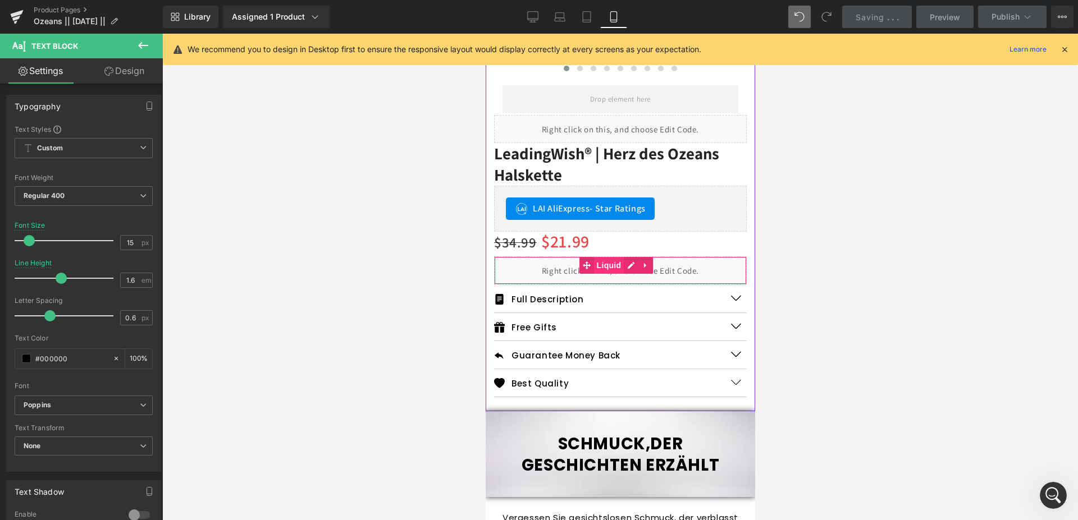
scroll to position [458, 0]
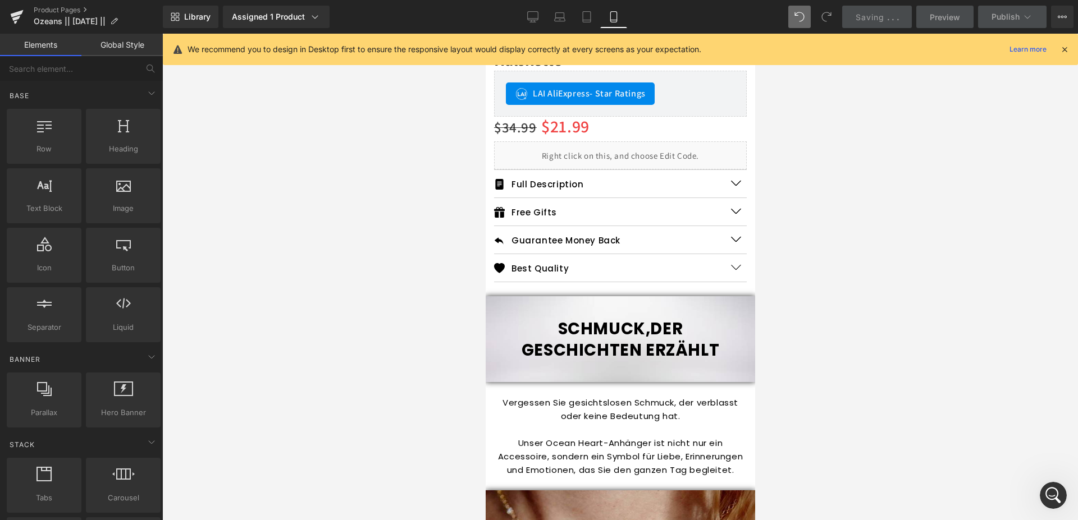
click at [439, 294] on div at bounding box center [619, 277] width 915 height 487
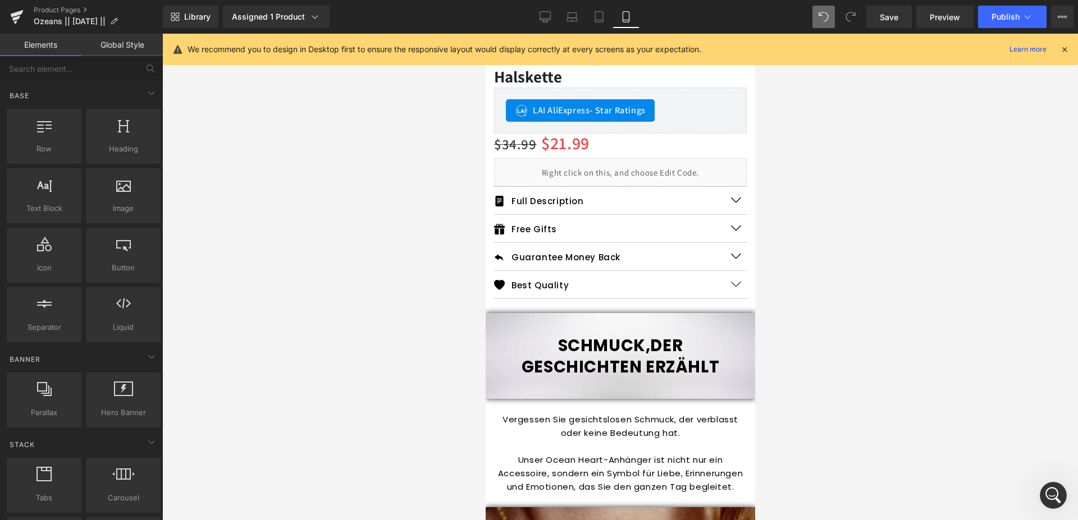
scroll to position [286, 0]
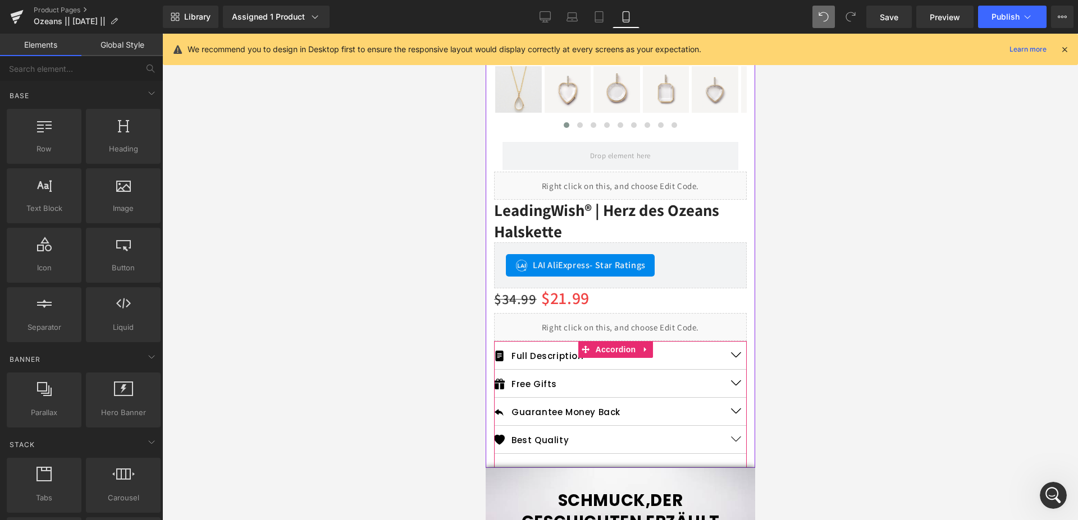
click at [726, 427] on button "button" at bounding box center [734, 439] width 22 height 27
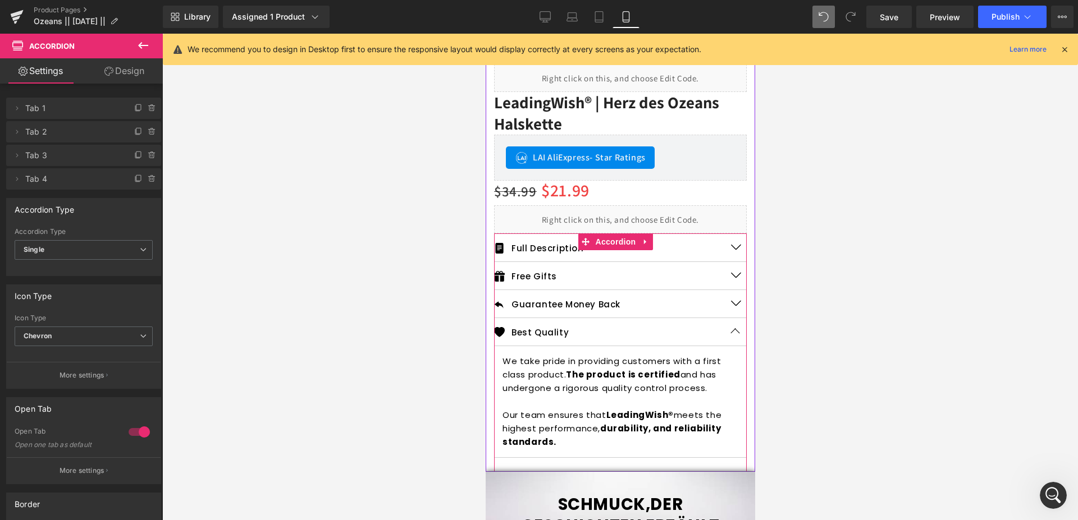
scroll to position [458, 0]
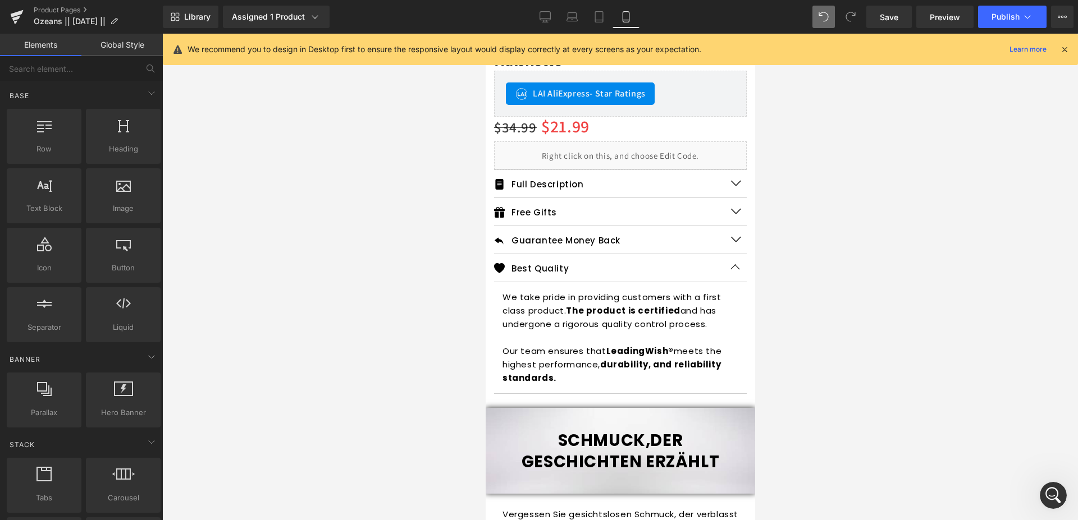
click at [466, 272] on div at bounding box center [619, 277] width 915 height 487
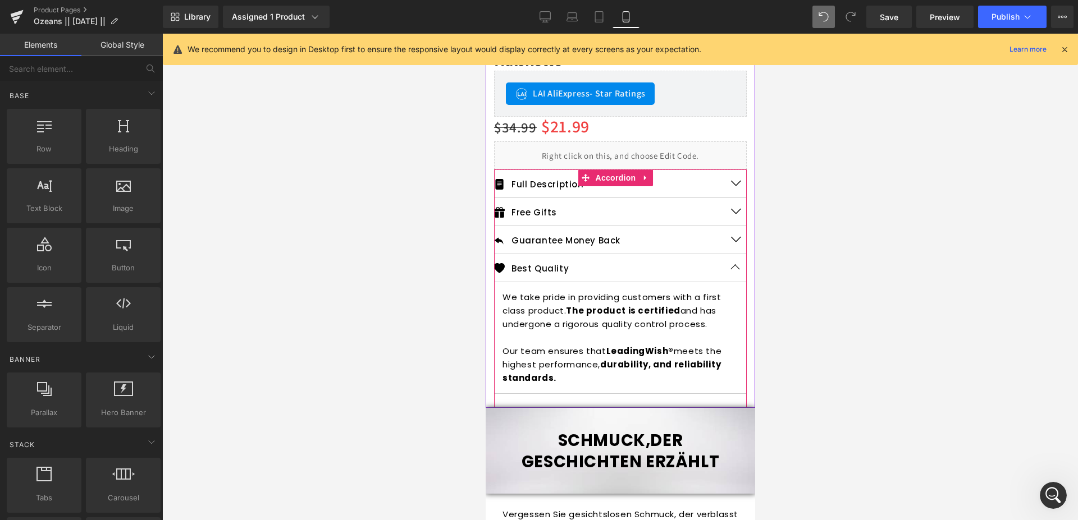
click at [731, 231] on button "button" at bounding box center [734, 239] width 22 height 27
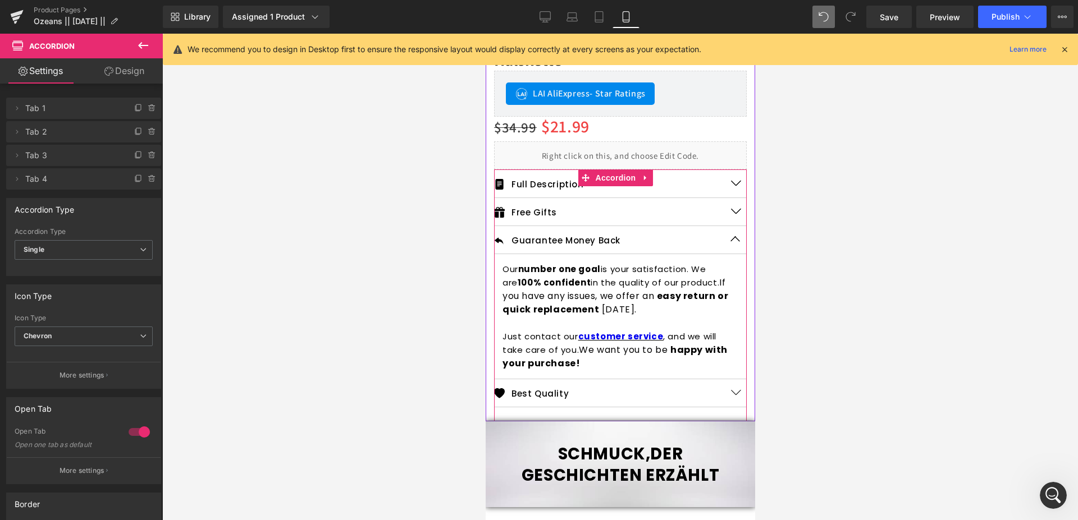
click at [731, 203] on button "button" at bounding box center [734, 211] width 22 height 27
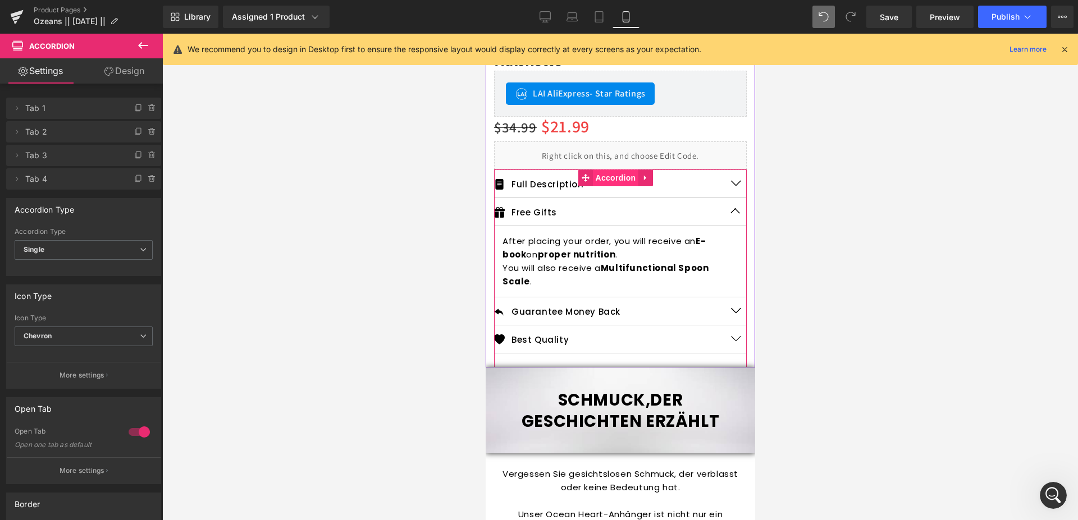
click at [613, 169] on span "Accordion" at bounding box center [615, 177] width 46 height 17
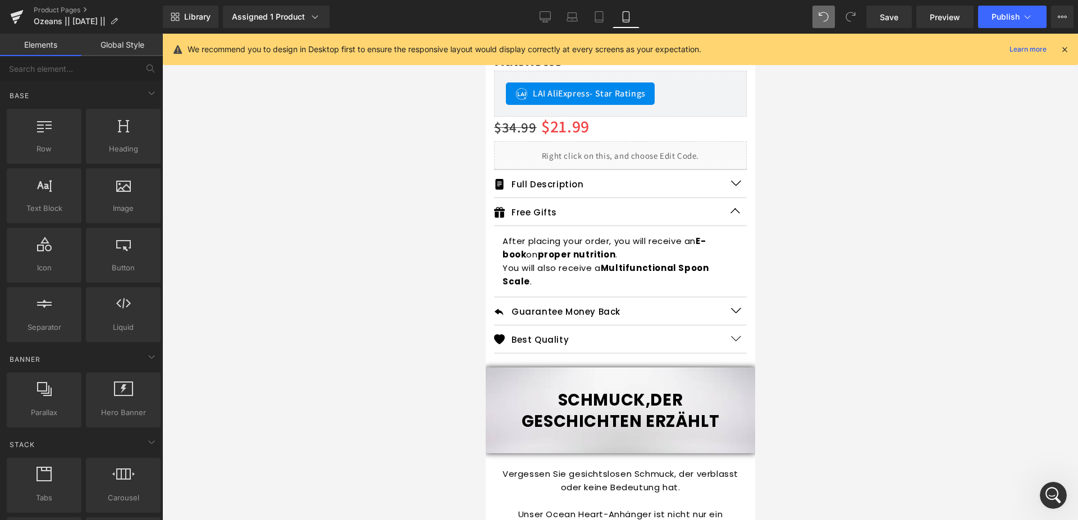
click at [838, 196] on div at bounding box center [619, 277] width 915 height 487
click at [613, 169] on span "Accordion" at bounding box center [615, 177] width 46 height 17
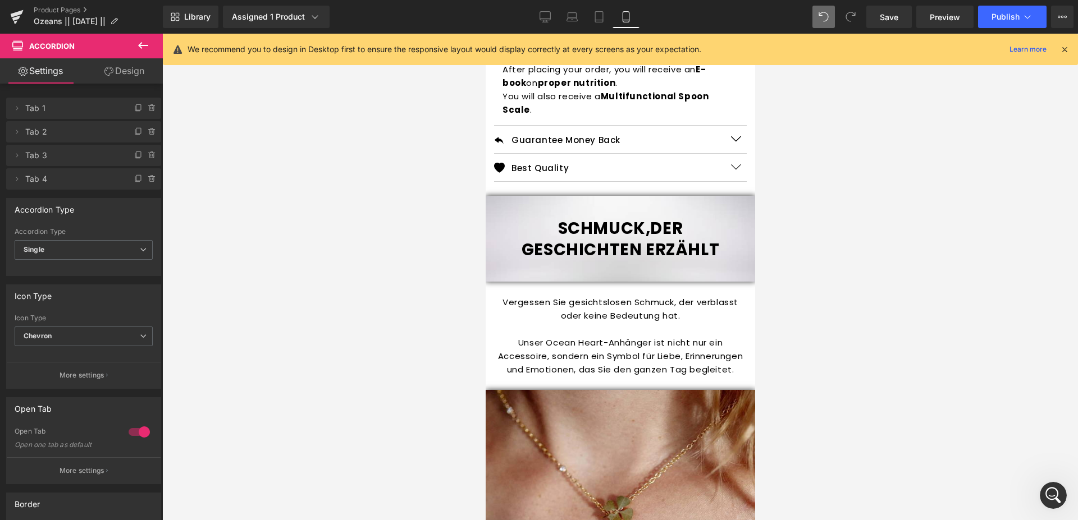
scroll to position [401, 0]
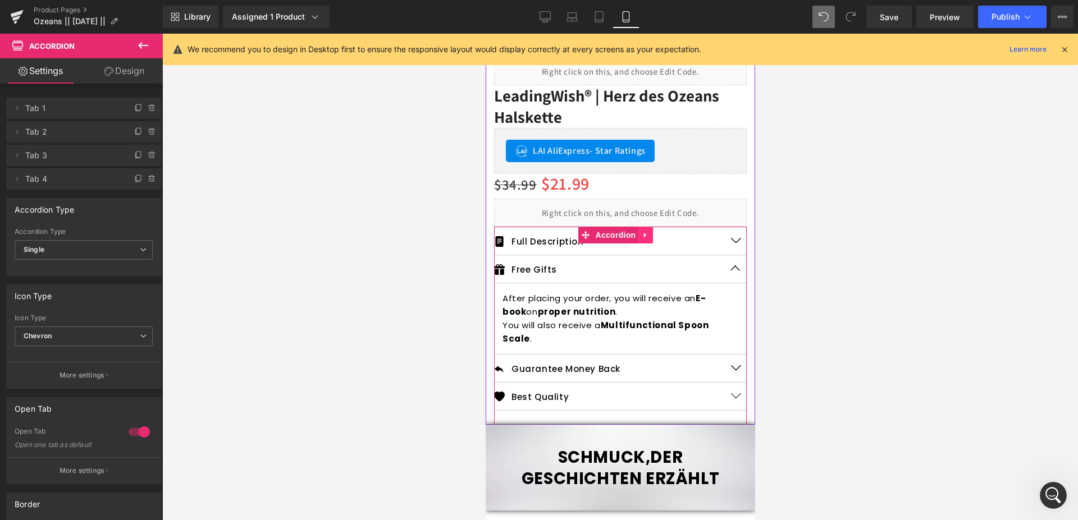
click at [647, 231] on icon at bounding box center [645, 235] width 8 height 8
click at [655, 231] on icon at bounding box center [652, 235] width 8 height 8
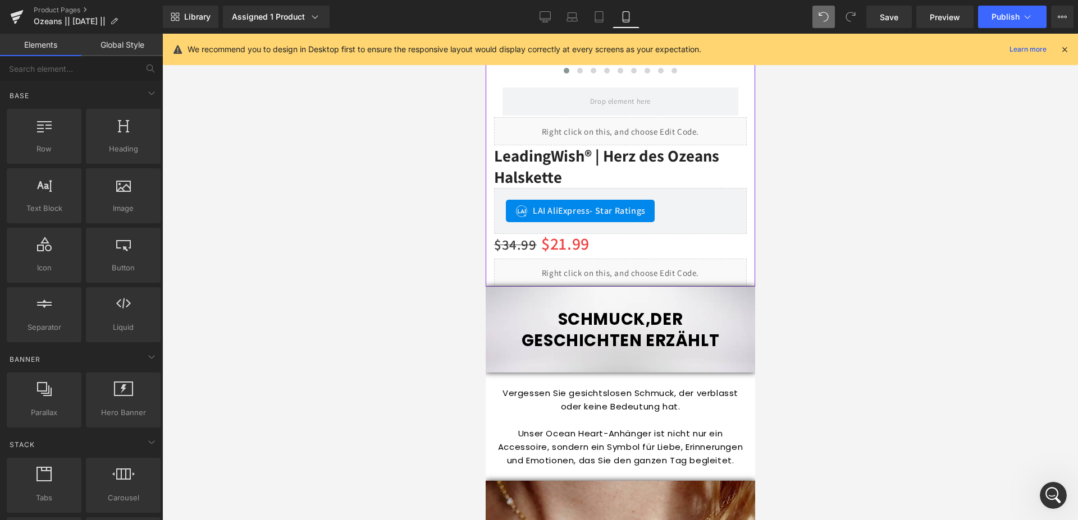
scroll to position [343, 0]
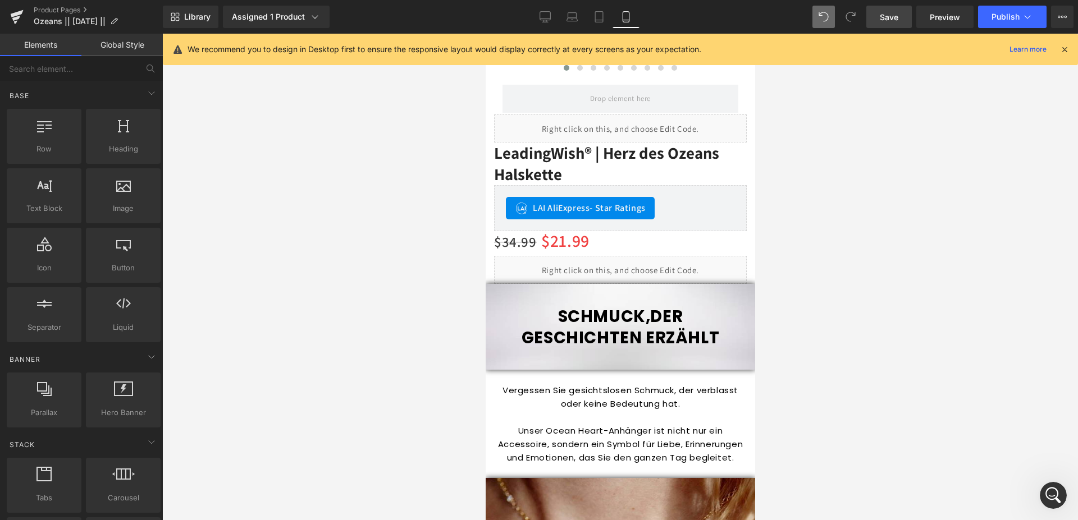
click at [886, 21] on span "Save" at bounding box center [888, 17] width 19 height 12
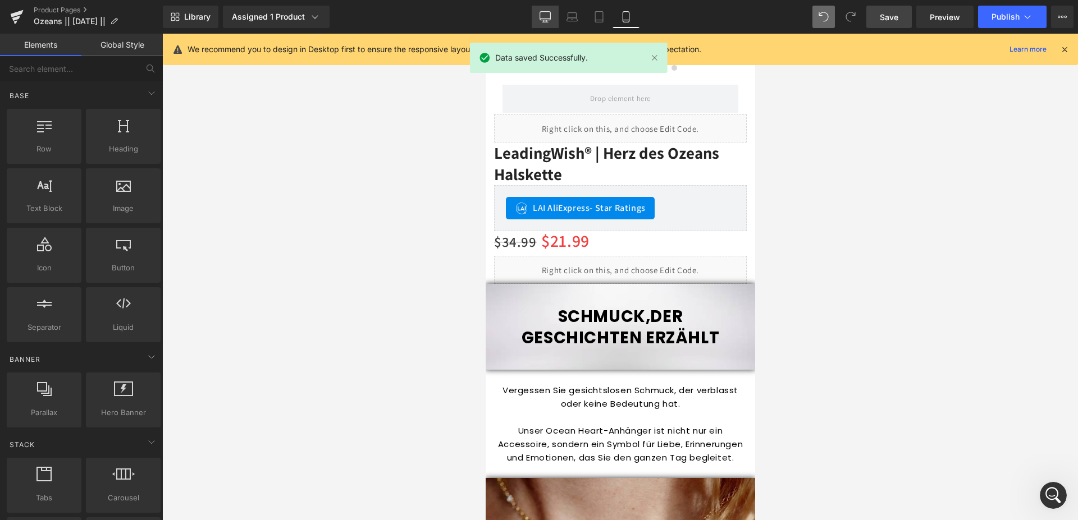
click at [538, 19] on link "Desktop" at bounding box center [544, 17] width 27 height 22
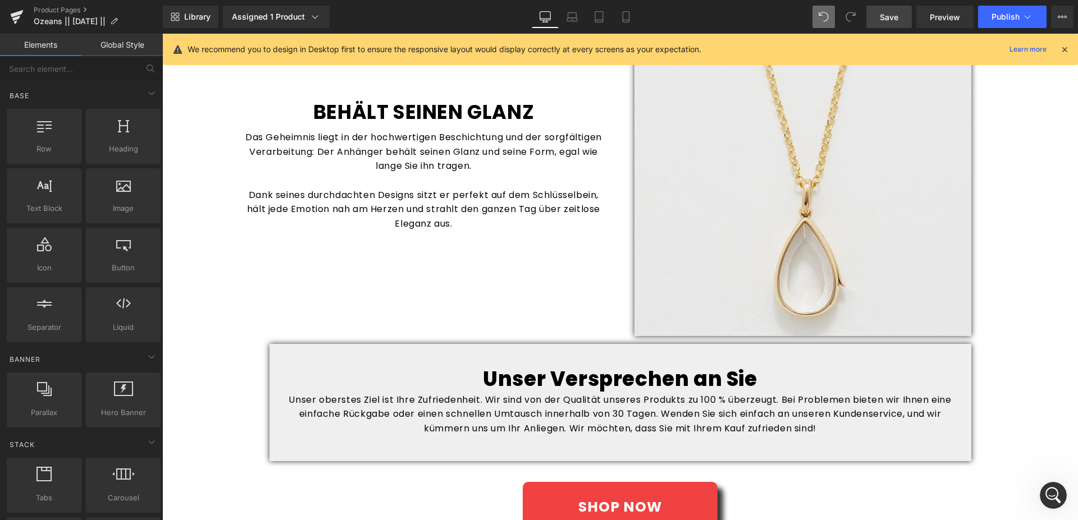
scroll to position [1317, 0]
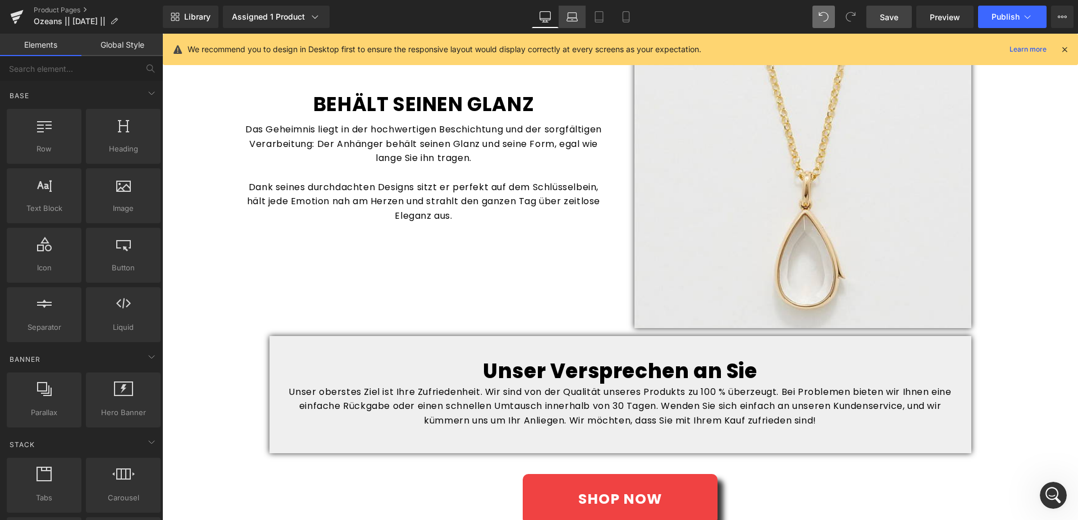
click at [576, 17] on icon at bounding box center [571, 16] width 11 height 11
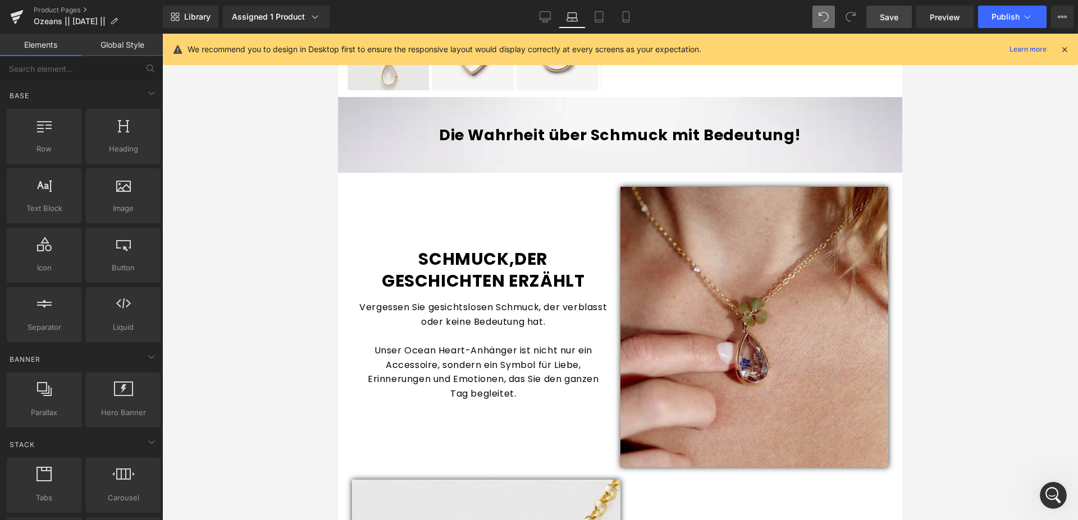
scroll to position [704, 0]
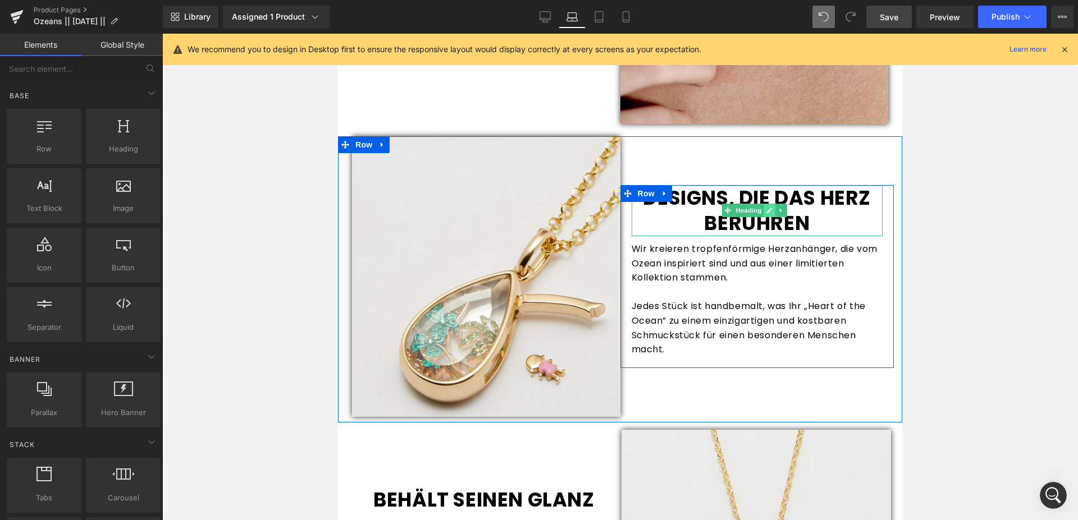
click at [764, 210] on link at bounding box center [770, 210] width 12 height 13
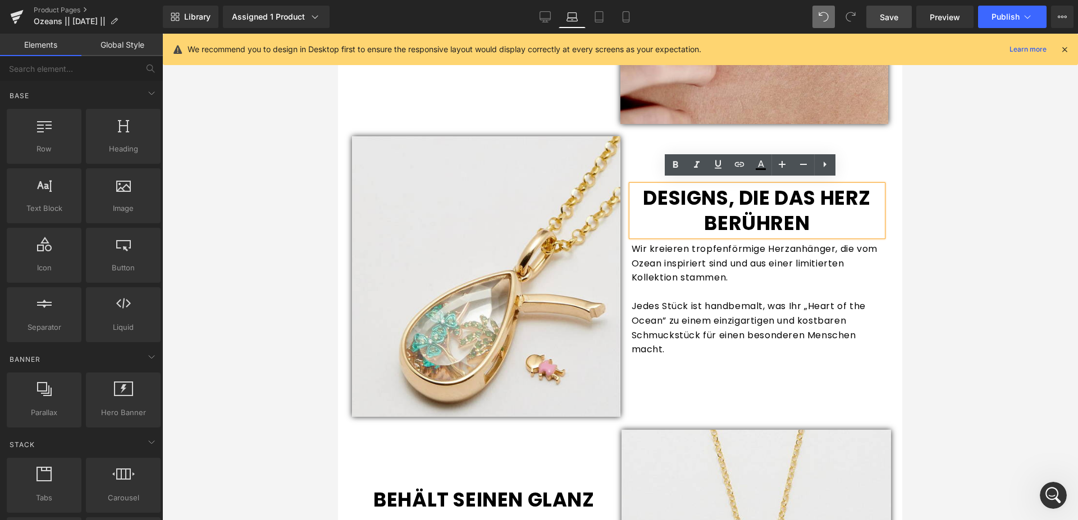
click at [725, 248] on div "Wir kreieren tropfenförmige Herzanhänger, die vom Ozean inspiriert sind und aus…" at bounding box center [756, 299] width 251 height 115
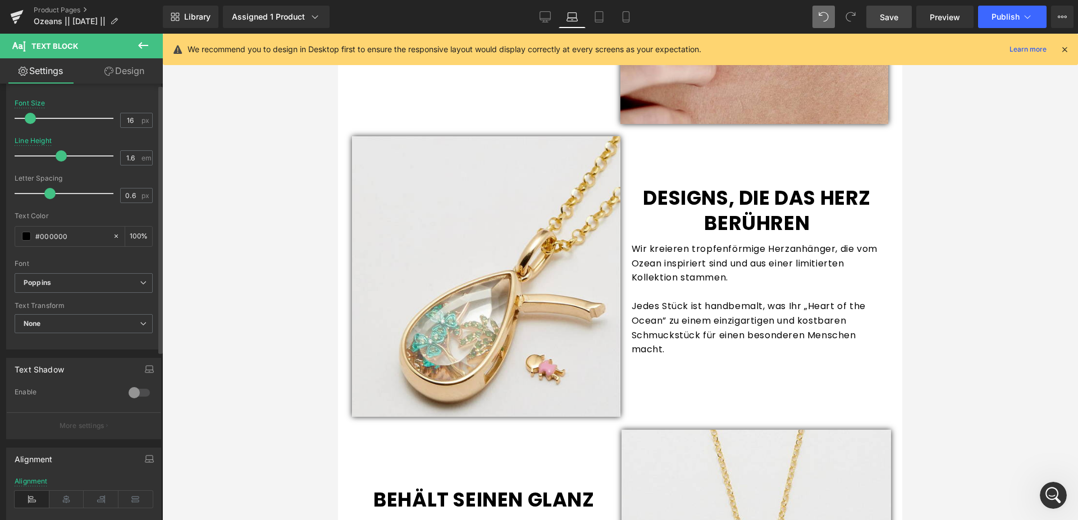
scroll to position [172, 0]
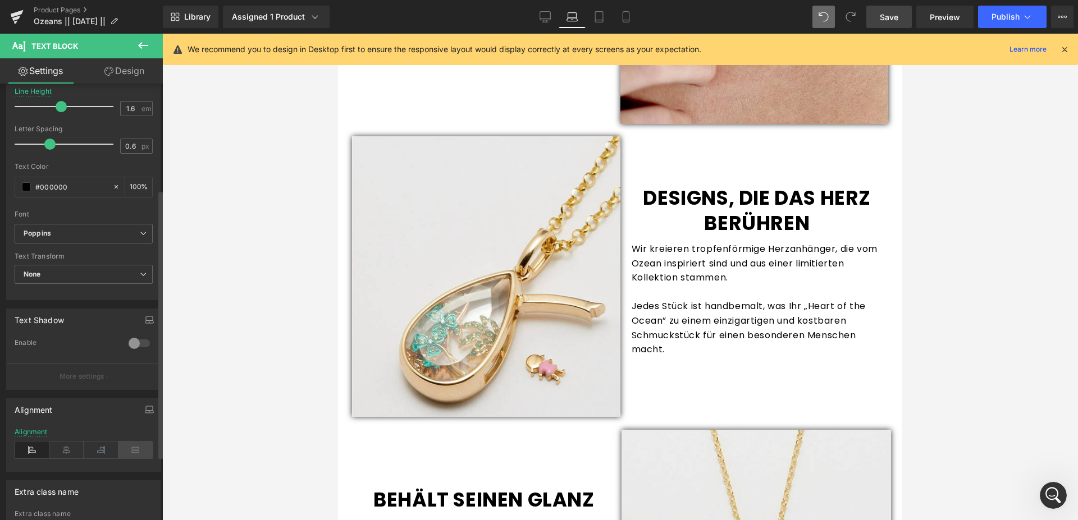
click at [125, 453] on icon at bounding box center [135, 450] width 35 height 17
click at [71, 448] on icon at bounding box center [66, 450] width 35 height 17
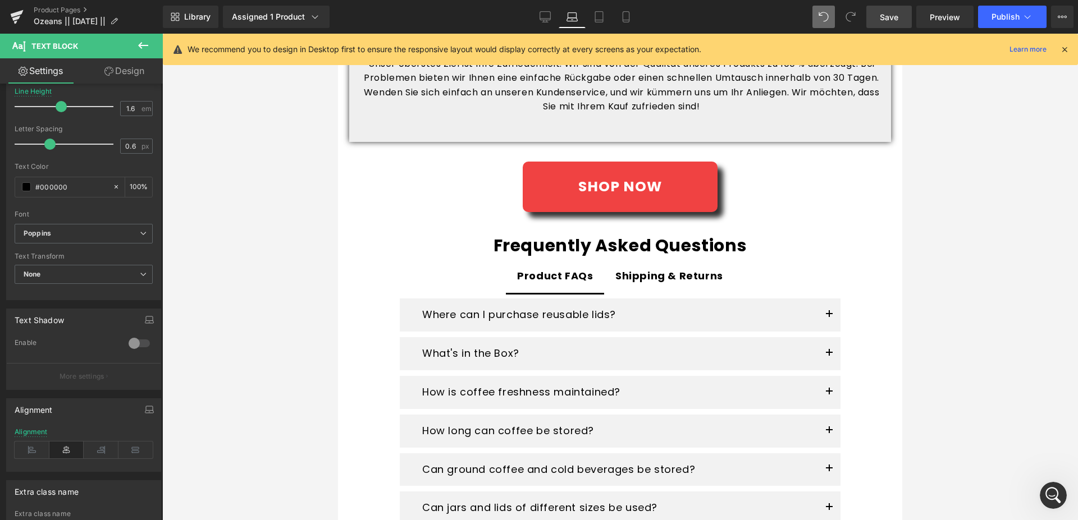
scroll to position [1391, 0]
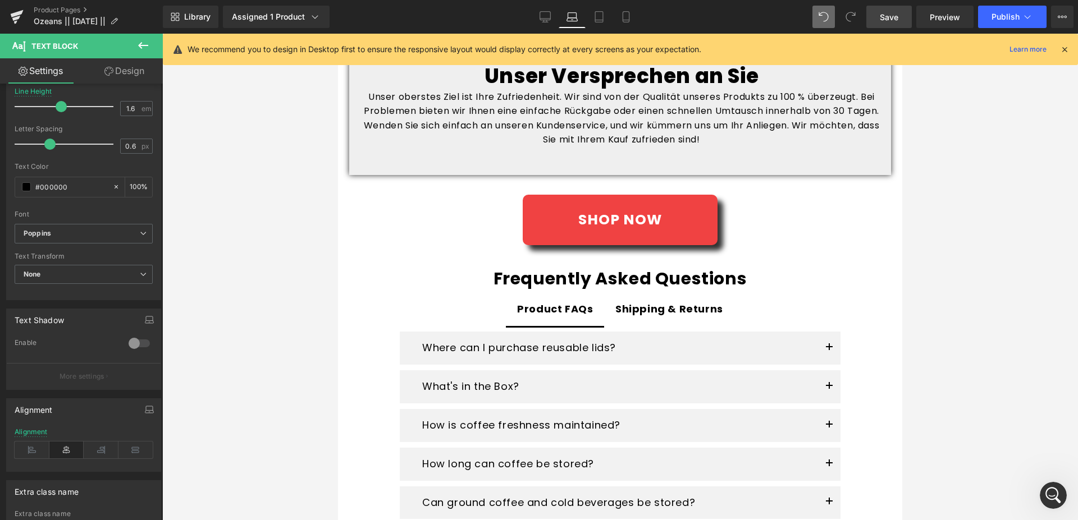
click at [893, 17] on span "Save" at bounding box center [888, 17] width 19 height 12
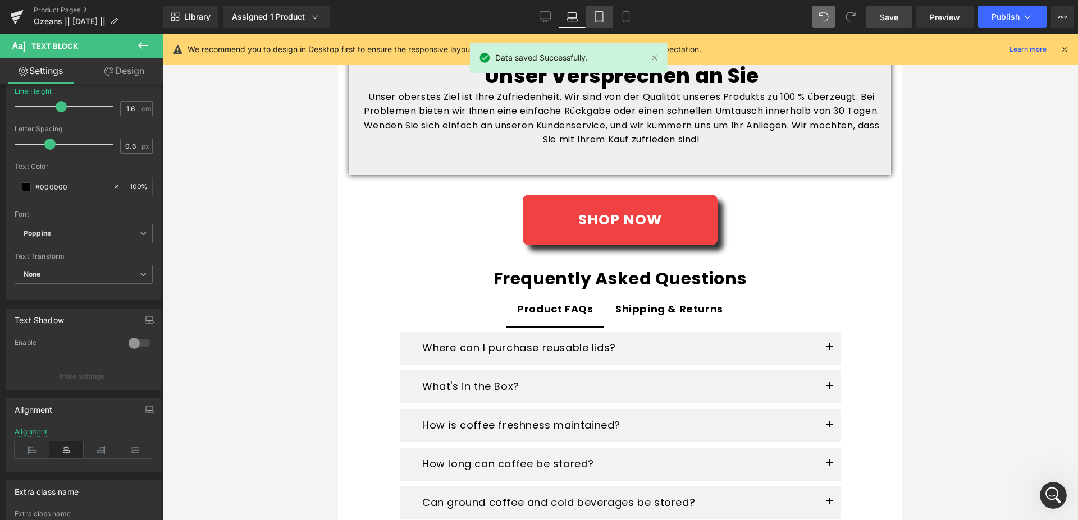
click at [587, 19] on link "Tablet" at bounding box center [598, 17] width 27 height 22
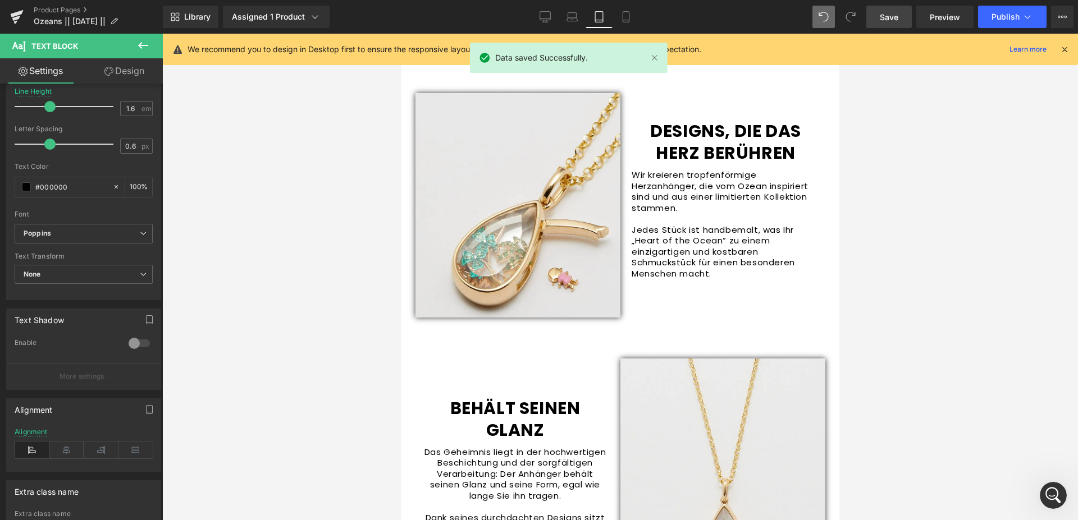
scroll to position [984, 0]
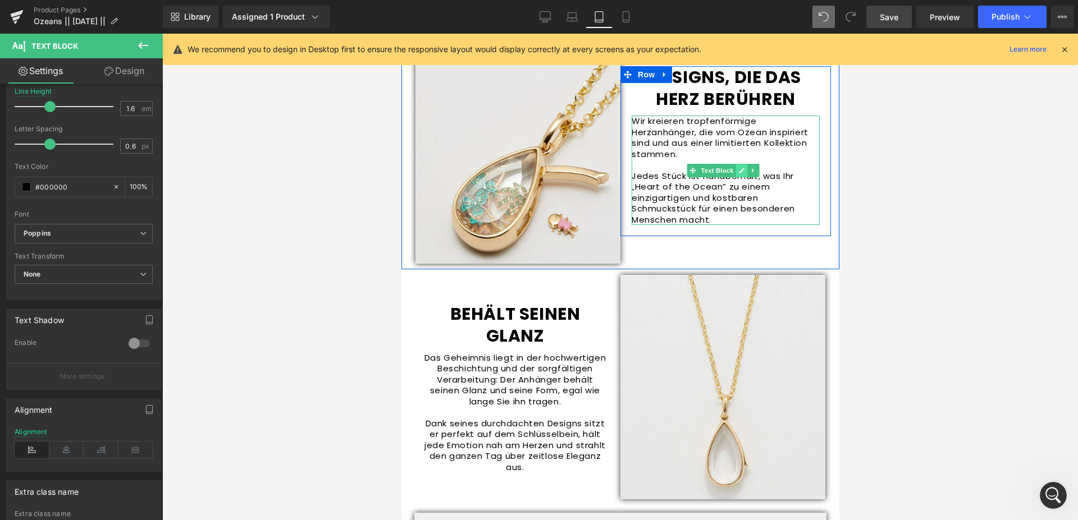
click at [740, 172] on link at bounding box center [741, 170] width 12 height 13
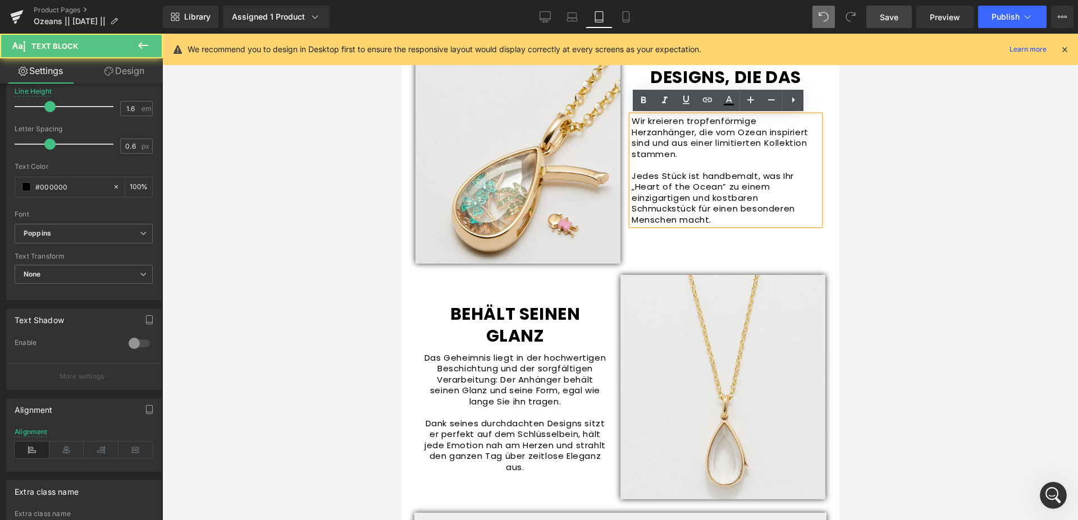
click at [707, 133] on div "Wir kreieren tropfenförmige Herzanhänger, die vom Ozean inspiriert sind und aus…" at bounding box center [725, 170] width 188 height 109
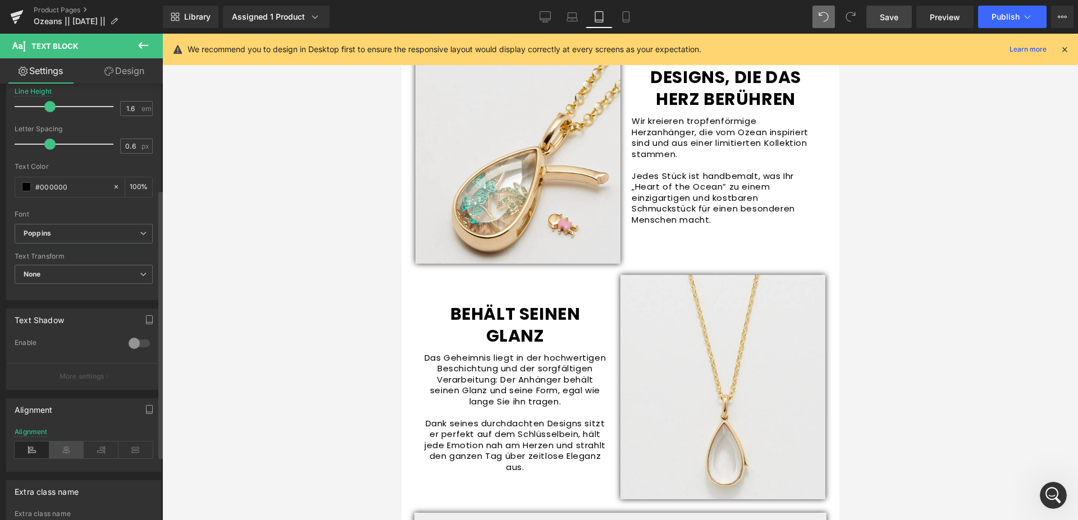
click at [71, 455] on icon at bounding box center [66, 450] width 35 height 17
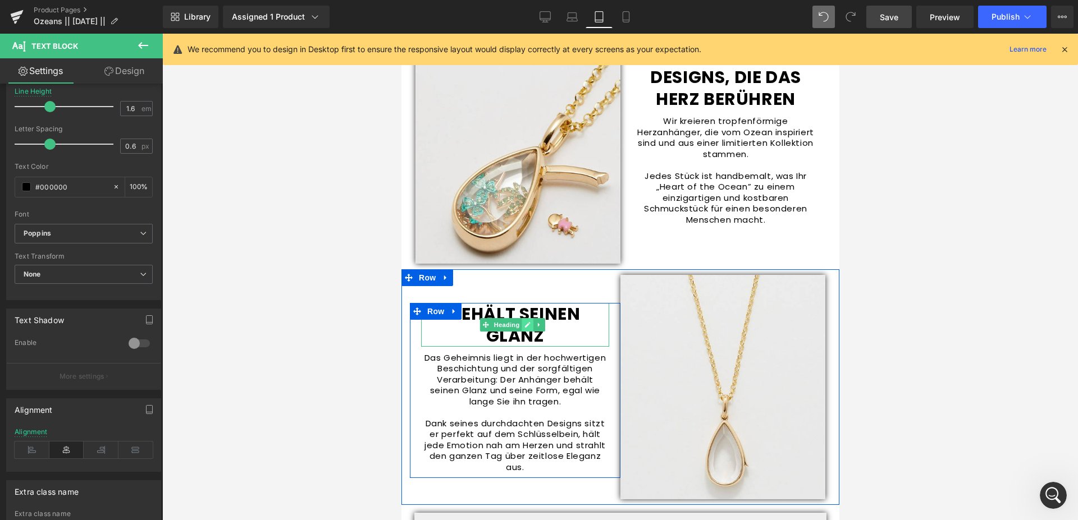
drag, startPoint x: 529, startPoint y: 328, endPoint x: 509, endPoint y: 372, distance: 48.5
click at [529, 329] on link at bounding box center [527, 324] width 12 height 13
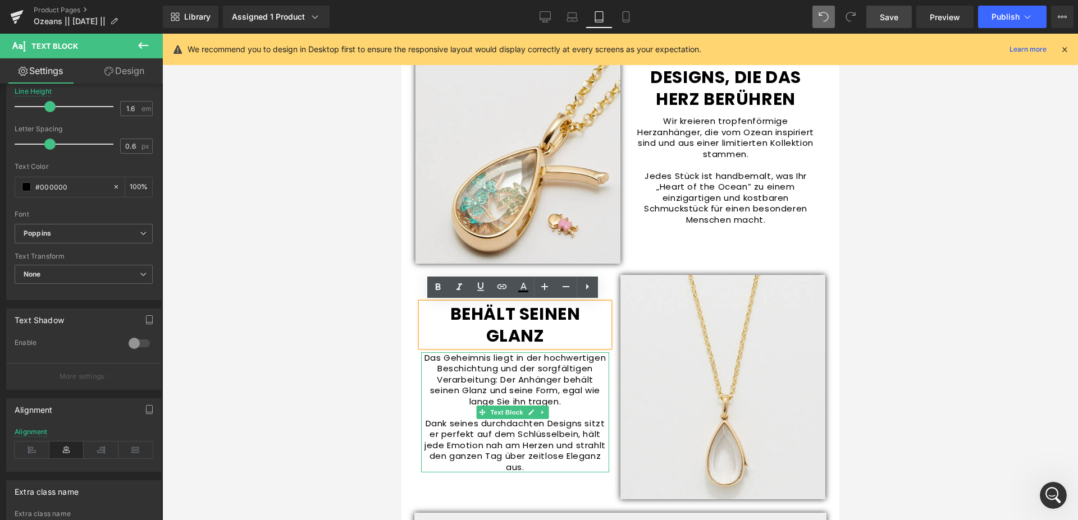
click at [508, 373] on div "Das Geheimnis liegt in der hochwertigen Beschichtung und der sorgfältigen Verar…" at bounding box center [514, 412] width 188 height 121
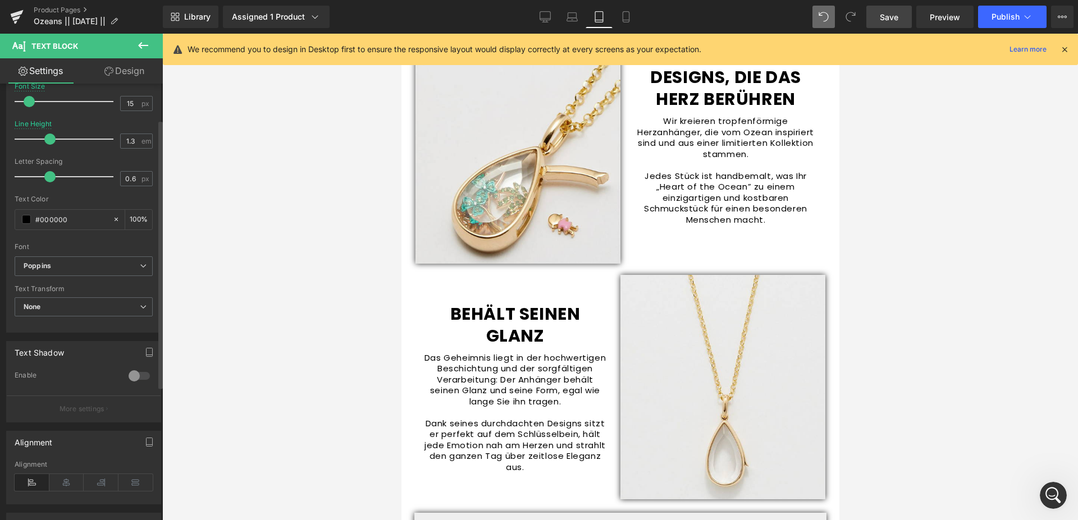
scroll to position [229, 0]
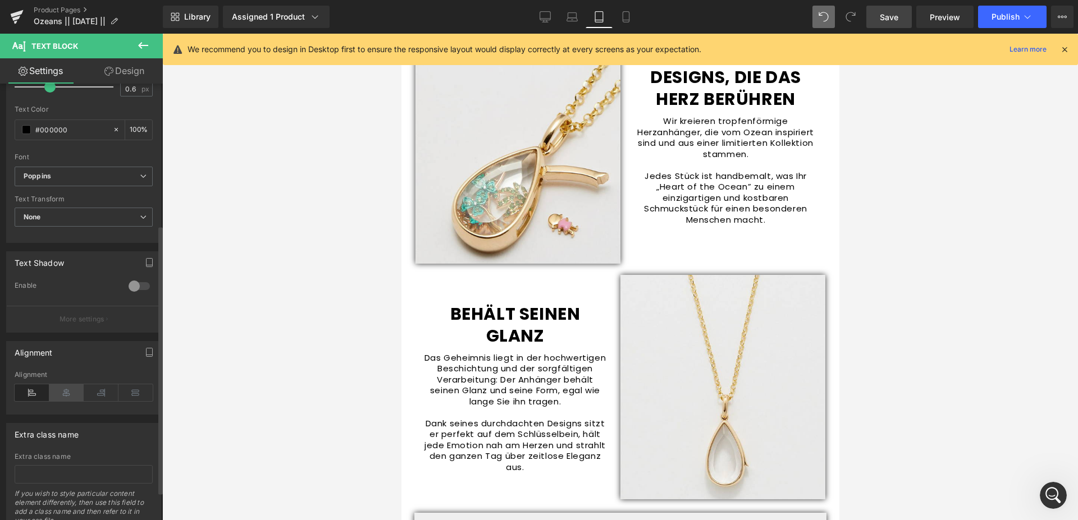
click at [68, 389] on icon at bounding box center [66, 392] width 35 height 17
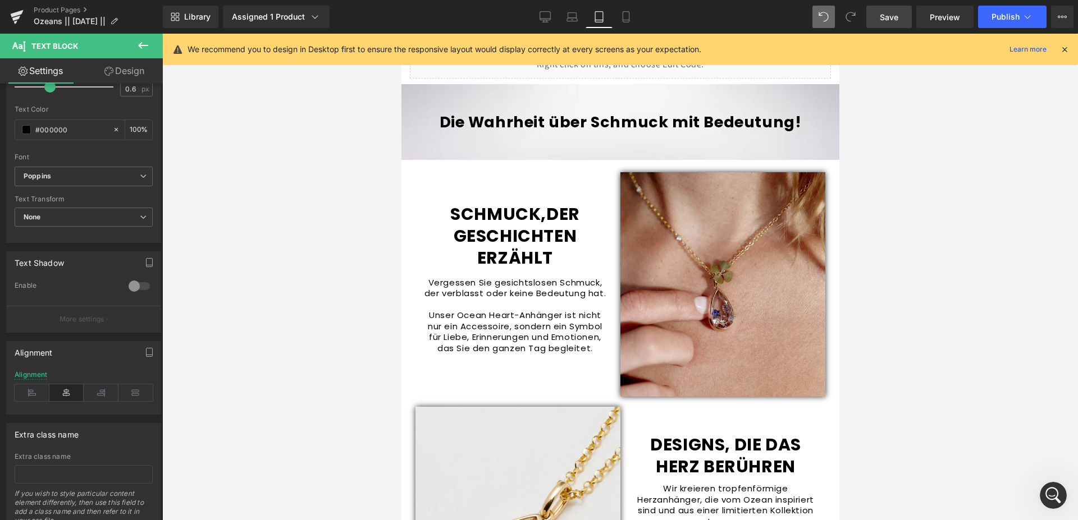
scroll to position [584, 0]
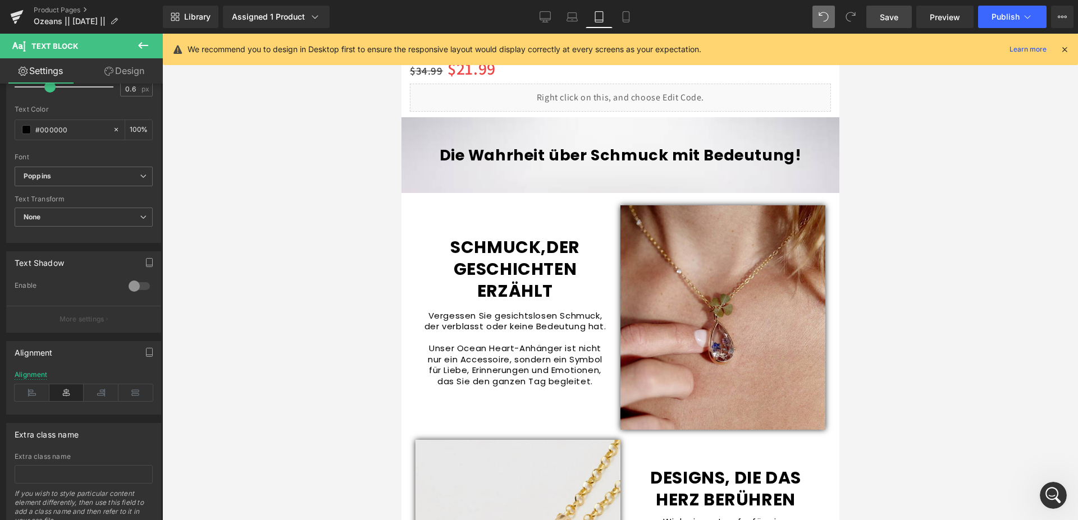
click at [499, 355] on div "Vergessen Sie gesichtslosen Schmuck, der verblasst oder keine Bedeutung hat. Un…" at bounding box center [514, 348] width 188 height 77
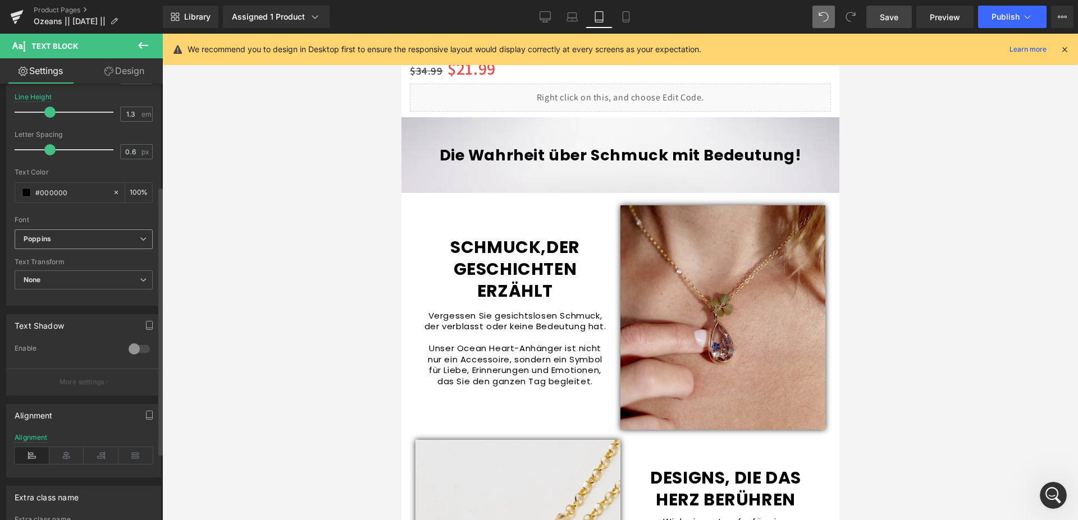
scroll to position [172, 0]
click at [61, 449] on icon at bounding box center [66, 450] width 35 height 17
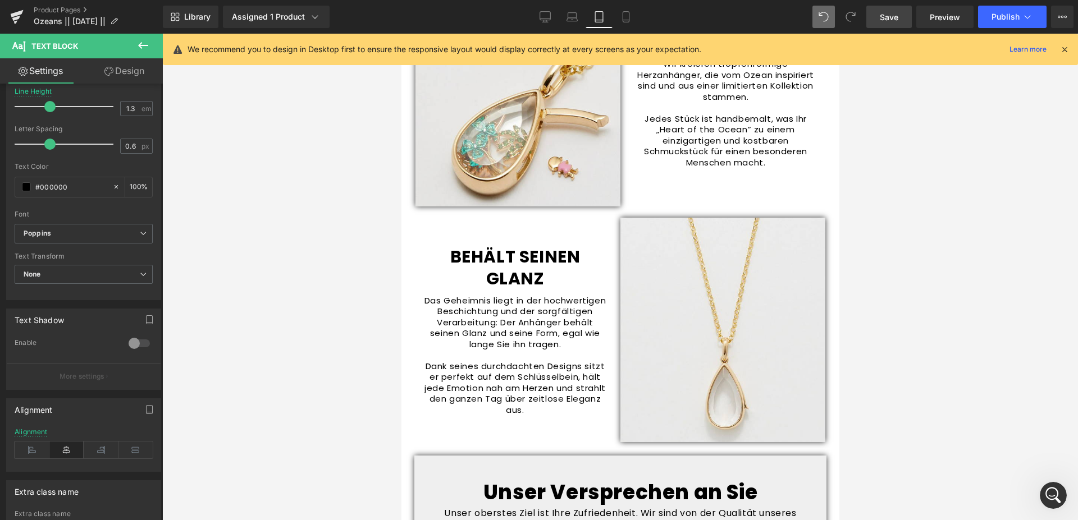
scroll to position [1271, 0]
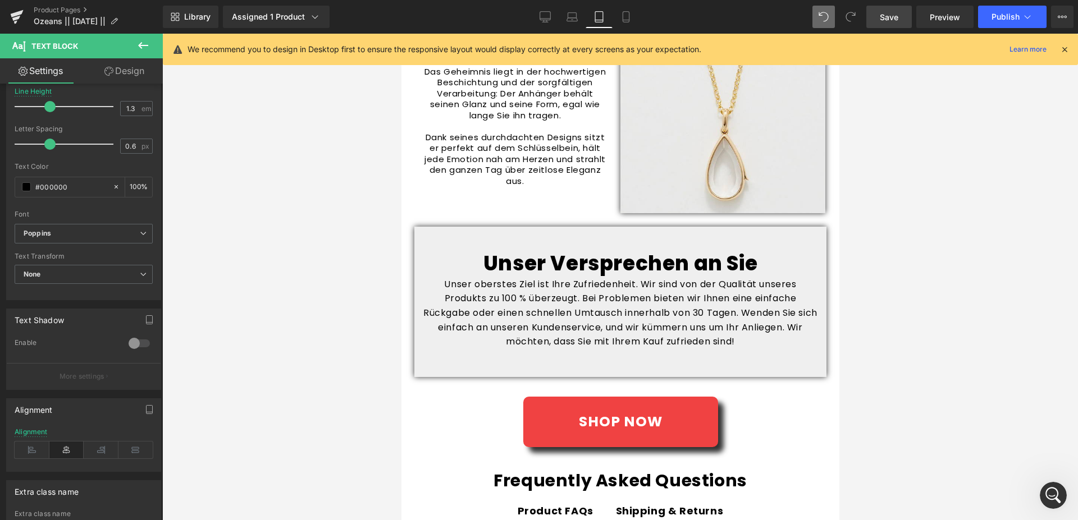
click at [896, 19] on span "Save" at bounding box center [888, 17] width 19 height 12
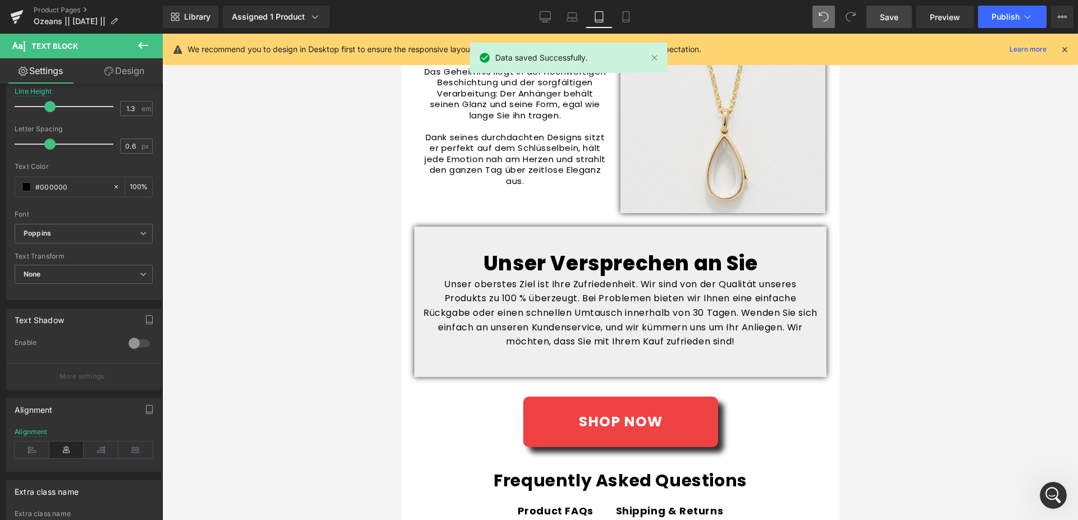
click at [1064, 49] on icon at bounding box center [1064, 49] width 10 height 10
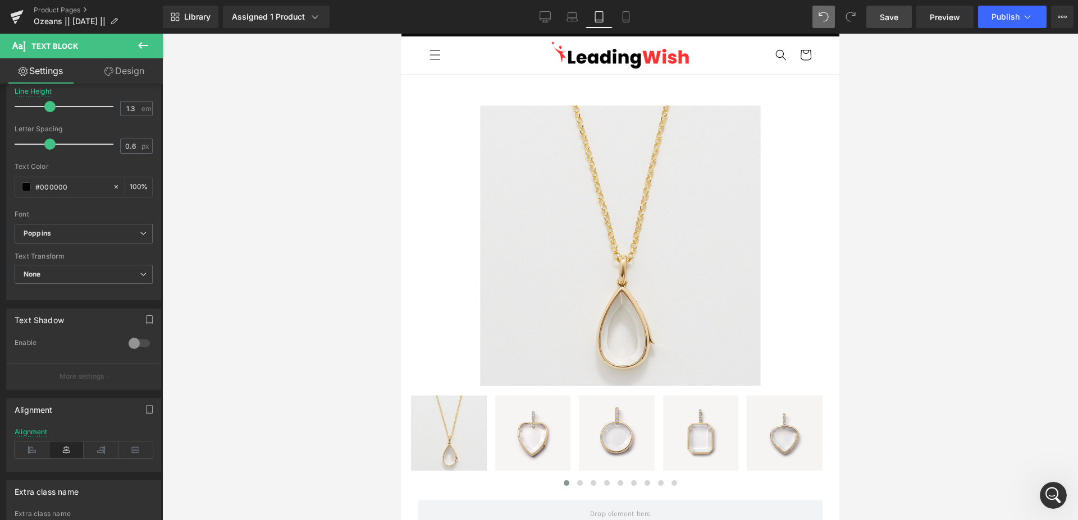
scroll to position [0, 0]
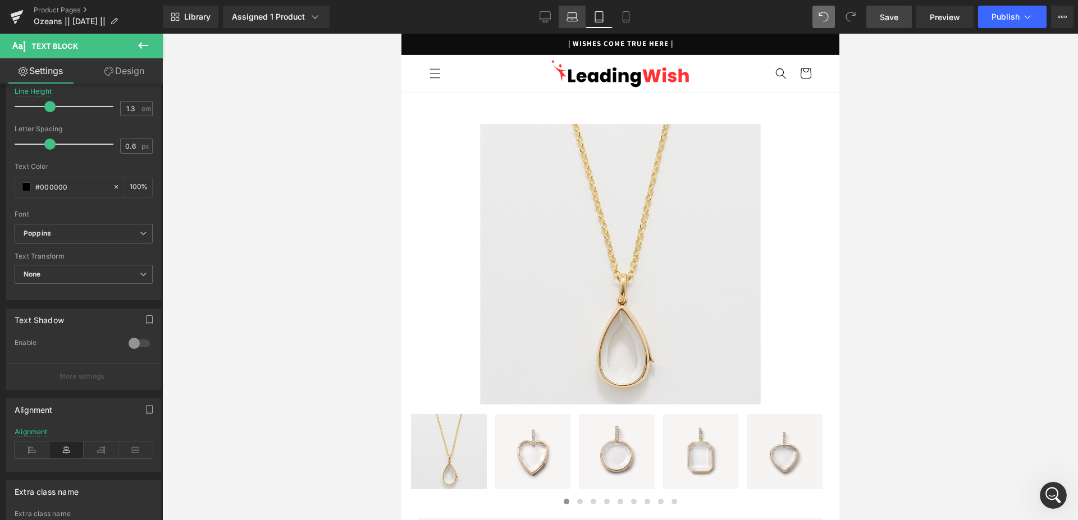
click at [574, 15] on icon at bounding box center [571, 16] width 11 height 11
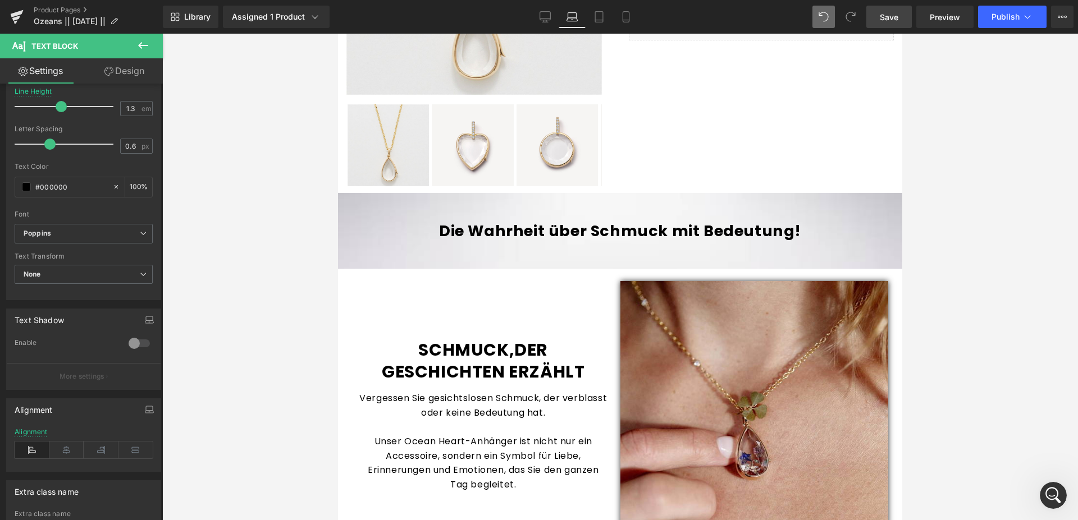
scroll to position [286, 0]
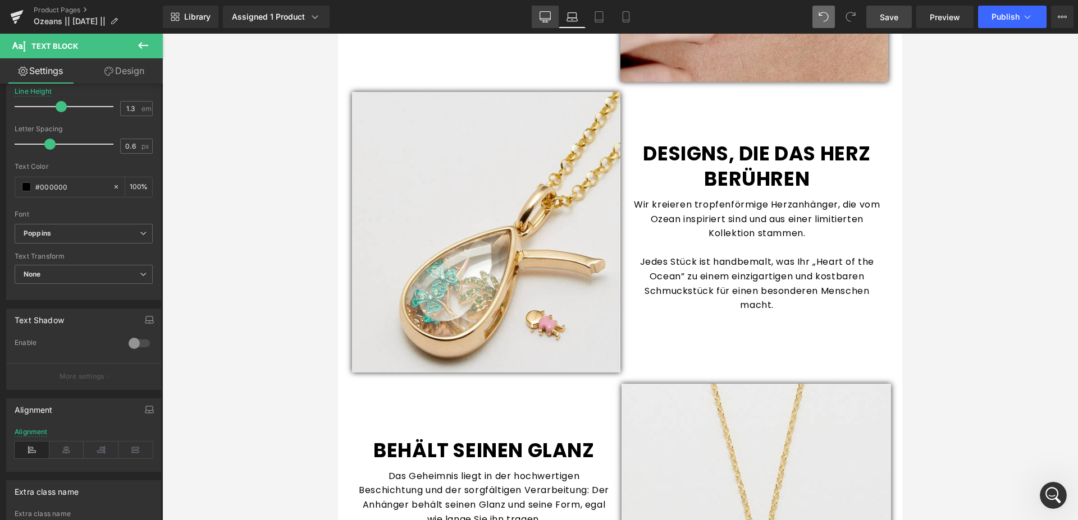
drag, startPoint x: 547, startPoint y: 13, endPoint x: 383, endPoint y: 58, distance: 169.4
click at [547, 13] on icon at bounding box center [544, 16] width 11 height 11
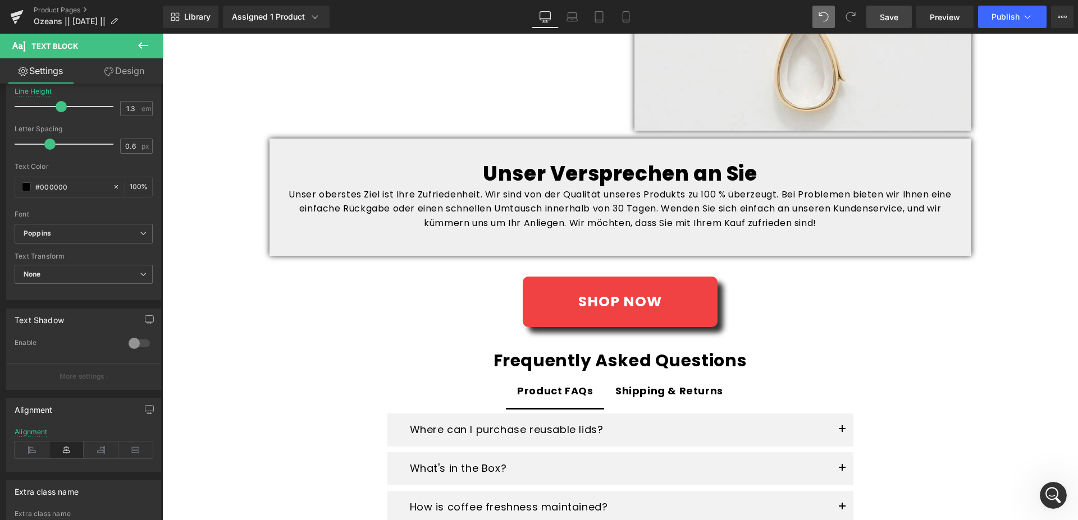
scroll to position [1603, 0]
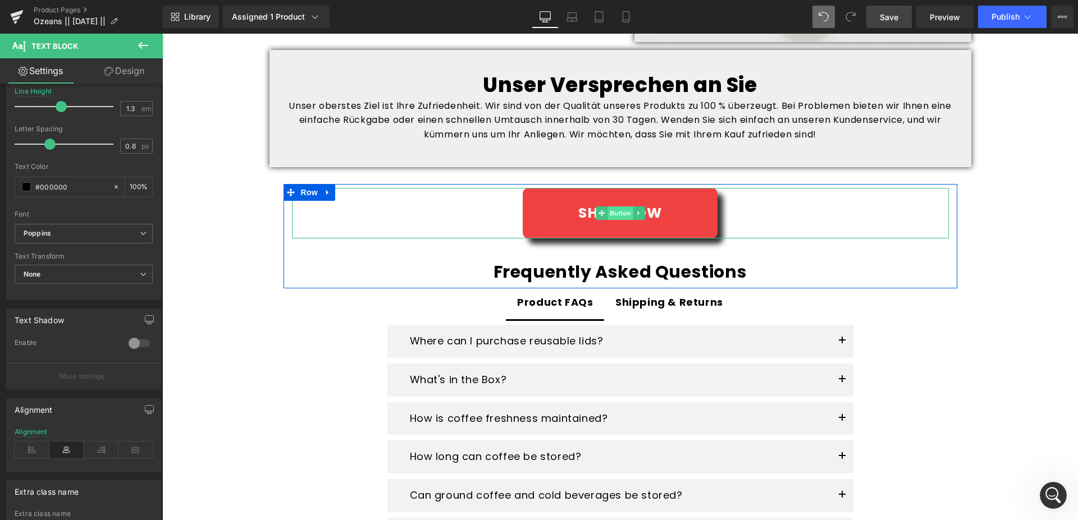
click at [619, 211] on span "Button" at bounding box center [620, 213] width 26 height 13
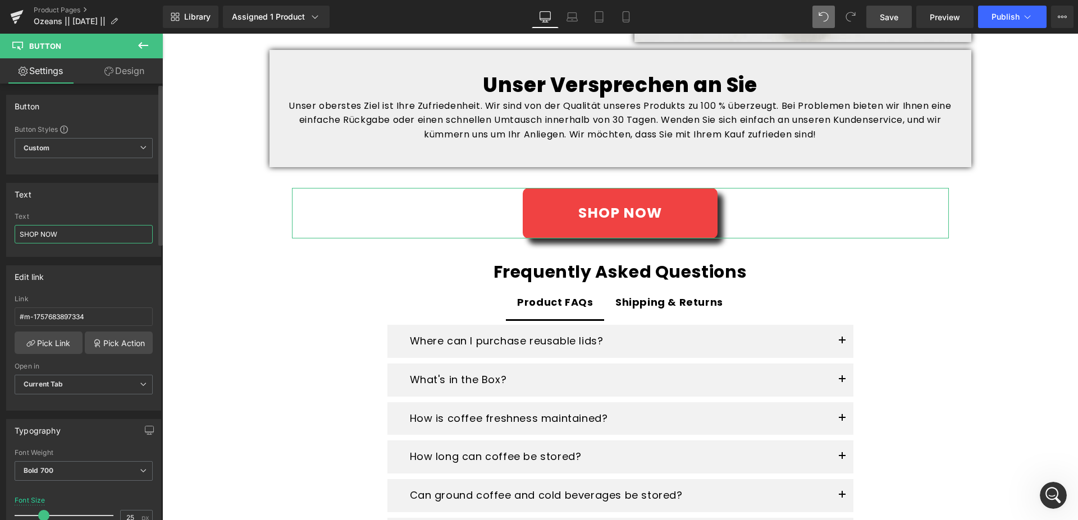
drag, startPoint x: 82, startPoint y: 237, endPoint x: 0, endPoint y: 225, distance: 83.3
click at [15, 225] on input "SHOP NOW" at bounding box center [84, 234] width 138 height 19
paste input "JETZT EINKAUFEN"
type input "JETZT EINKAUFEN"
click at [892, 20] on span "Save" at bounding box center [888, 17] width 19 height 12
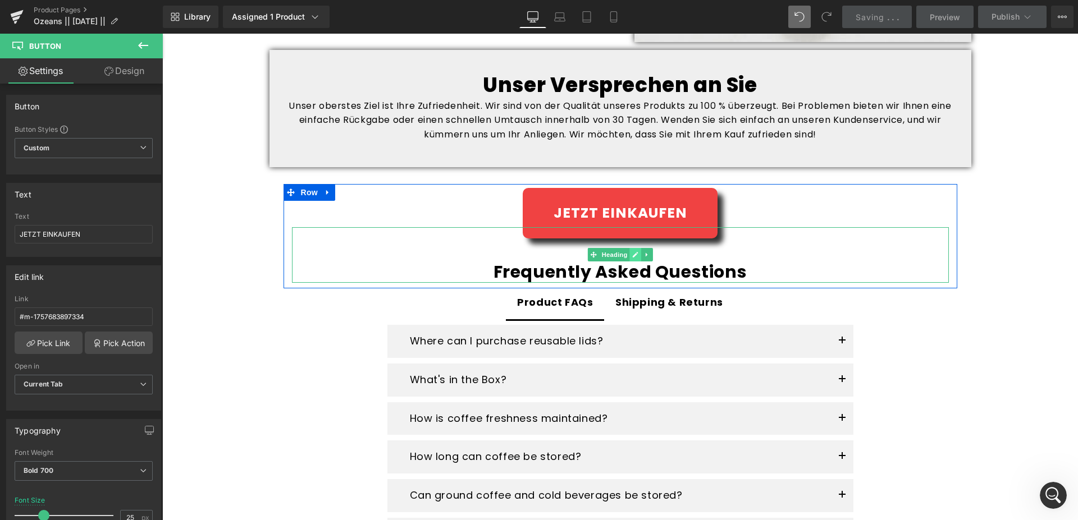
click at [632, 256] on icon at bounding box center [635, 255] width 6 height 6
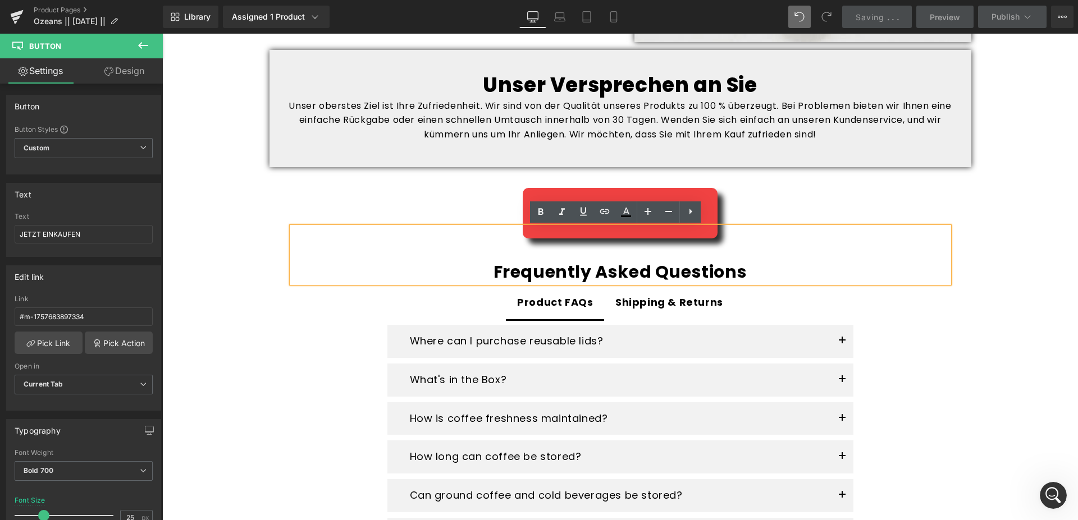
click at [656, 274] on h1 "Frequently Asked Questions" at bounding box center [620, 272] width 634 height 22
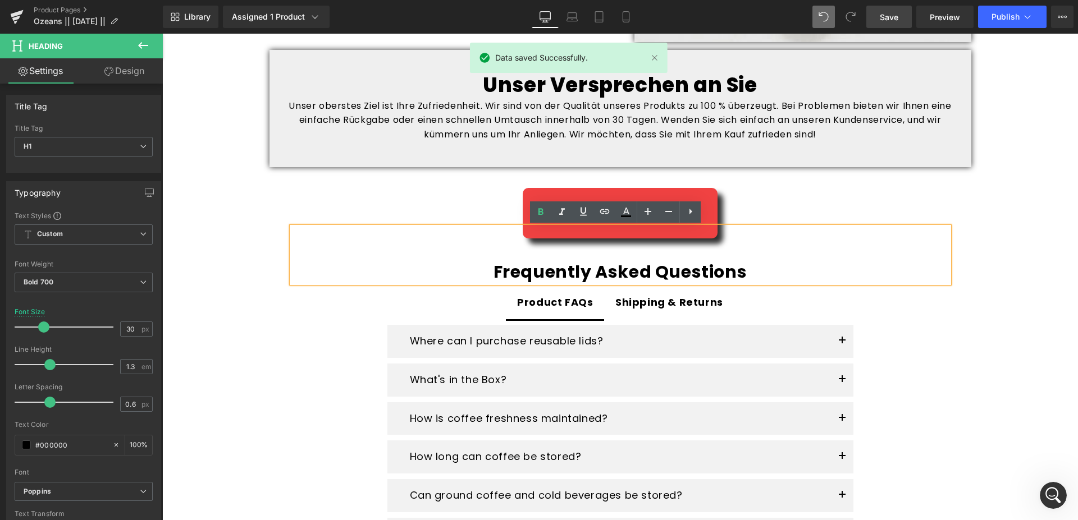
click at [743, 273] on h1 "Frequently Asked Questions" at bounding box center [620, 272] width 634 height 22
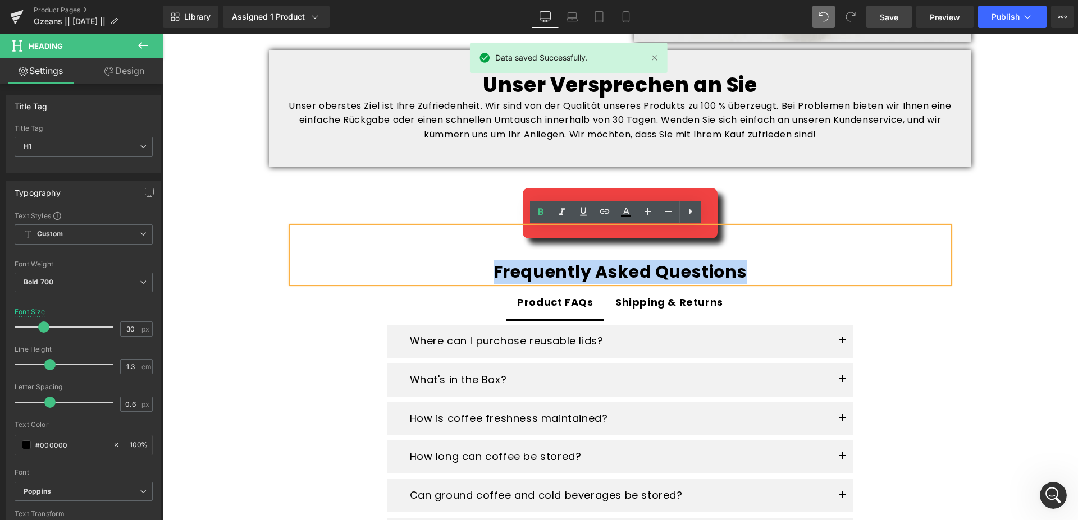
drag, startPoint x: 749, startPoint y: 273, endPoint x: 439, endPoint y: 272, distance: 309.8
click at [439, 272] on h1 "Frequently Asked Questions" at bounding box center [620, 272] width 634 height 22
copy h1 "Frequently Asked Questions"
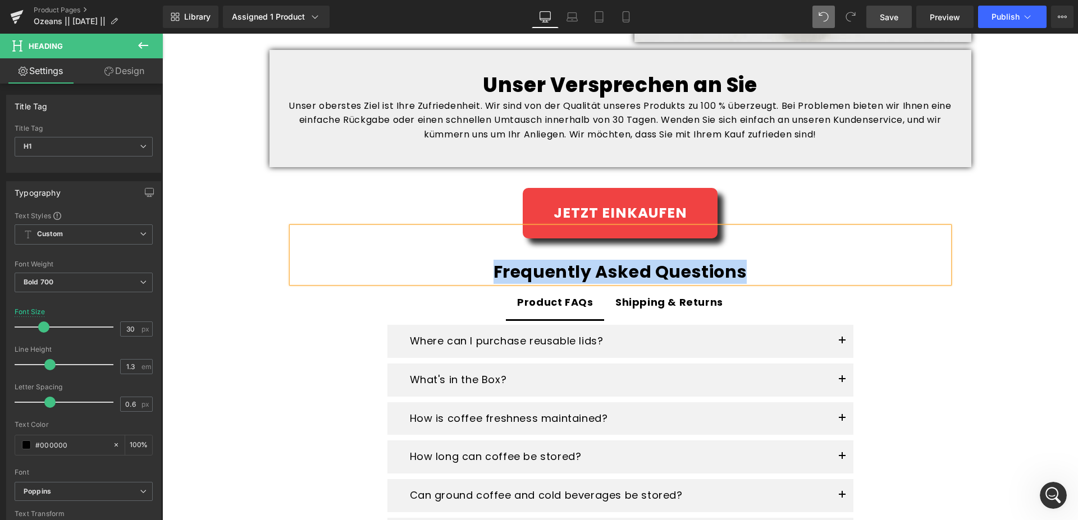
click at [719, 268] on h1 "Frequently Asked Questions" at bounding box center [620, 272] width 634 height 22
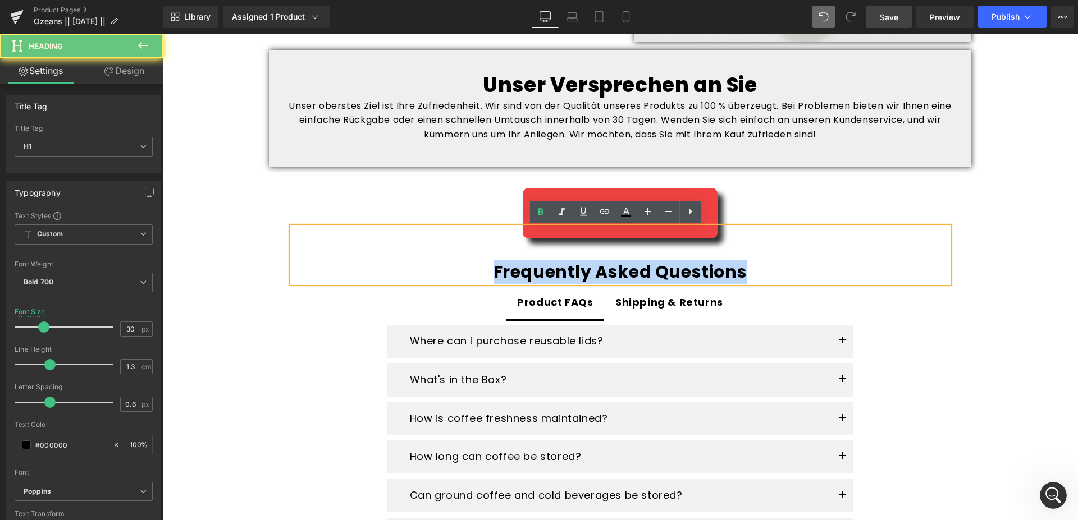
drag, startPoint x: 753, startPoint y: 269, endPoint x: 456, endPoint y: 258, distance: 296.5
click at [457, 258] on div "Frequently Asked Questions" at bounding box center [620, 255] width 657 height 56
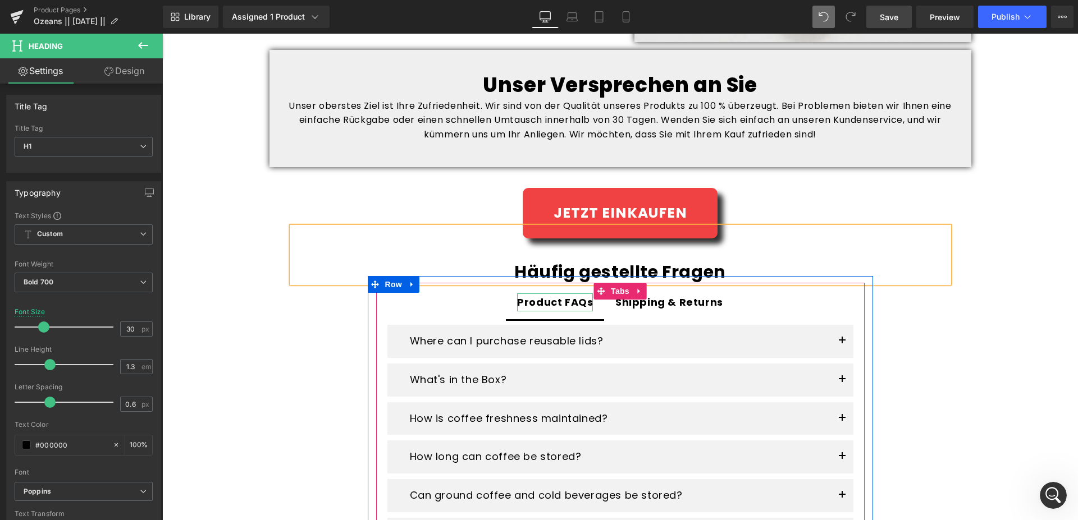
click at [538, 300] on div "Product FAQs" at bounding box center [555, 303] width 76 height 18
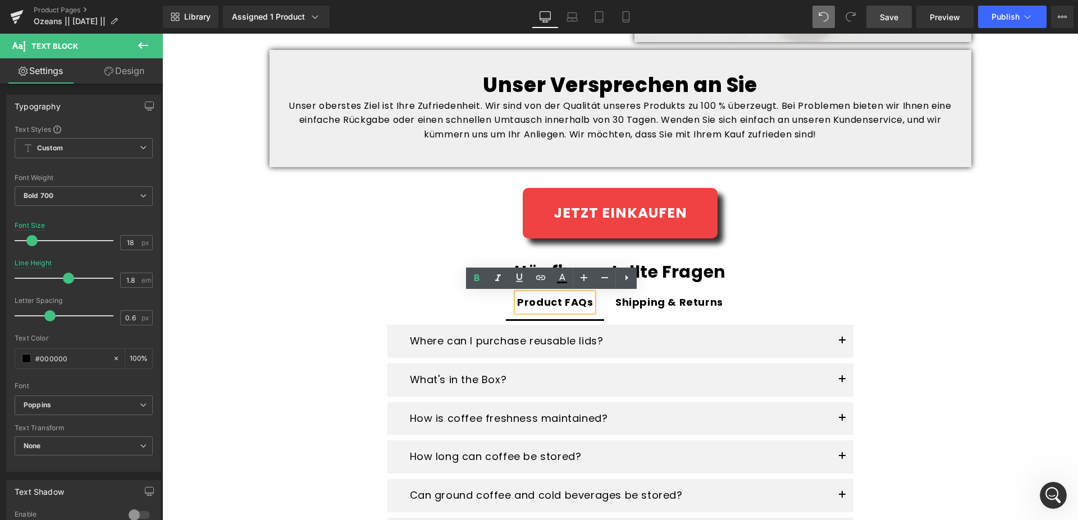
click at [542, 305] on div "Product FAQs" at bounding box center [555, 303] width 76 height 18
drag, startPoint x: 516, startPoint y: 302, endPoint x: 586, endPoint y: 304, distance: 70.2
click at [586, 304] on div "Product FAQs" at bounding box center [555, 303] width 76 height 18
copy div "Product FAQs"
click at [563, 295] on div "Product FAQs" at bounding box center [555, 303] width 76 height 18
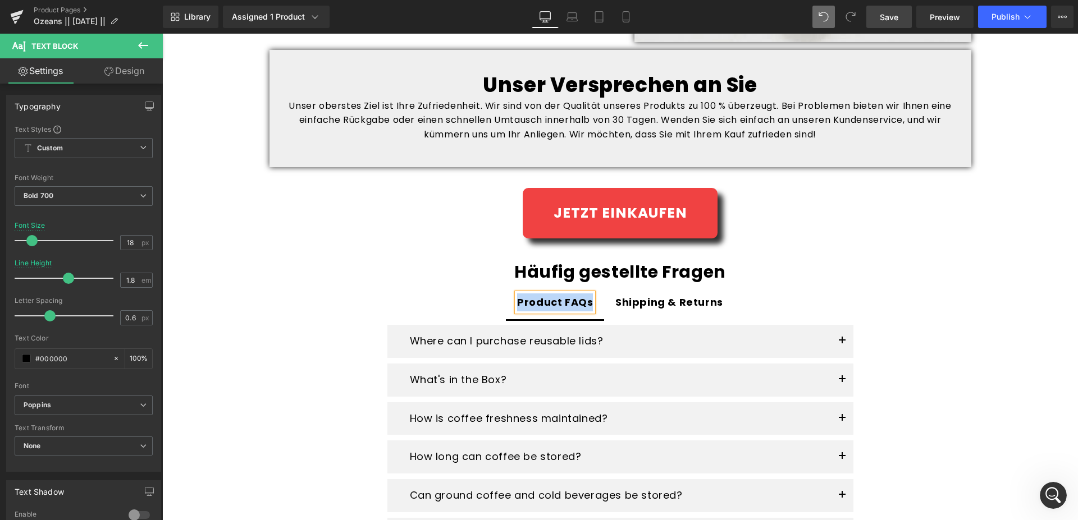
click at [560, 301] on div "Product FAQs" at bounding box center [555, 303] width 76 height 18
click at [557, 302] on div "Product FAQs" at bounding box center [555, 303] width 76 height 18
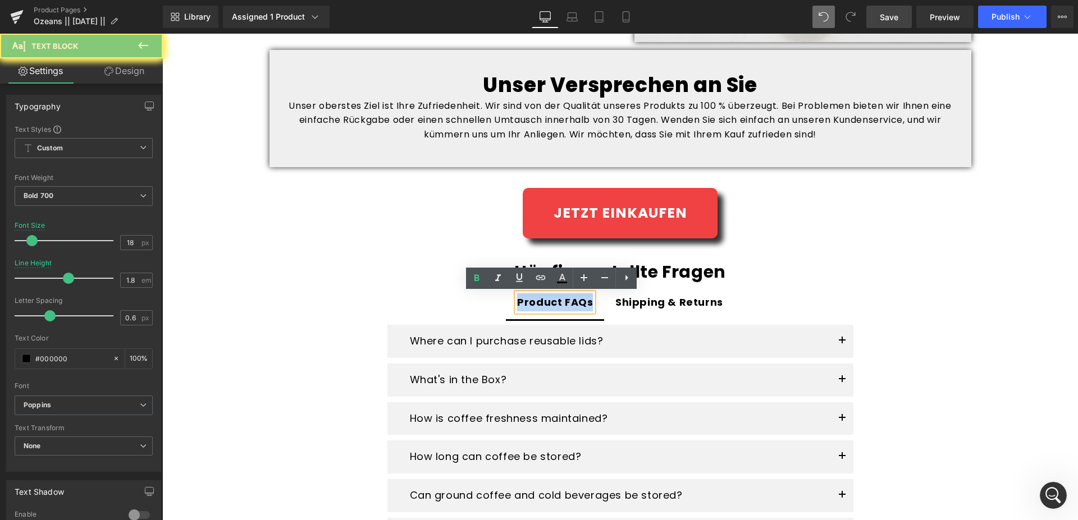
click at [519, 302] on div "Product FAQs" at bounding box center [555, 303] width 76 height 18
click at [554, 301] on div "Product FAQs" at bounding box center [555, 303] width 76 height 18
click at [557, 303] on div "Product FAQs" at bounding box center [555, 303] width 76 height 18
click at [557, 301] on div "Product FAQs" at bounding box center [555, 303] width 76 height 18
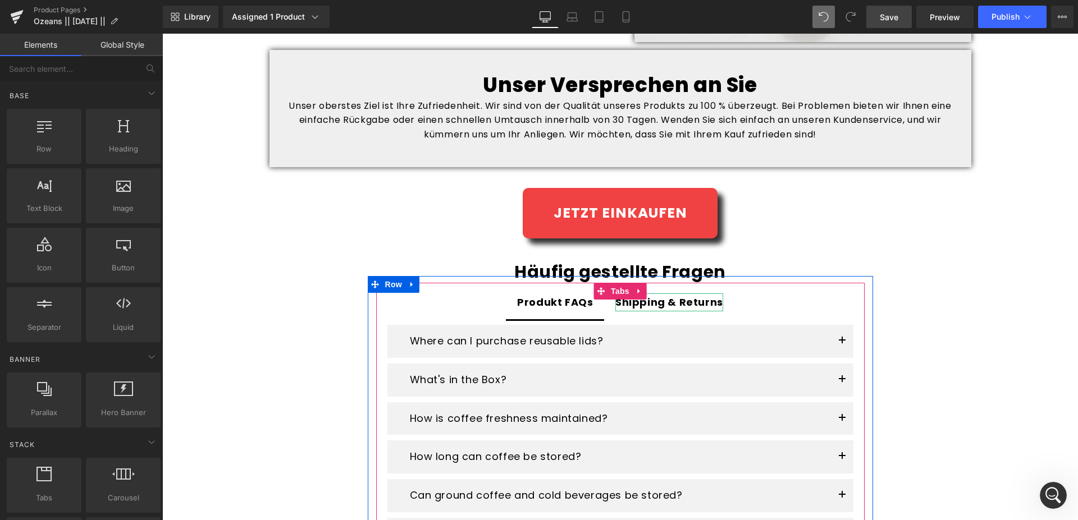
click at [679, 304] on div "Shipping & Returns" at bounding box center [669, 303] width 108 height 18
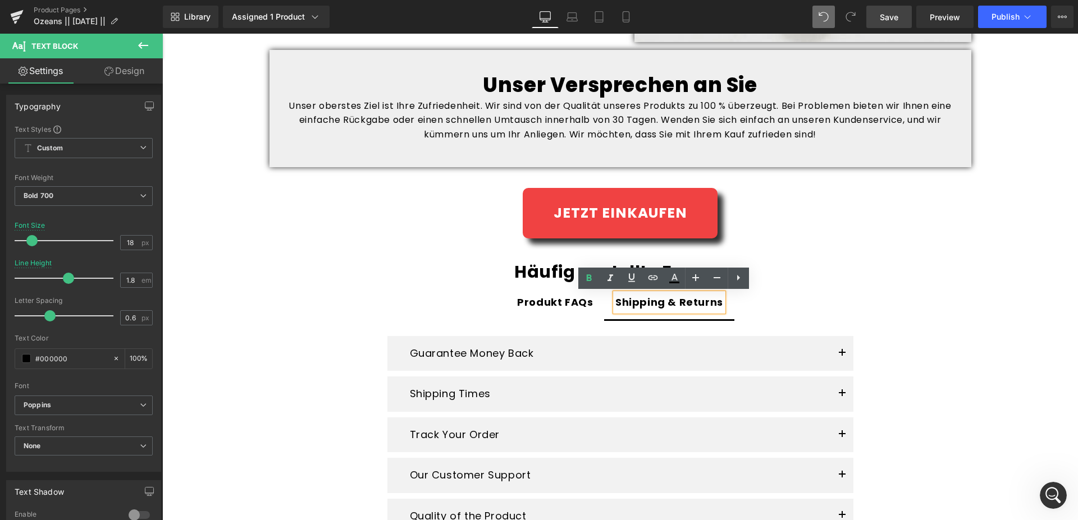
click at [713, 306] on div "Shipping & Returns" at bounding box center [669, 303] width 108 height 18
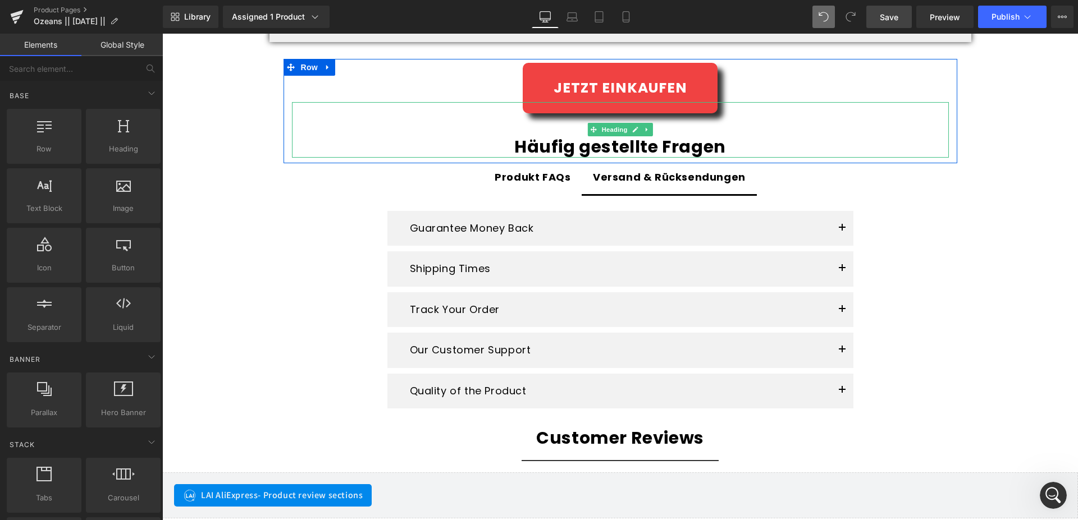
scroll to position [1775, 0]
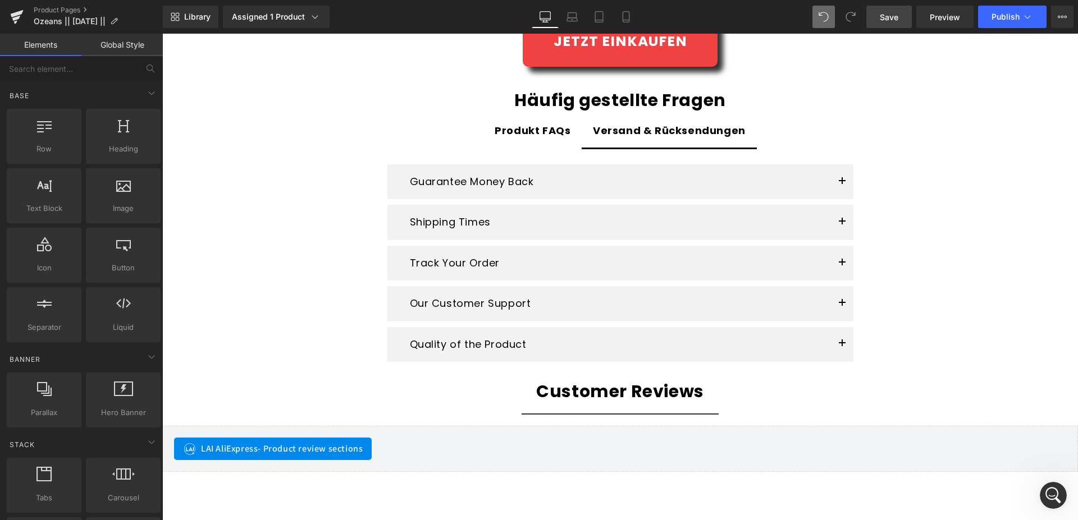
click at [892, 18] on span "Save" at bounding box center [888, 17] width 19 height 12
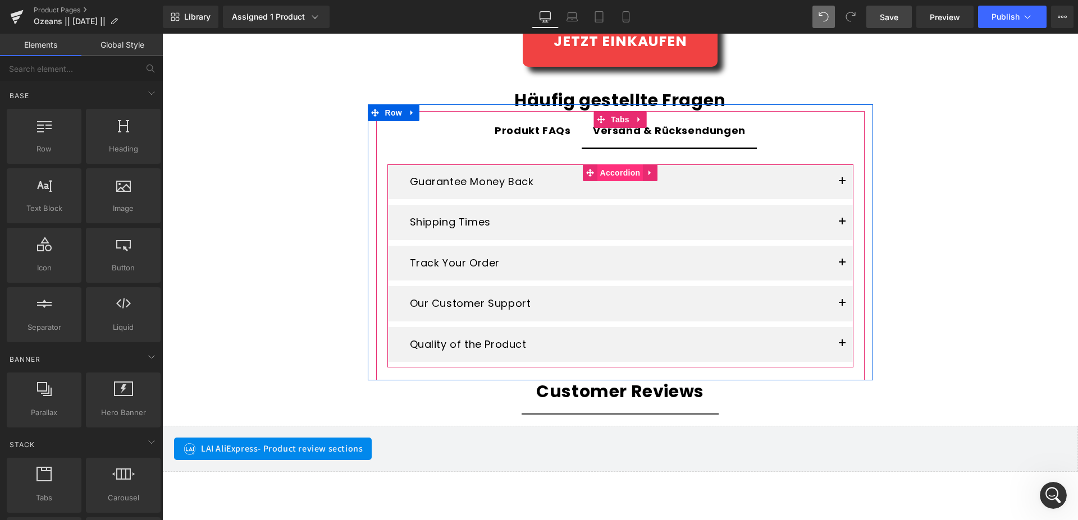
click at [615, 173] on span "Accordion" at bounding box center [620, 172] width 46 height 17
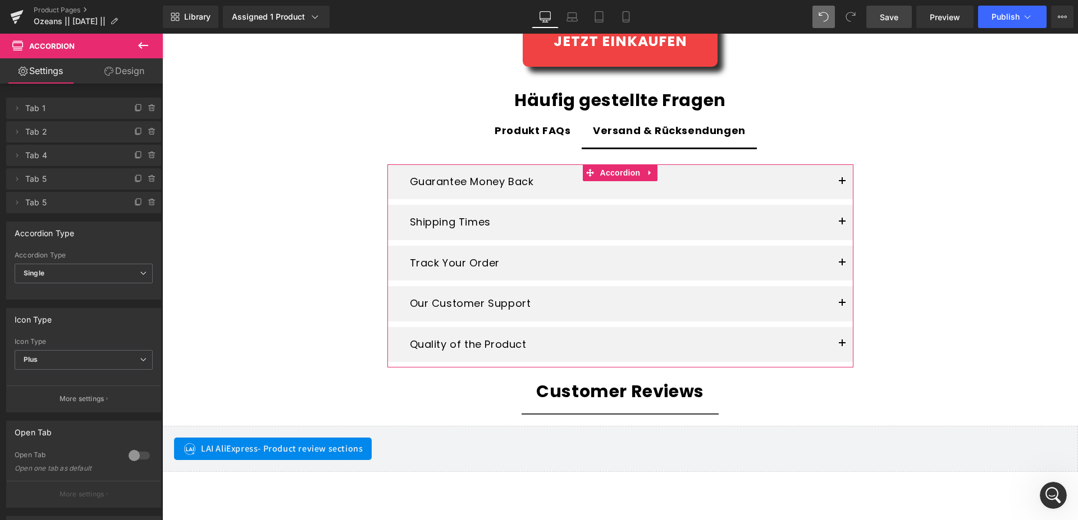
click at [122, 73] on link "Design" at bounding box center [124, 70] width 81 height 25
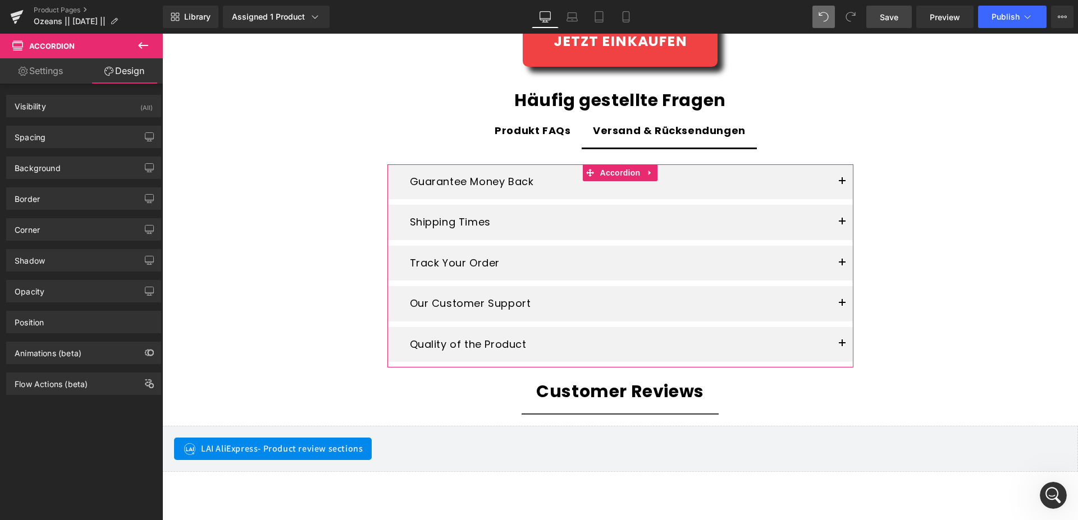
click at [40, 75] on link "Settings" at bounding box center [40, 70] width 81 height 25
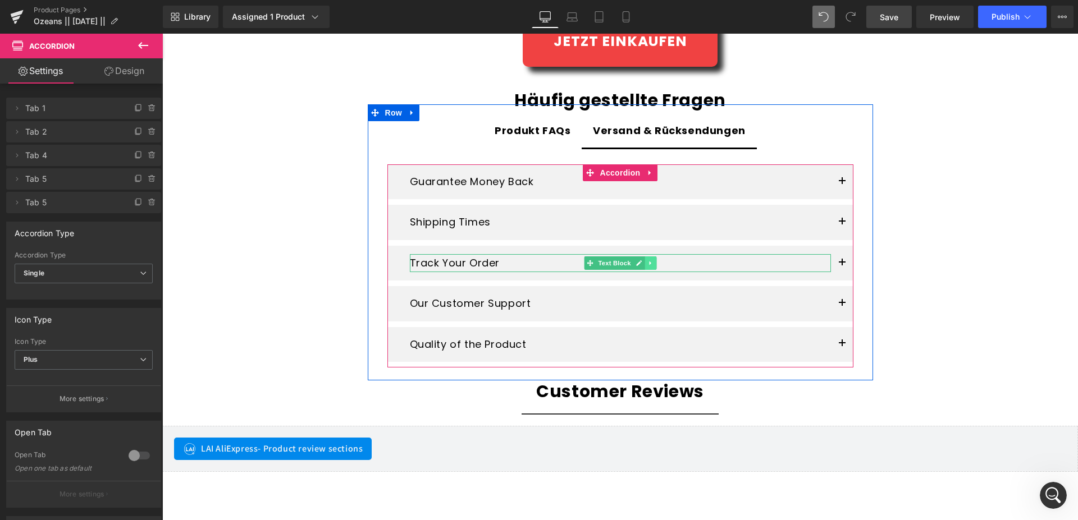
click at [649, 264] on link at bounding box center [650, 262] width 12 height 13
click at [653, 264] on icon at bounding box center [656, 263] width 6 height 6
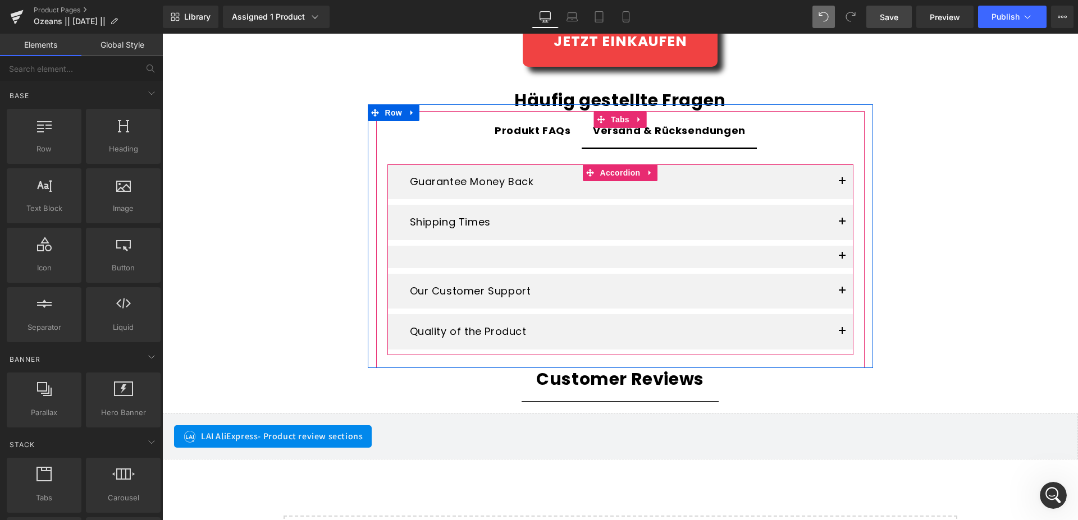
click at [459, 254] on div at bounding box center [620, 260] width 466 height 28
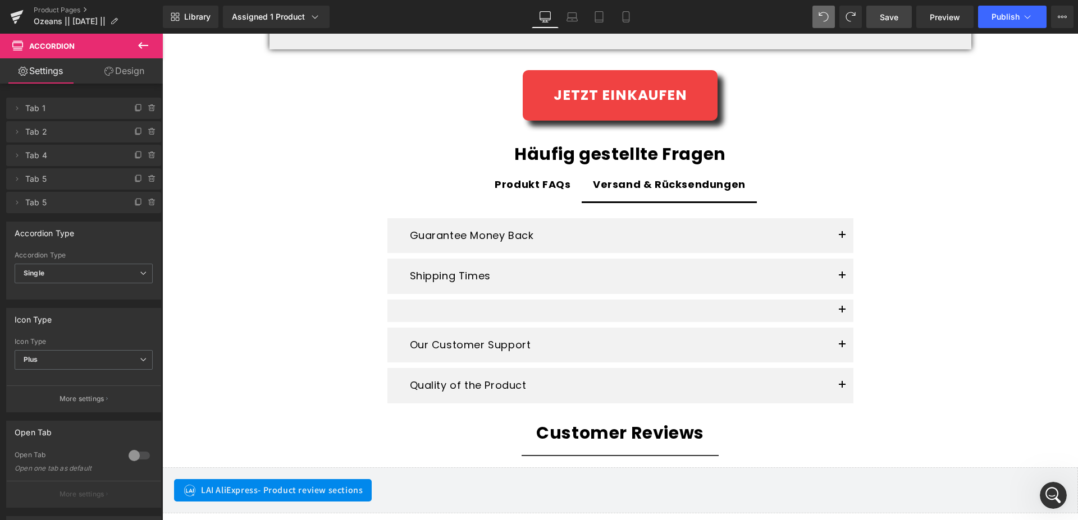
scroll to position [1717, 0]
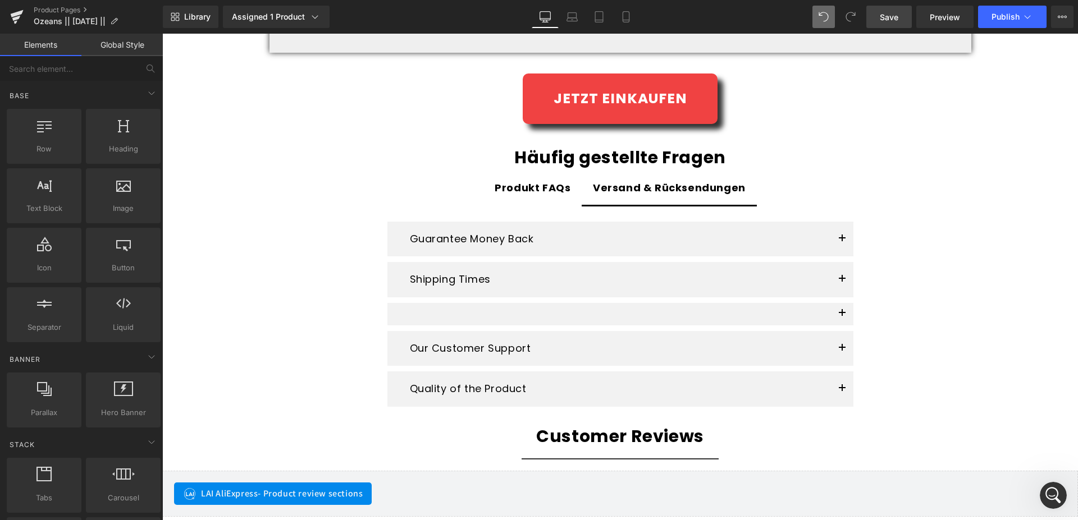
click at [845, 15] on span at bounding box center [850, 17] width 22 height 22
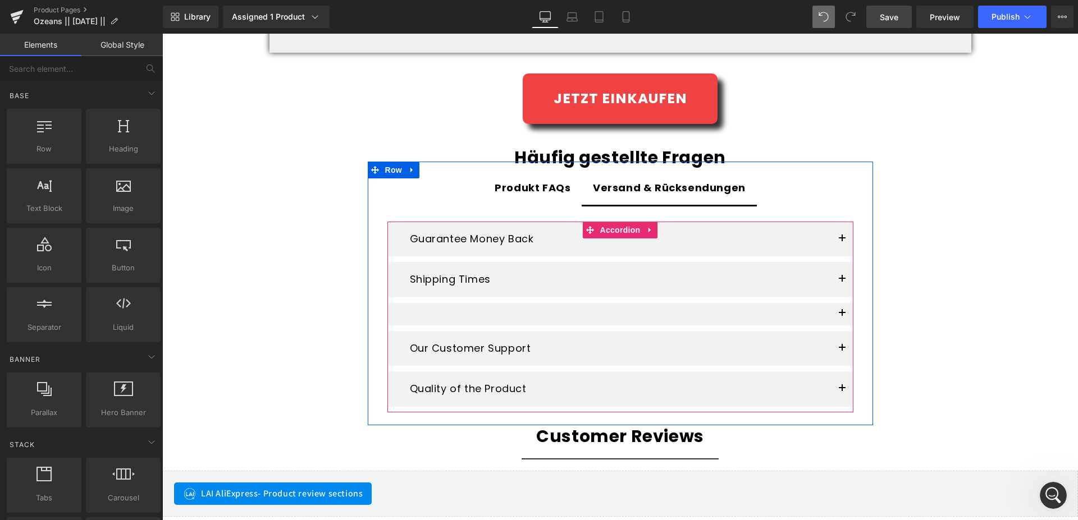
click at [441, 312] on div at bounding box center [620, 317] width 466 height 28
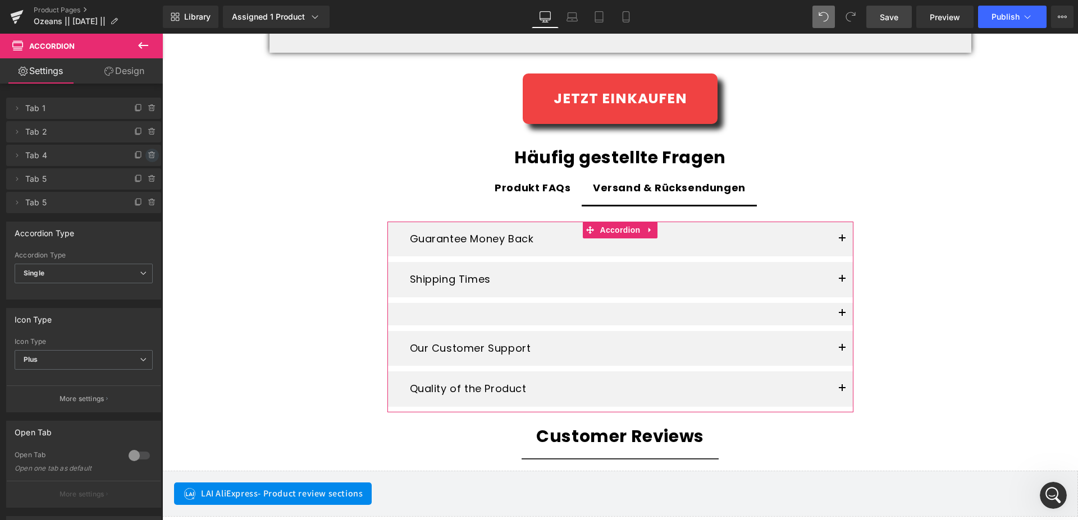
click at [146, 150] on span at bounding box center [151, 155] width 13 height 13
click at [140, 153] on button "Delete" at bounding box center [139, 156] width 35 height 15
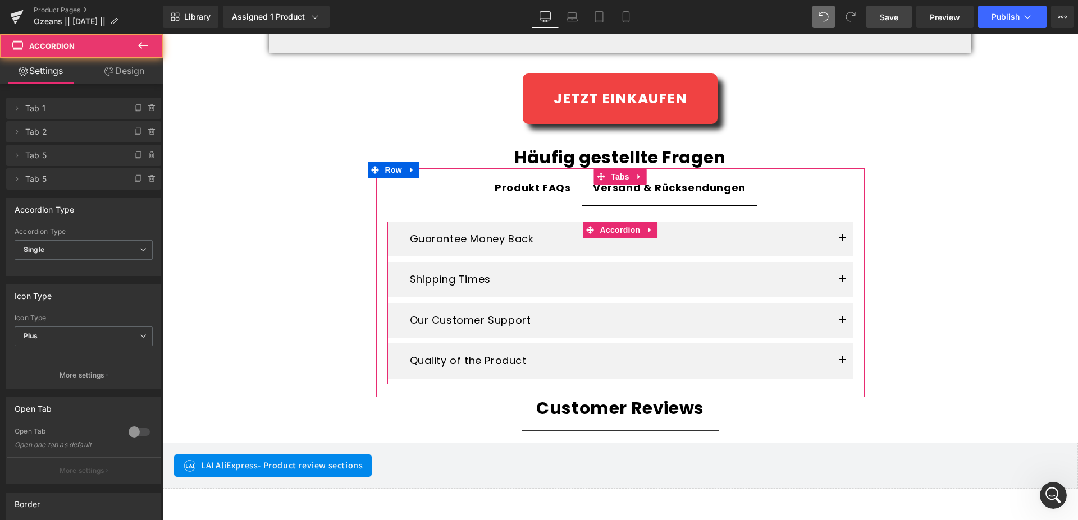
click at [836, 242] on button "button" at bounding box center [842, 239] width 22 height 35
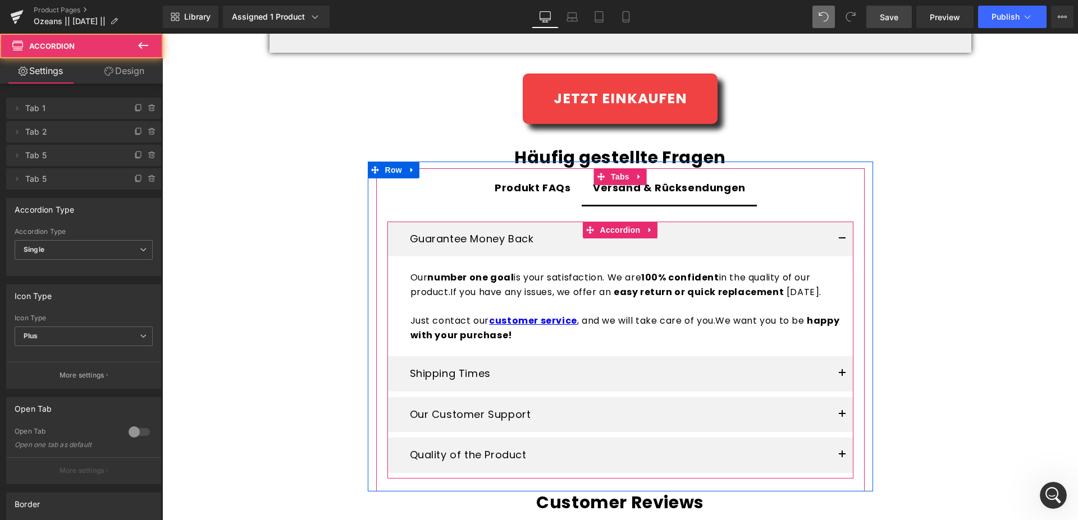
click at [836, 242] on button "button" at bounding box center [842, 239] width 22 height 35
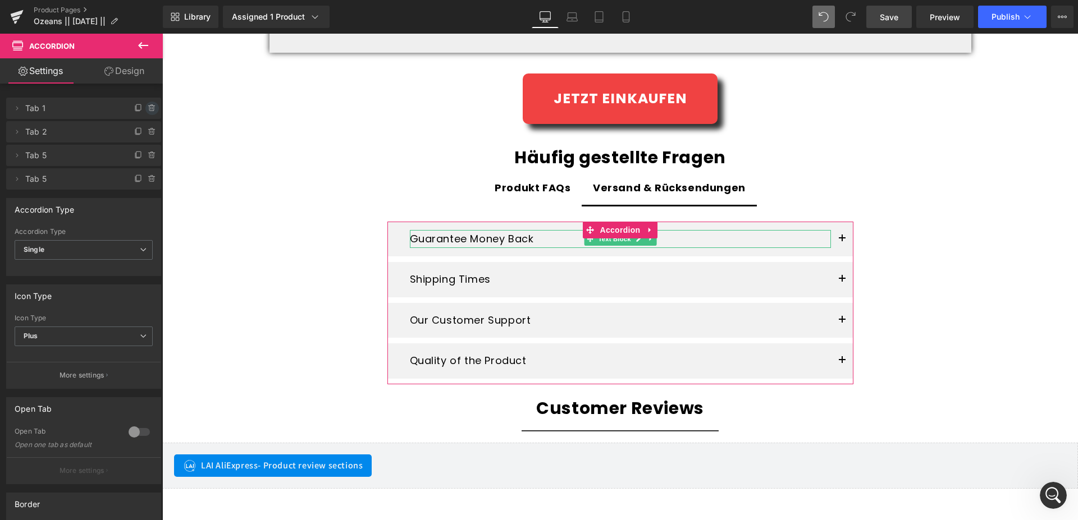
click at [148, 106] on icon at bounding box center [151, 106] width 6 height 0
click at [135, 109] on button "Delete" at bounding box center [139, 109] width 35 height 15
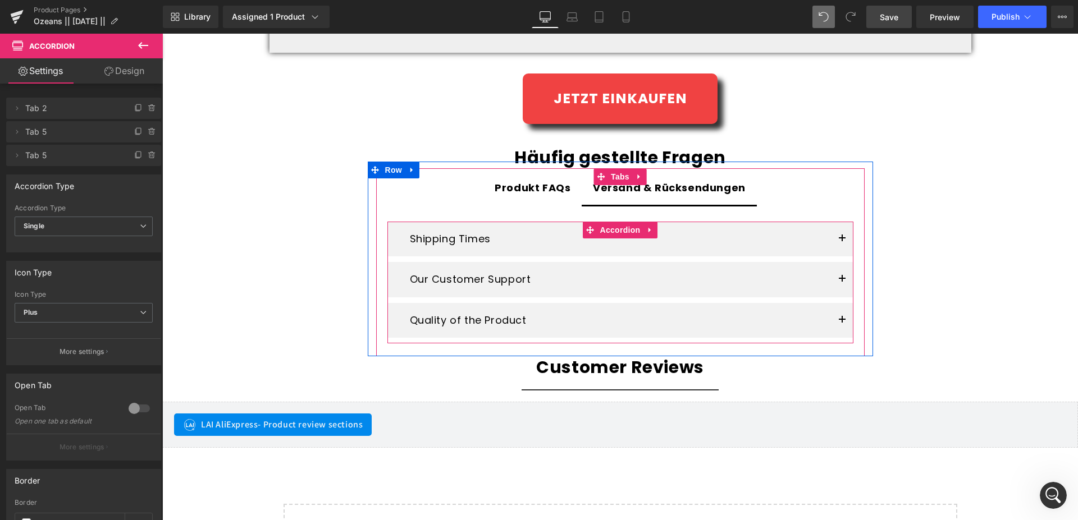
click at [842, 242] on span "button" at bounding box center [842, 242] width 0 height 0
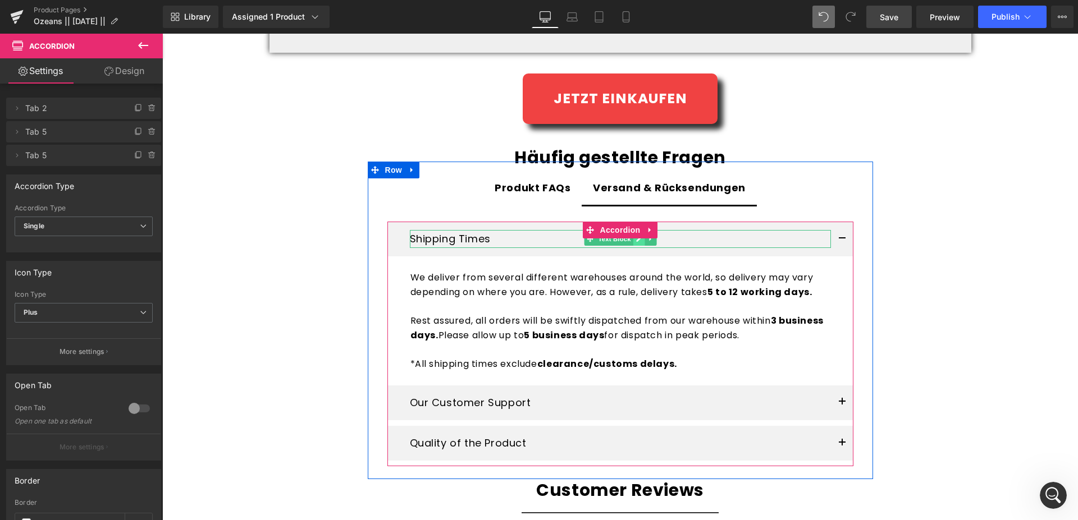
click at [637, 242] on link at bounding box center [638, 238] width 12 height 13
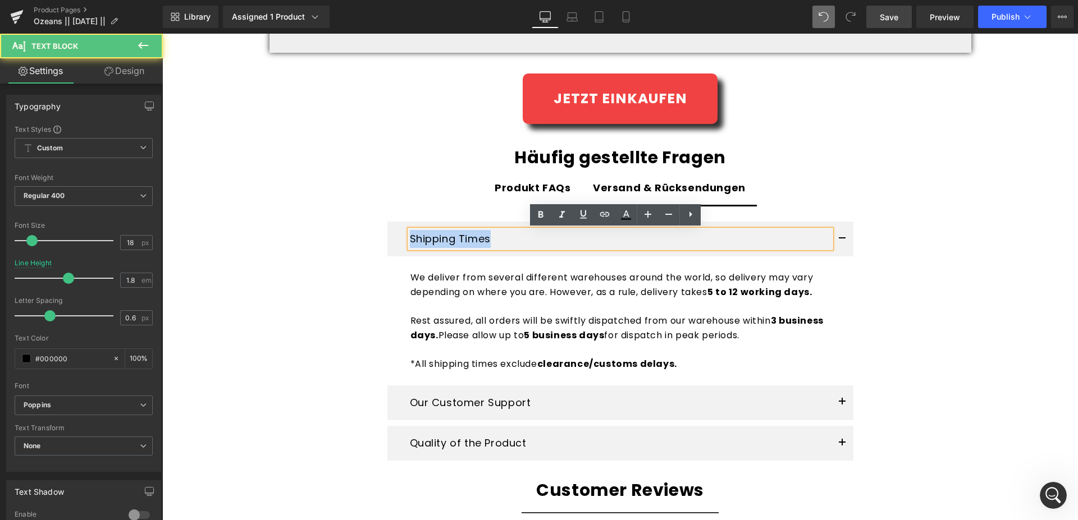
drag, startPoint x: 504, startPoint y: 241, endPoint x: 388, endPoint y: 237, distance: 115.7
click at [390, 237] on div "Shipping Times Text Block" at bounding box center [620, 242] width 466 height 40
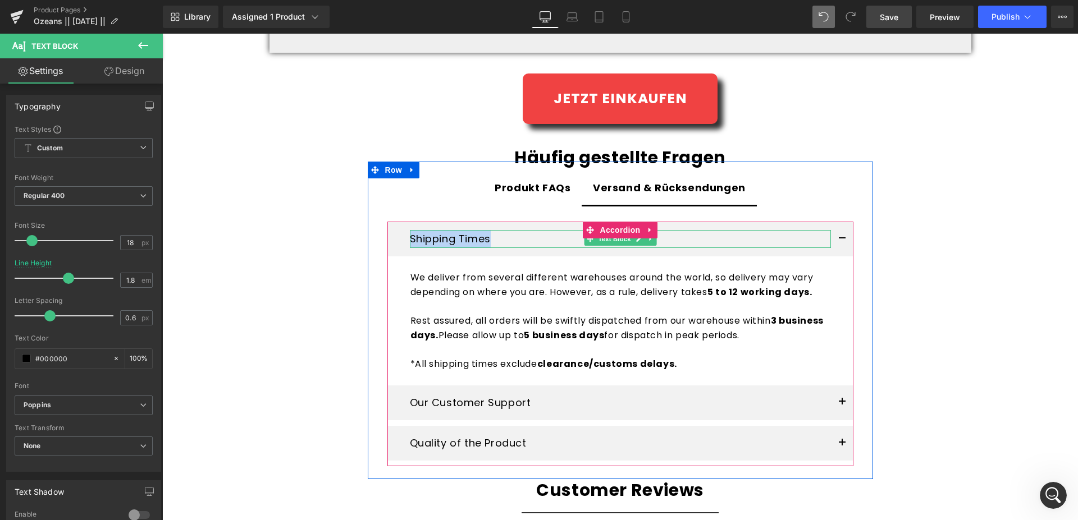
click at [497, 242] on div "Shipping Times" at bounding box center [620, 239] width 421 height 18
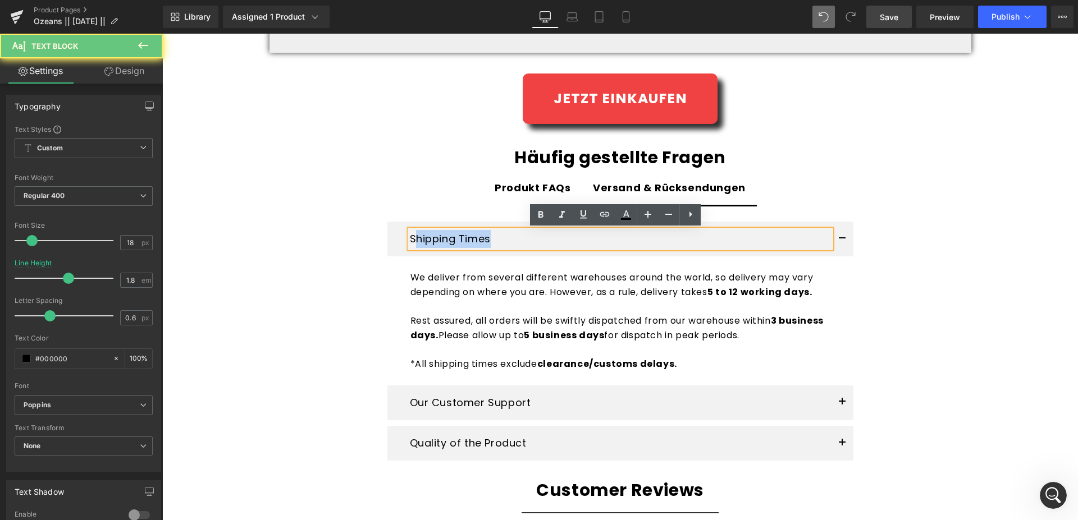
drag, startPoint x: 495, startPoint y: 242, endPoint x: 411, endPoint y: 237, distance: 83.8
click at [411, 237] on div "Shipping Times" at bounding box center [620, 239] width 421 height 18
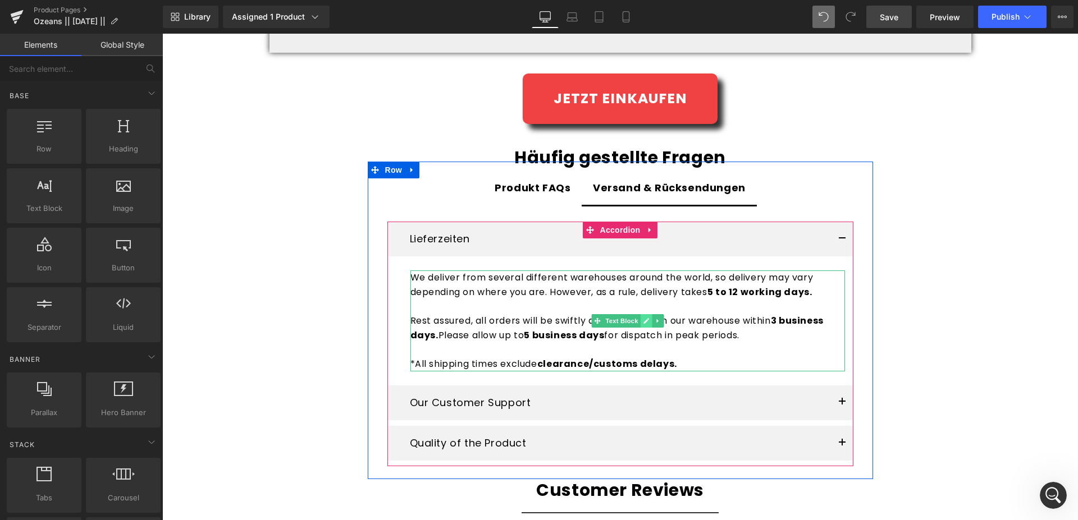
click at [645, 322] on link at bounding box center [646, 320] width 12 height 13
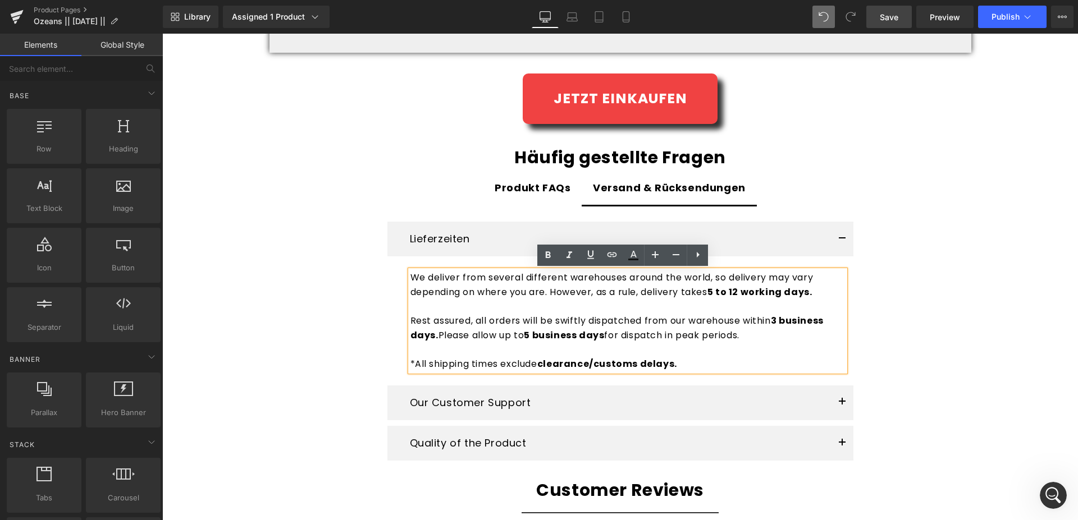
click at [685, 365] on p "*All shipping times exclude clearance/customs delays." at bounding box center [627, 356] width 434 height 29
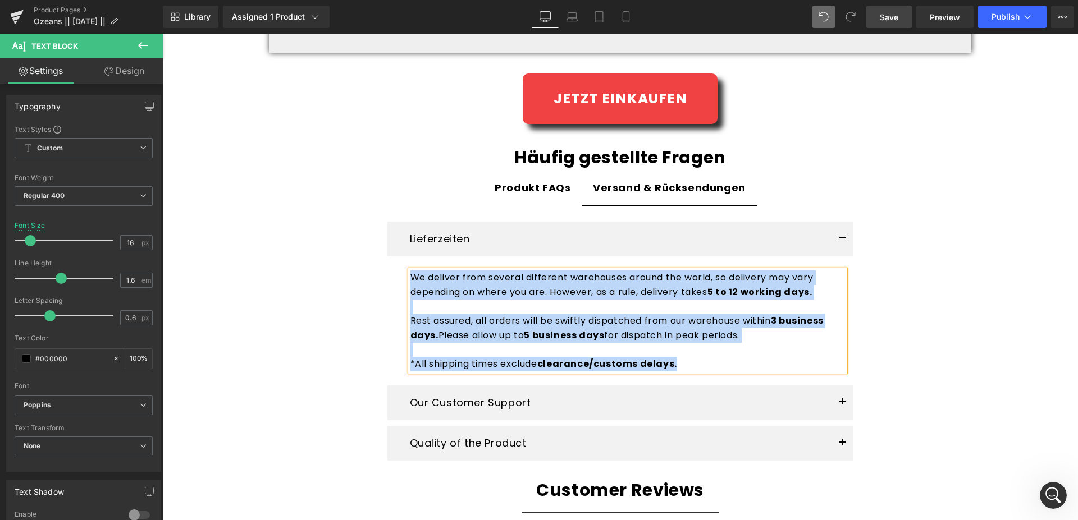
copy div "We deliver from several different warehouses around the world, so delivery may …"
click at [548, 299] on p "We deliver from several different warehouses around the world, so delivery may …" at bounding box center [627, 285] width 434 height 29
drag, startPoint x: 689, startPoint y: 366, endPoint x: 395, endPoint y: 280, distance: 305.8
click at [395, 280] on article "We deliver from several different warehouses around the world, so delivery may …" at bounding box center [620, 323] width 466 height 123
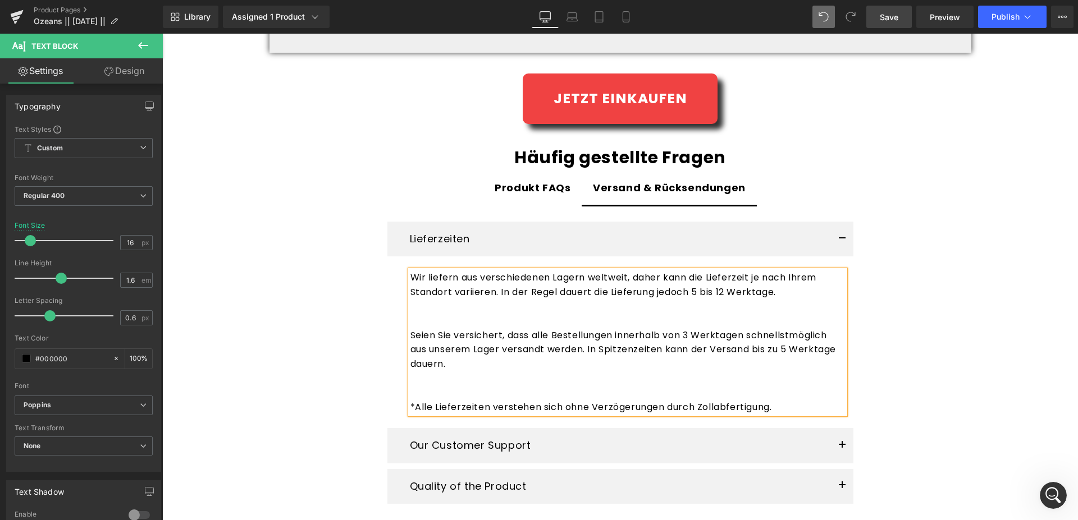
click at [478, 381] on div "Wir liefern aus verschiedenen Lagern weltweit, daher kann die Lieferzeit je nac…" at bounding box center [627, 343] width 434 height 144
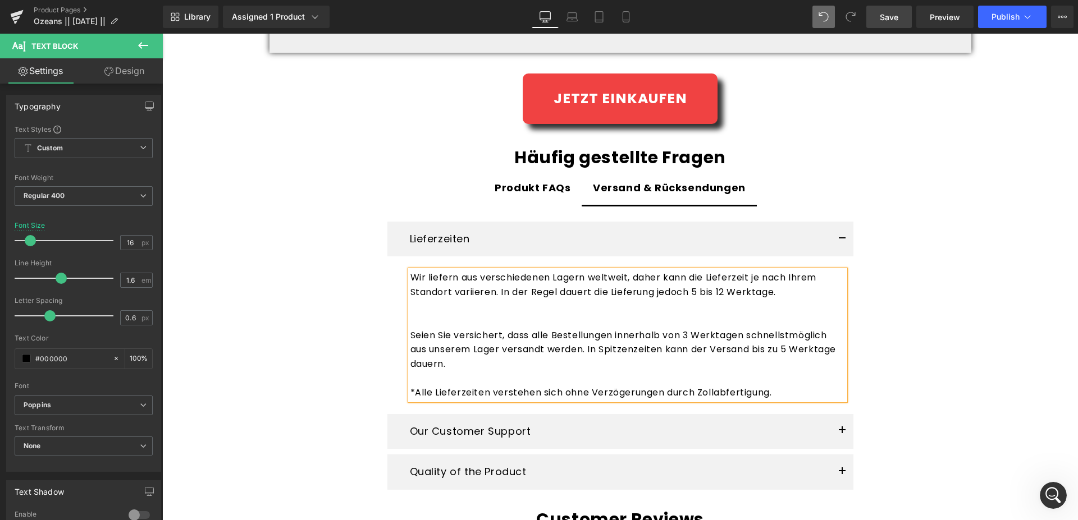
click at [441, 319] on div "Wir liefern aus verschiedenen Lagern weltweit, daher kann die Lieferzeit je nac…" at bounding box center [627, 335] width 434 height 129
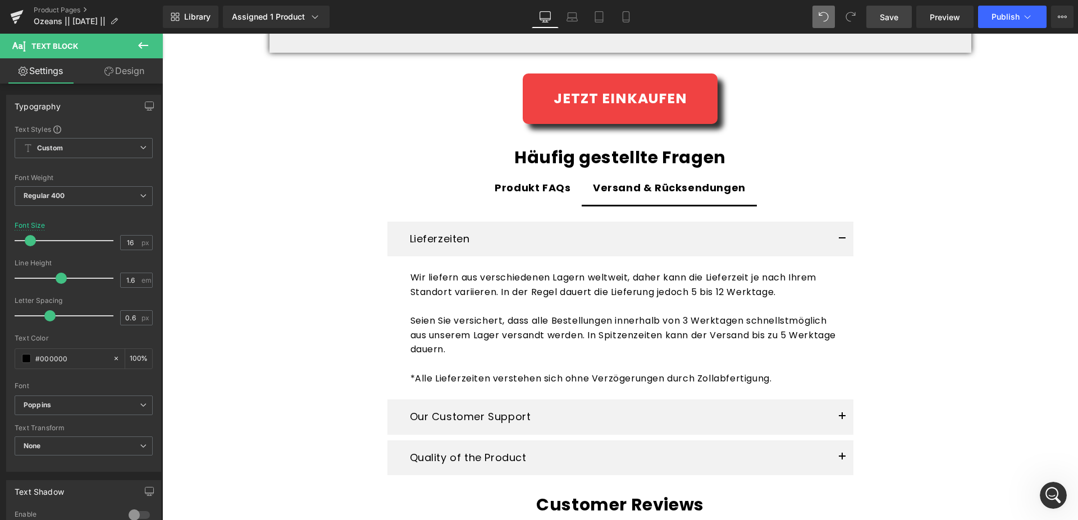
click at [887, 17] on span "Save" at bounding box center [888, 17] width 19 height 12
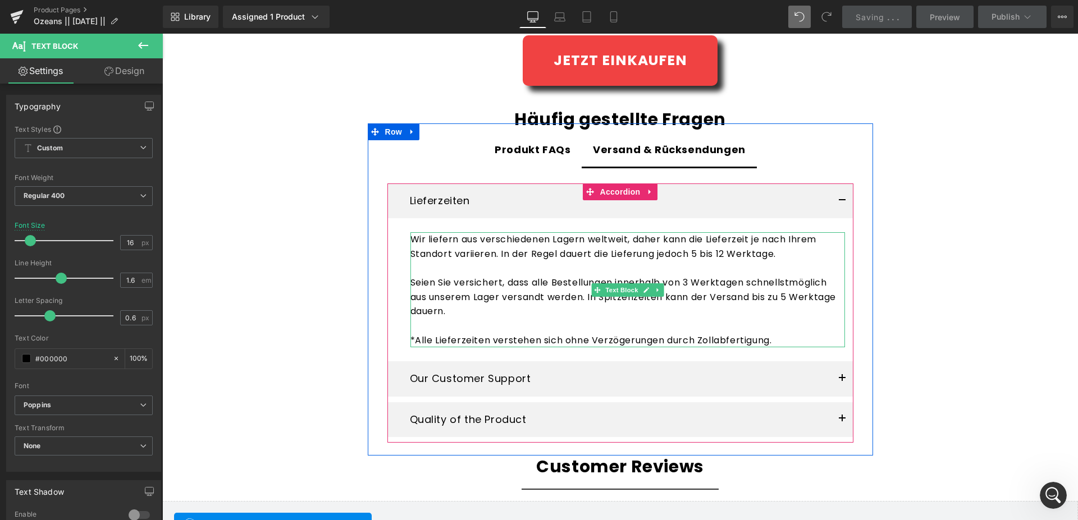
scroll to position [1775, 0]
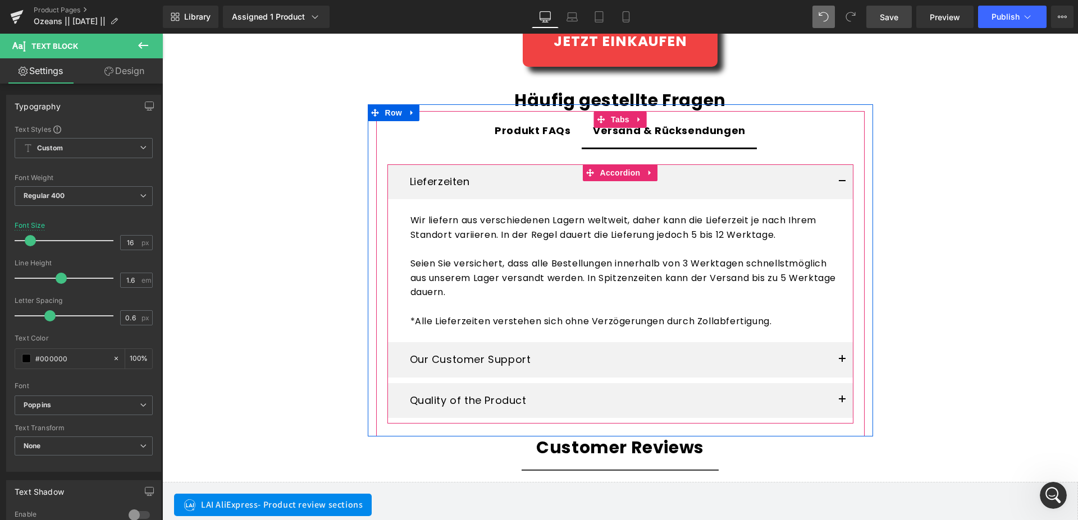
click at [835, 182] on button "button" at bounding box center [842, 181] width 22 height 35
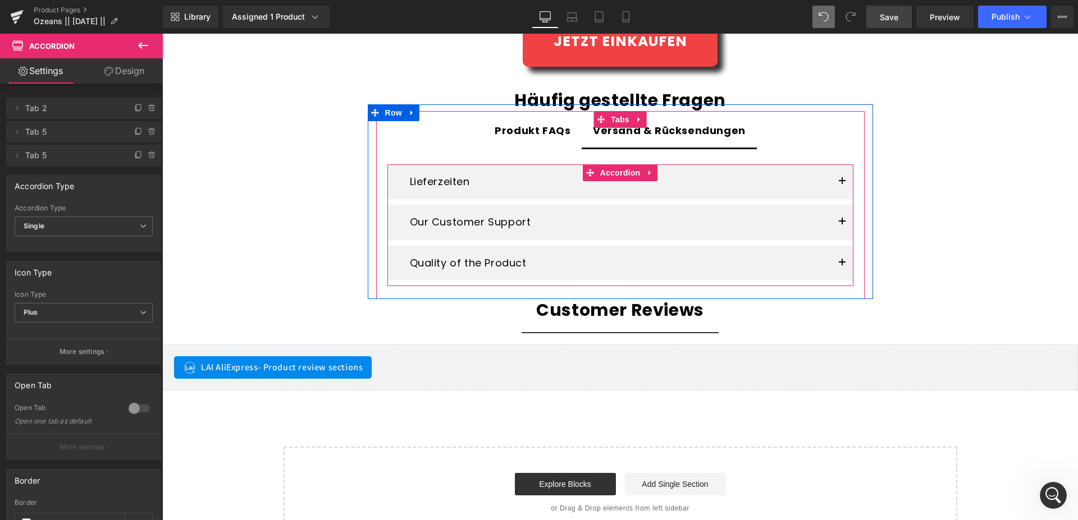
click at [842, 225] on span "button" at bounding box center [842, 225] width 0 height 0
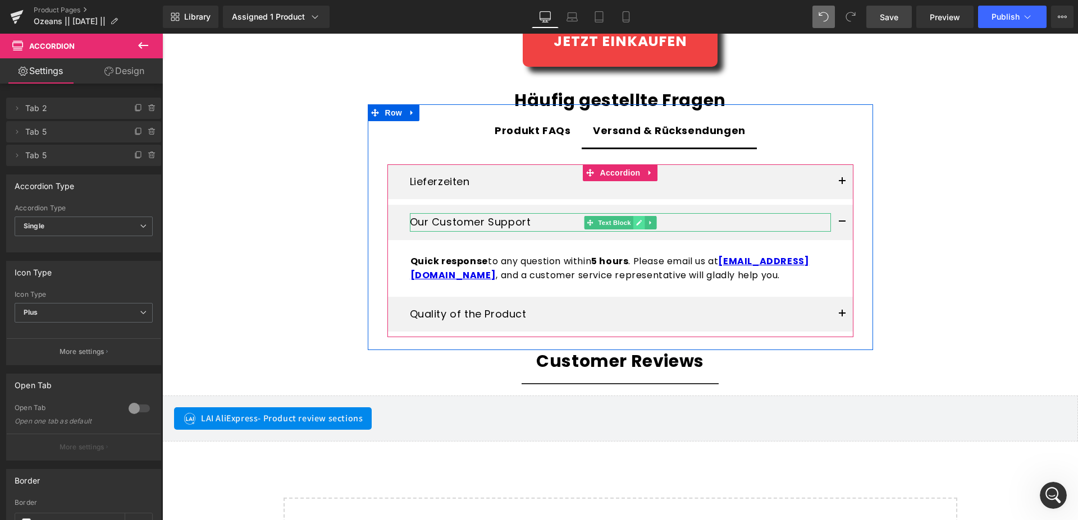
click at [638, 219] on link at bounding box center [638, 222] width 12 height 13
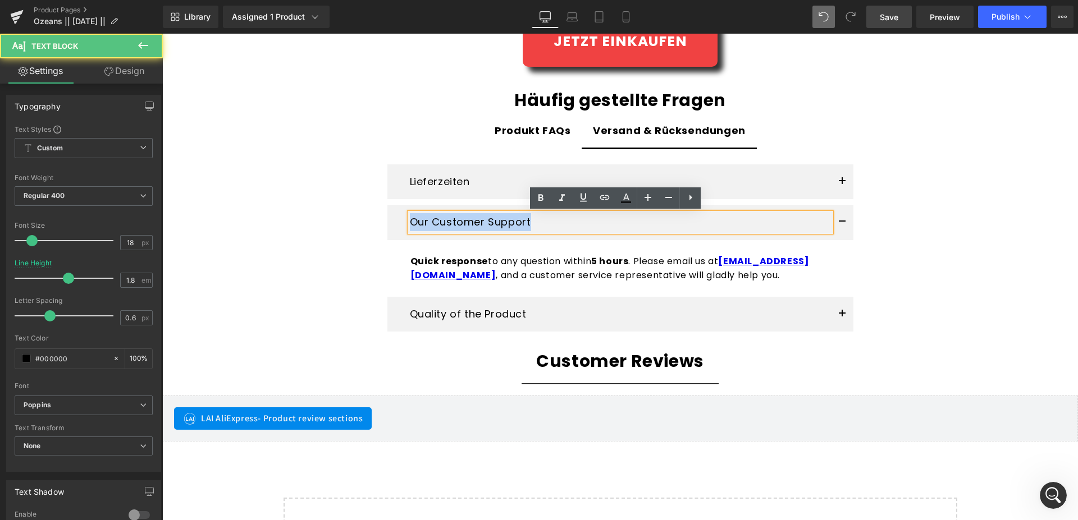
drag, startPoint x: 536, startPoint y: 226, endPoint x: 369, endPoint y: 216, distance: 167.0
click at [369, 216] on div "Produkt FAQs Text Block Versand & Rücksendungen Text Block Lieferzeiten Text Bl…" at bounding box center [620, 231] width 505 height 240
copy p "Our Customer Support"
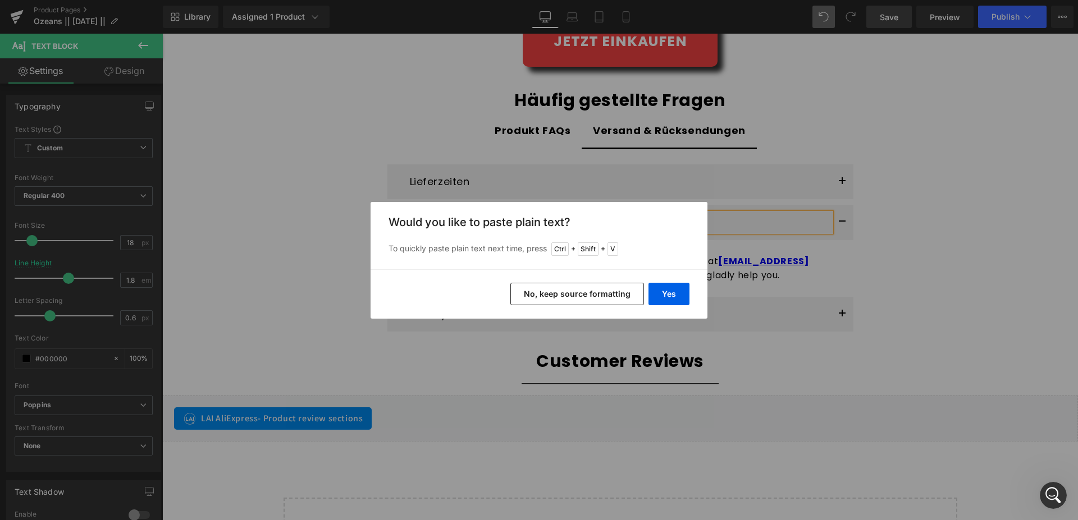
click at [553, 301] on button "No, keep source formatting" at bounding box center [577, 294] width 134 height 22
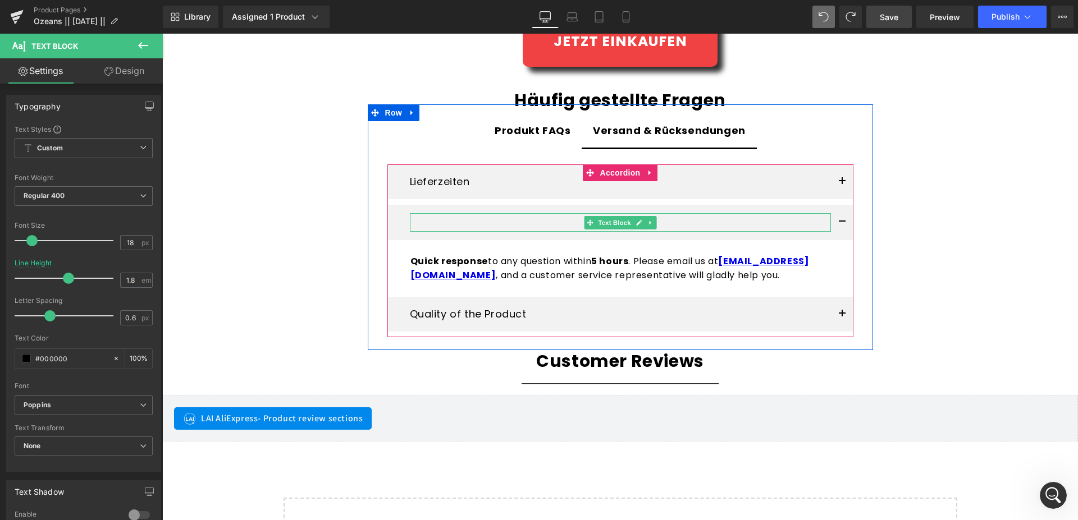
click at [479, 219] on p at bounding box center [620, 222] width 421 height 18
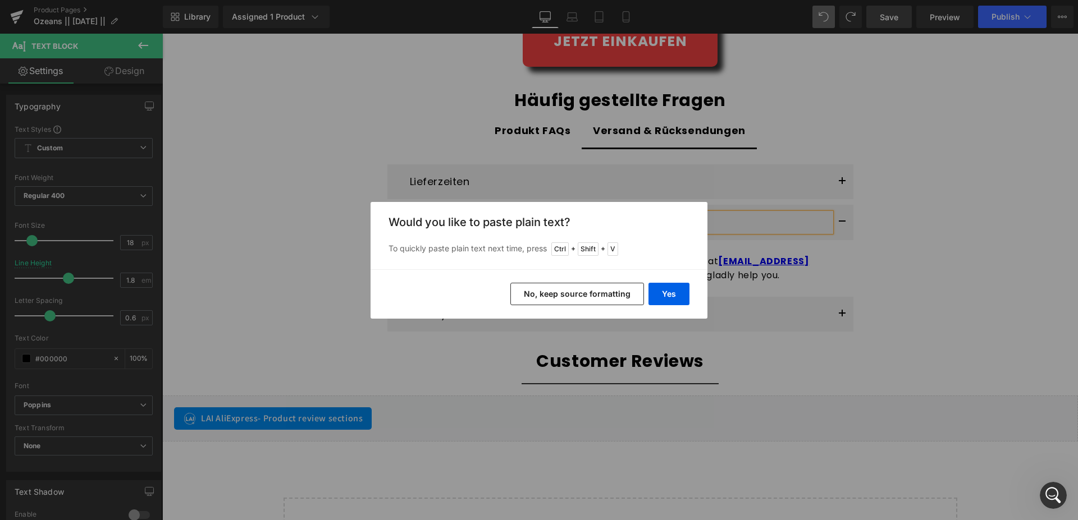
click at [570, 292] on button "No, keep source formatting" at bounding box center [577, 294] width 134 height 22
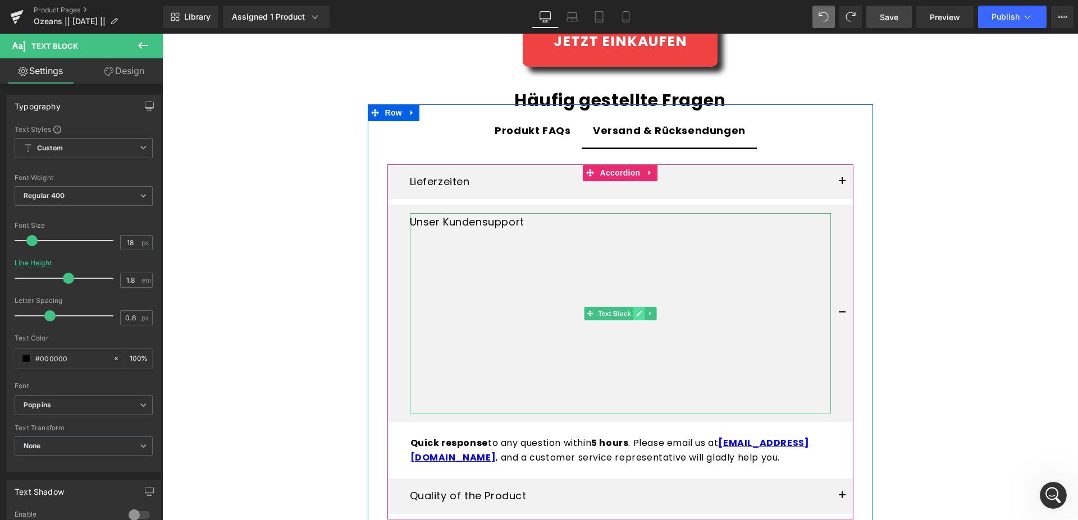
click at [635, 312] on icon at bounding box center [638, 313] width 6 height 7
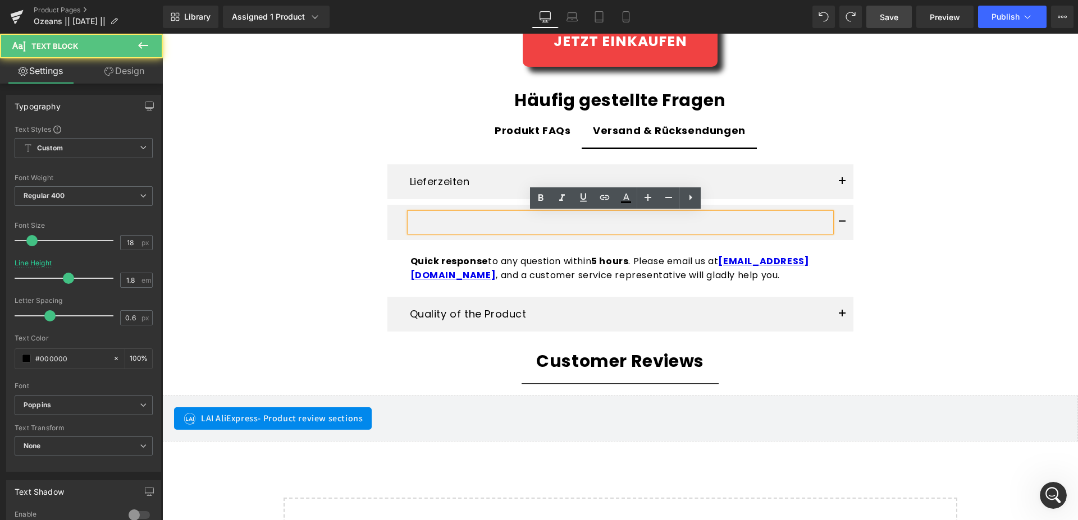
click at [424, 224] on p at bounding box center [620, 222] width 421 height 18
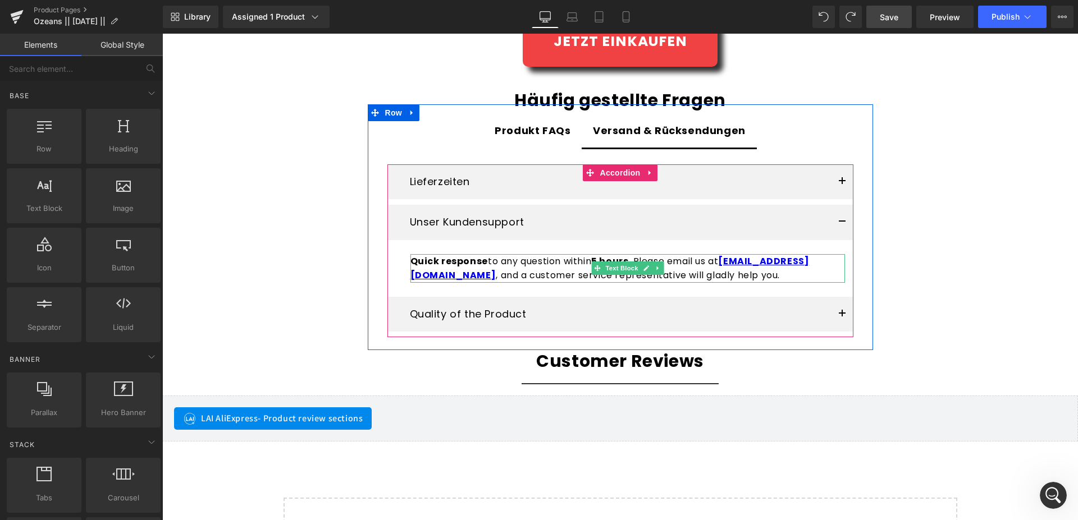
click at [644, 268] on link at bounding box center [646, 268] width 12 height 13
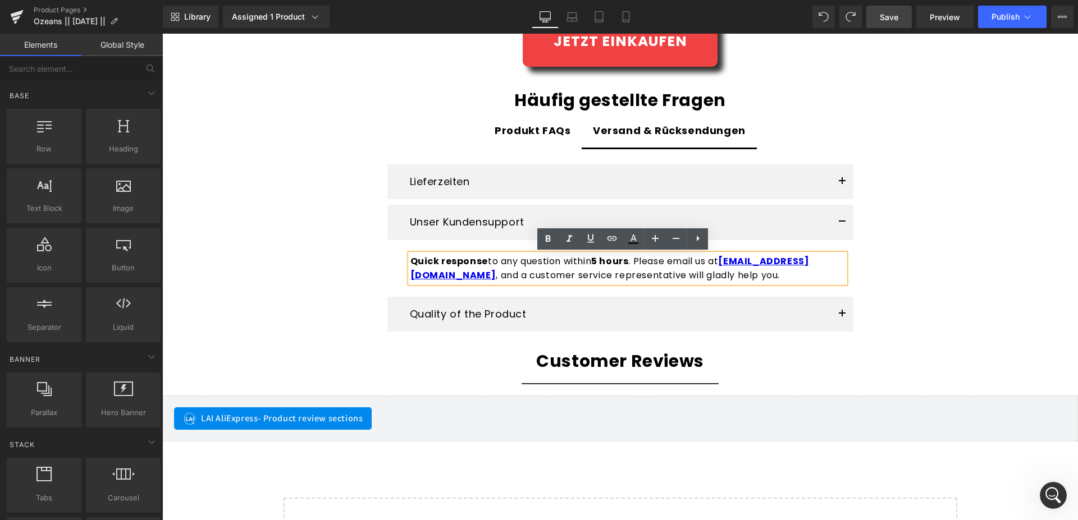
click at [744, 275] on p "Quick response to any question within 5 hours . Please email us at support@lead…" at bounding box center [627, 268] width 434 height 29
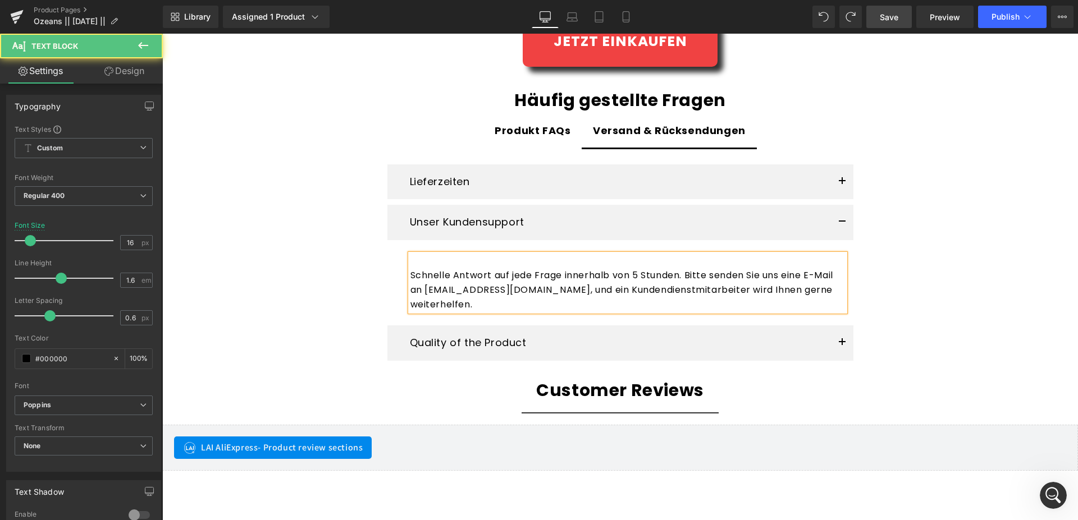
click at [410, 275] on div "Schnelle Antwort auf jede Frage innerhalb von 5 Stunden. Bitte senden Sie uns e…" at bounding box center [627, 282] width 434 height 57
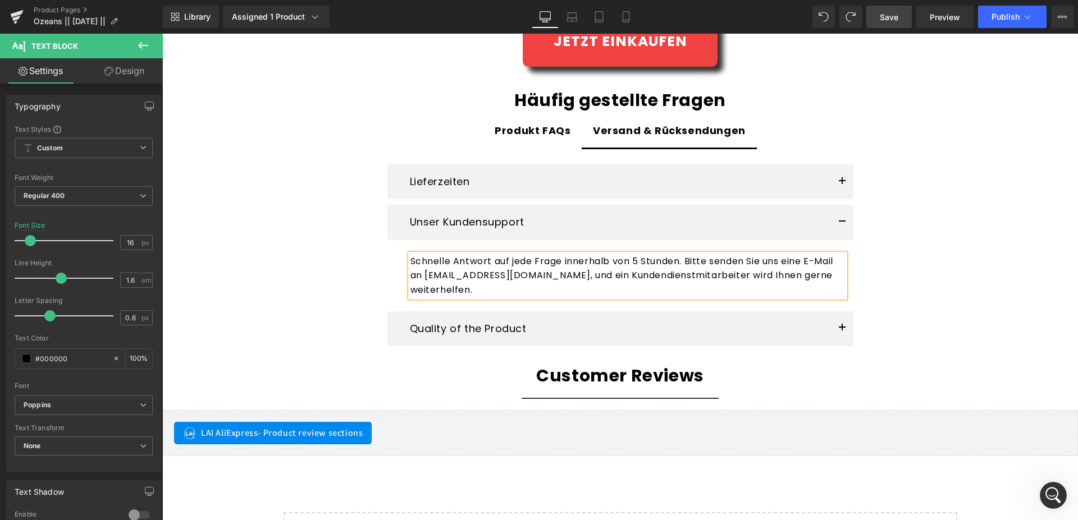
click at [875, 16] on link "Save" at bounding box center [888, 17] width 45 height 22
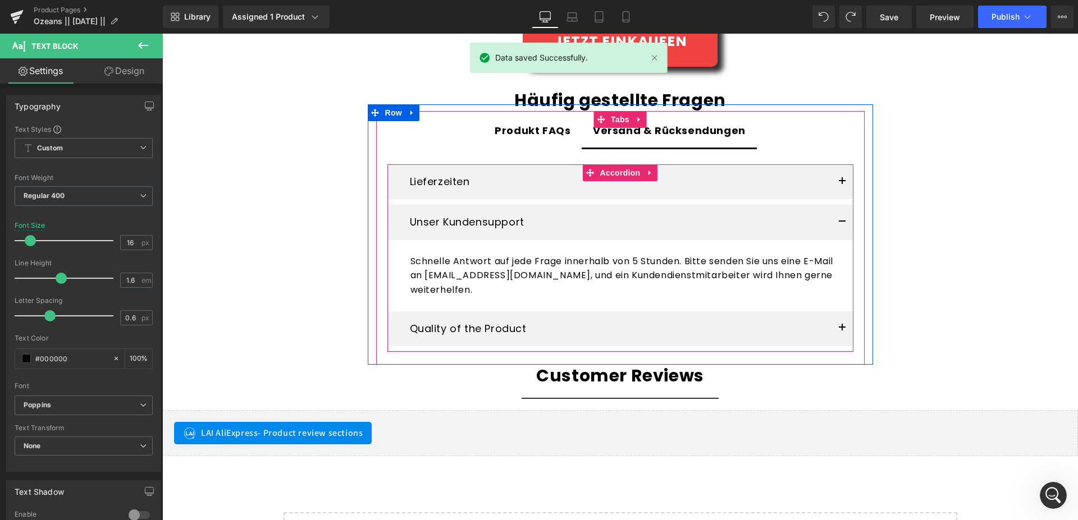
click at [842, 225] on span "button" at bounding box center [842, 225] width 0 height 0
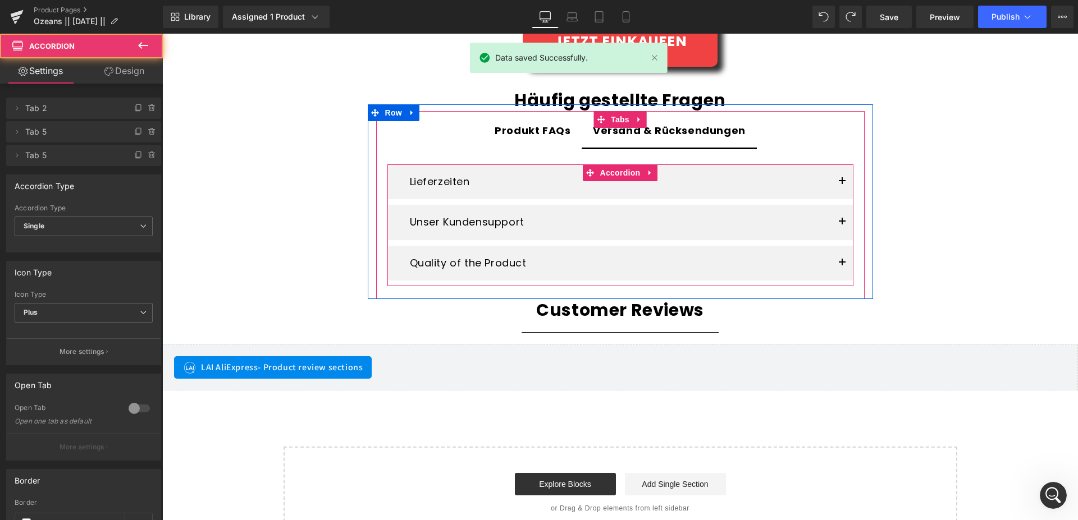
click at [842, 225] on span "button" at bounding box center [842, 225] width 0 height 0
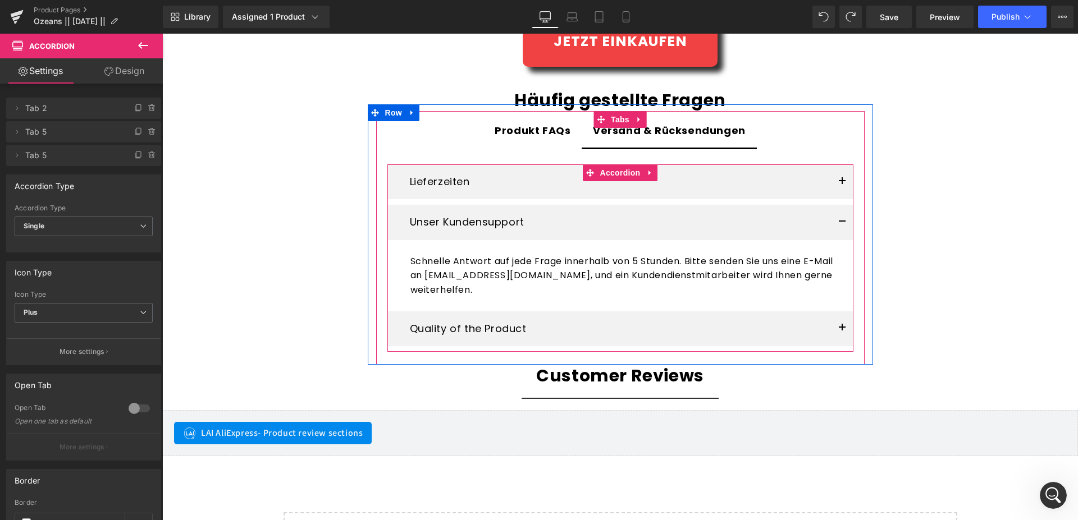
click at [842, 225] on span "button" at bounding box center [842, 225] width 0 height 0
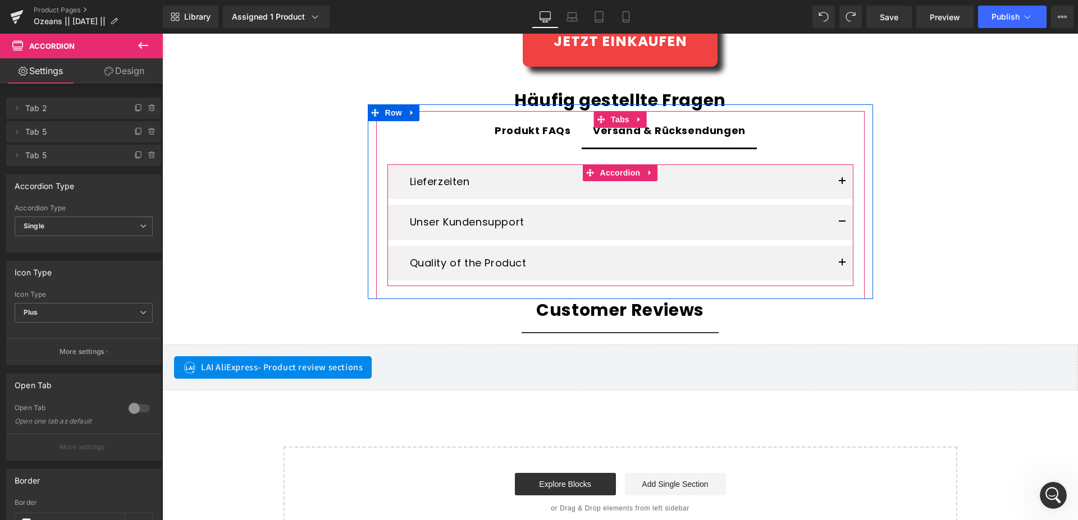
click at [837, 183] on button "button" at bounding box center [842, 181] width 22 height 35
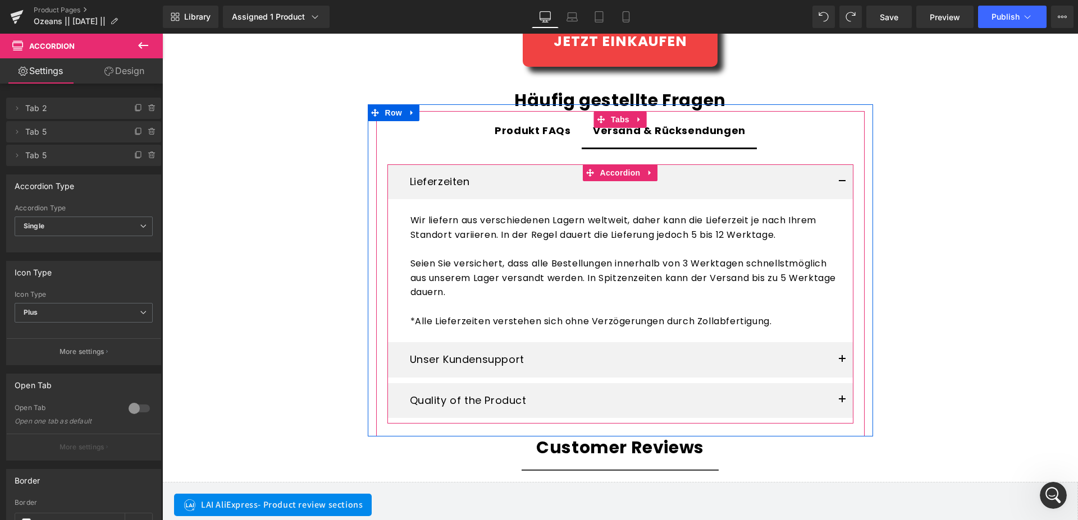
click at [837, 183] on button "button" at bounding box center [842, 181] width 22 height 35
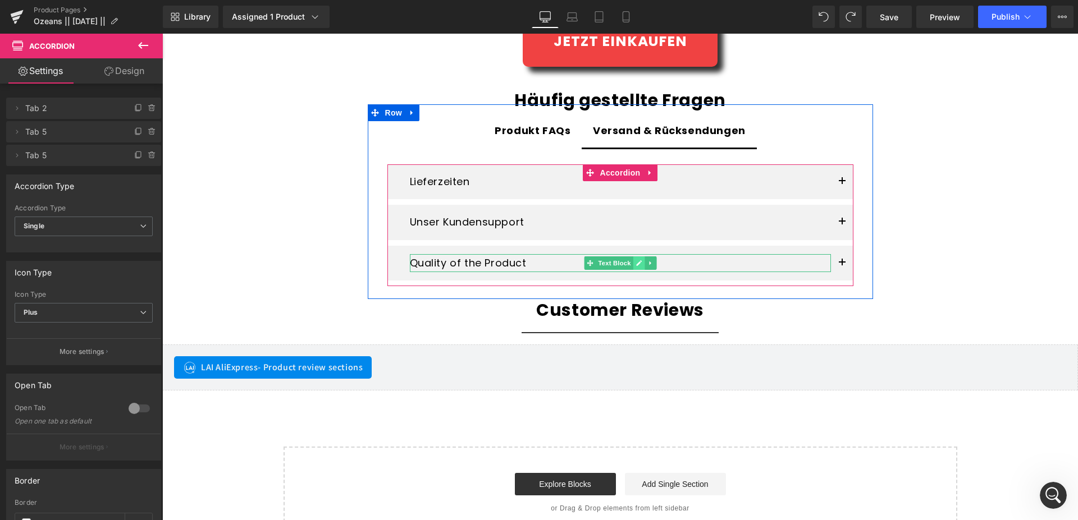
click at [635, 263] on icon at bounding box center [638, 263] width 6 height 7
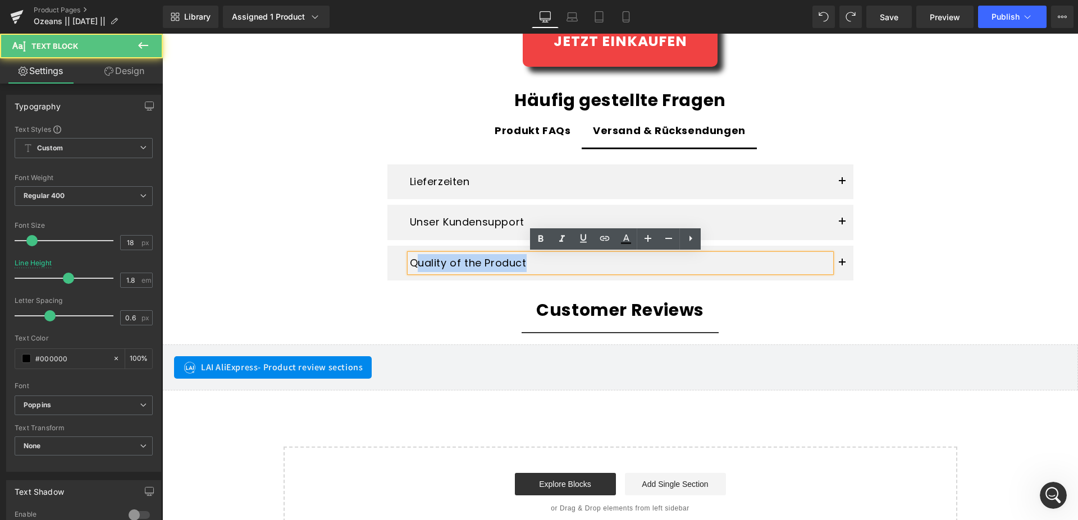
drag, startPoint x: 441, startPoint y: 261, endPoint x: 391, endPoint y: 259, distance: 50.0
click at [395, 257] on div "Quality of the Product Text Block" at bounding box center [620, 266] width 466 height 40
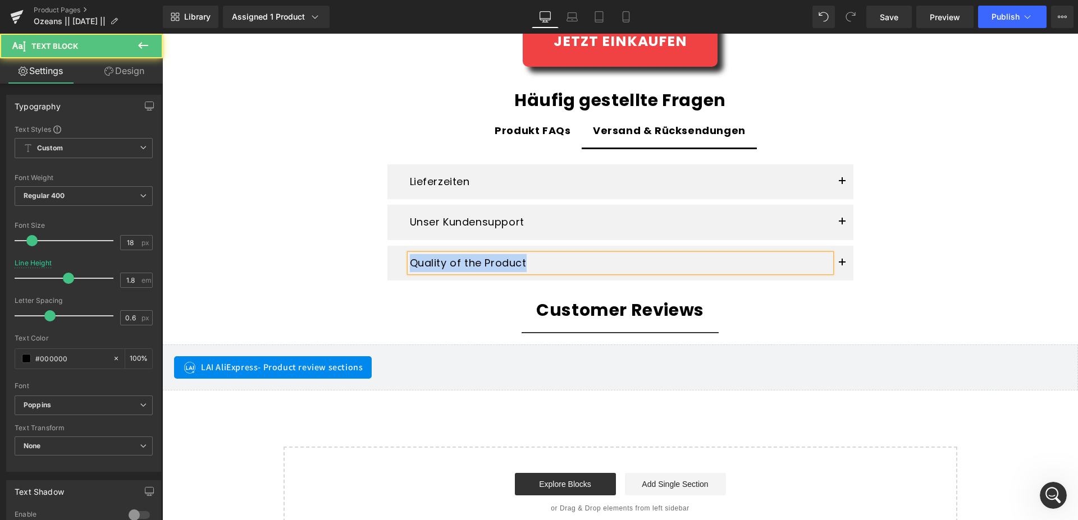
click at [554, 263] on p "Quality of the Product" at bounding box center [620, 263] width 421 height 18
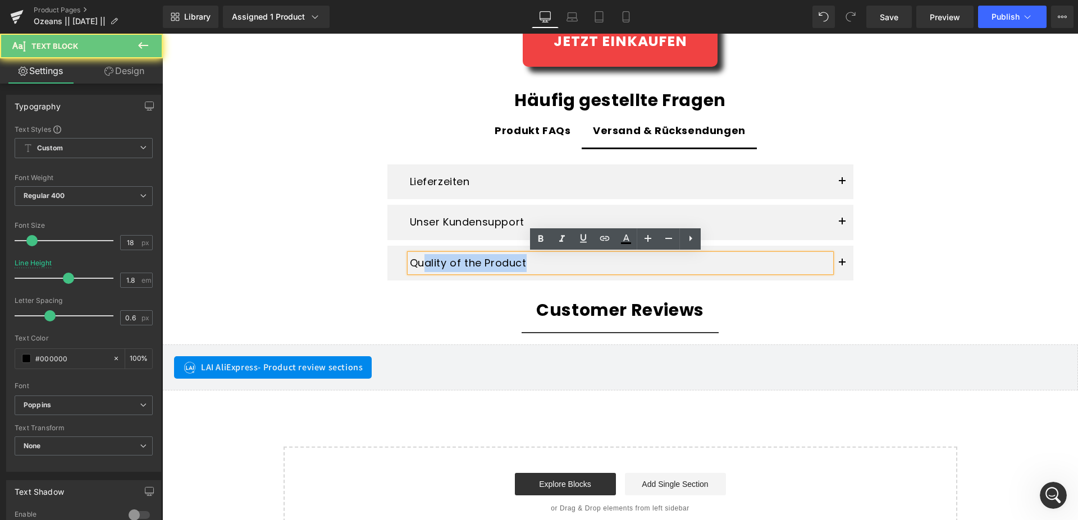
drag, startPoint x: 535, startPoint y: 263, endPoint x: 421, endPoint y: 260, distance: 114.0
click at [421, 260] on p "Quality of the Product" at bounding box center [620, 263] width 421 height 18
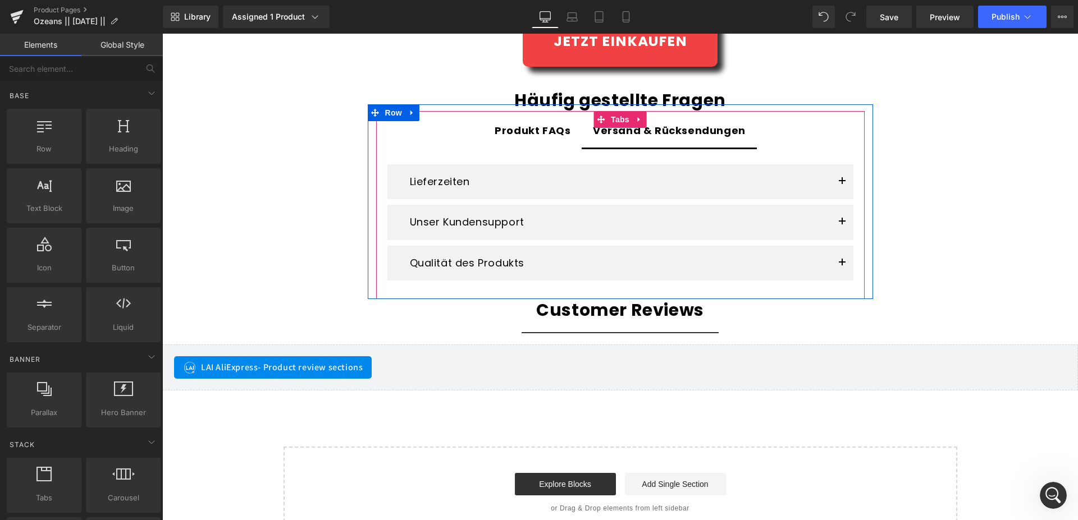
click at [841, 259] on button "button" at bounding box center [842, 263] width 22 height 35
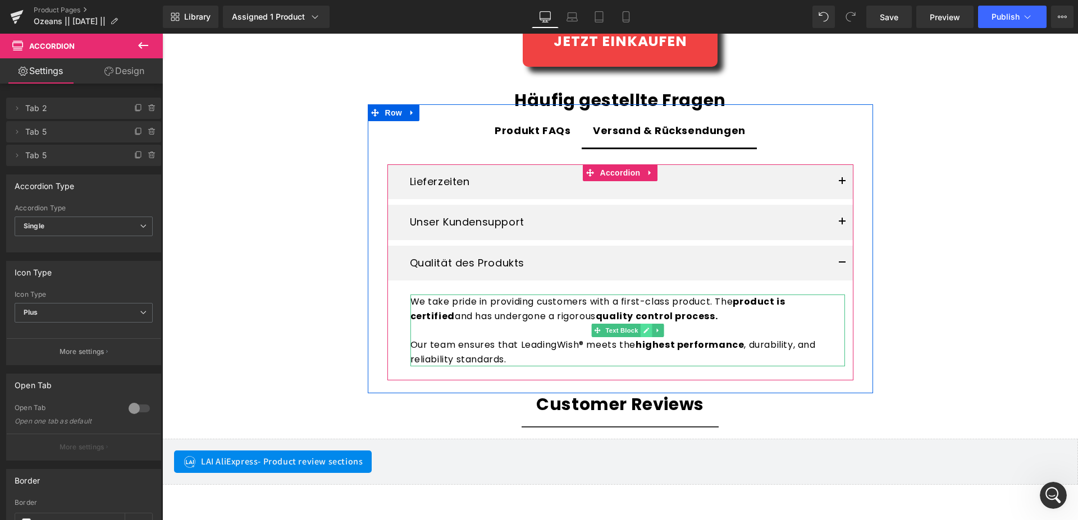
click at [640, 331] on link at bounding box center [646, 330] width 12 height 13
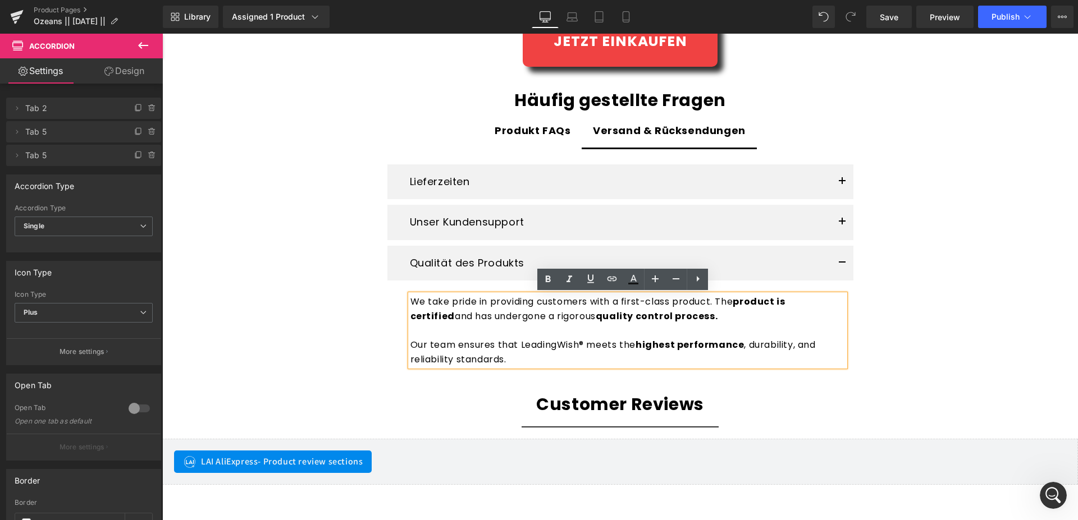
click at [553, 352] on p "Our team ensures that LeadingWish® meets the highest performance , durability, …" at bounding box center [627, 352] width 434 height 29
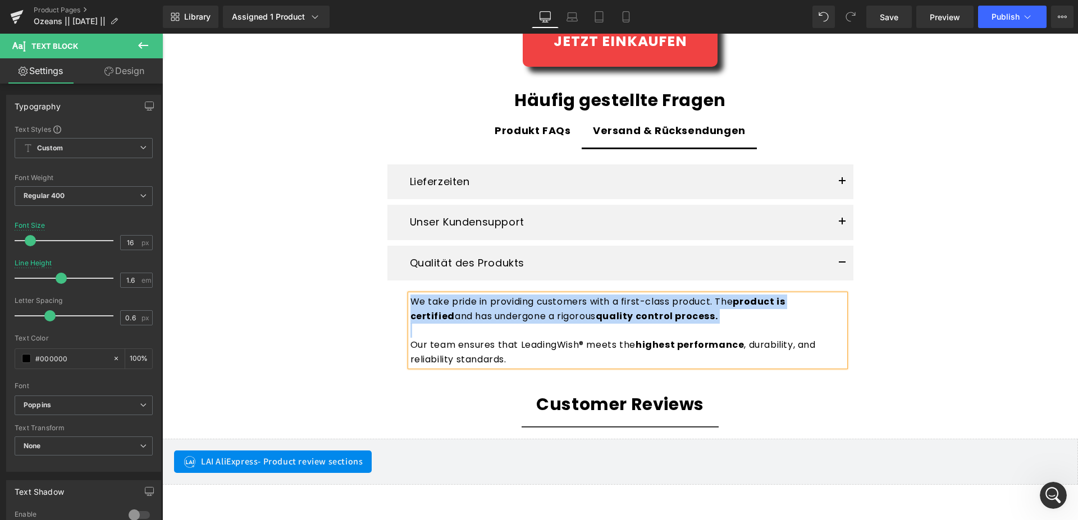
click at [508, 356] on p "Our team ensures that LeadingWish® meets the highest performance , durability, …" at bounding box center [627, 352] width 434 height 29
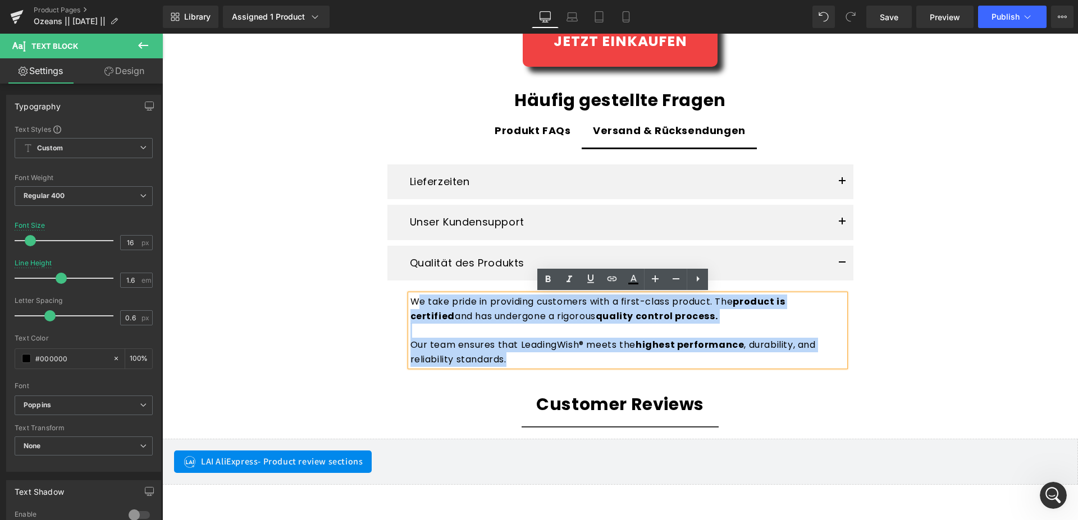
drag, startPoint x: 511, startPoint y: 363, endPoint x: 416, endPoint y: 305, distance: 111.1
click at [416, 305] on div "We take pride in providing customers with a first-class product. The product is…" at bounding box center [627, 331] width 434 height 72
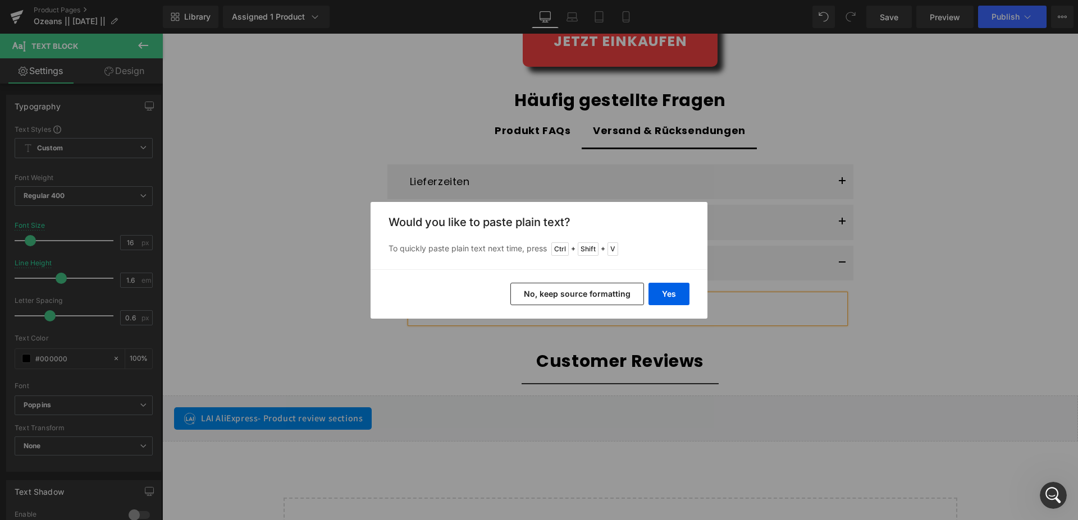
click at [536, 293] on button "No, keep source formatting" at bounding box center [577, 294] width 134 height 22
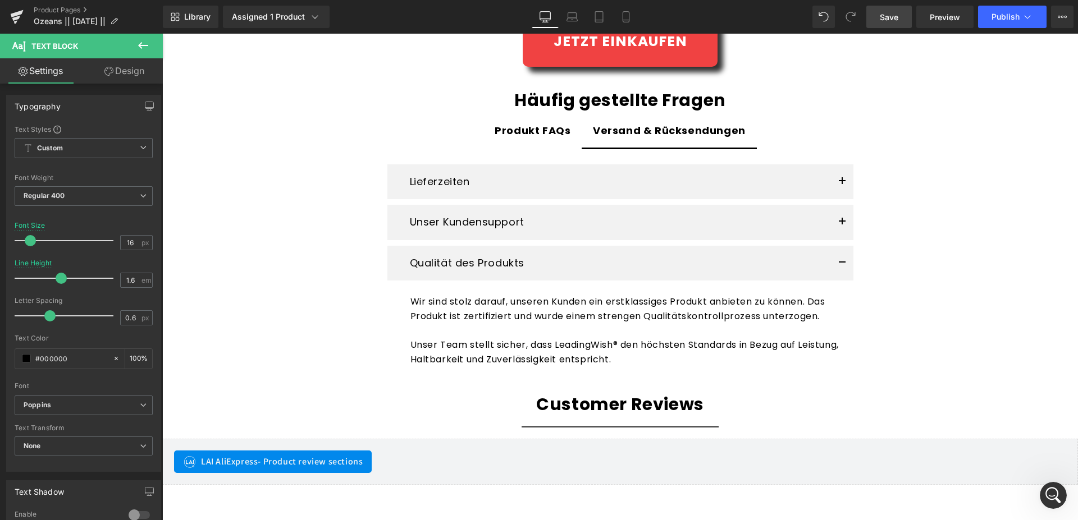
click at [893, 22] on span "Save" at bounding box center [888, 17] width 19 height 12
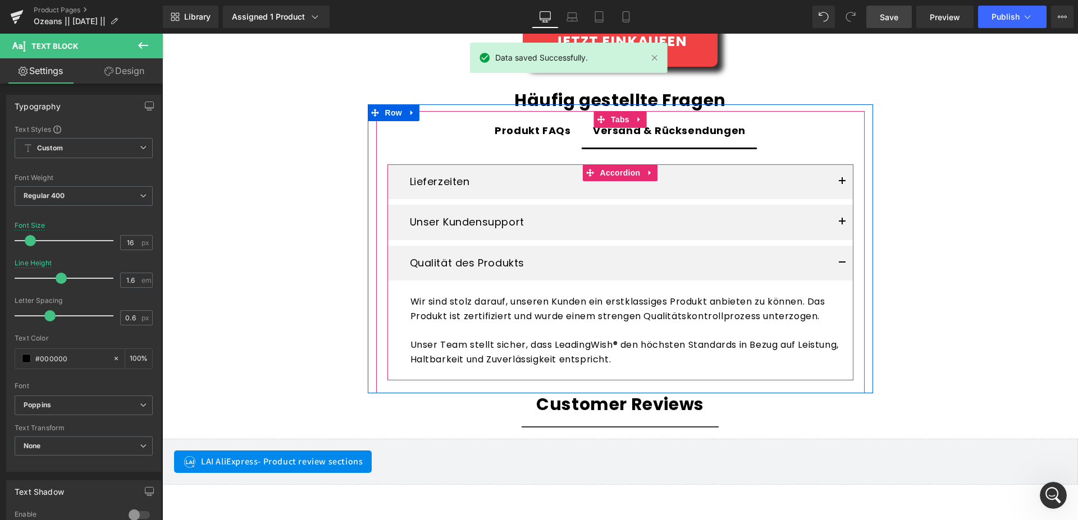
click at [837, 261] on button "button" at bounding box center [842, 263] width 22 height 35
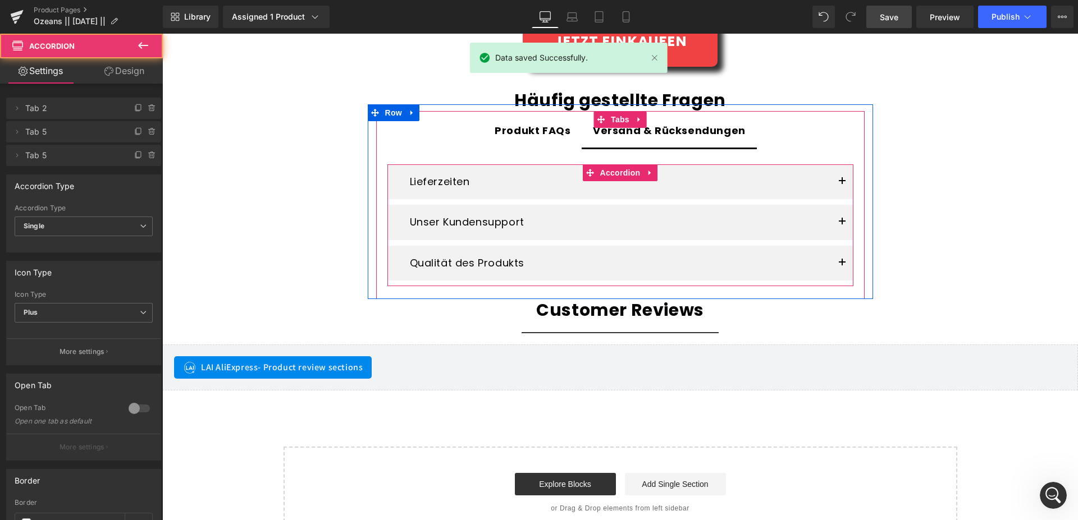
click at [837, 223] on button "button" at bounding box center [842, 222] width 22 height 35
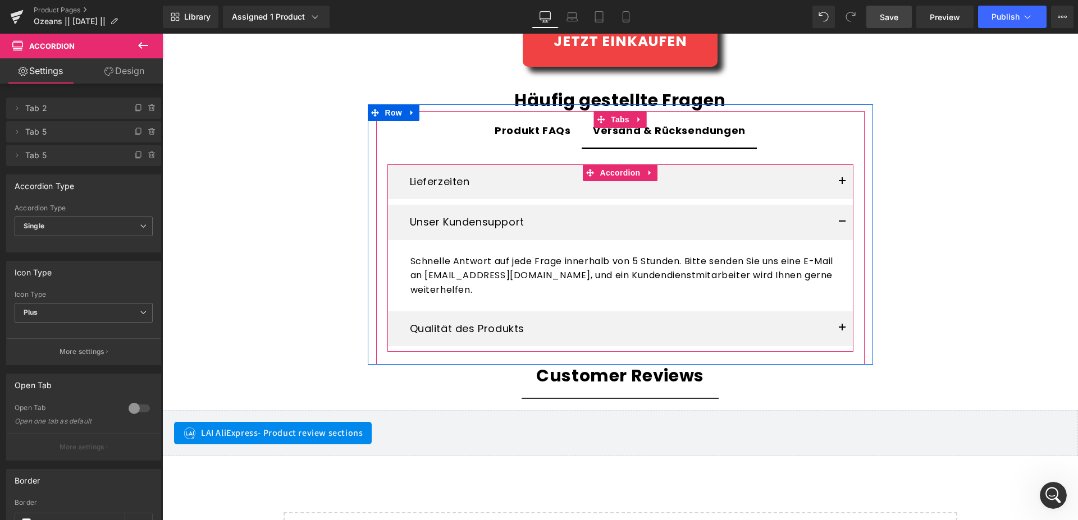
click at [837, 223] on button "button" at bounding box center [842, 222] width 22 height 35
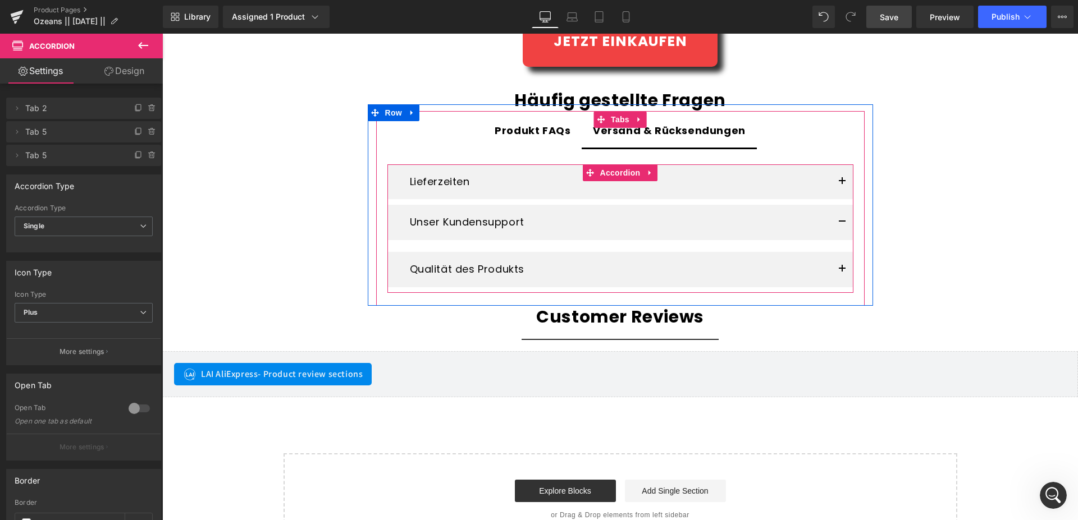
click at [842, 185] on span "button" at bounding box center [842, 185] width 0 height 0
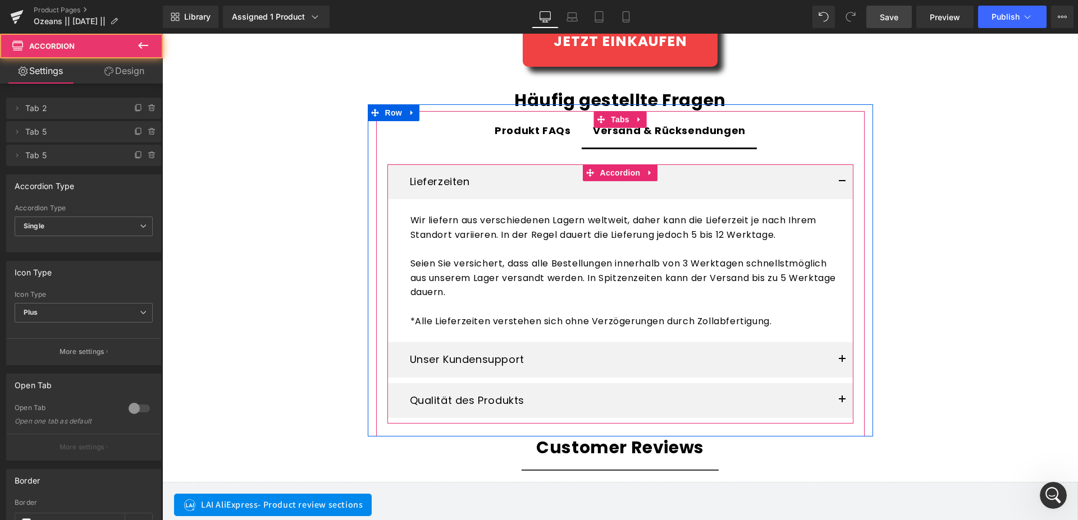
click at [839, 180] on button "button" at bounding box center [842, 181] width 22 height 35
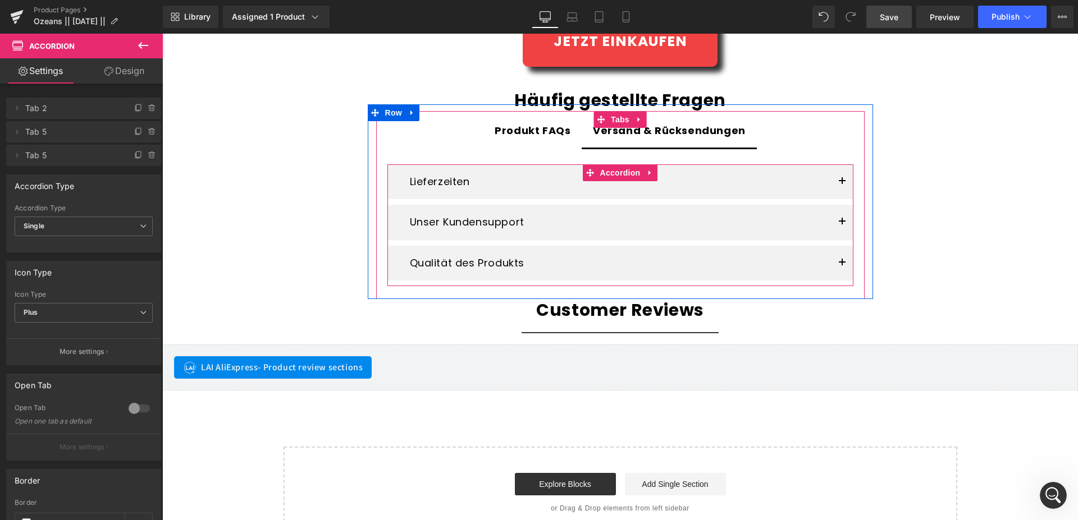
click at [836, 262] on button "button" at bounding box center [842, 263] width 22 height 35
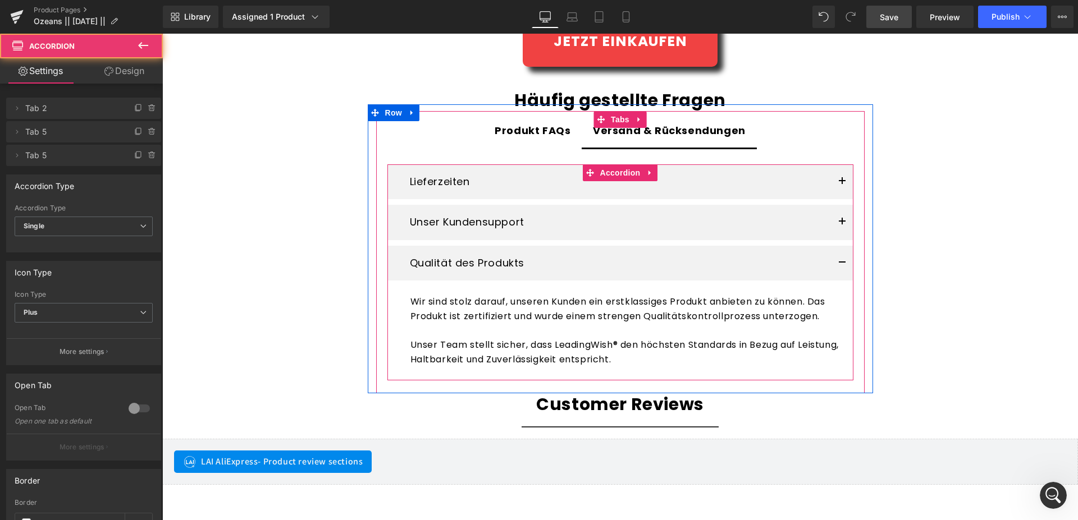
click at [836, 262] on button "button" at bounding box center [842, 263] width 22 height 35
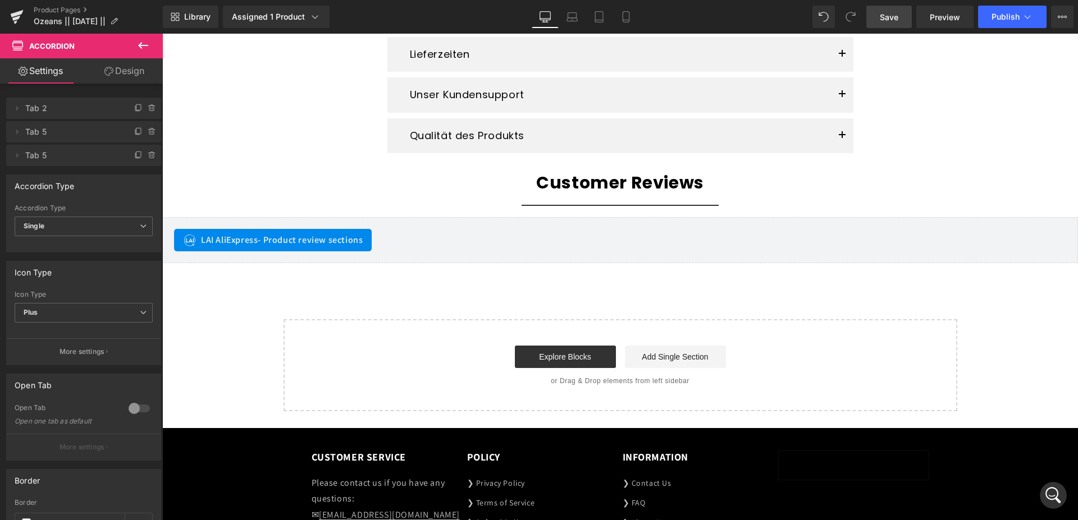
scroll to position [1946, 0]
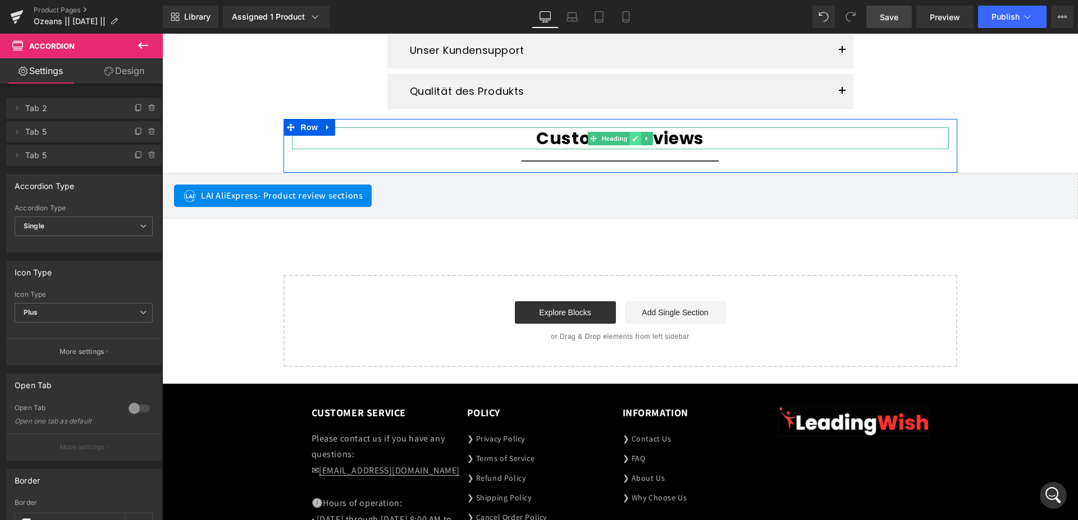
click at [632, 137] on icon at bounding box center [635, 139] width 6 height 6
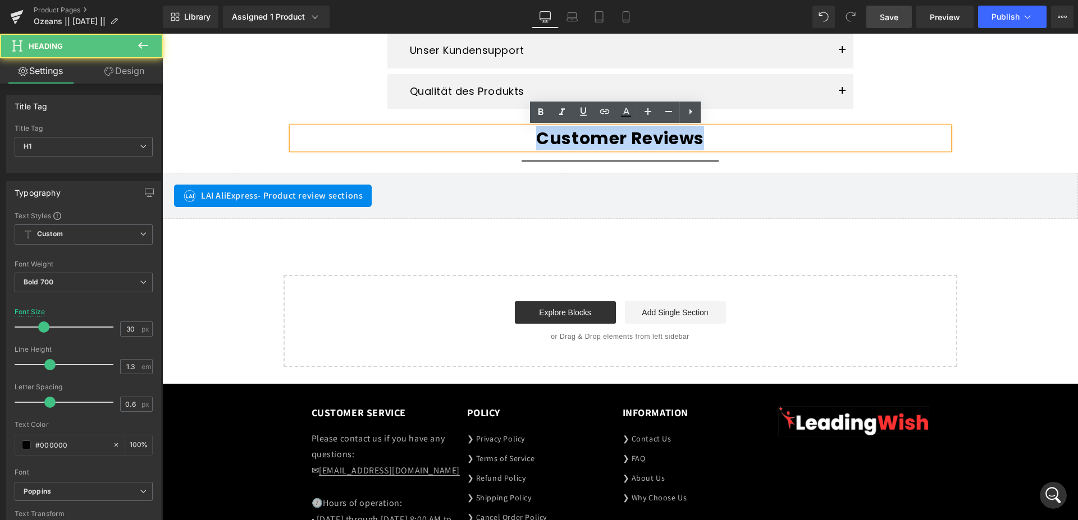
drag, startPoint x: 533, startPoint y: 139, endPoint x: 718, endPoint y: 135, distance: 184.7
click at [718, 135] on h1 "Customer Reviews" at bounding box center [620, 138] width 657 height 22
click at [666, 145] on h1 "Customer Reviews" at bounding box center [620, 138] width 657 height 22
drag, startPoint x: 706, startPoint y: 138, endPoint x: 487, endPoint y: 133, distance: 219.5
click at [487, 133] on h1 "Customer Reviews" at bounding box center [620, 138] width 657 height 22
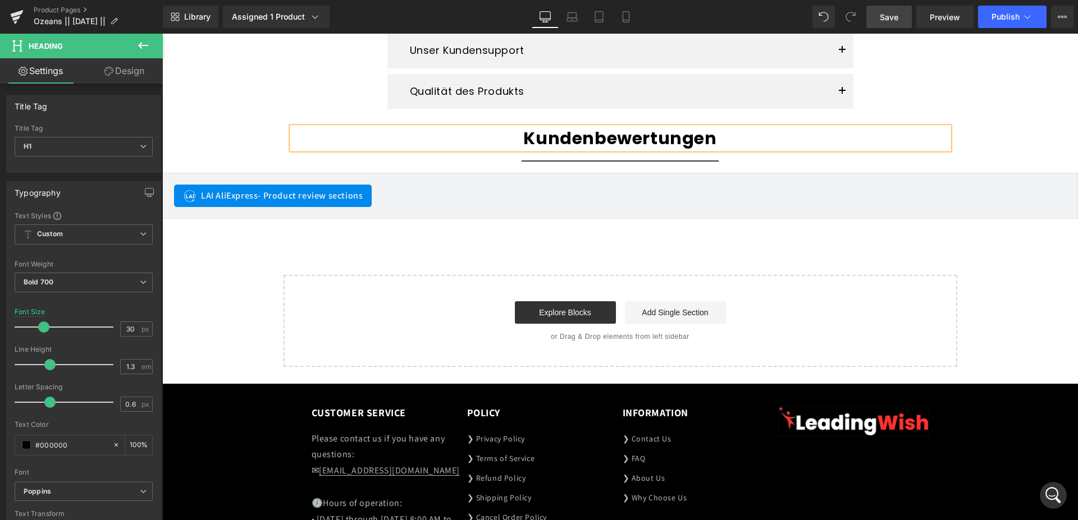
drag, startPoint x: 881, startPoint y: 16, endPoint x: 448, endPoint y: 195, distance: 468.5
click at [881, 16] on span "Save" at bounding box center [888, 17] width 19 height 12
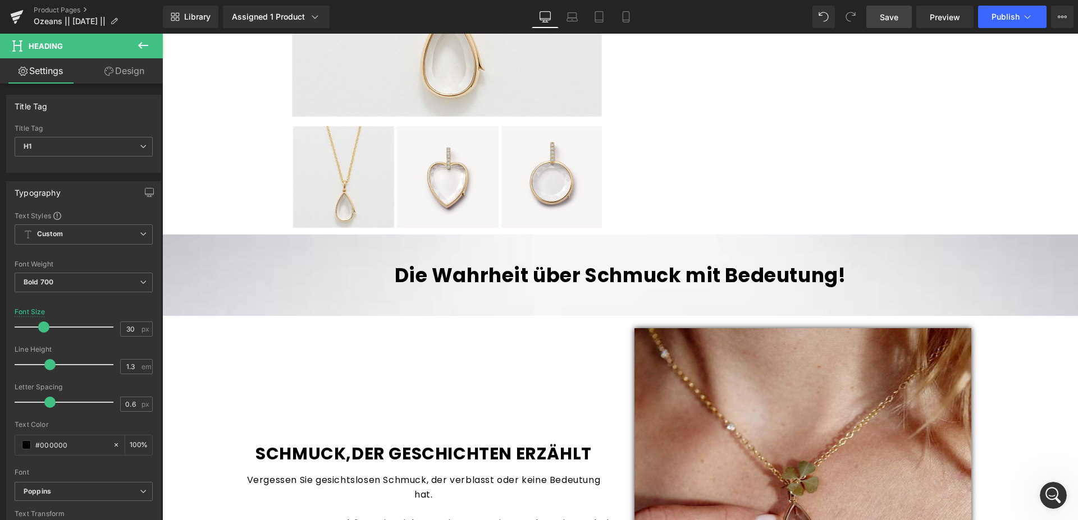
scroll to position [515, 0]
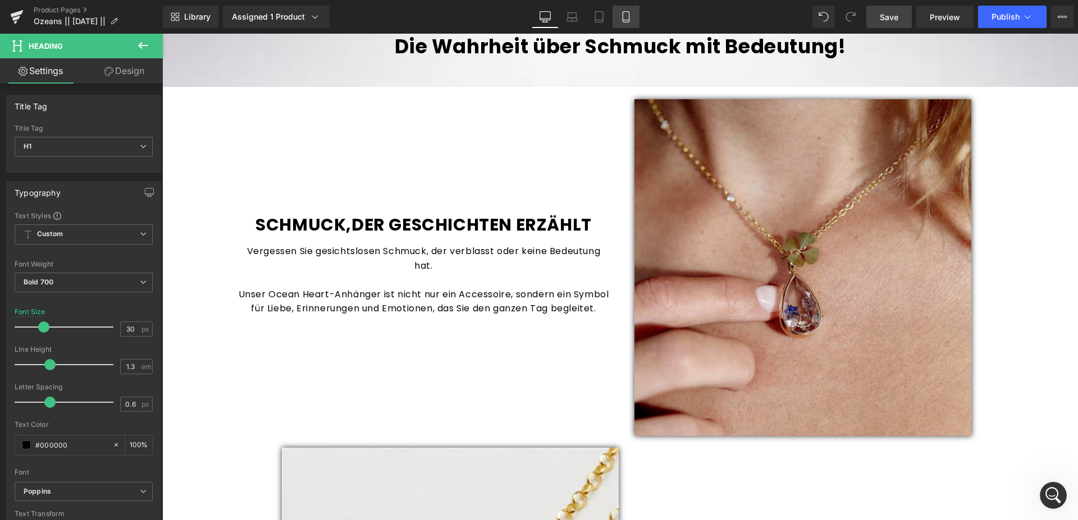
drag, startPoint x: 626, startPoint y: 17, endPoint x: 111, endPoint y: 132, distance: 528.4
click at [626, 17] on icon at bounding box center [625, 16] width 11 height 11
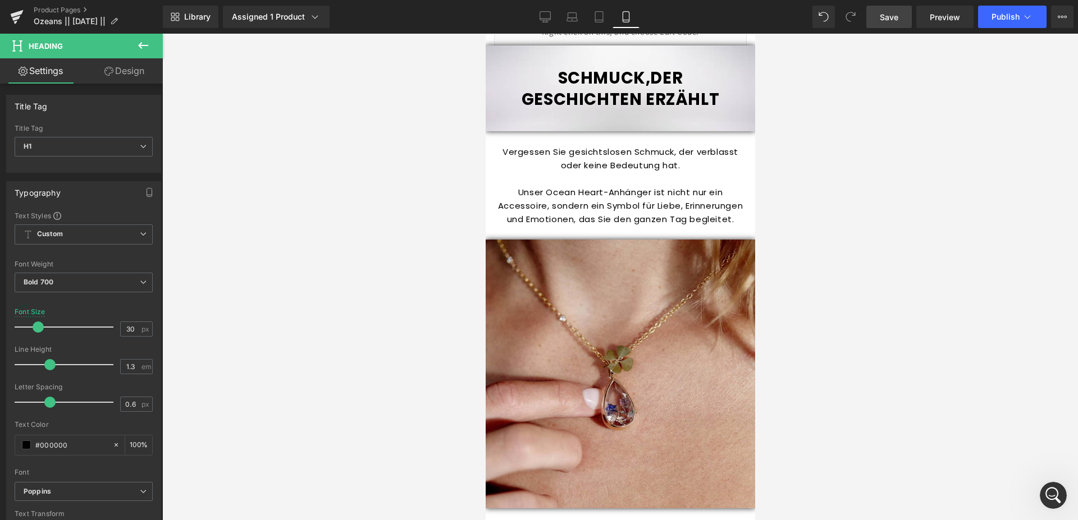
scroll to position [516, 0]
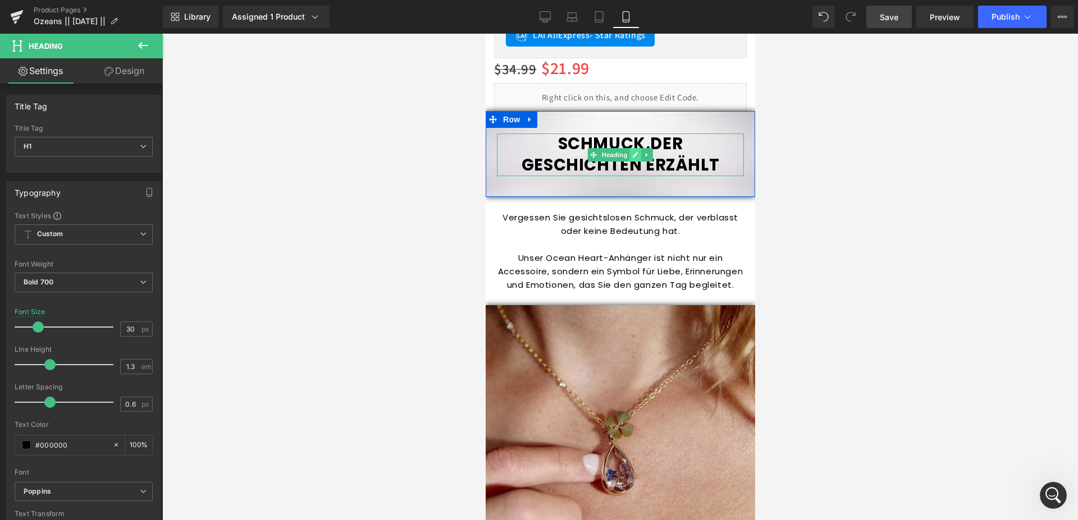
click at [632, 152] on icon at bounding box center [635, 155] width 6 height 6
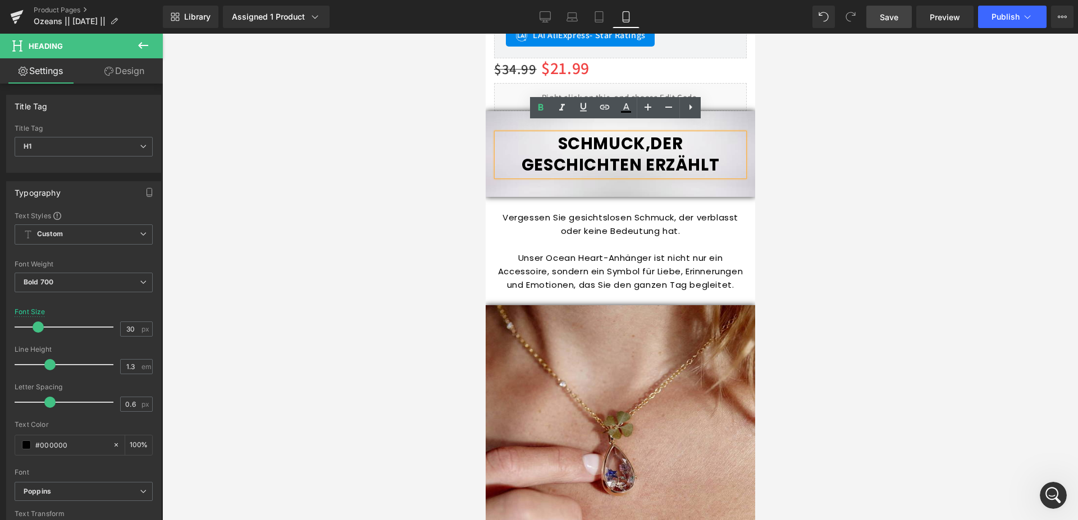
click at [631, 135] on h1 "SCHMUCK,DER GESCHICHTEN ERZÄHLT" at bounding box center [619, 155] width 247 height 42
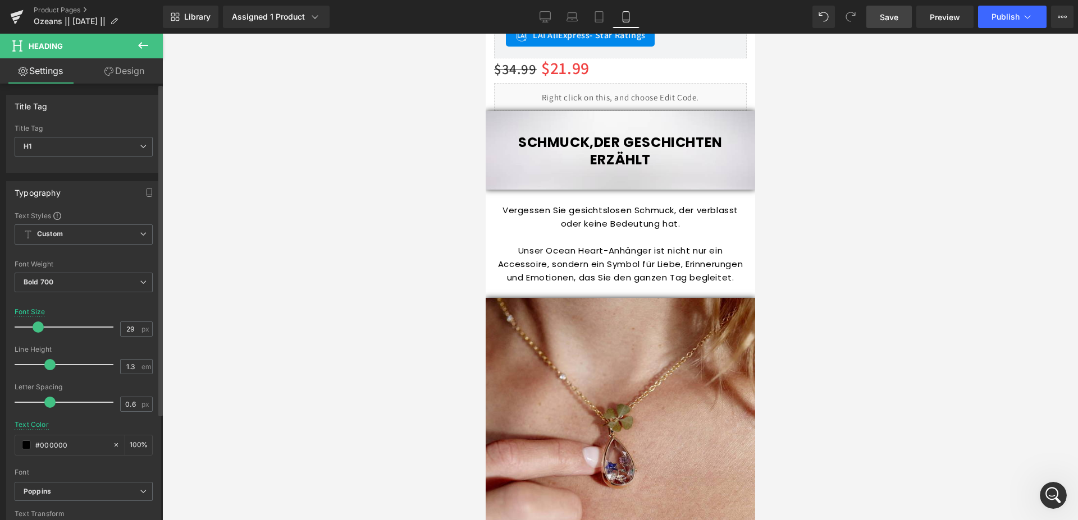
click at [34, 326] on span at bounding box center [38, 327] width 11 height 11
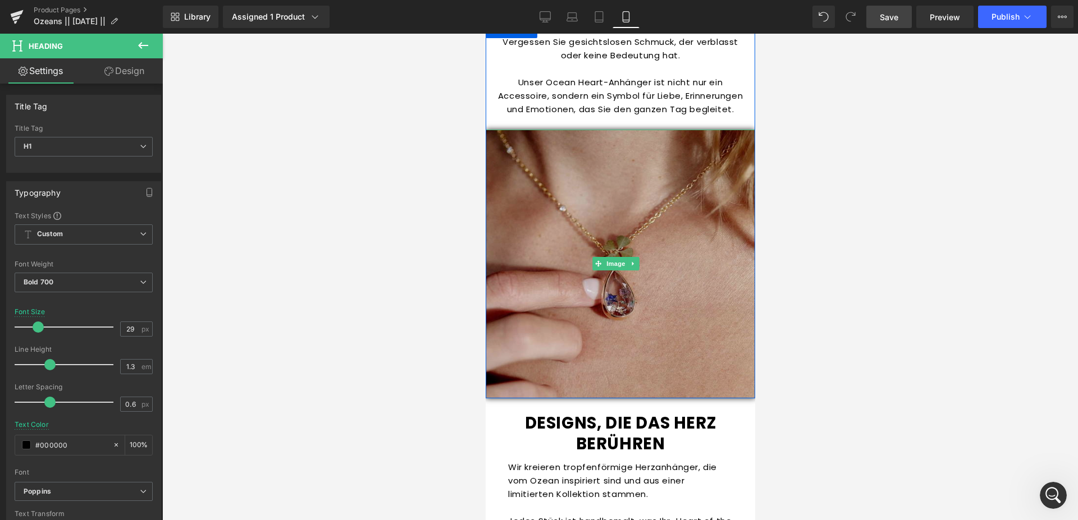
scroll to position [688, 0]
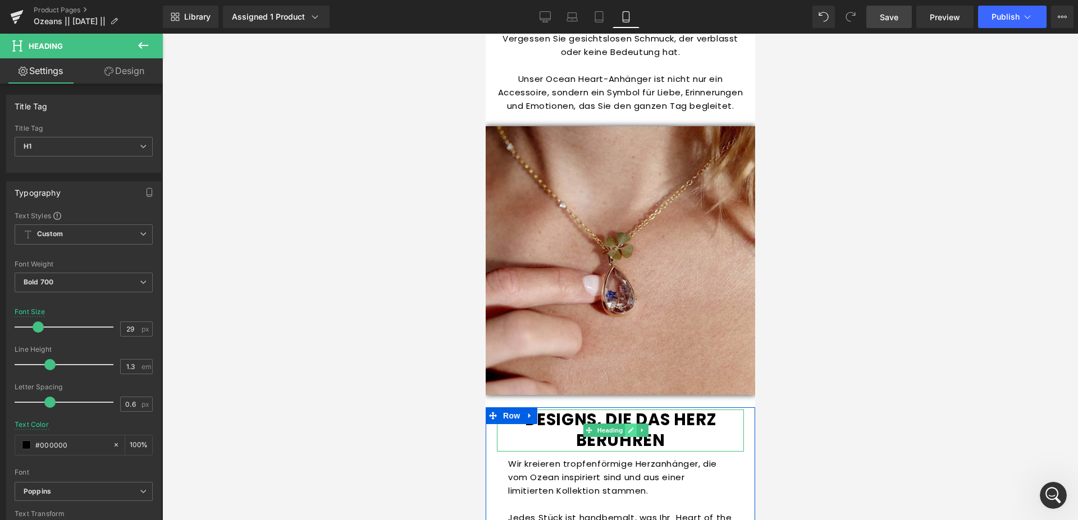
click at [632, 427] on icon at bounding box center [630, 430] width 6 height 7
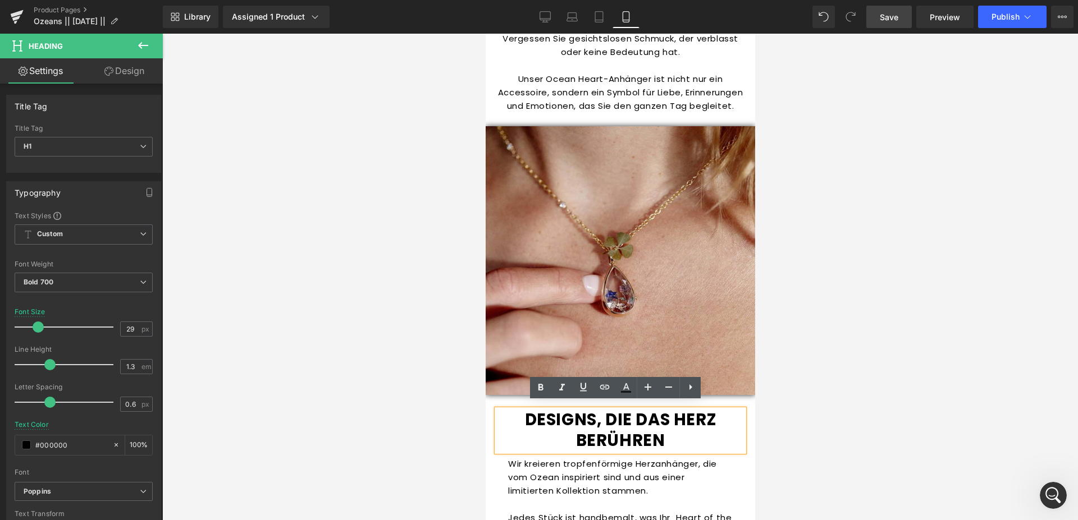
click at [626, 410] on h1 "DESIGNS, DIE DAS HERZ BERÜHREN" at bounding box center [619, 431] width 247 height 42
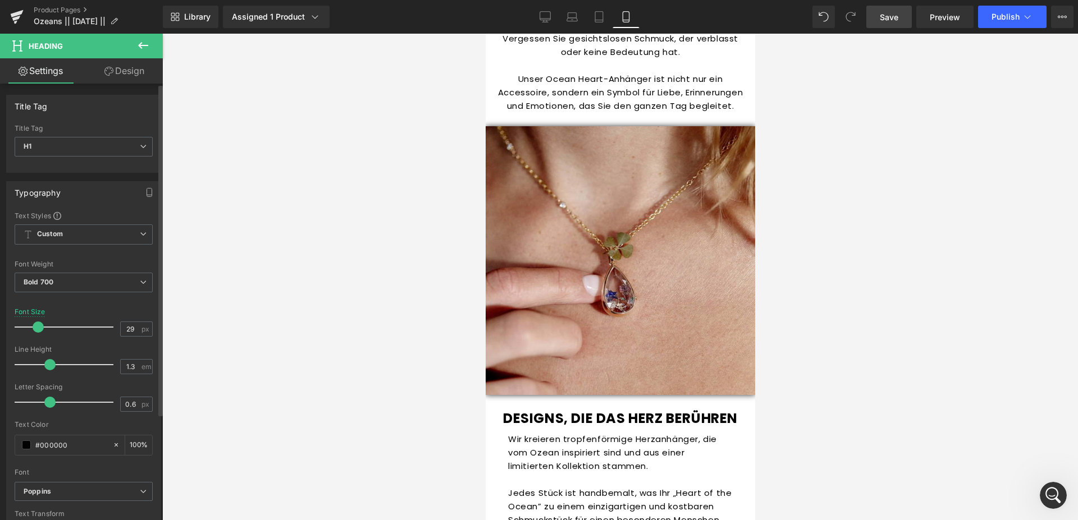
click at [33, 326] on span at bounding box center [38, 327] width 11 height 11
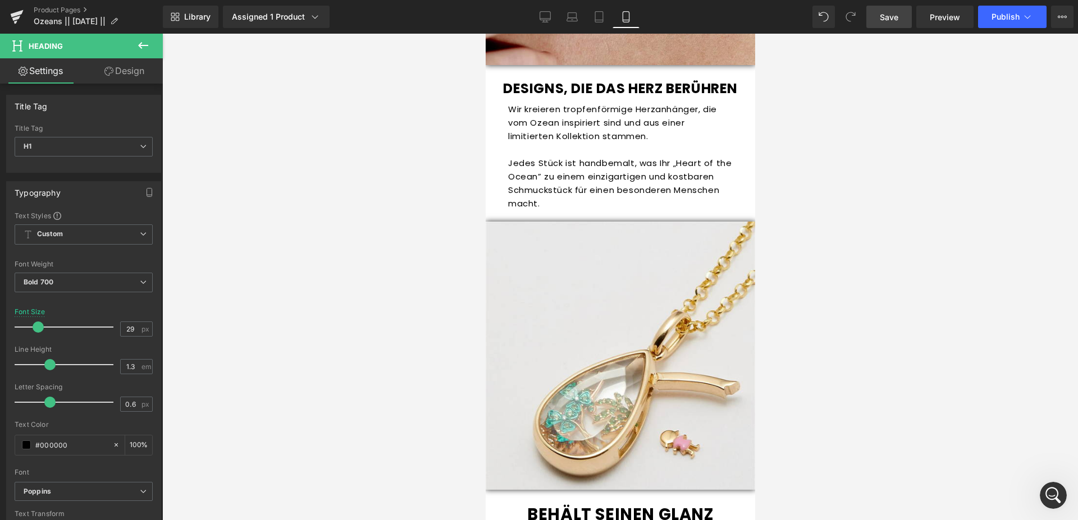
scroll to position [1089, 0]
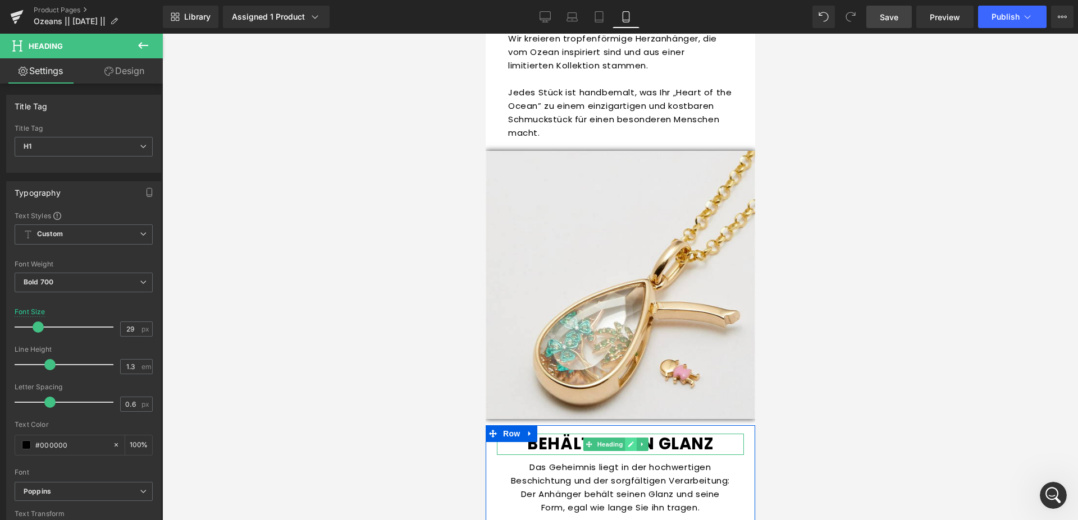
click at [630, 442] on icon at bounding box center [630, 445] width 6 height 6
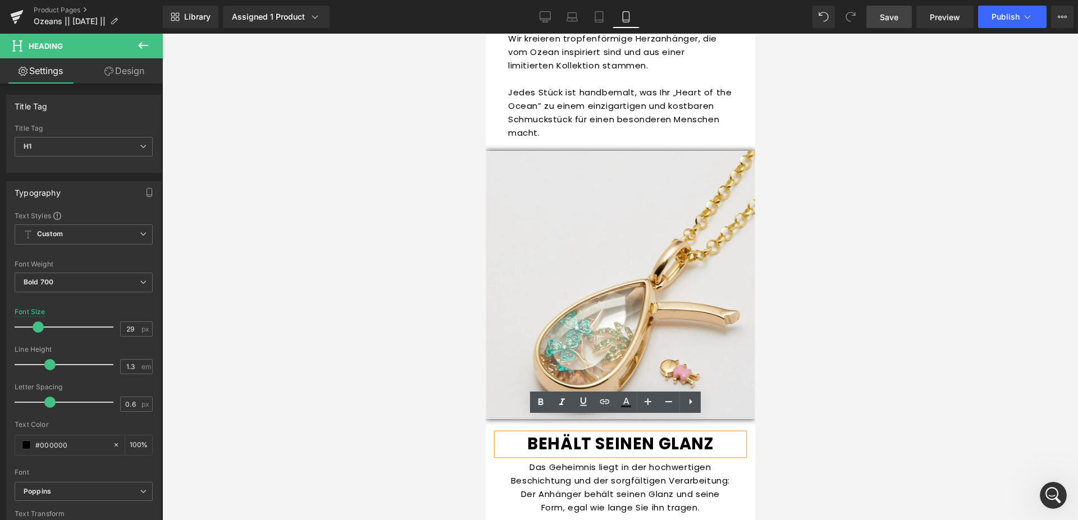
click at [630, 434] on h1 "BEHÄLT SEINEN GLANZ" at bounding box center [619, 444] width 247 height 21
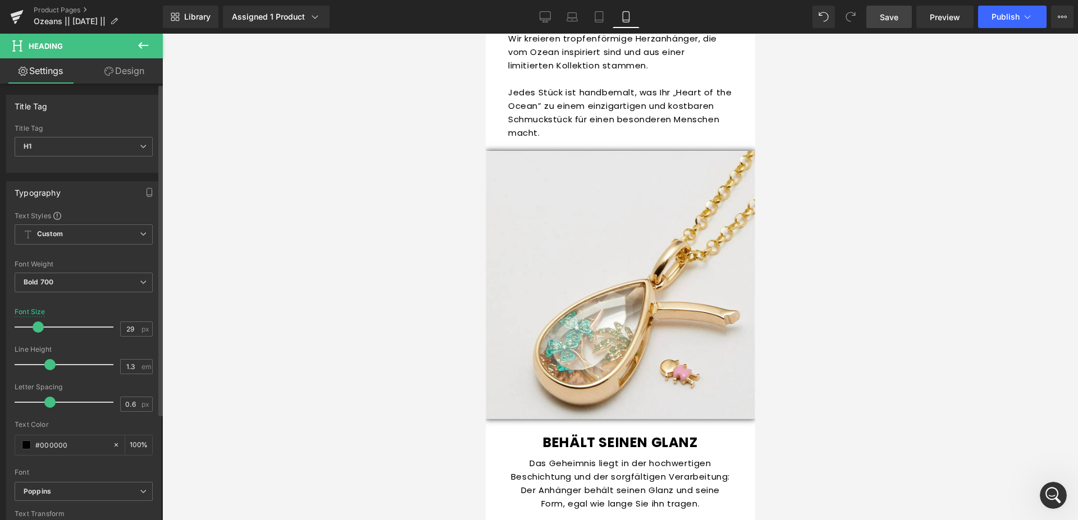
click at [38, 326] on span at bounding box center [38, 327] width 11 height 11
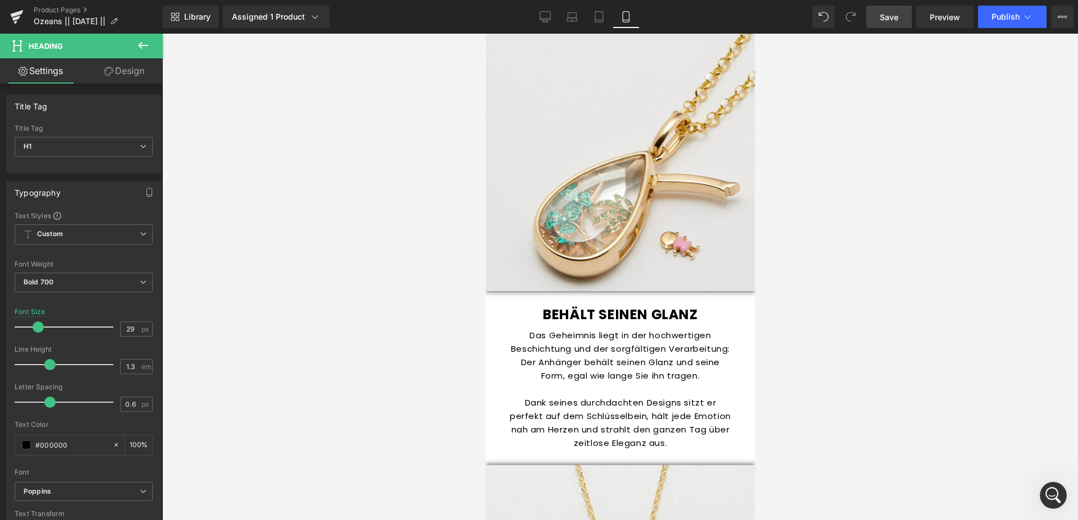
scroll to position [1260, 0]
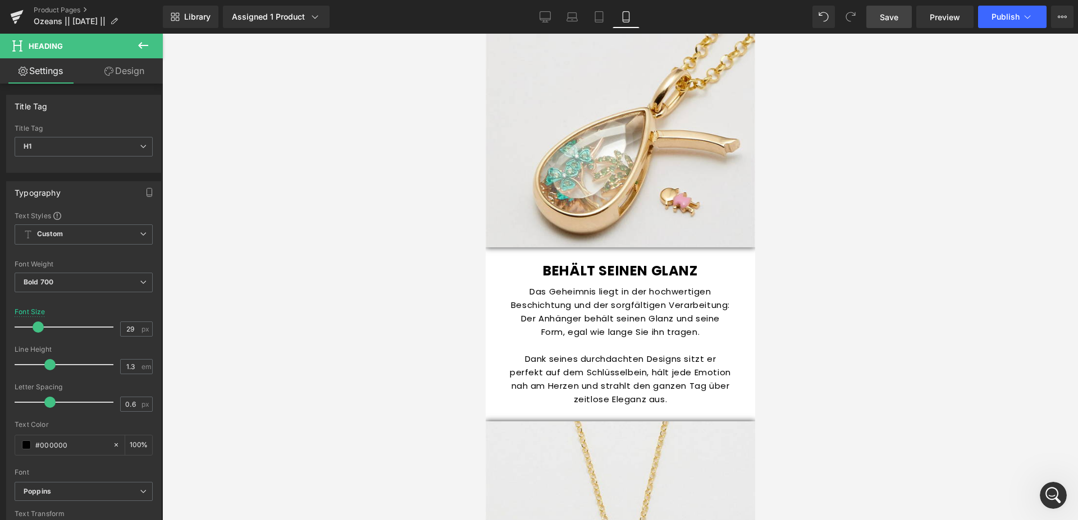
click at [881, 25] on link "Save" at bounding box center [888, 17] width 45 height 22
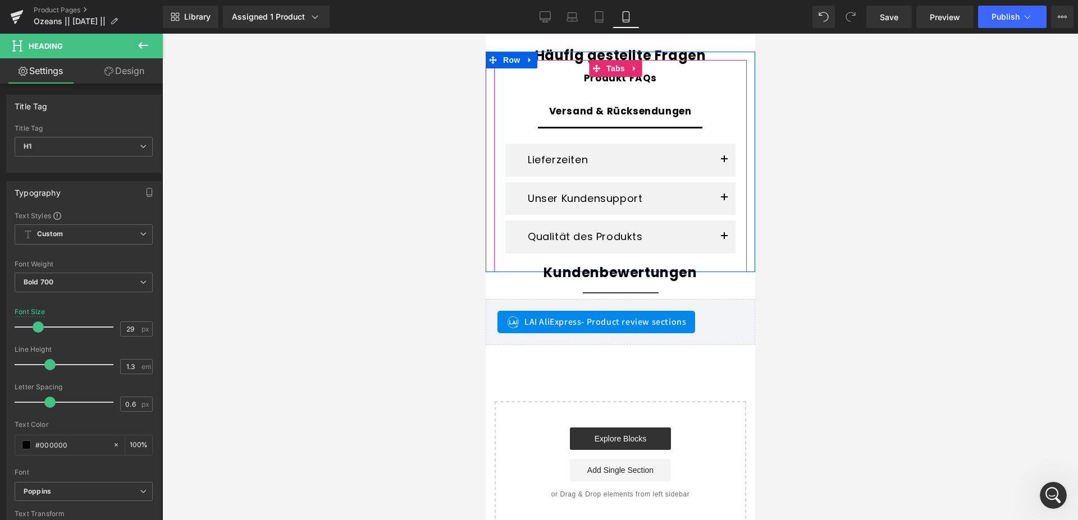
scroll to position [2119, 0]
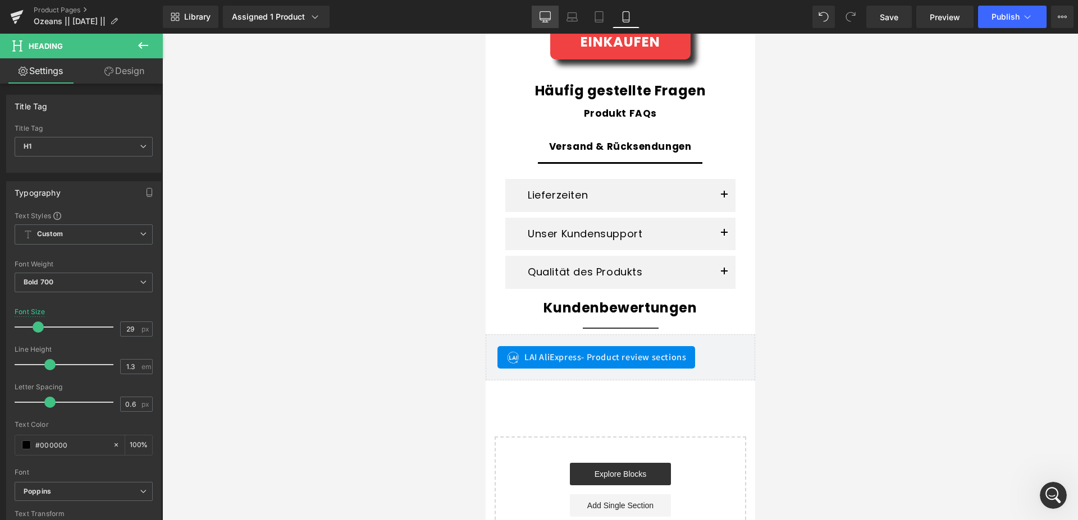
click at [538, 12] on link "Desktop" at bounding box center [544, 17] width 27 height 22
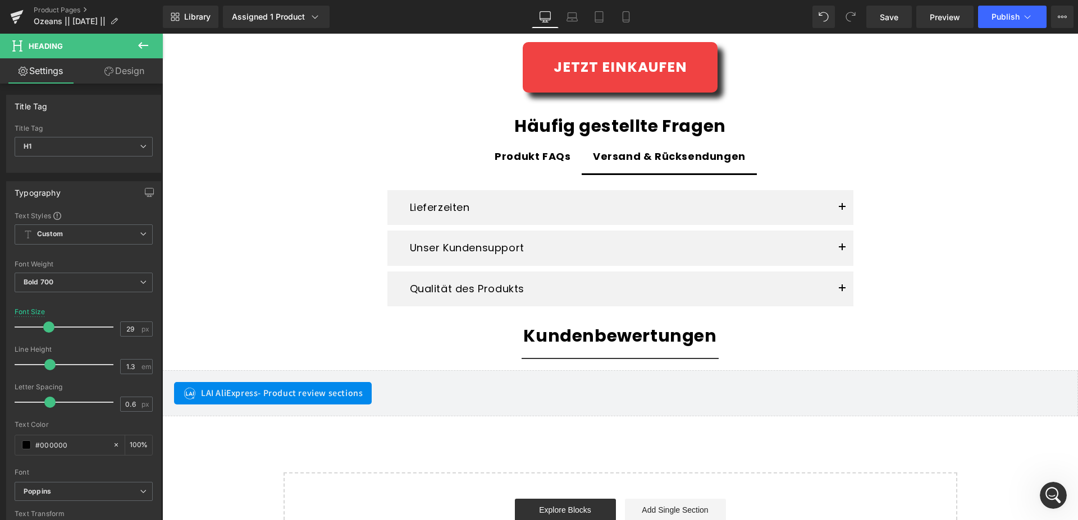
scroll to position [1759, 0]
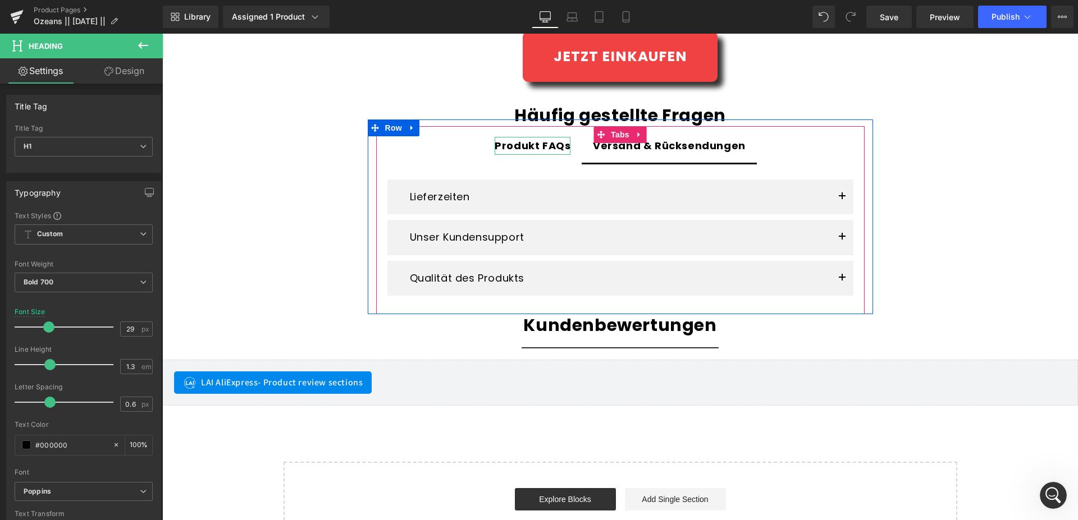
click at [520, 149] on div "Produkt FAQs" at bounding box center [532, 146] width 76 height 18
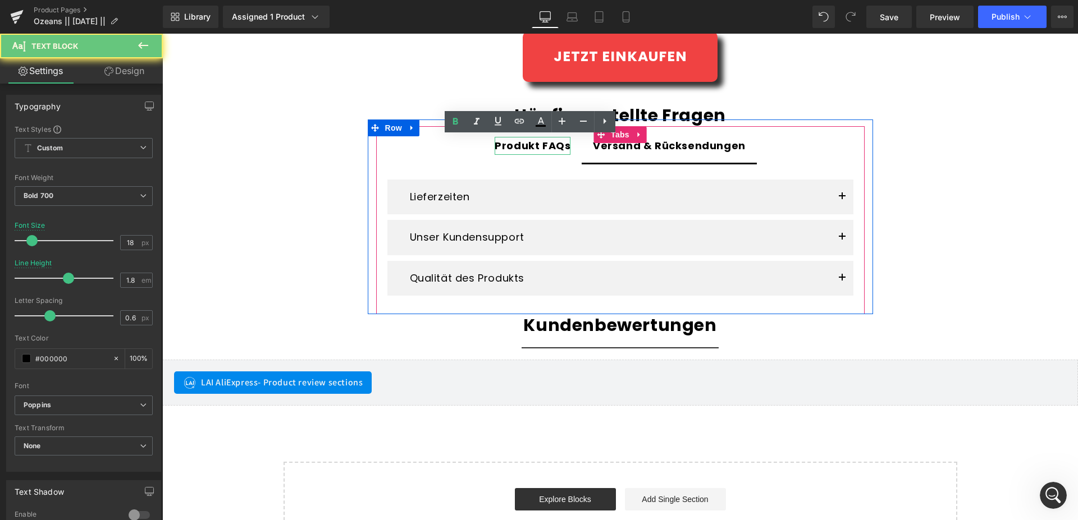
click at [540, 151] on div "Produkt FAQs" at bounding box center [532, 146] width 76 height 18
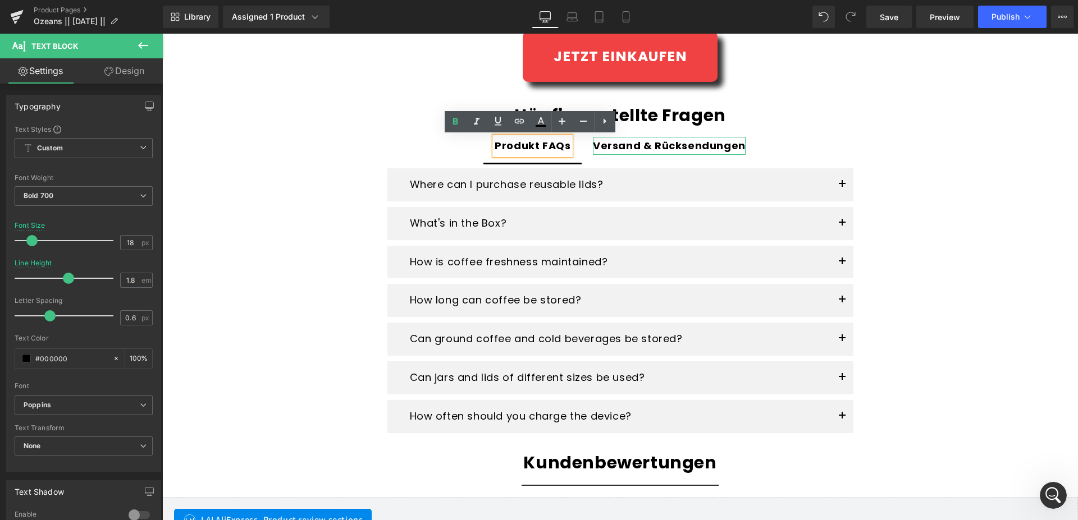
click at [657, 145] on div "Versand & Rücksendungen" at bounding box center [669, 146] width 153 height 18
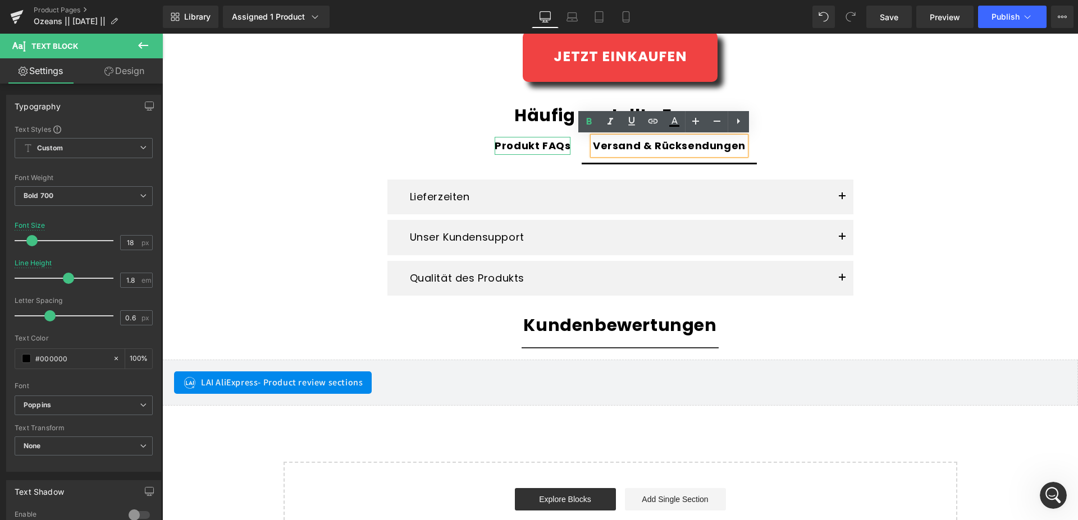
click at [542, 147] on div "Produkt FAQs" at bounding box center [532, 146] width 76 height 18
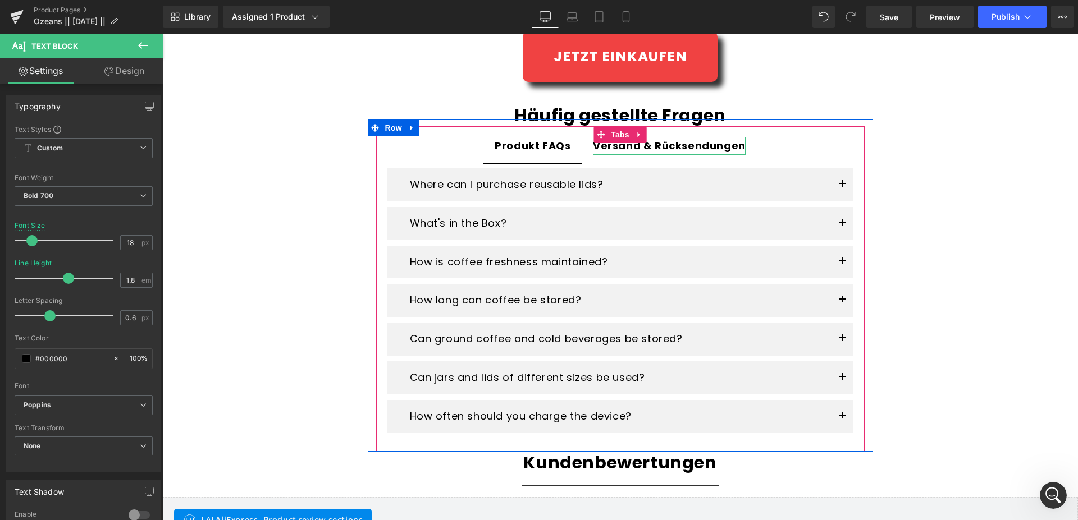
click at [649, 151] on div "Versand & Rücksendungen" at bounding box center [669, 146] width 153 height 18
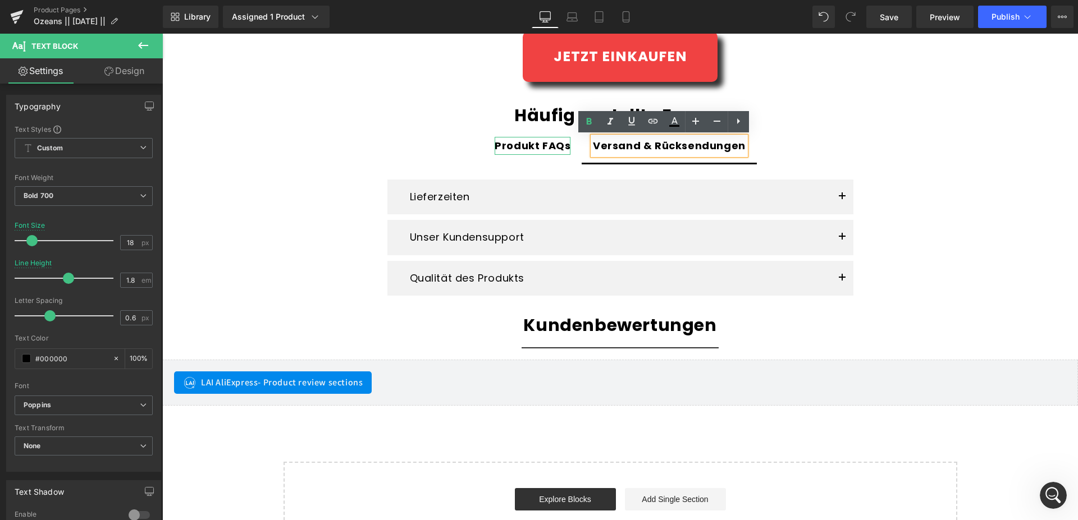
click at [533, 146] on div "Produkt FAQs" at bounding box center [532, 146] width 76 height 18
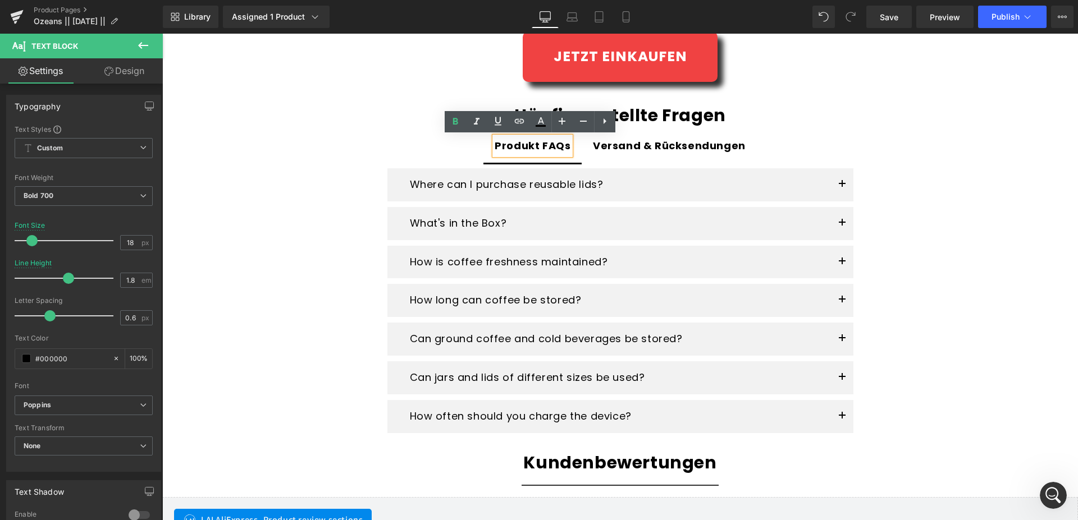
click at [404, 150] on ul "Produkt FAQs Text Block Versand & Rücksendungen Text Block" at bounding box center [620, 146] width 488 height 35
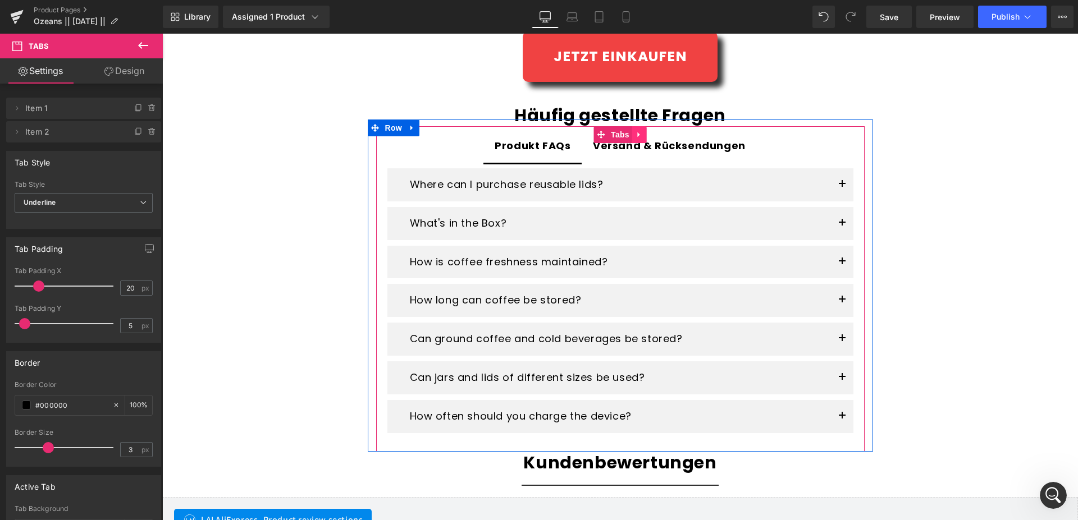
click at [636, 137] on icon at bounding box center [639, 134] width 8 height 8
click at [645, 135] on icon at bounding box center [647, 135] width 8 height 8
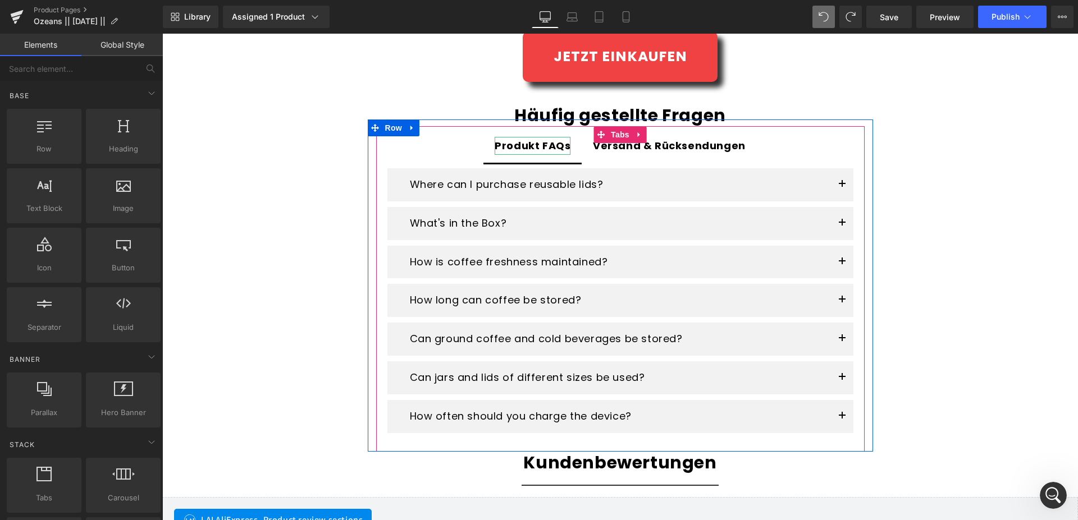
click at [556, 147] on div "Produkt FAQs" at bounding box center [532, 146] width 76 height 18
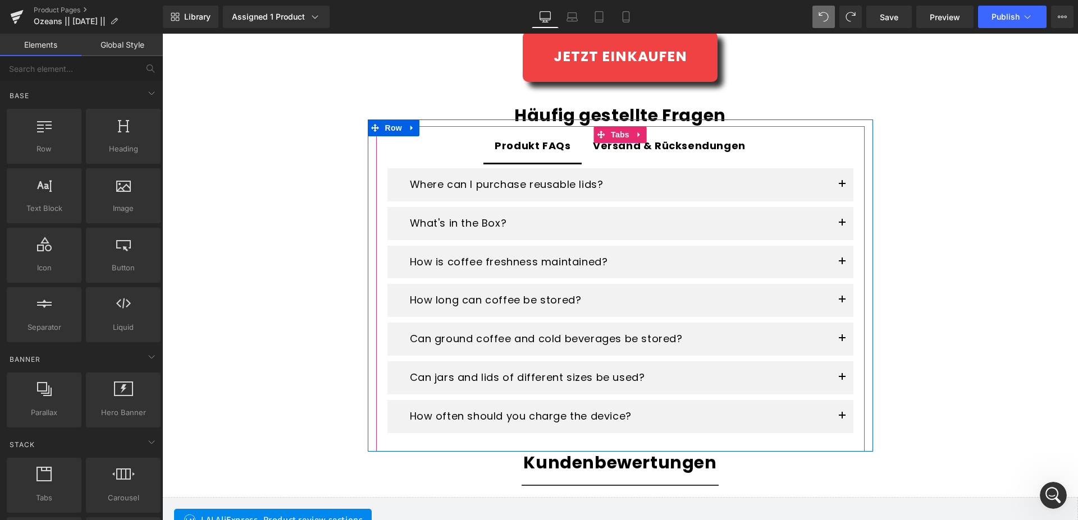
click at [631, 151] on div "Versand & Rücksendungen" at bounding box center [669, 146] width 153 height 18
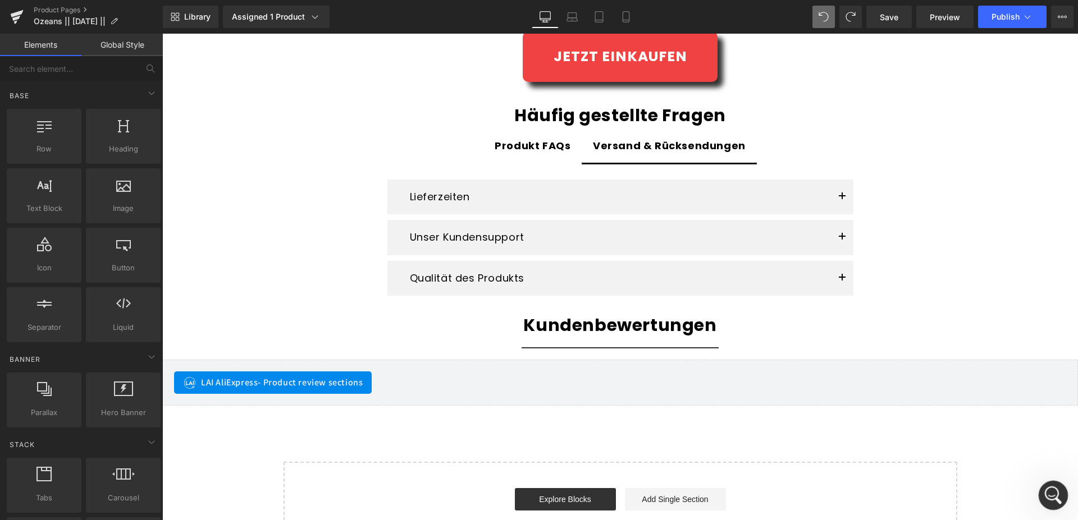
click at [1060, 486] on div "Открыть службу сообщений Intercom" at bounding box center [1051, 493] width 37 height 37
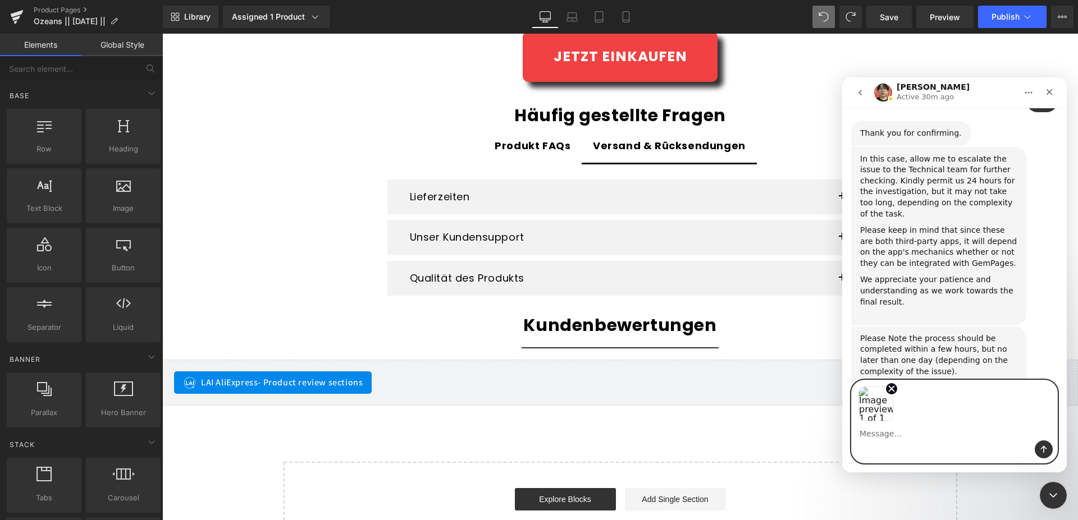
scroll to position [1178, 0]
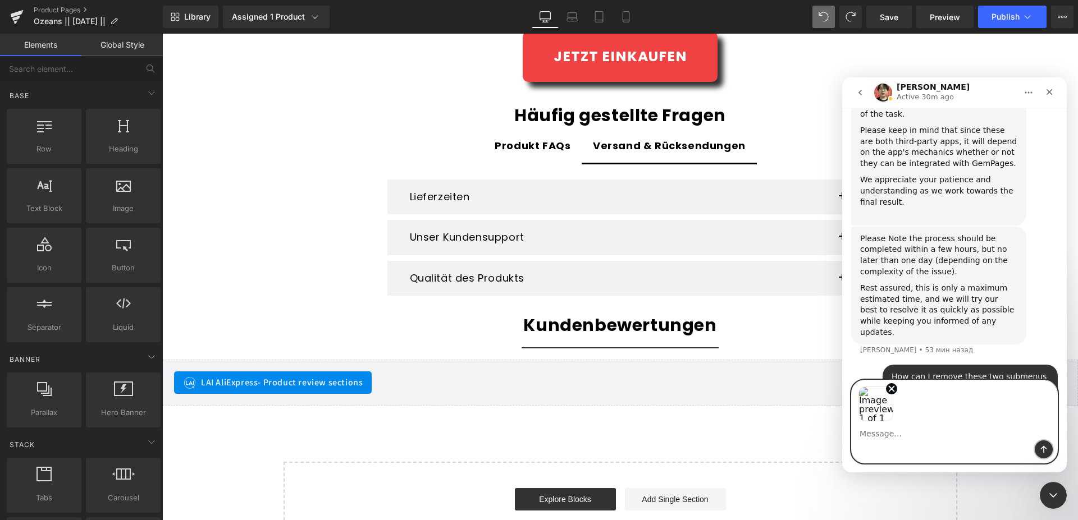
click at [1040, 447] on icon "Отправить сообщение…" at bounding box center [1043, 449] width 9 height 9
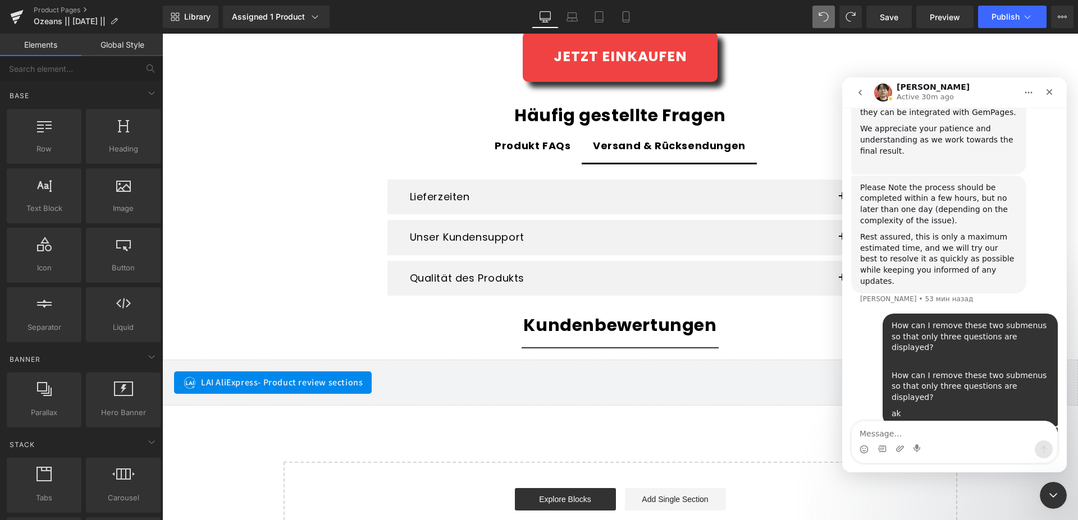
scroll to position [1231, 0]
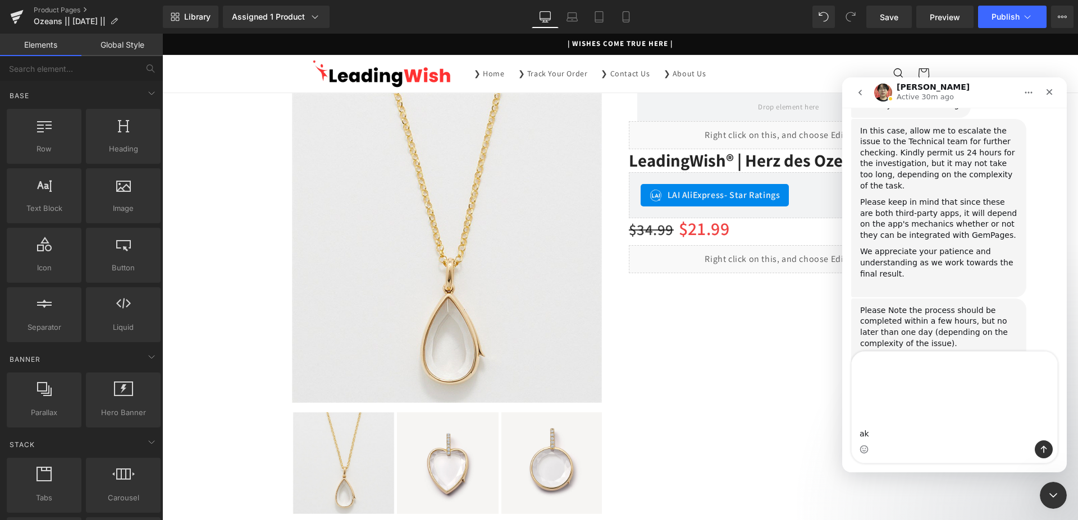
scroll to position [1107, 0]
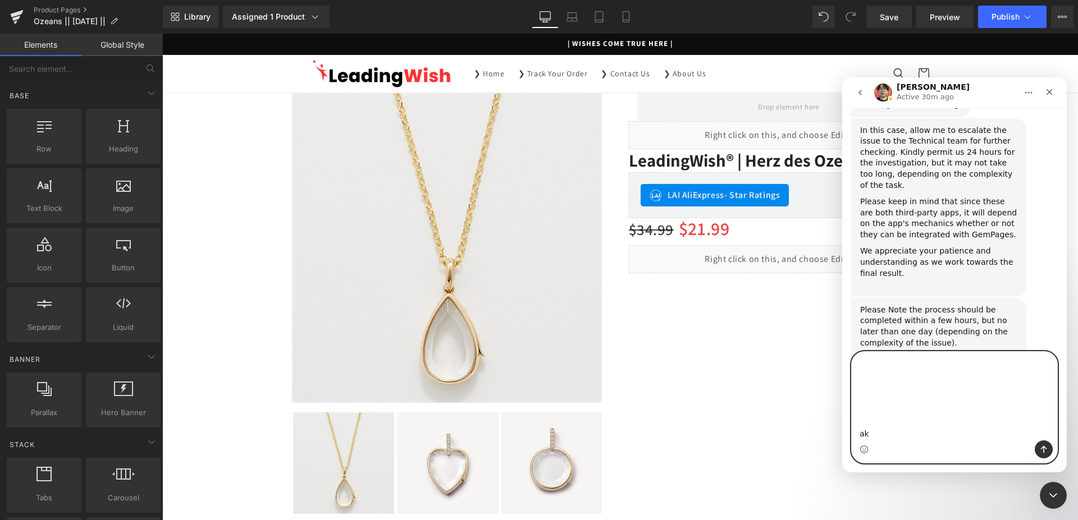
drag, startPoint x: 878, startPoint y: 434, endPoint x: 823, endPoint y: 405, distance: 62.8
click at [851, 405] on textarea "How can I remove these two submenus so that only three questions are displayed?…" at bounding box center [953, 396] width 205 height 89
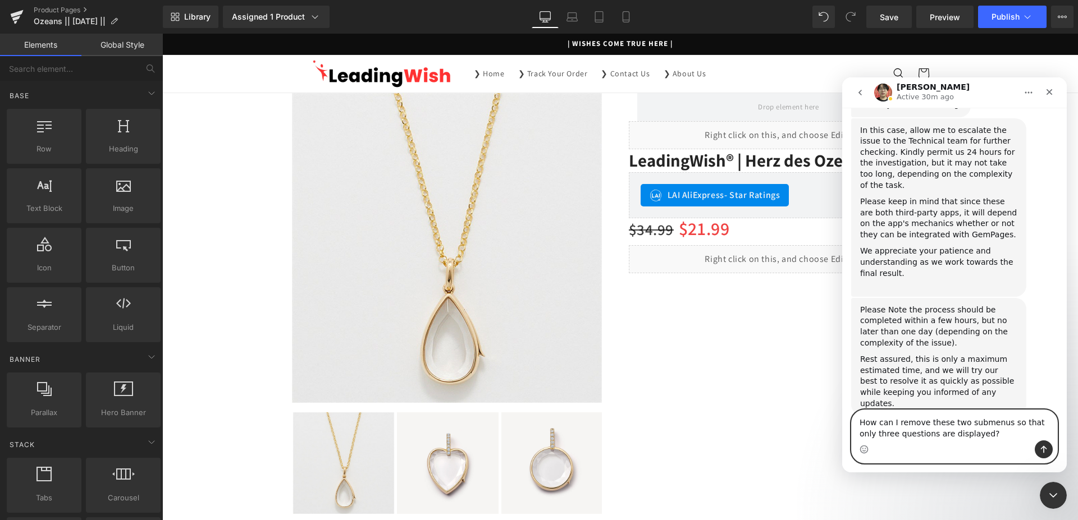
paste textarea "How can I remove these two submenus so that only three questions are displayed?…"
type textarea "How can I remove these two submenus so that only three questions are displayed?…"
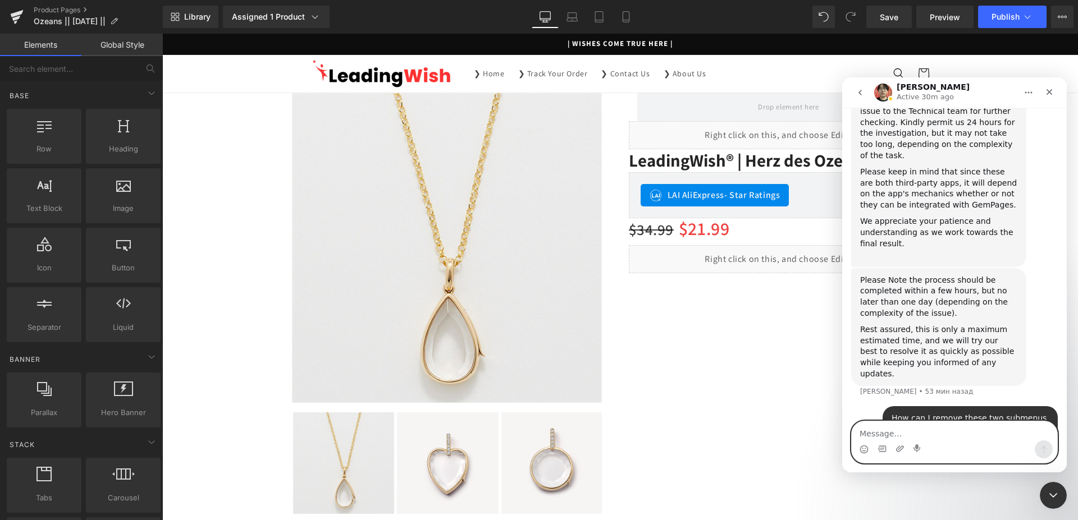
scroll to position [1137, 0]
